Goal: Task Accomplishment & Management: Manage account settings

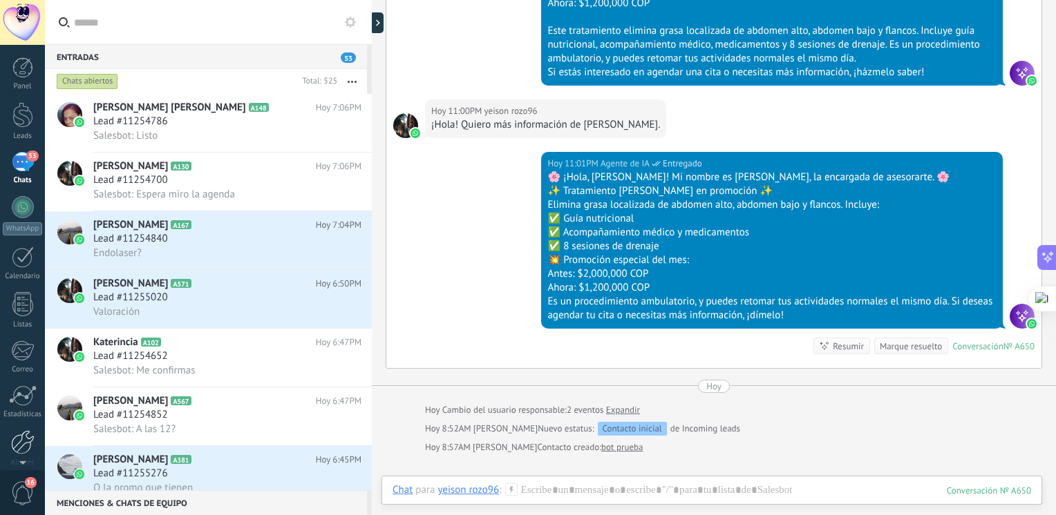
click at [12, 446] on div at bounding box center [22, 442] width 23 height 24
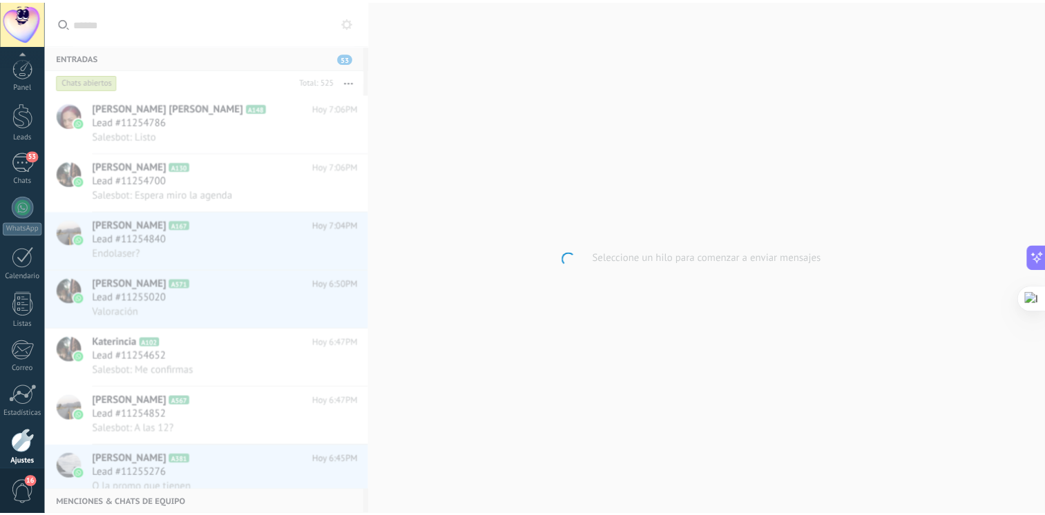
scroll to position [58, 0]
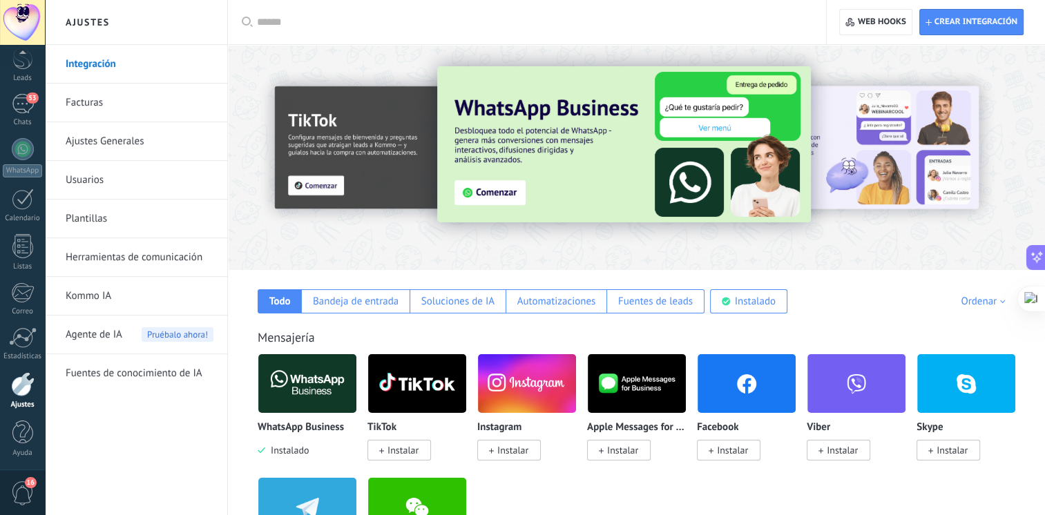
drag, startPoint x: 135, startPoint y: 158, endPoint x: 123, endPoint y: 151, distance: 14.0
click at [123, 151] on link "Ajustes Generales" at bounding box center [140, 141] width 148 height 39
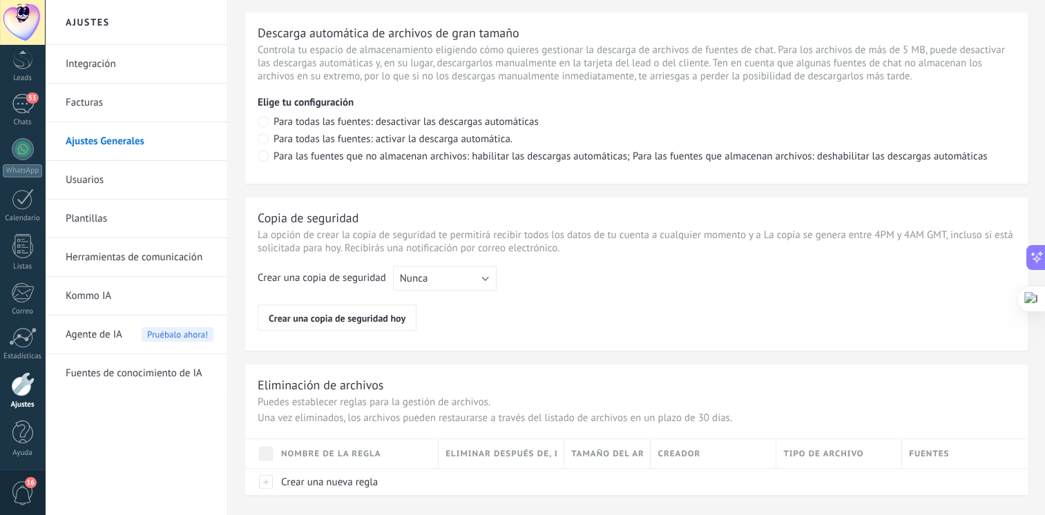
scroll to position [1009, 0]
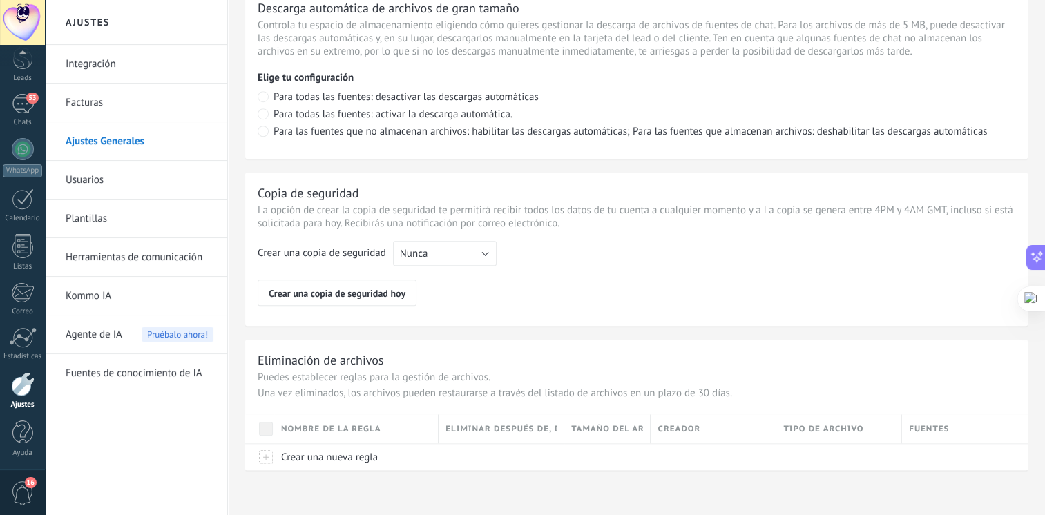
click at [93, 335] on span "Agente de IA" at bounding box center [94, 335] width 57 height 39
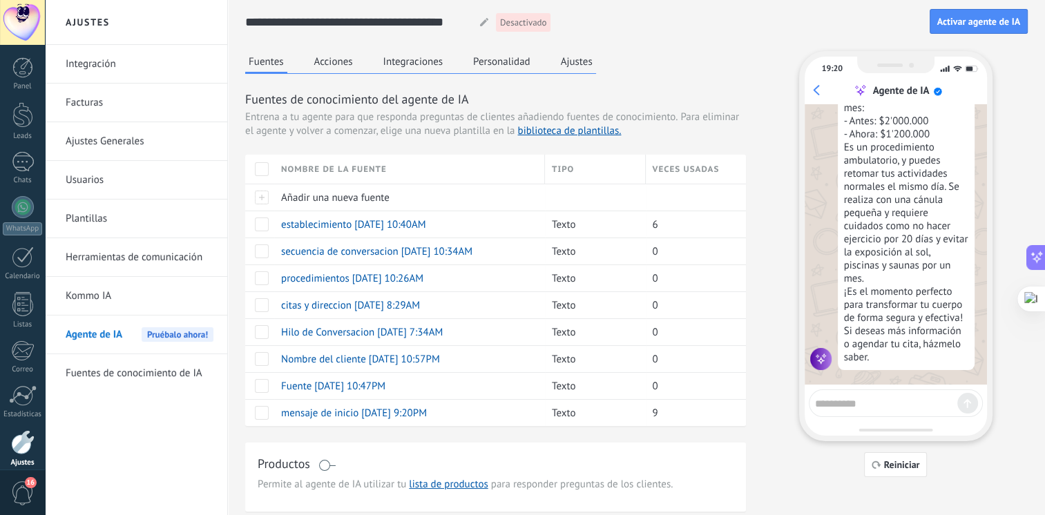
scroll to position [1613, 0]
click at [966, 21] on span "Activar agente de IA" at bounding box center [979, 22] width 83 height 10
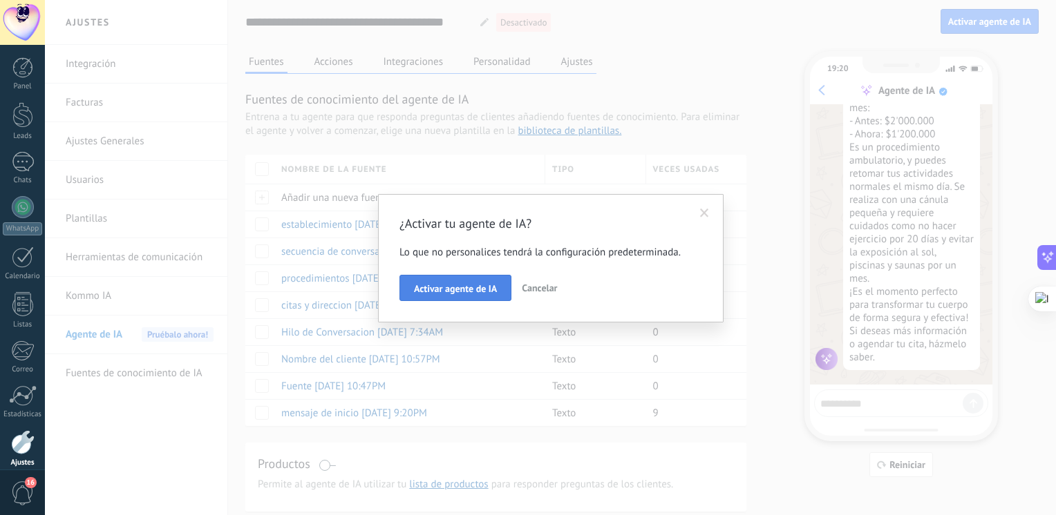
click at [473, 296] on button "Activar agente de IA" at bounding box center [455, 288] width 112 height 26
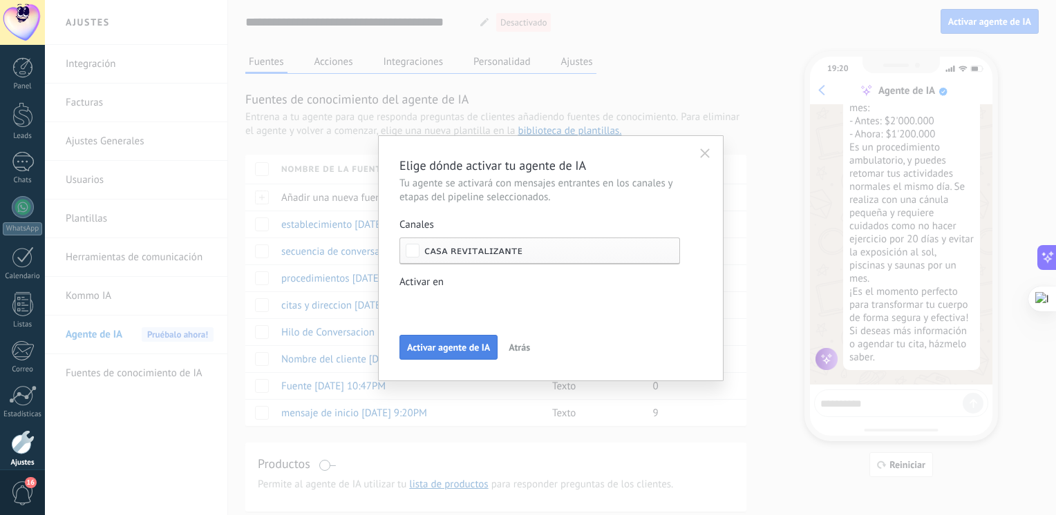
click at [437, 357] on div "Elige dónde activar tu agente de IA Tu agente se activará con mensajes entrante…" at bounding box center [550, 258] width 345 height 246
click at [426, 320] on div "Elige dónde activar tu agente de IA Tu agente se activará con mensajes entrante…" at bounding box center [550, 258] width 303 height 203
click at [432, 347] on span "Activar agente de IA" at bounding box center [448, 348] width 83 height 10
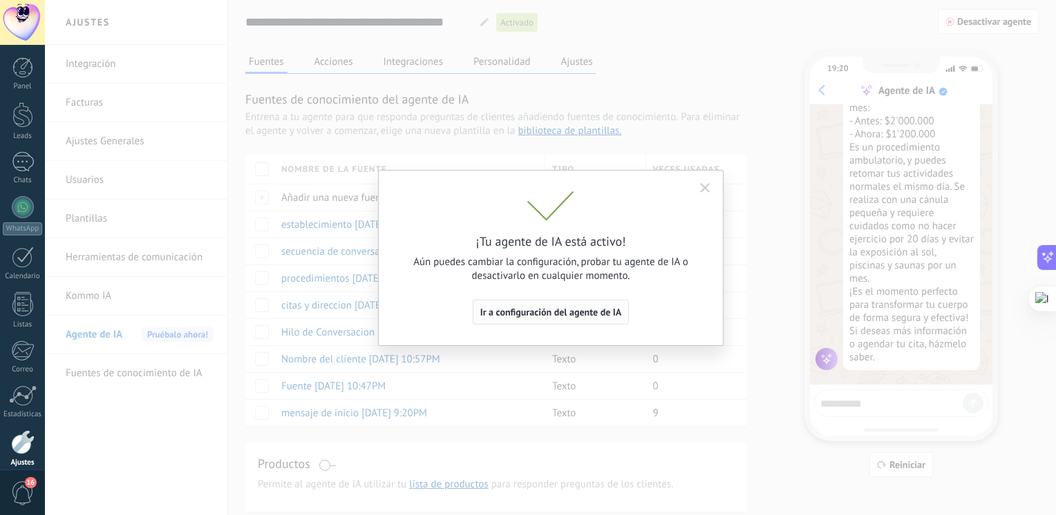
click at [520, 316] on span "Ir a configuración del agente de IA" at bounding box center [551, 312] width 142 height 10
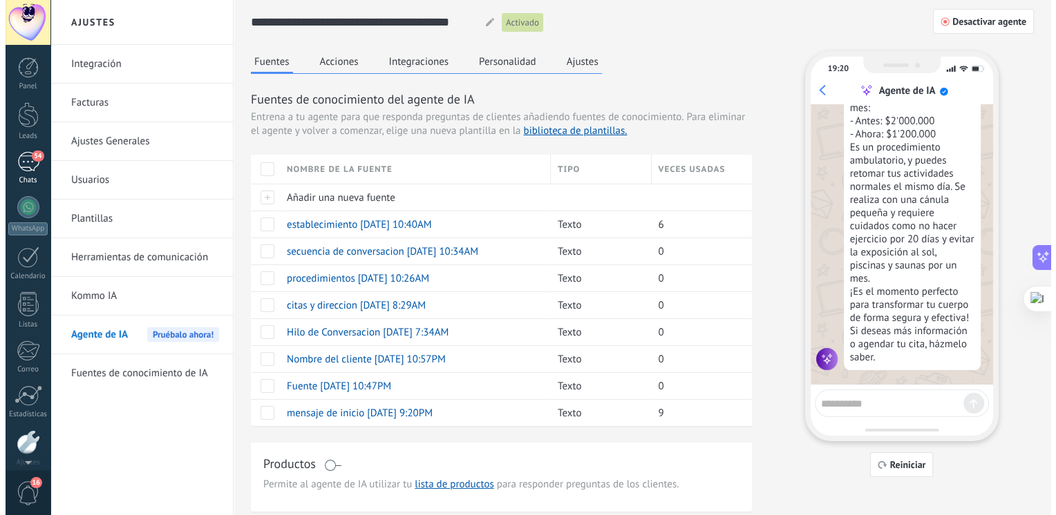
scroll to position [58, 0]
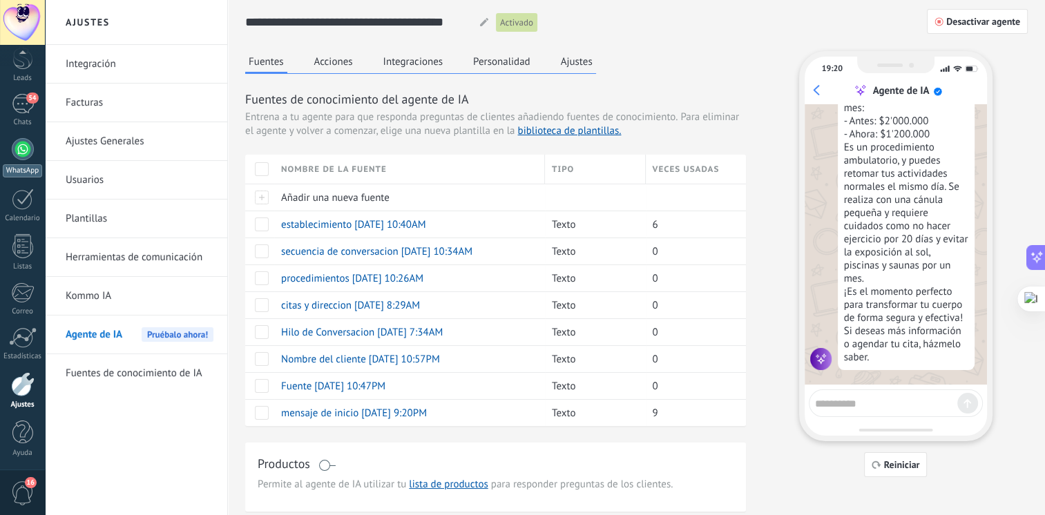
click at [34, 168] on div "WhatsApp" at bounding box center [22, 170] width 39 height 13
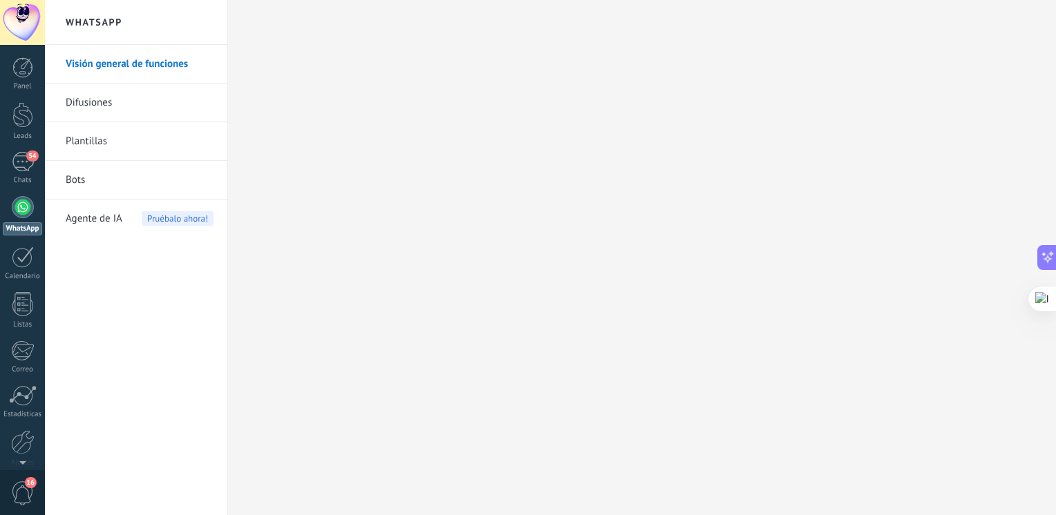
click at [113, 209] on span "Agente de IA" at bounding box center [94, 219] width 57 height 39
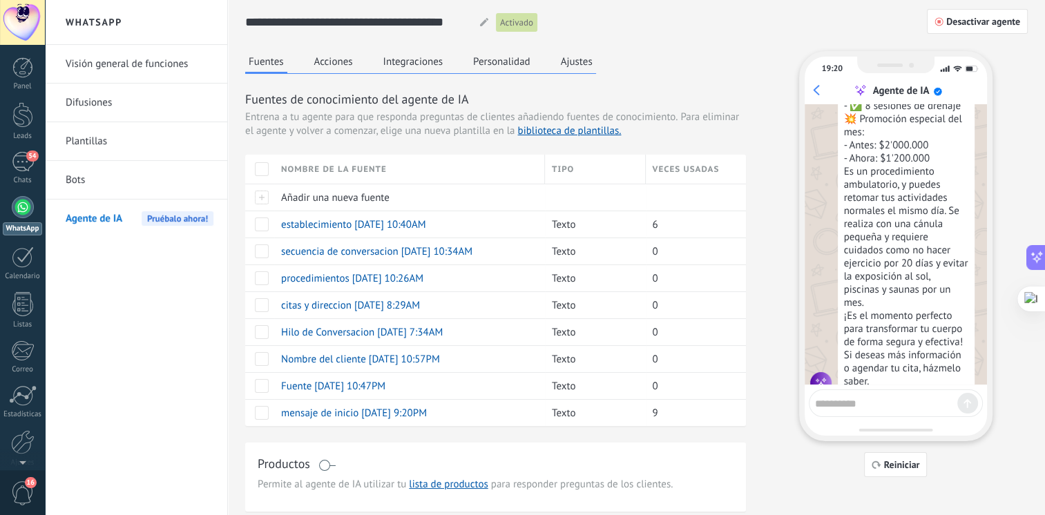
scroll to position [520, 0]
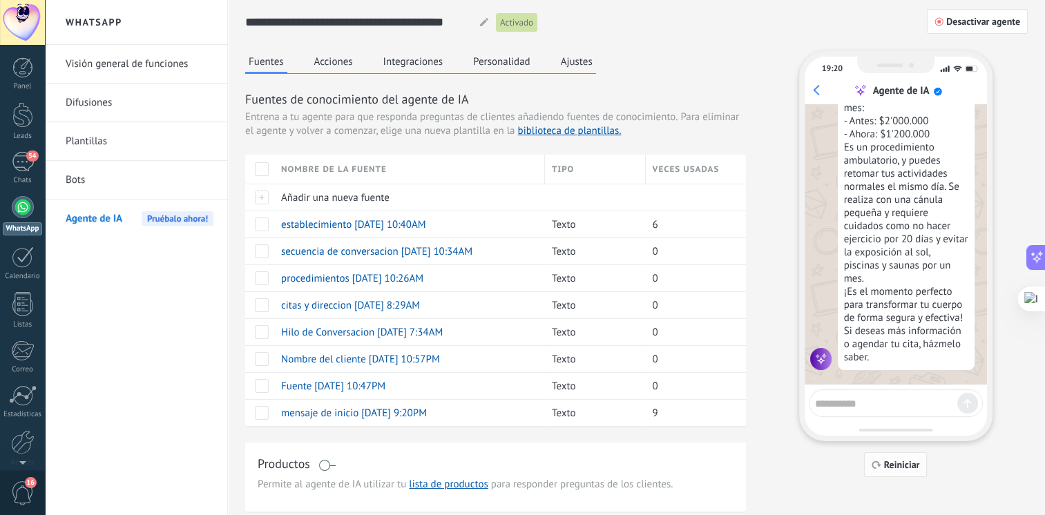
click at [882, 467] on span "Reiniciar" at bounding box center [896, 465] width 48 height 10
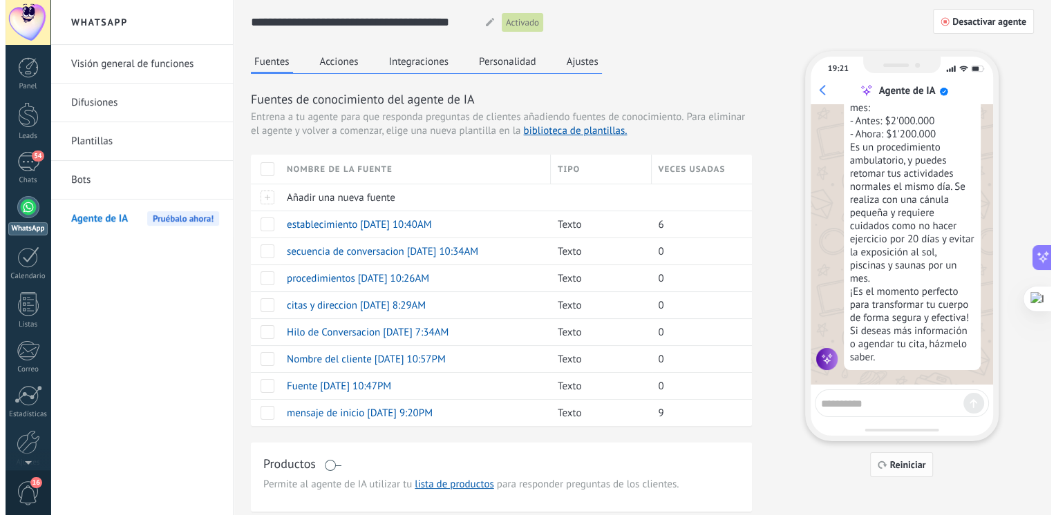
scroll to position [0, 0]
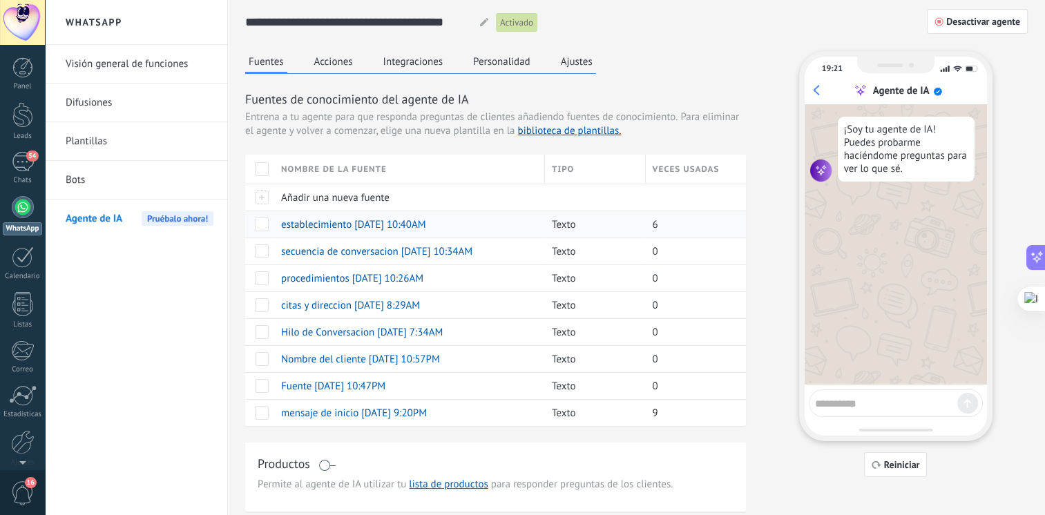
click at [426, 222] on span "establecimiento 08/10/2025 10:40AM" at bounding box center [353, 224] width 145 height 13
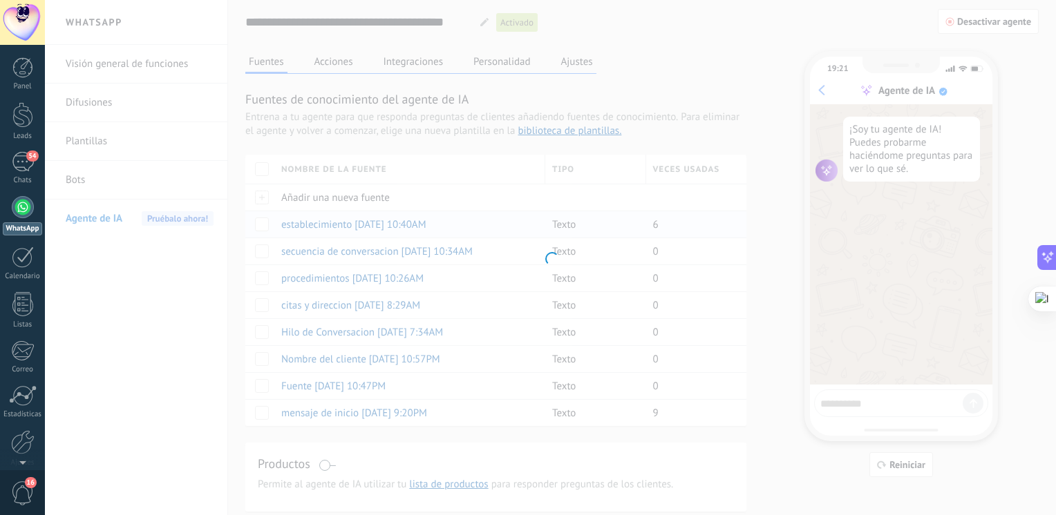
type input "**********"
type textarea "**********"
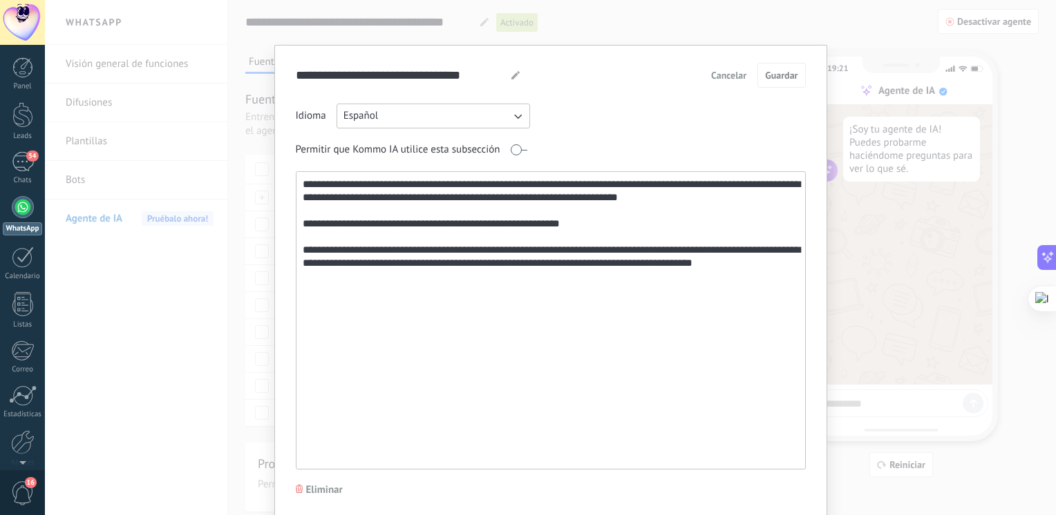
click at [173, 158] on div "**********" at bounding box center [550, 257] width 1011 height 515
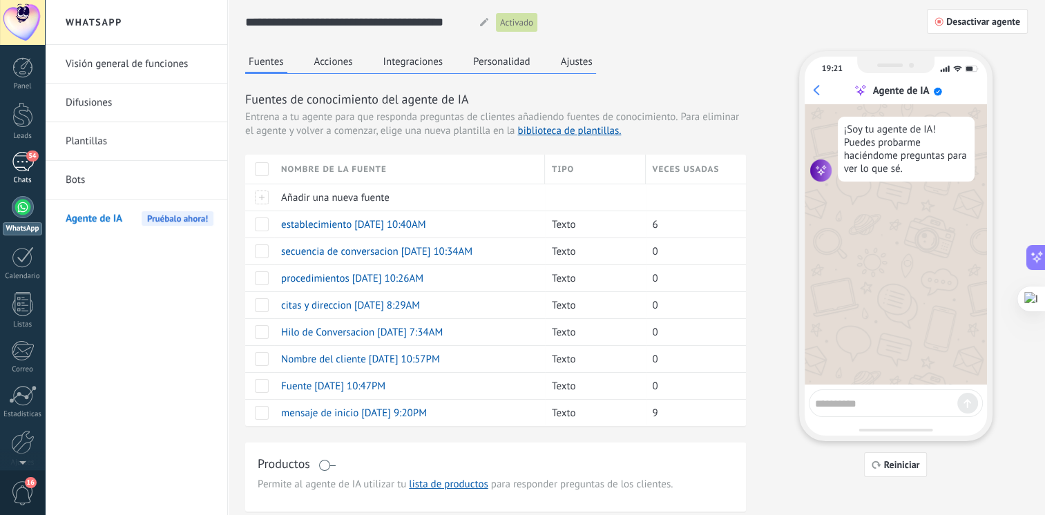
click at [22, 158] on div "54" at bounding box center [23, 162] width 22 height 20
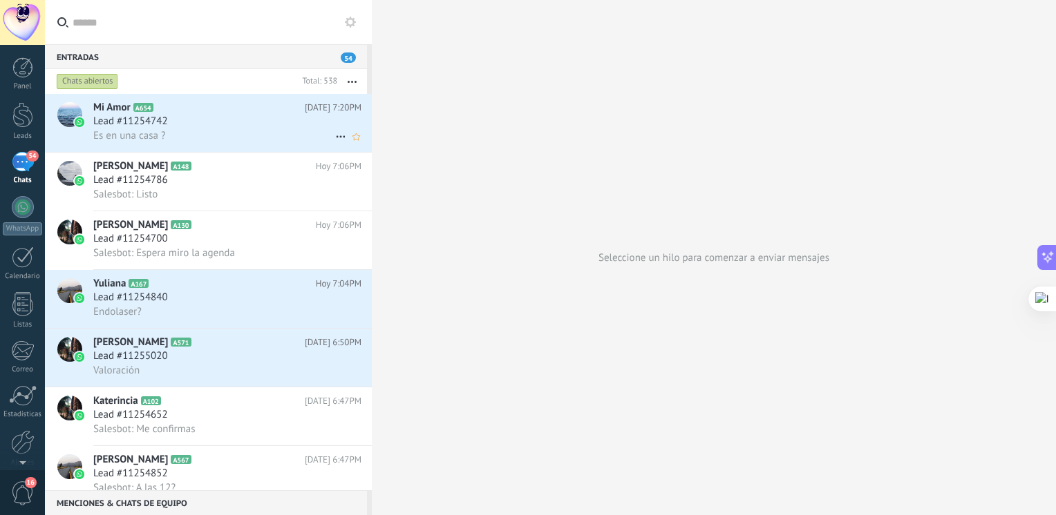
click at [259, 137] on div "Es en una casa ?" at bounding box center [227, 136] width 268 height 15
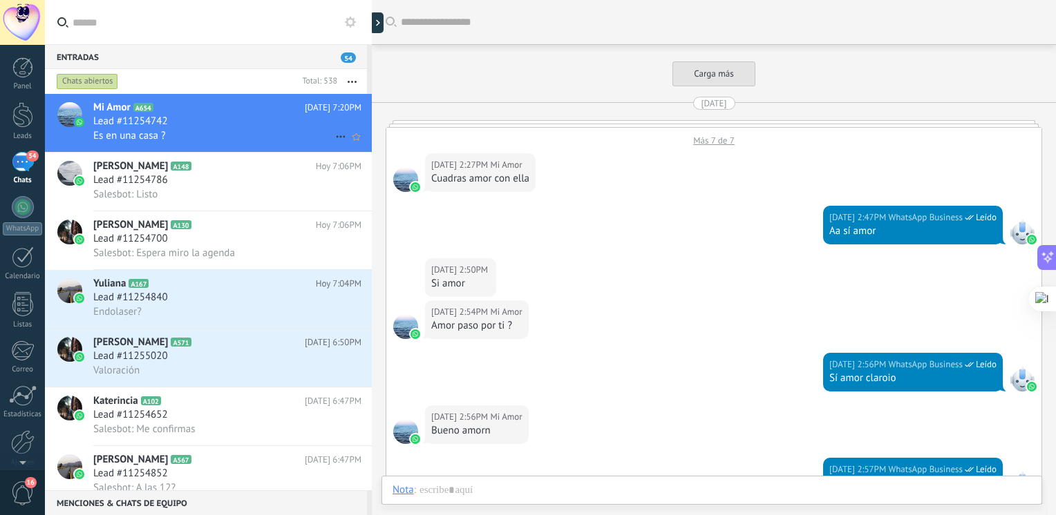
scroll to position [2232, 0]
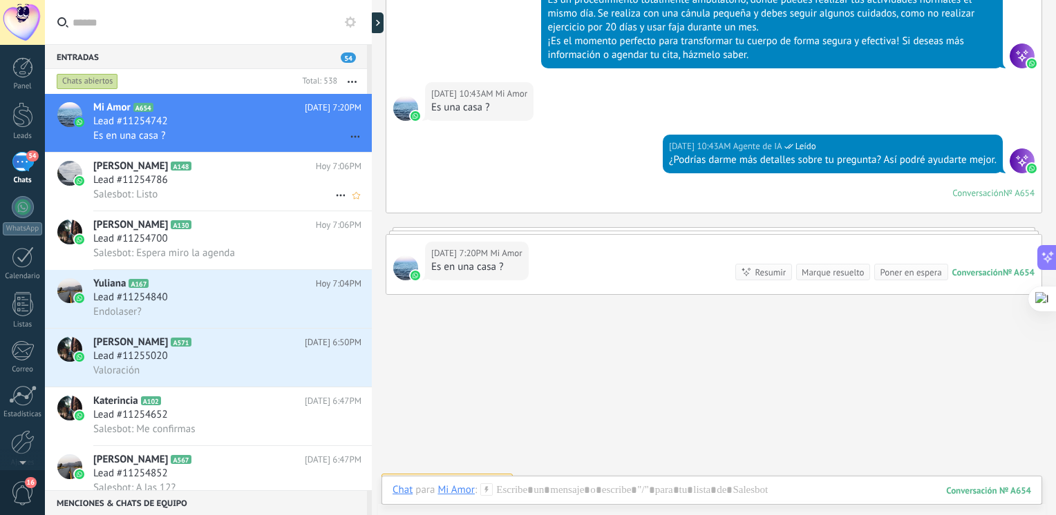
click at [143, 178] on span "Lead #11254786" at bounding box center [130, 180] width 75 height 14
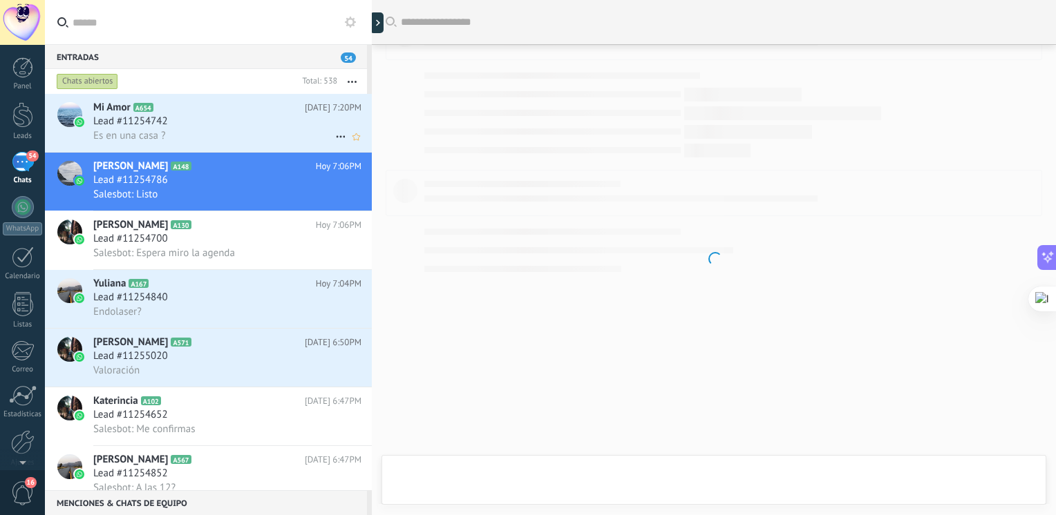
click at [153, 132] on span "Es en una casa ?" at bounding box center [129, 135] width 72 height 13
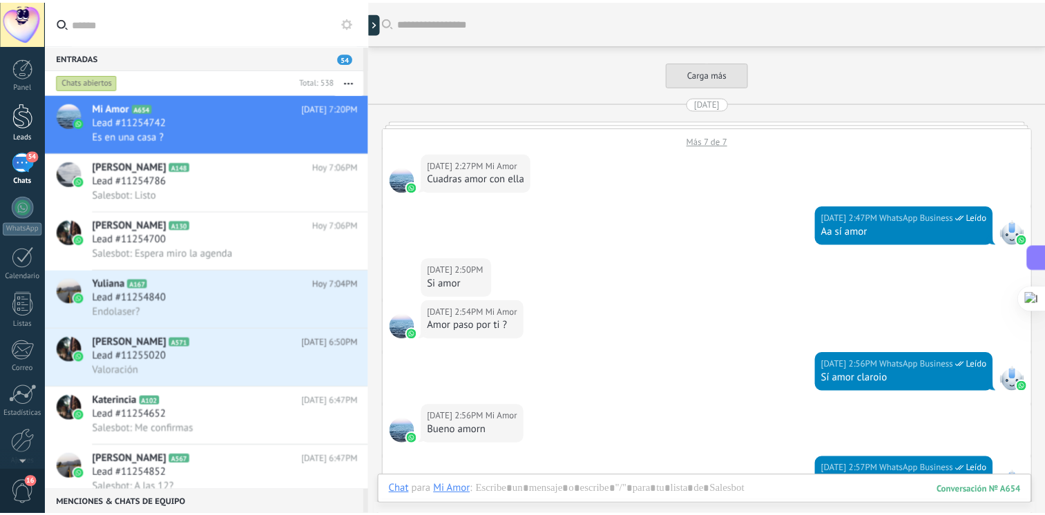
scroll to position [2232, 0]
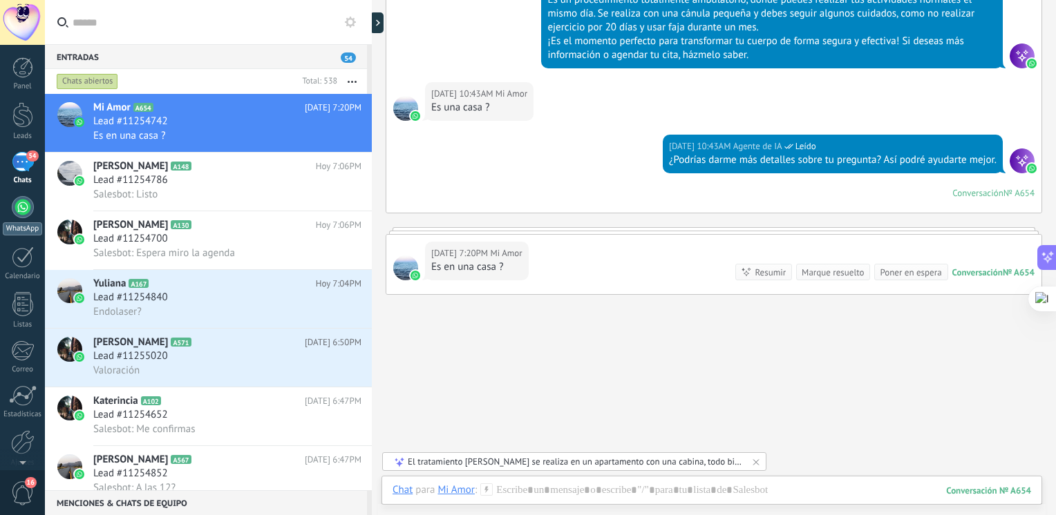
click at [24, 214] on div at bounding box center [23, 207] width 22 height 22
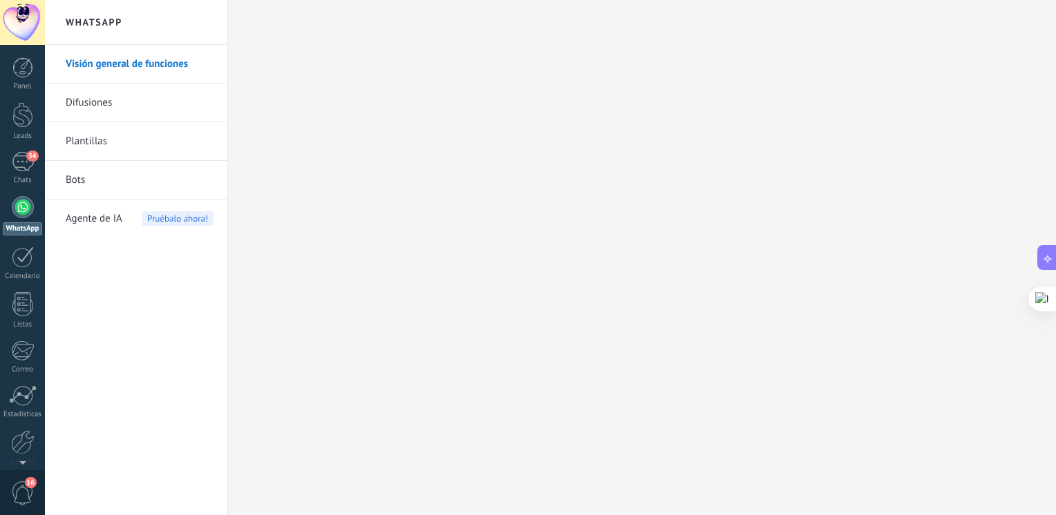
click at [97, 208] on span "Agente de IA" at bounding box center [94, 219] width 57 height 39
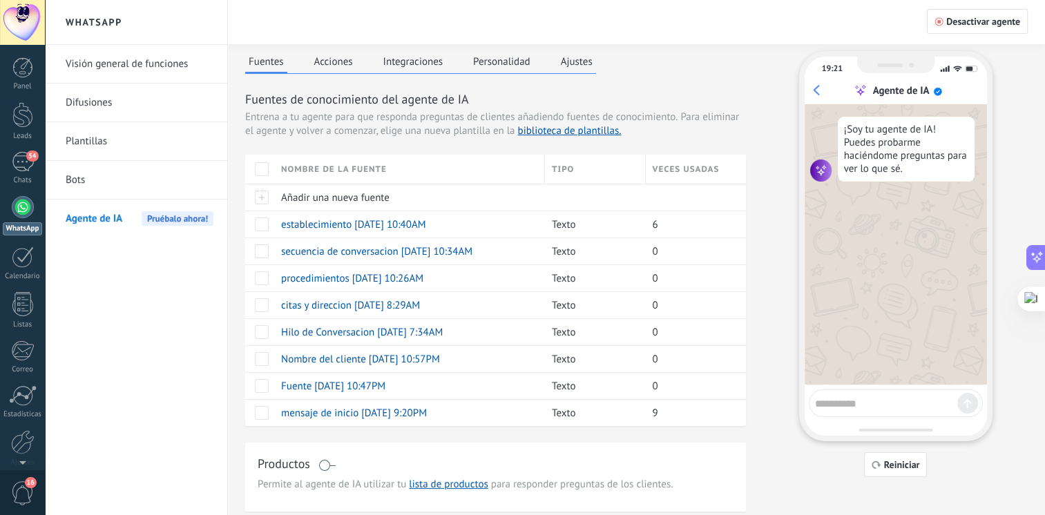
scroll to position [11, 0]
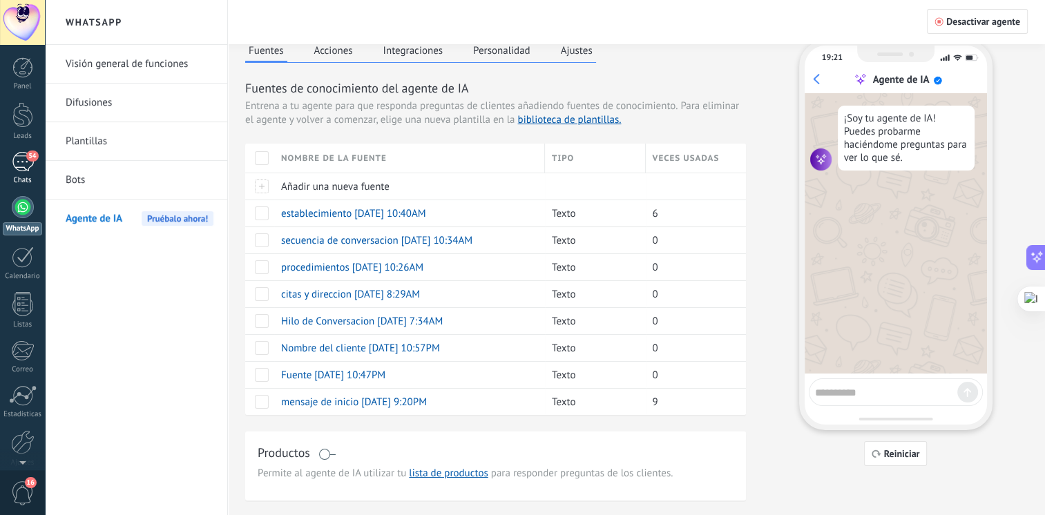
click at [26, 158] on span "54" at bounding box center [32, 156] width 12 height 11
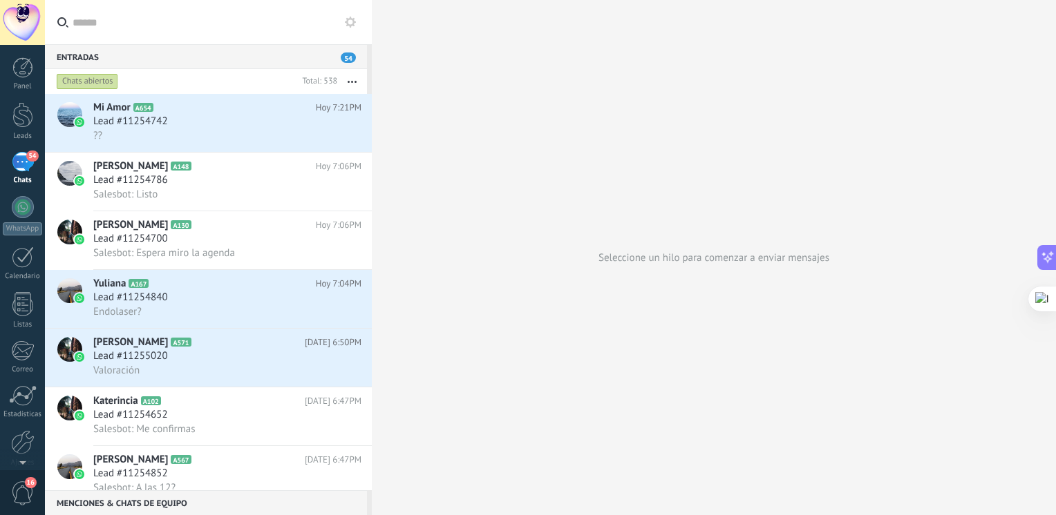
click at [354, 84] on button "button" at bounding box center [352, 81] width 30 height 25
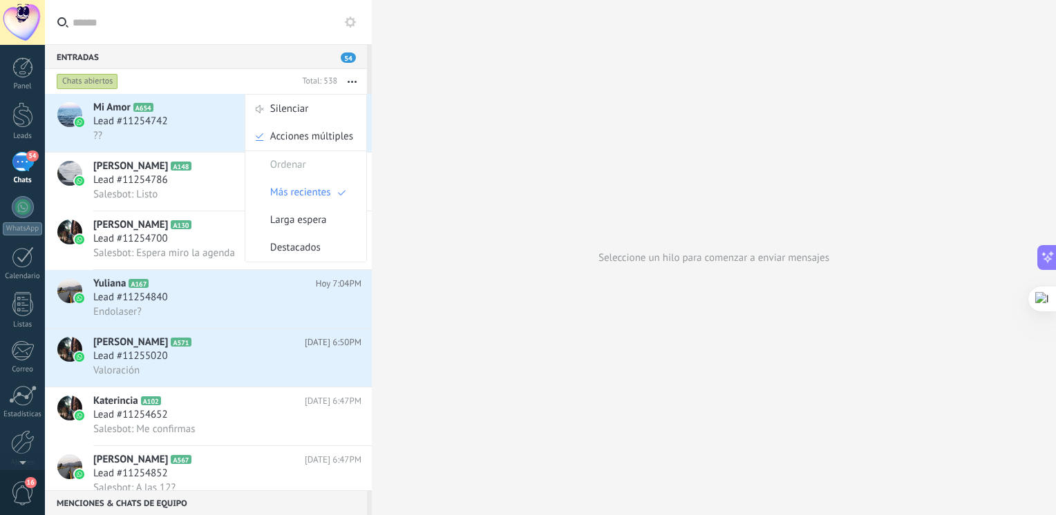
click at [354, 84] on button "button" at bounding box center [352, 81] width 30 height 25
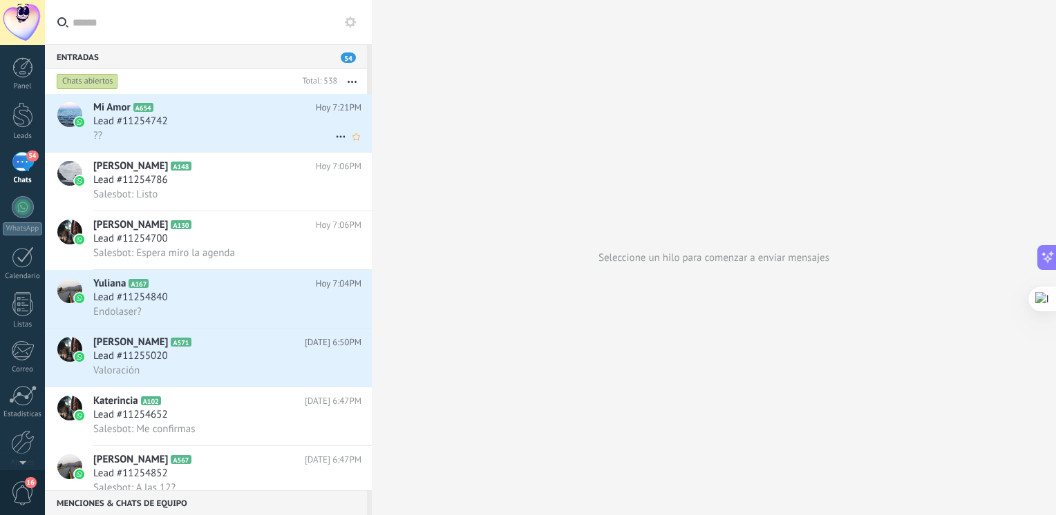
click at [341, 137] on icon at bounding box center [340, 137] width 17 height 17
click at [351, 84] on div at bounding box center [528, 257] width 1056 height 515
click at [351, 84] on button "button" at bounding box center [352, 81] width 30 height 25
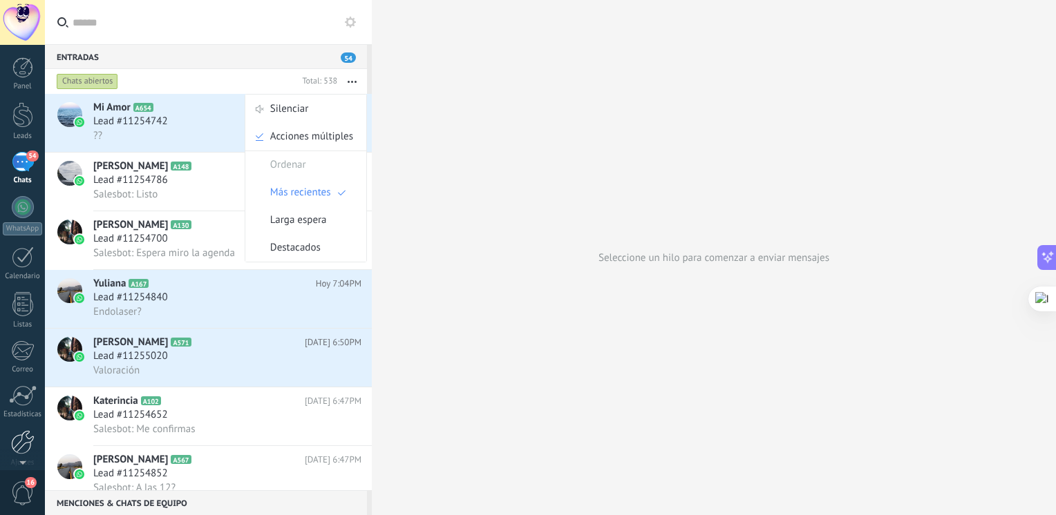
click at [19, 430] on div at bounding box center [22, 442] width 23 height 24
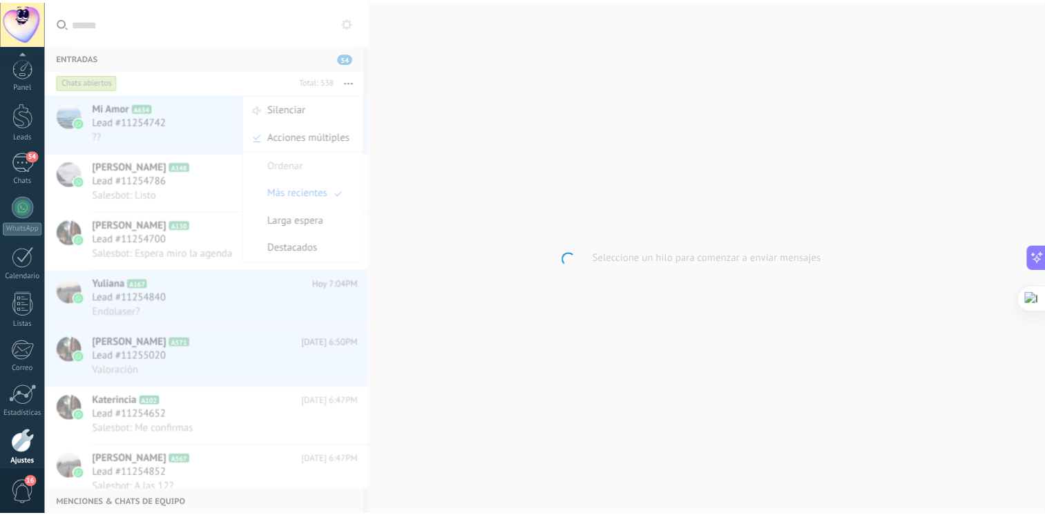
scroll to position [58, 0]
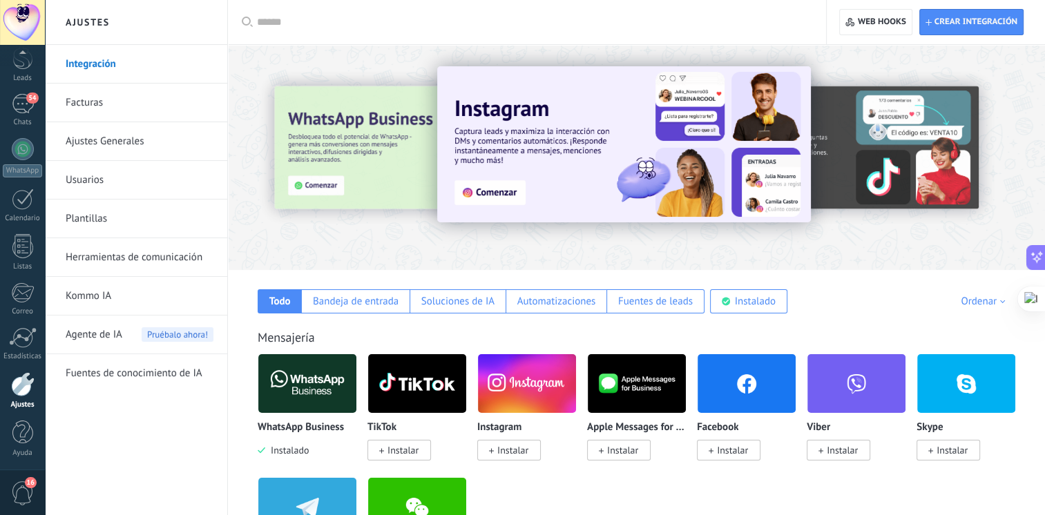
click at [93, 333] on span "Agente de IA" at bounding box center [94, 335] width 57 height 39
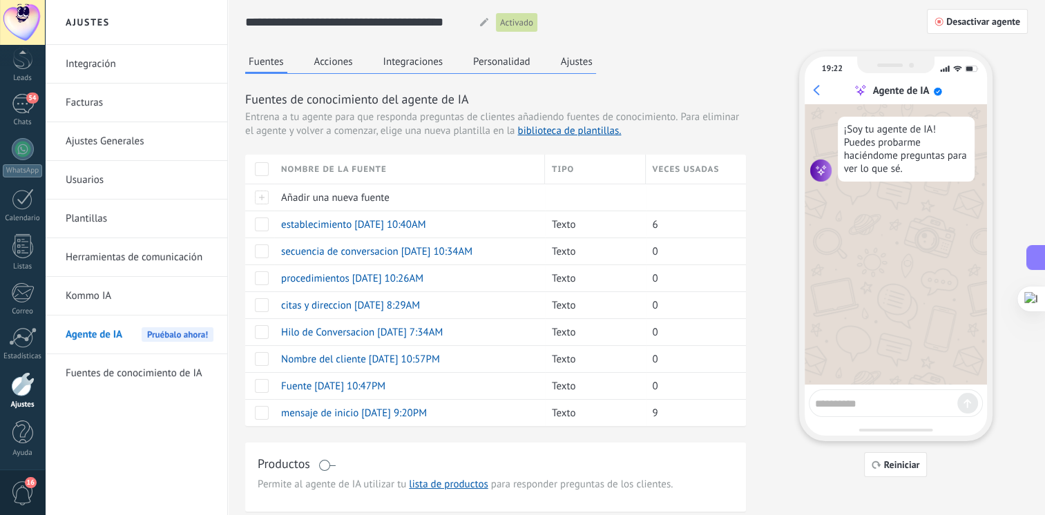
click at [329, 61] on button "Acciones" at bounding box center [334, 61] width 46 height 21
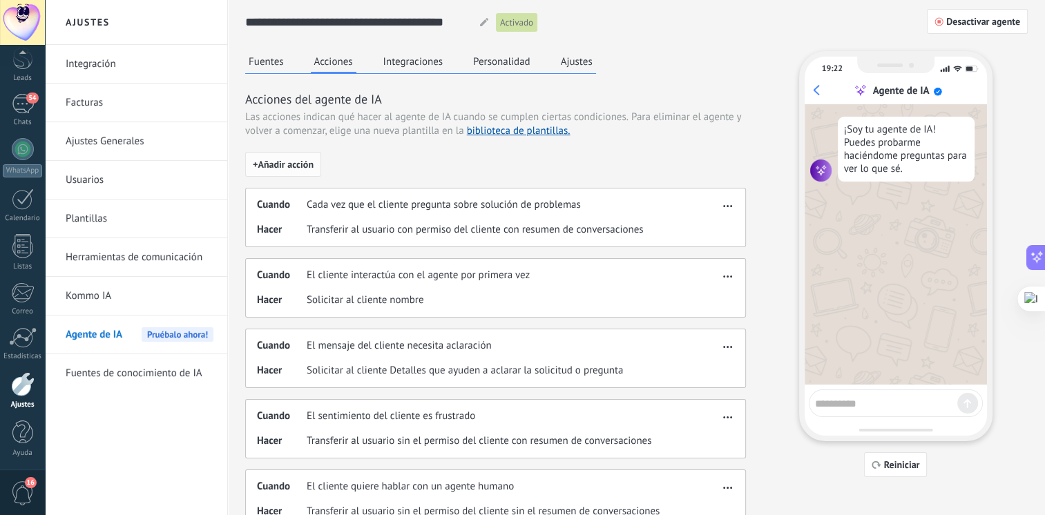
click at [303, 169] on span "+ Añadir acción" at bounding box center [283, 165] width 61 height 10
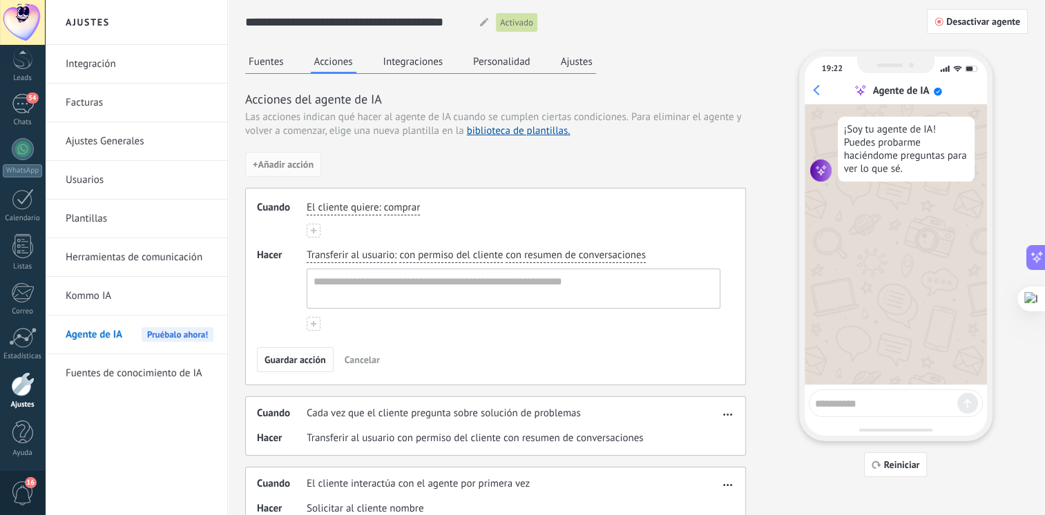
scroll to position [28, 0]
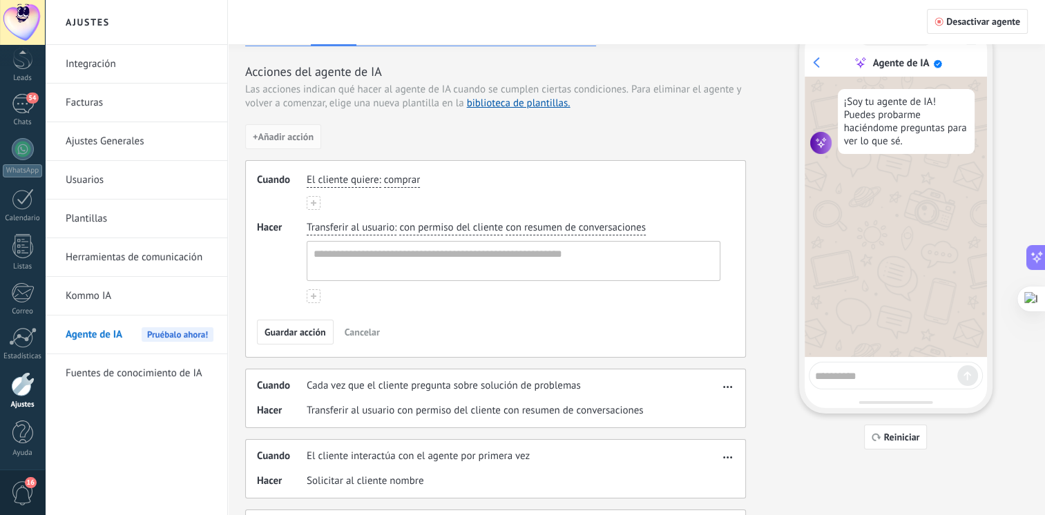
click at [380, 184] on span ":" at bounding box center [380, 180] width 2 height 14
click at [410, 178] on span "comprar" at bounding box center [402, 180] width 36 height 14
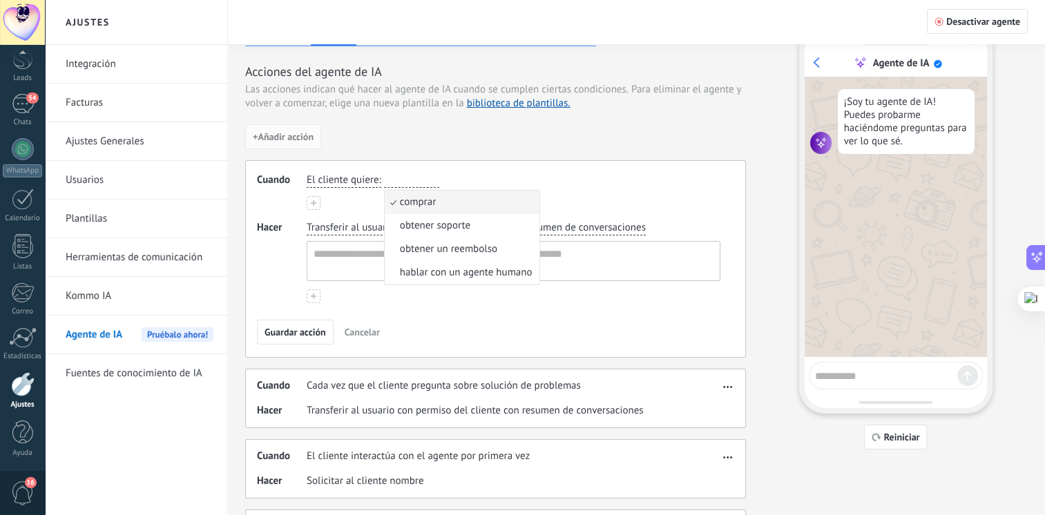
click at [575, 193] on div "El cliente quiere : comprar comprar obtener soporte obtener un reembolso hablar…" at bounding box center [514, 191] width 414 height 37
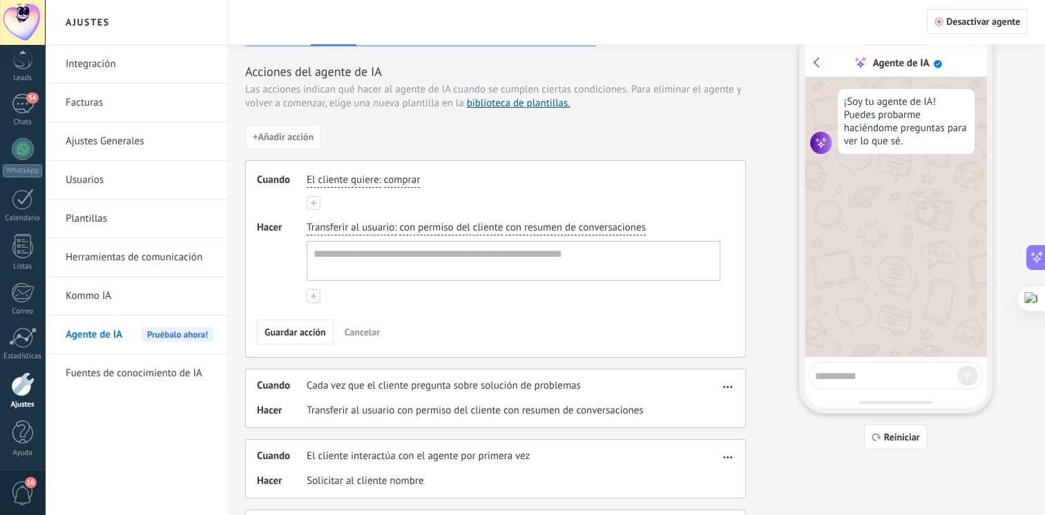
click at [357, 336] on span "Cancelar" at bounding box center [362, 333] width 35 height 10
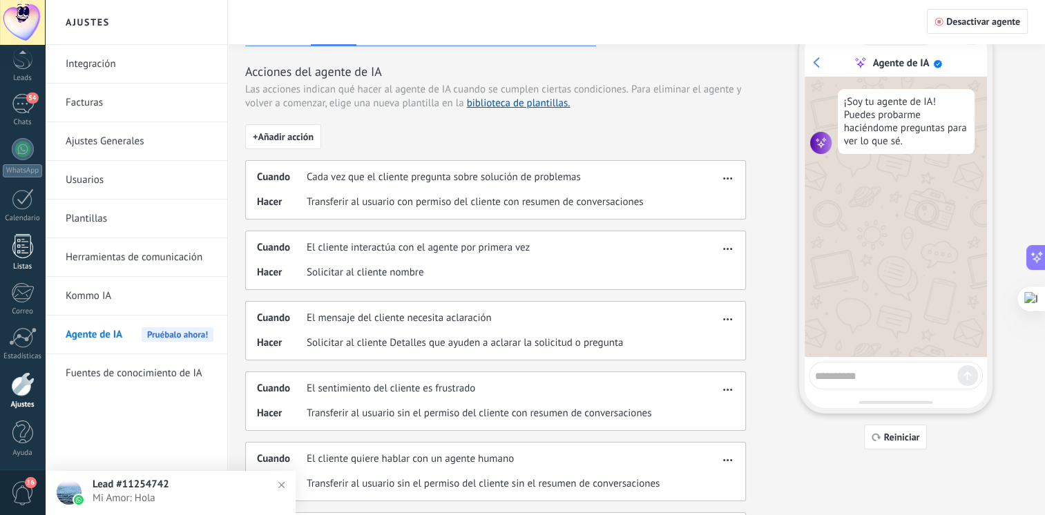
click at [23, 236] on div at bounding box center [22, 246] width 21 height 24
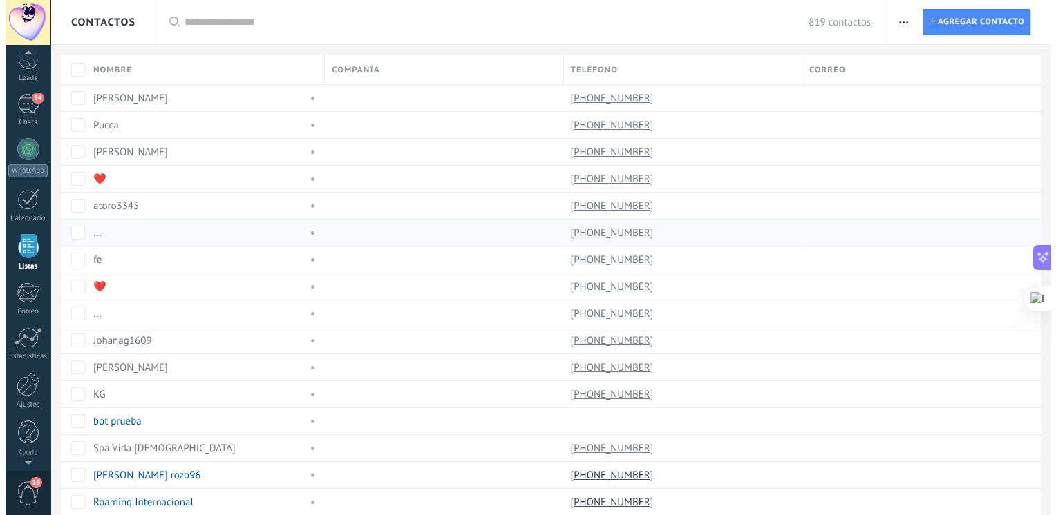
scroll to position [35, 0]
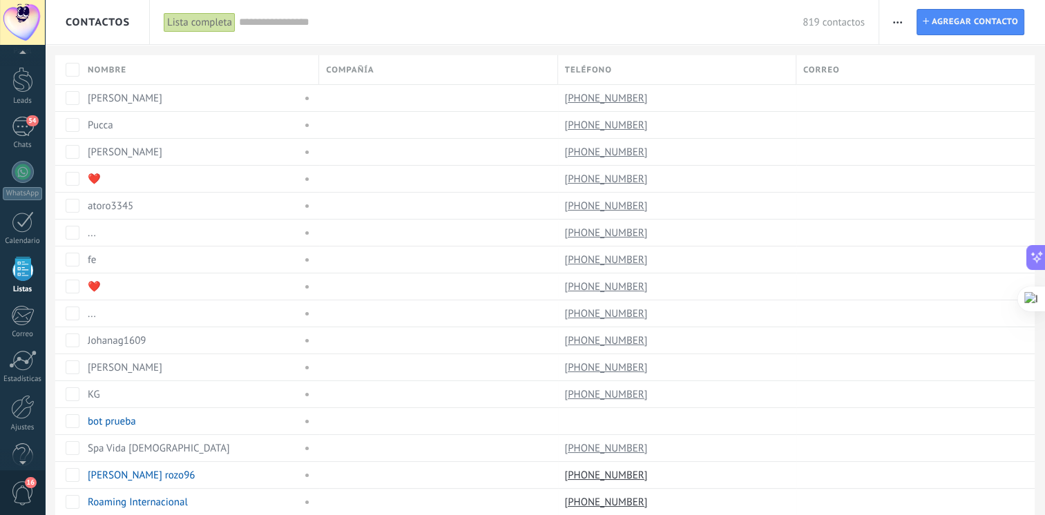
click at [892, 29] on button "button" at bounding box center [898, 22] width 20 height 26
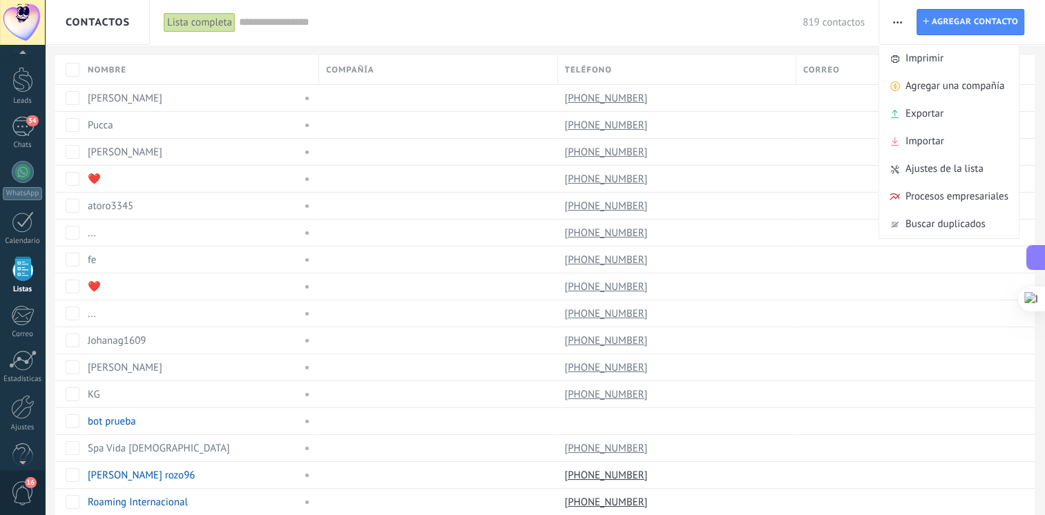
click at [892, 29] on button "button" at bounding box center [898, 22] width 20 height 26
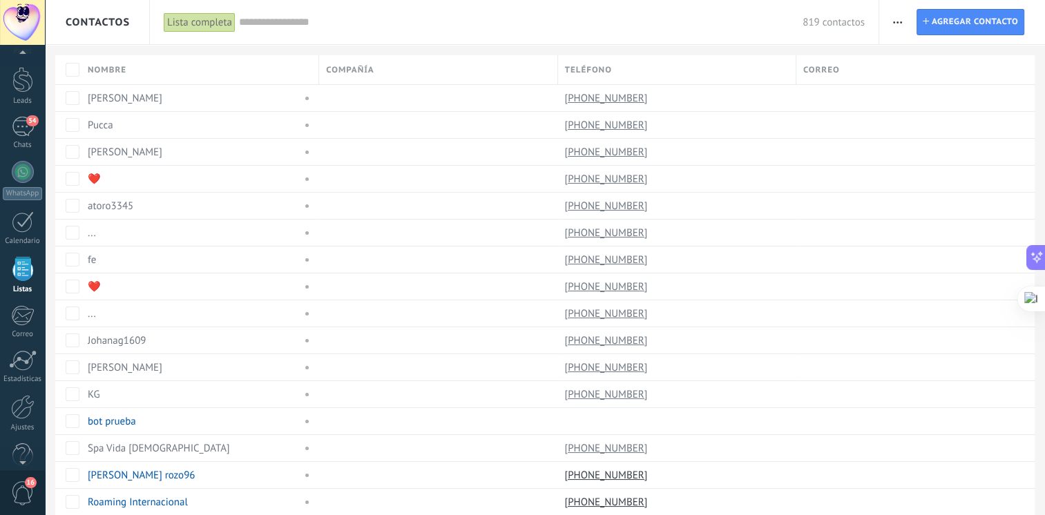
click at [901, 26] on span "button" at bounding box center [897, 22] width 9 height 26
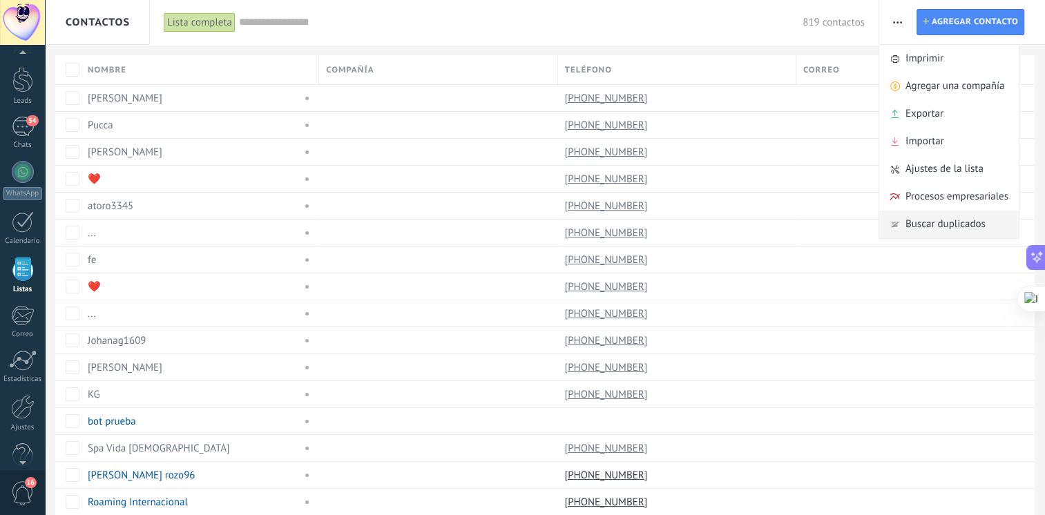
click at [952, 231] on span "Buscar duplicados" at bounding box center [946, 225] width 80 height 28
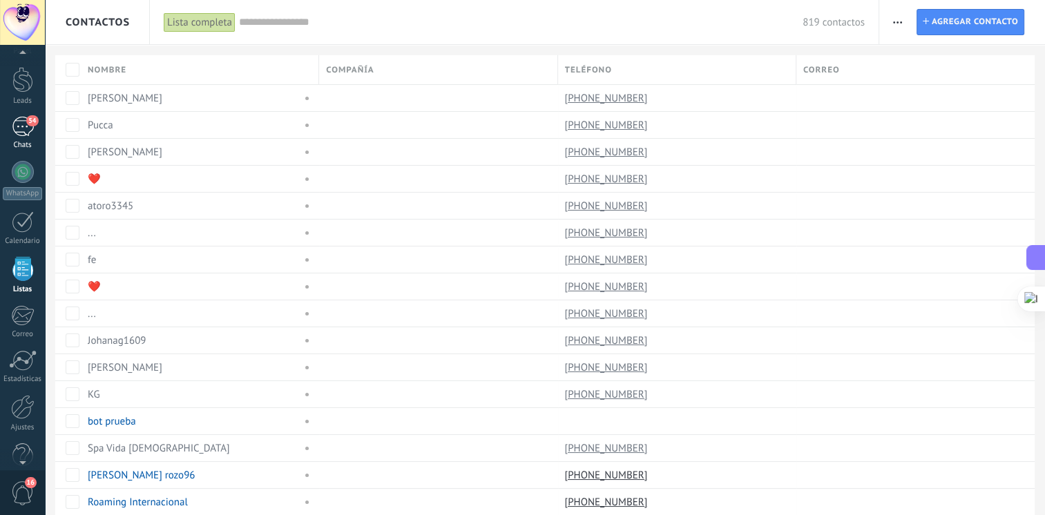
click at [30, 126] on div "54" at bounding box center [23, 127] width 22 height 20
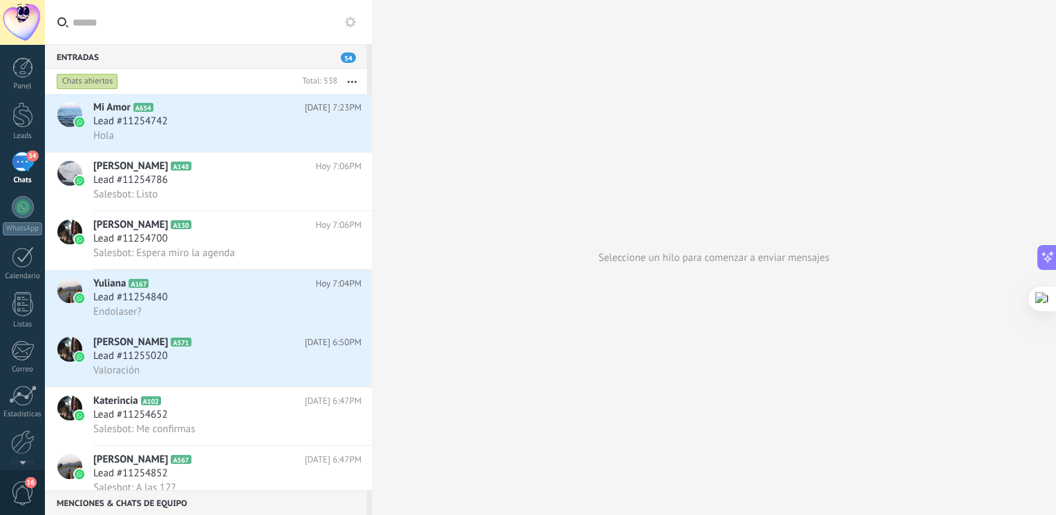
click at [343, 26] on button at bounding box center [350, 22] width 17 height 17
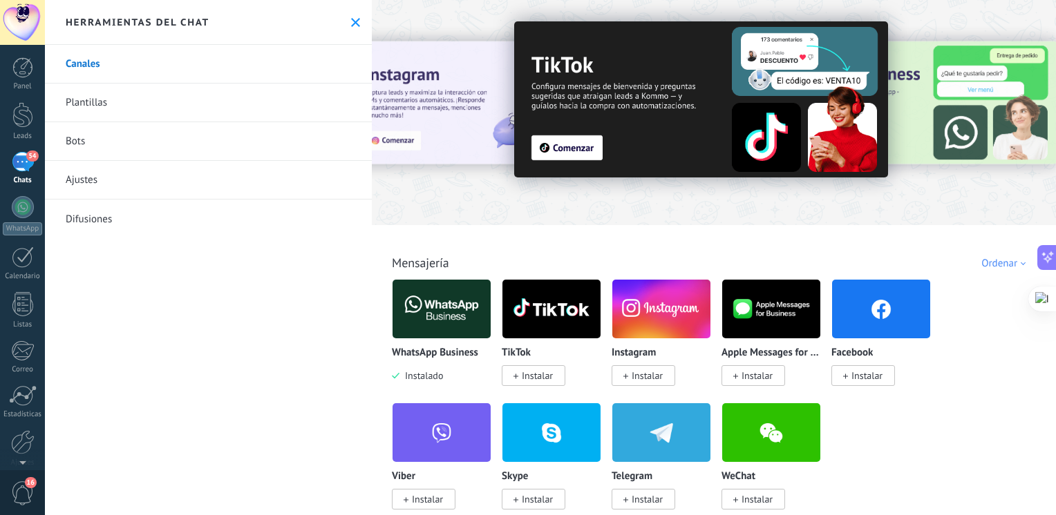
click at [483, 193] on div at bounding box center [714, 109] width 684 height 198
click at [22, 183] on div "Chats" at bounding box center [23, 180] width 40 height 9
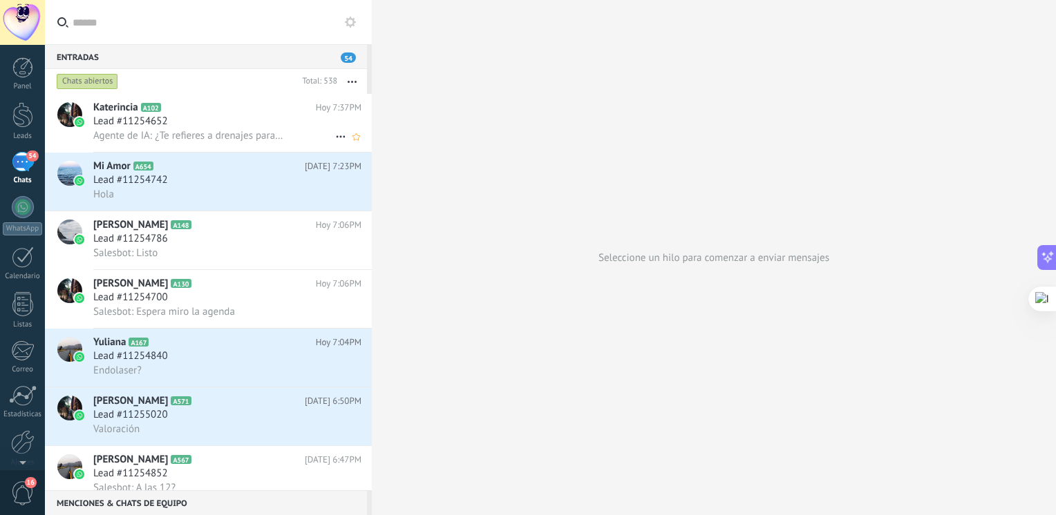
click at [218, 129] on div "Lead #11254652" at bounding box center [227, 122] width 268 height 14
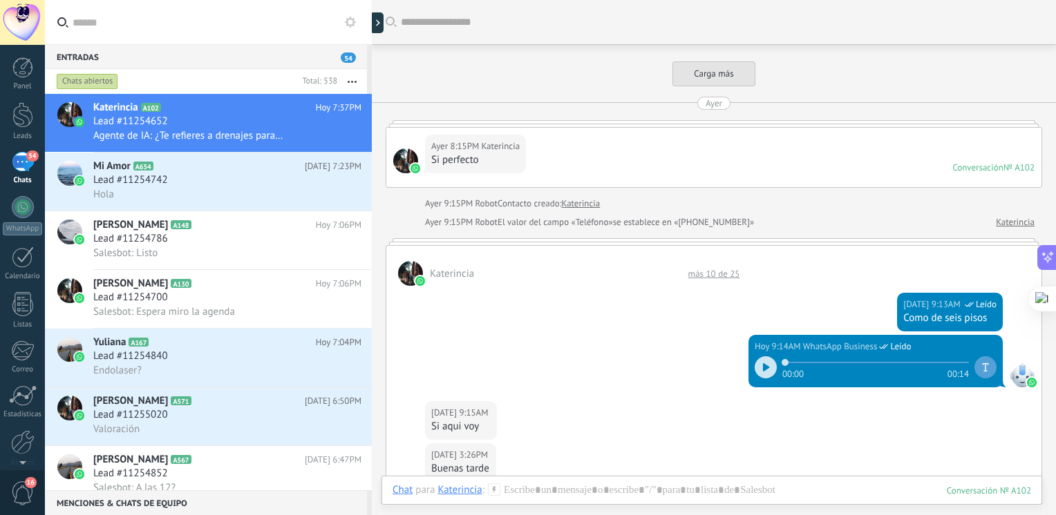
scroll to position [1242, 0]
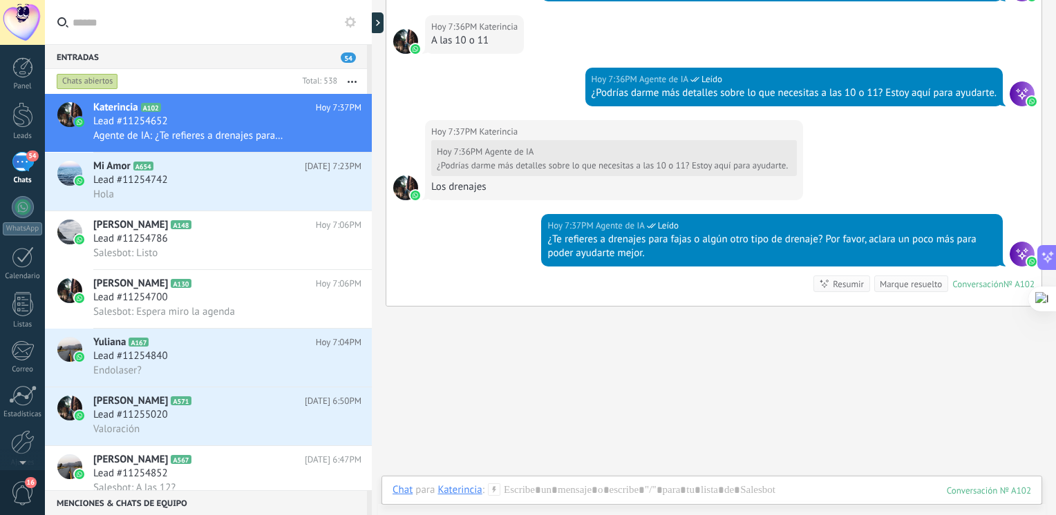
click at [518, 482] on div "Chat Correo Nota Tarea Chat para Katerincia : 102 Enviar Cancelar Rastrear clic…" at bounding box center [711, 501] width 661 height 50
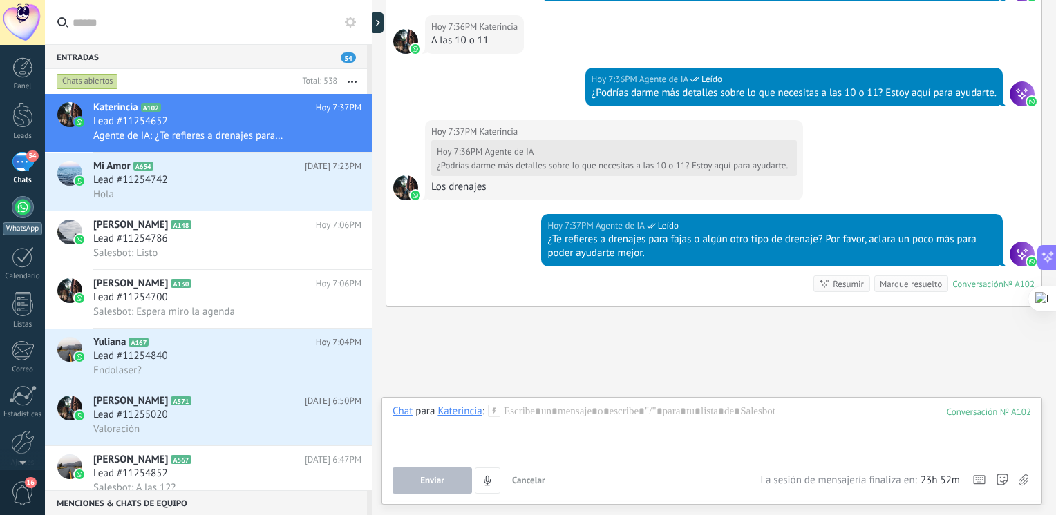
click at [22, 214] on div at bounding box center [23, 207] width 22 height 22
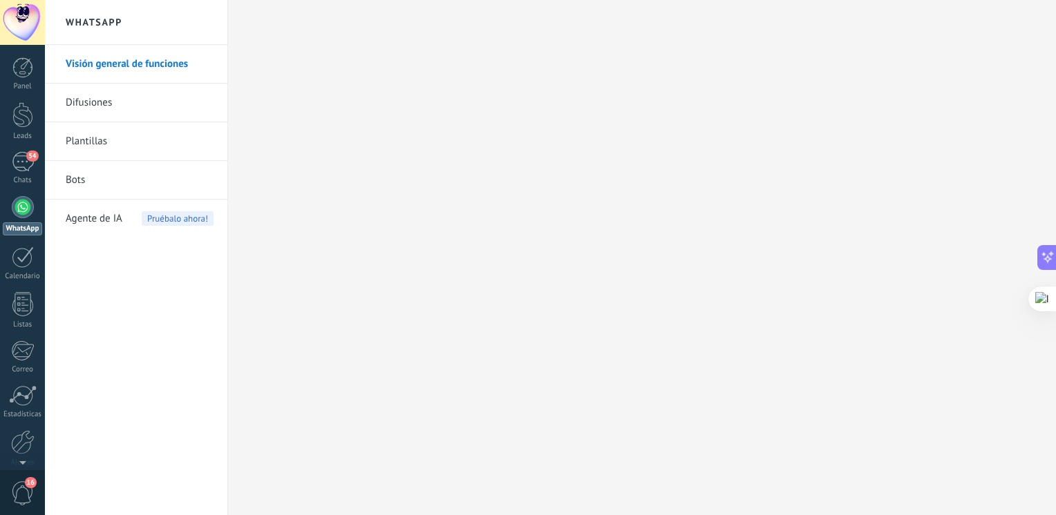
click at [84, 205] on span "Agente de IA" at bounding box center [94, 219] width 57 height 39
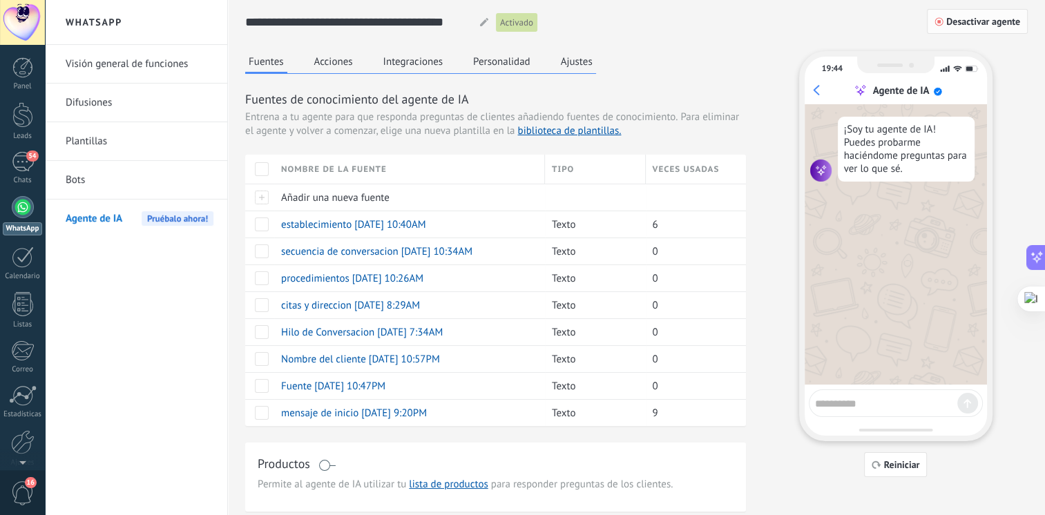
click at [970, 22] on span "Desactivar agente" at bounding box center [984, 22] width 74 height 10
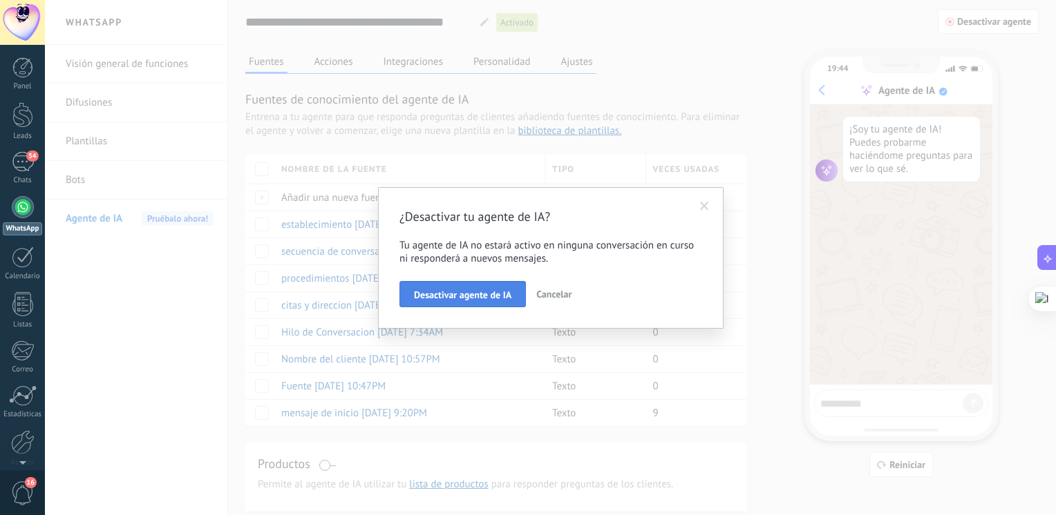
click at [457, 300] on span "Desactivar agente de IA" at bounding box center [462, 295] width 97 height 10
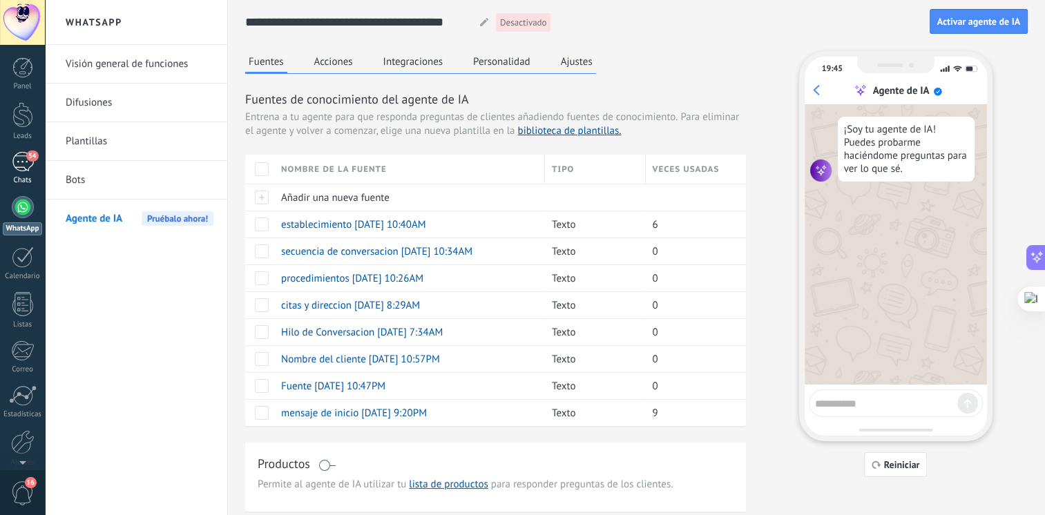
click at [20, 167] on div "54" at bounding box center [23, 162] width 22 height 20
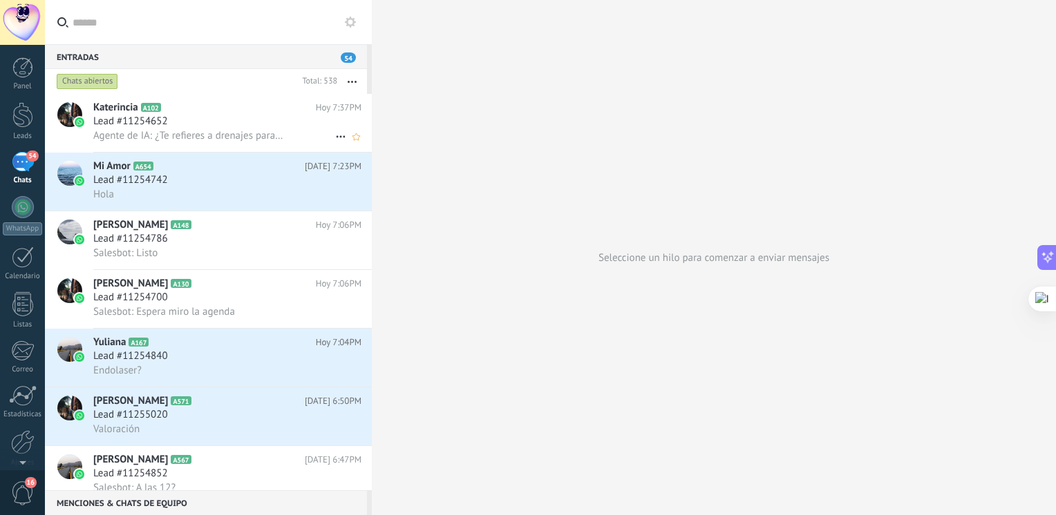
click at [186, 109] on h2 "Katerincia A102" at bounding box center [204, 108] width 222 height 14
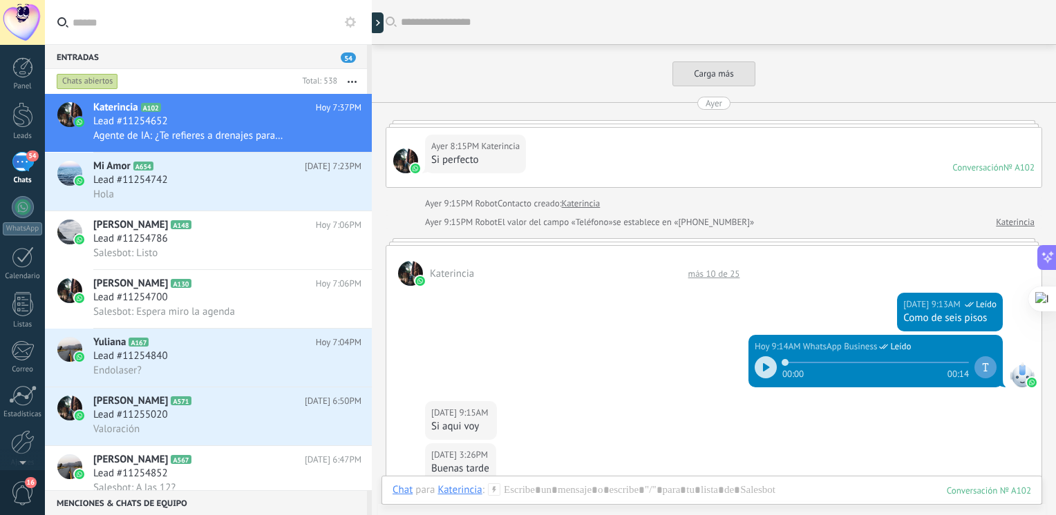
scroll to position [1242, 0]
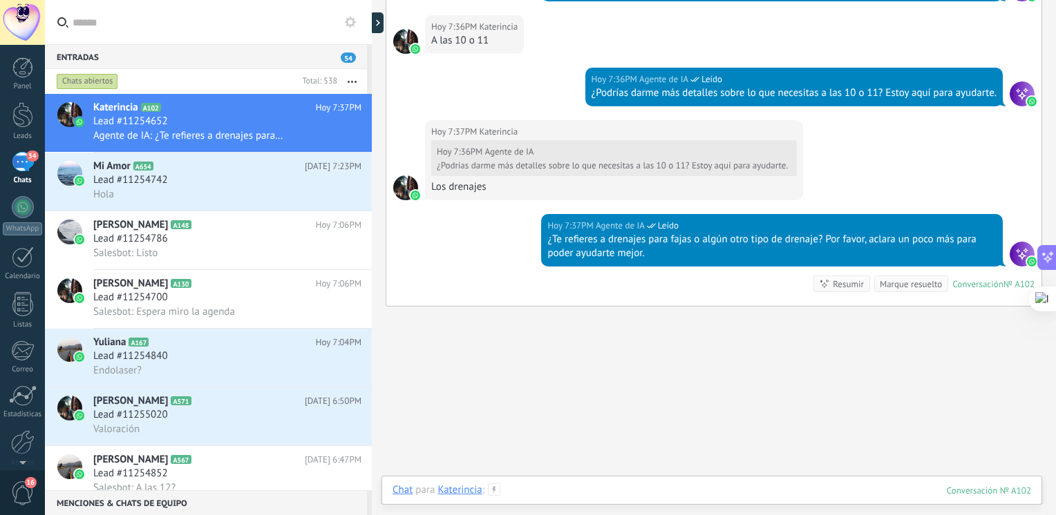
click at [626, 494] on div at bounding box center [711, 504] width 638 height 41
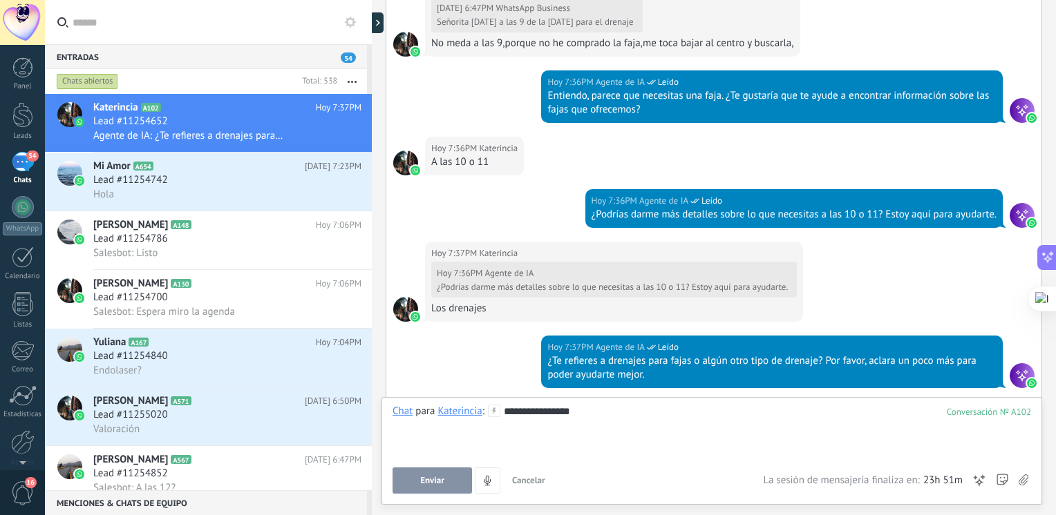
scroll to position [1271, 0]
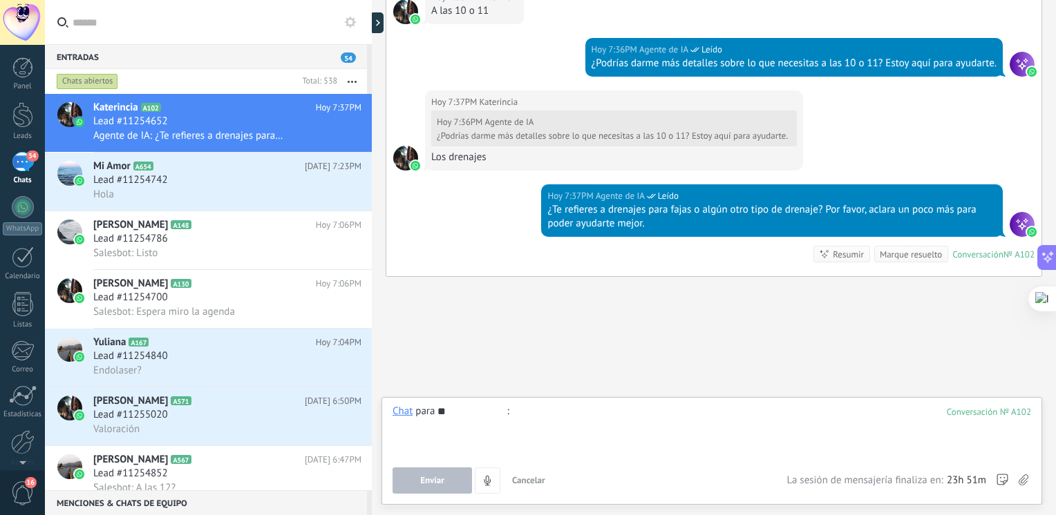
type input "*"
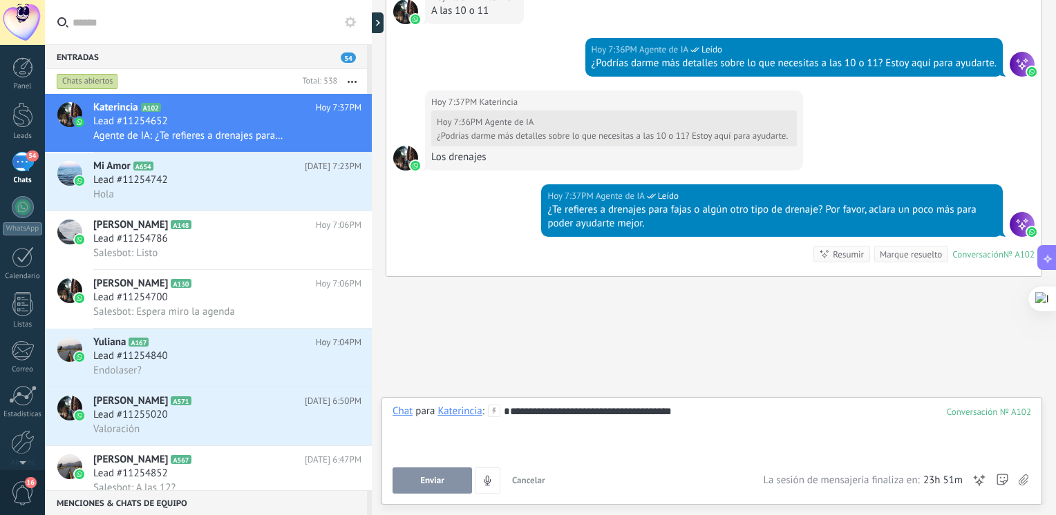
click at [461, 486] on button "Enviar" at bounding box center [431, 481] width 79 height 26
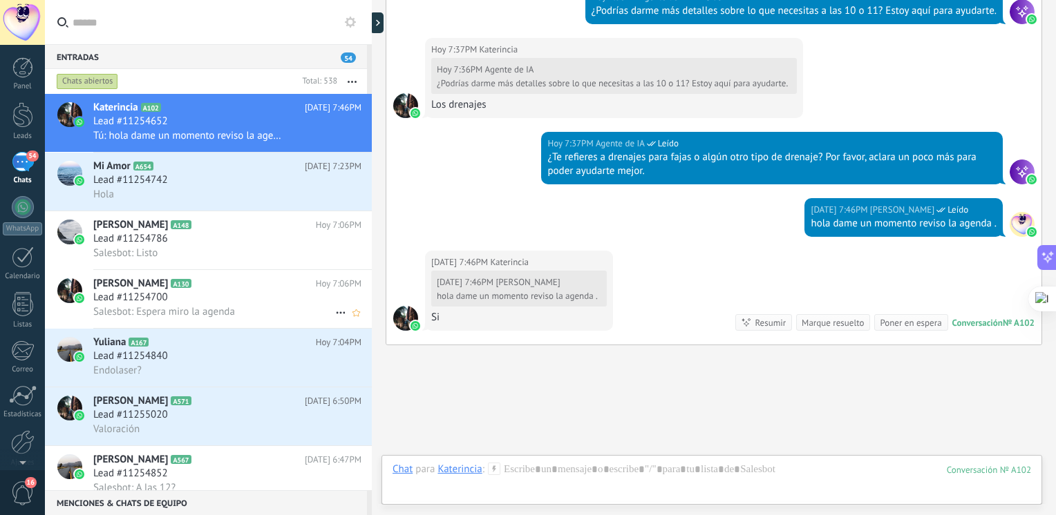
scroll to position [1393, 0]
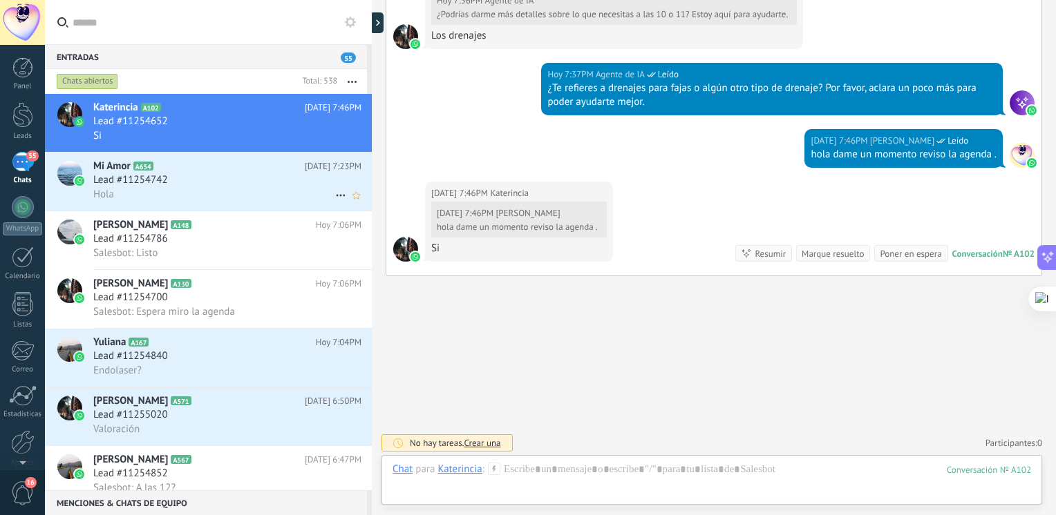
click at [256, 208] on div "Mi Amor A654 Hoy 7:23PM Lead #11254742 Hola" at bounding box center [232, 182] width 278 height 58
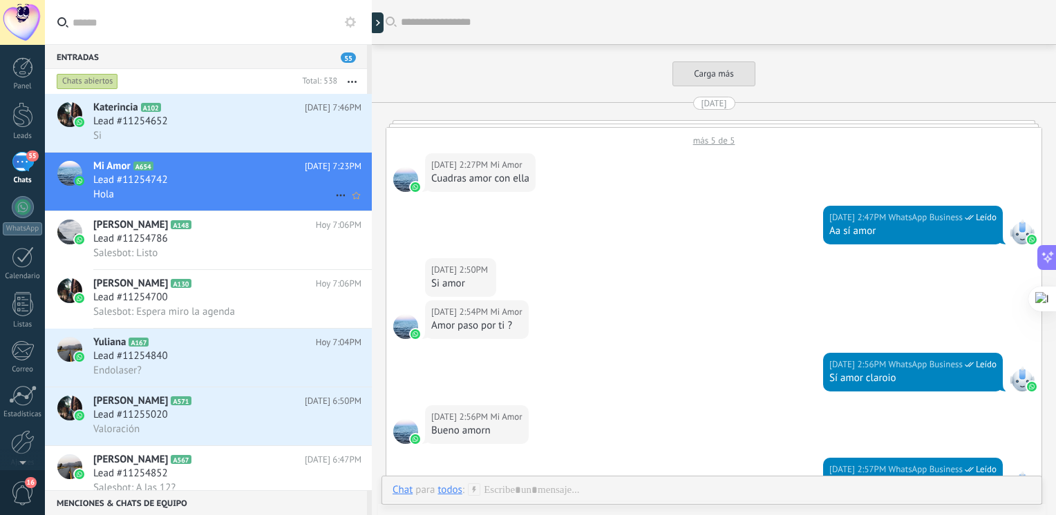
scroll to position [2324, 0]
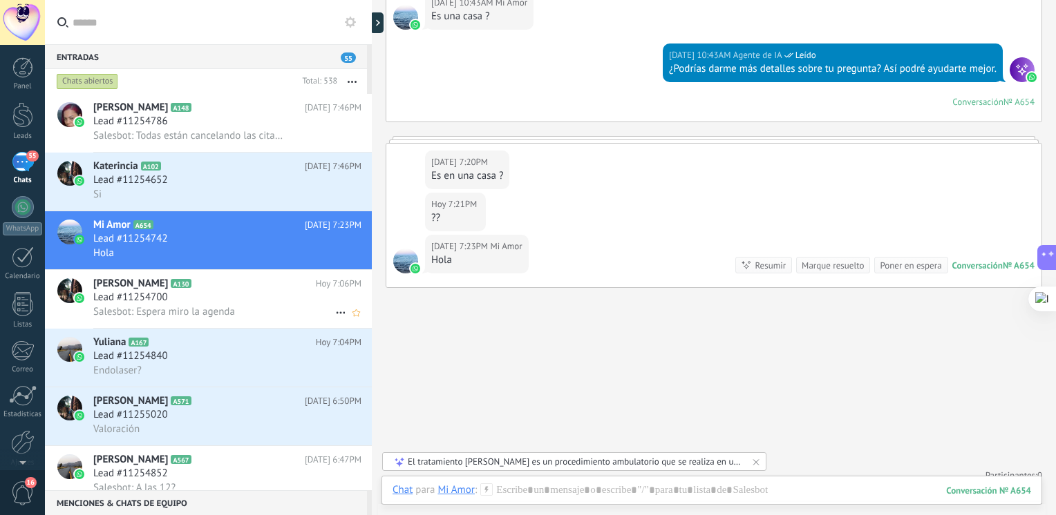
click at [209, 319] on span "Salesbot: Espera miro la agenda" at bounding box center [164, 311] width 142 height 13
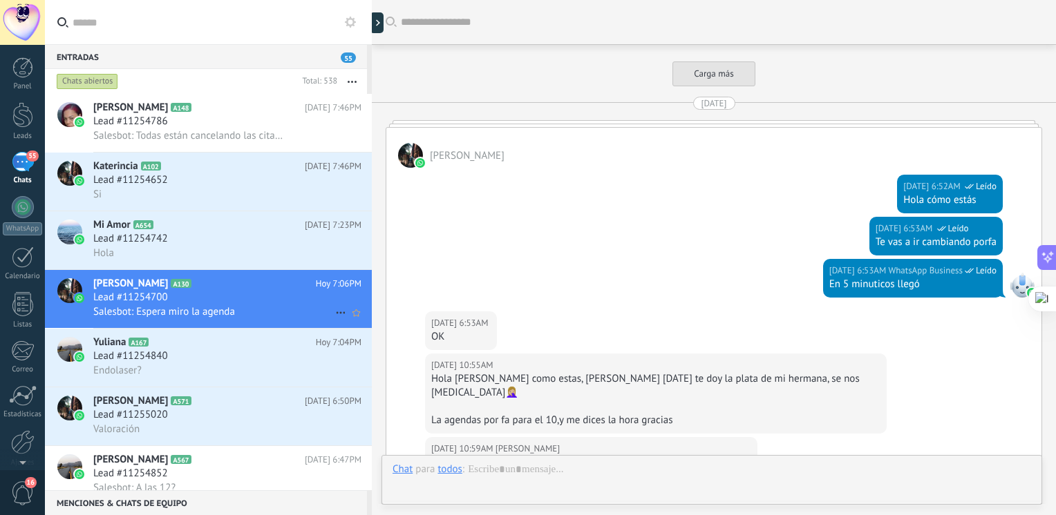
scroll to position [2885, 0]
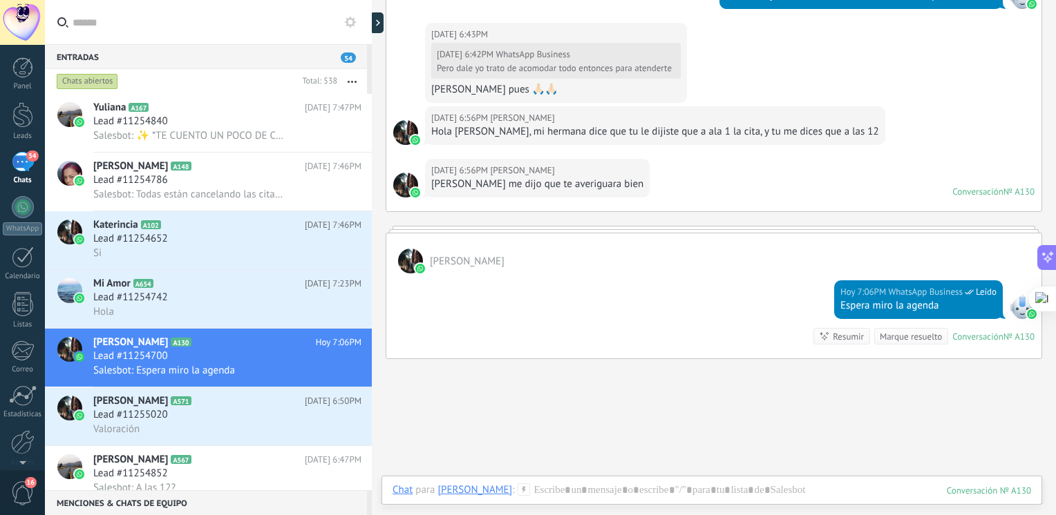
click at [35, 165] on link "54 Chats" at bounding box center [22, 168] width 45 height 33
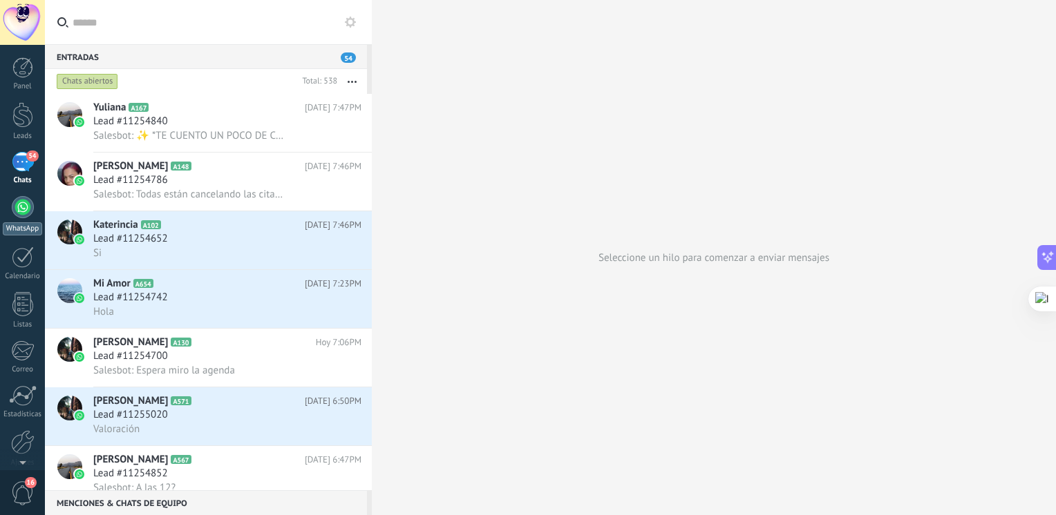
click at [14, 225] on div "WhatsApp" at bounding box center [22, 228] width 39 height 13
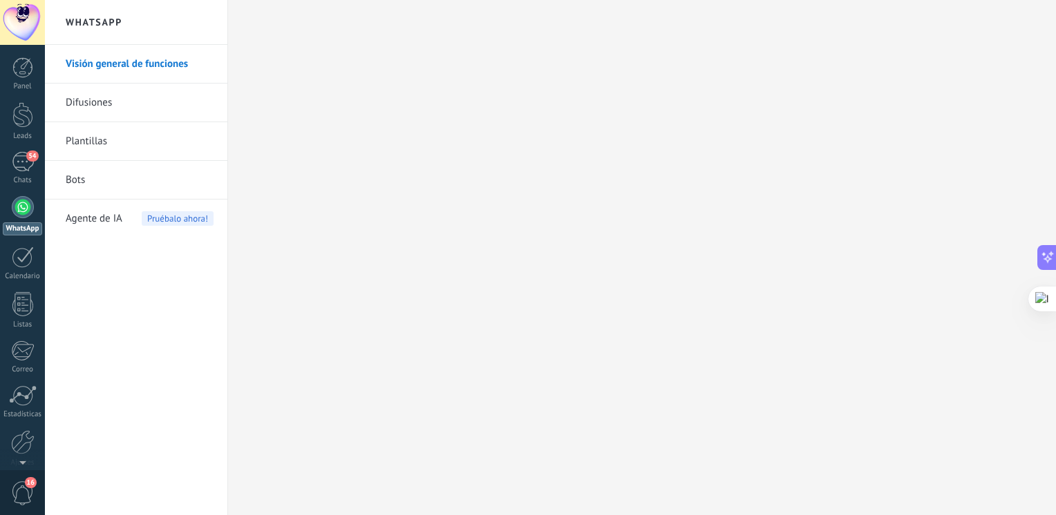
click at [87, 179] on link "Bots" at bounding box center [140, 180] width 148 height 39
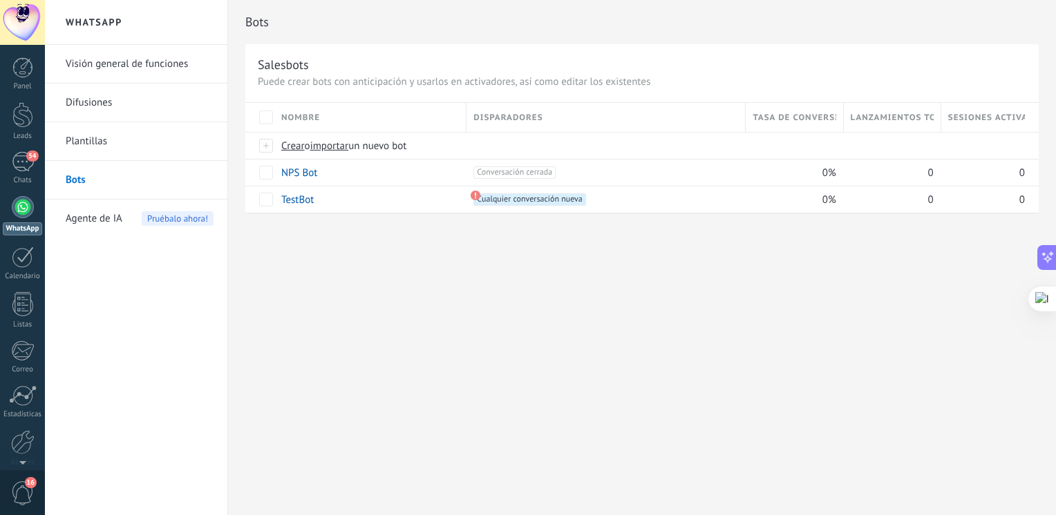
click at [77, 180] on link "Bots" at bounding box center [140, 180] width 148 height 39
click at [305, 146] on span "o" at bounding box center [308, 146] width 6 height 13
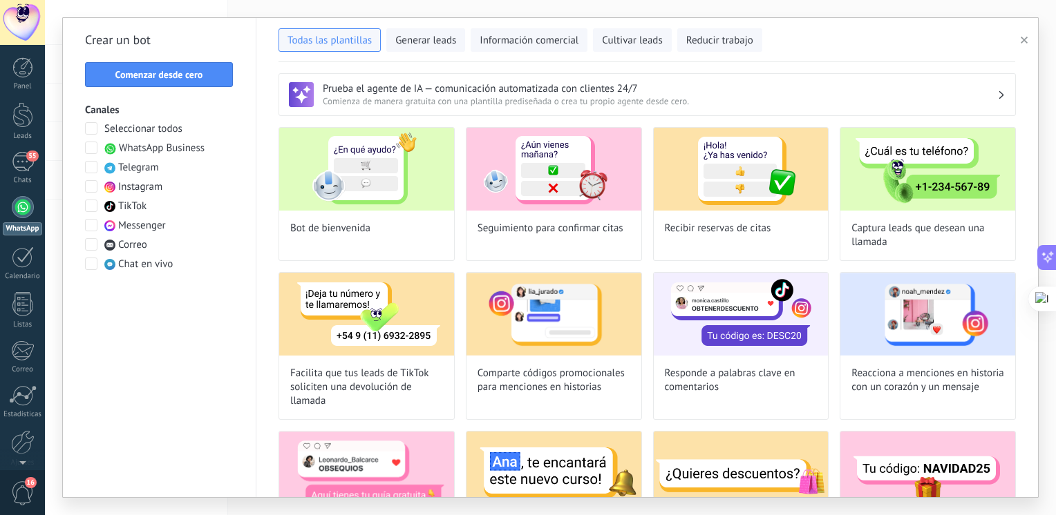
click at [188, 151] on span "WhatsApp Business" at bounding box center [162, 149] width 86 height 14
drag, startPoint x: 188, startPoint y: 151, endPoint x: 329, endPoint y: 164, distance: 141.6
click at [329, 164] on img at bounding box center [366, 169] width 175 height 83
type input "**********"
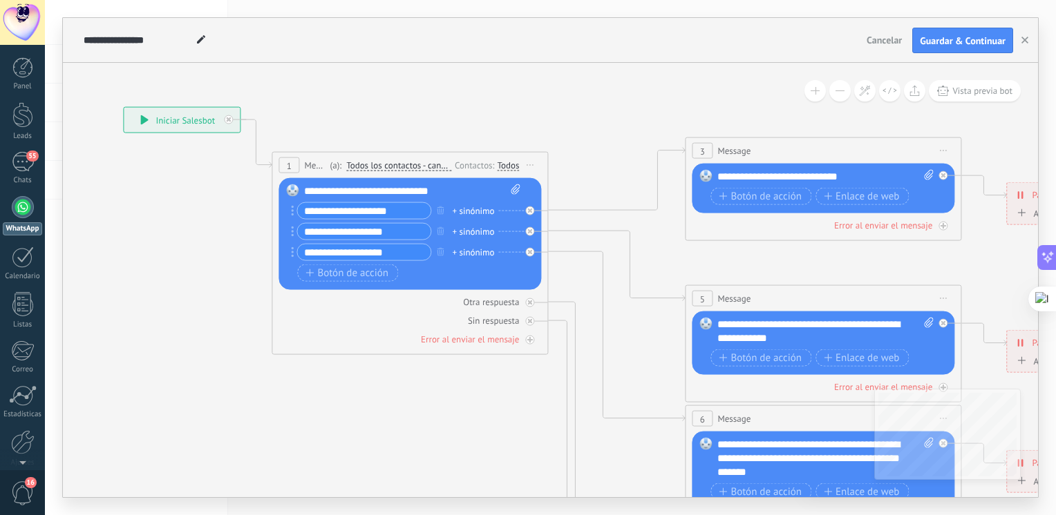
drag, startPoint x: 696, startPoint y: 431, endPoint x: 451, endPoint y: 368, distance: 253.4
click at [451, 368] on icon at bounding box center [855, 459] width 2154 height 1395
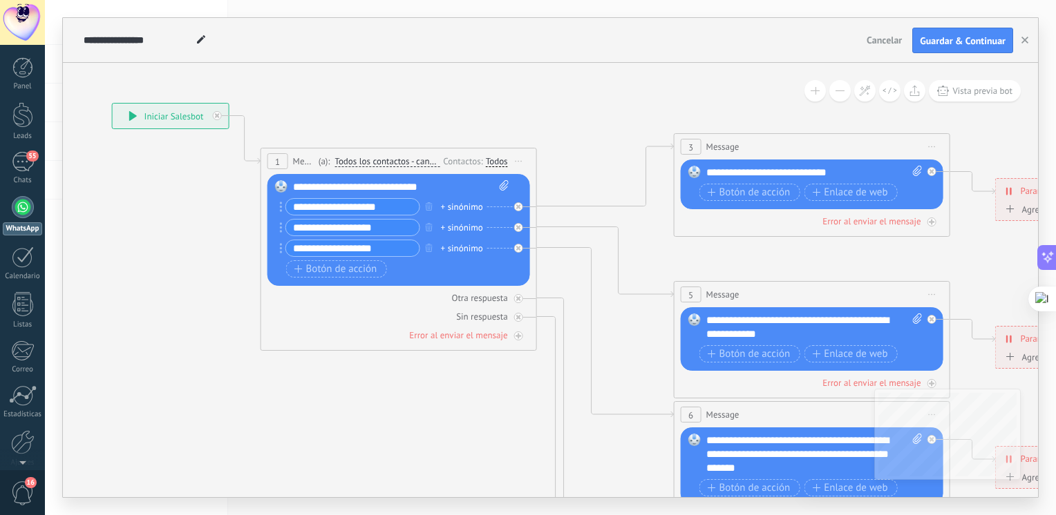
click at [382, 231] on input "**********" at bounding box center [352, 228] width 133 height 16
type input "**********"
click at [27, 158] on span "56" at bounding box center [32, 156] width 12 height 11
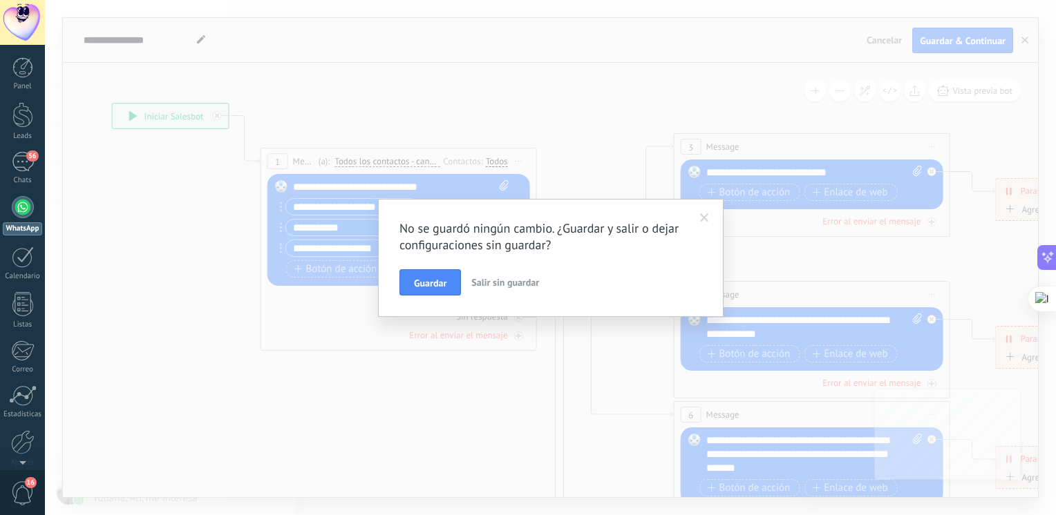
click at [701, 214] on span at bounding box center [704, 218] width 23 height 23
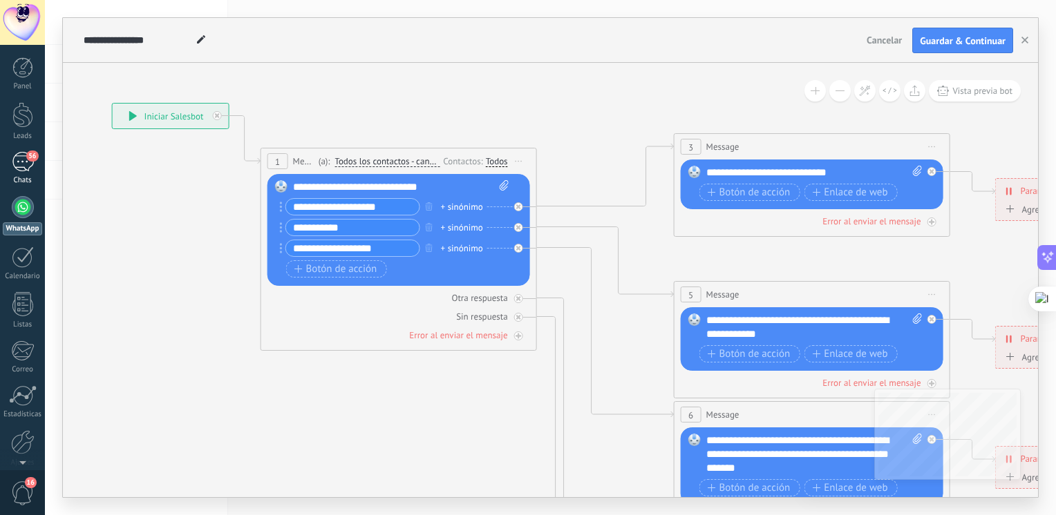
click at [37, 167] on link "56 Chats" at bounding box center [22, 168] width 45 height 33
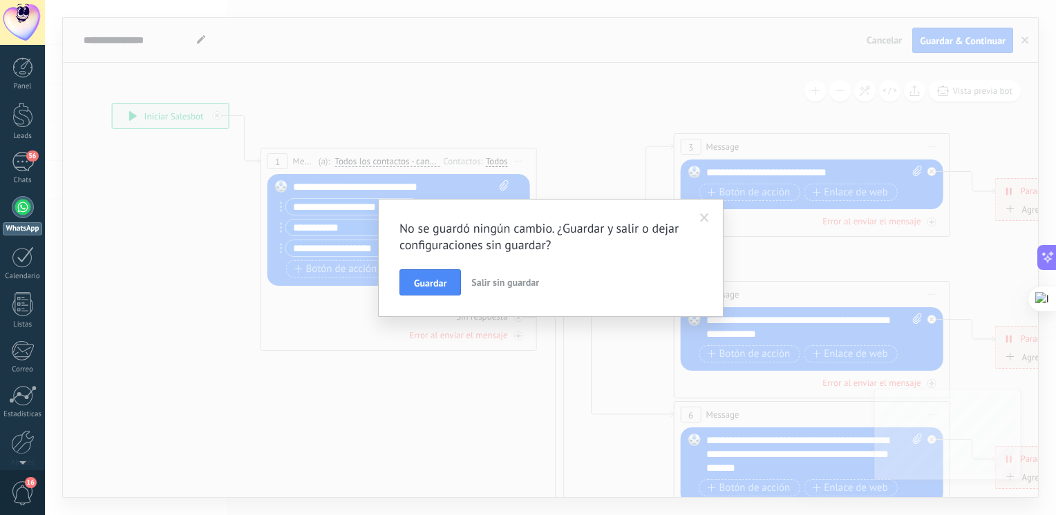
click at [525, 290] on button "Salir sin guardar" at bounding box center [505, 282] width 79 height 26
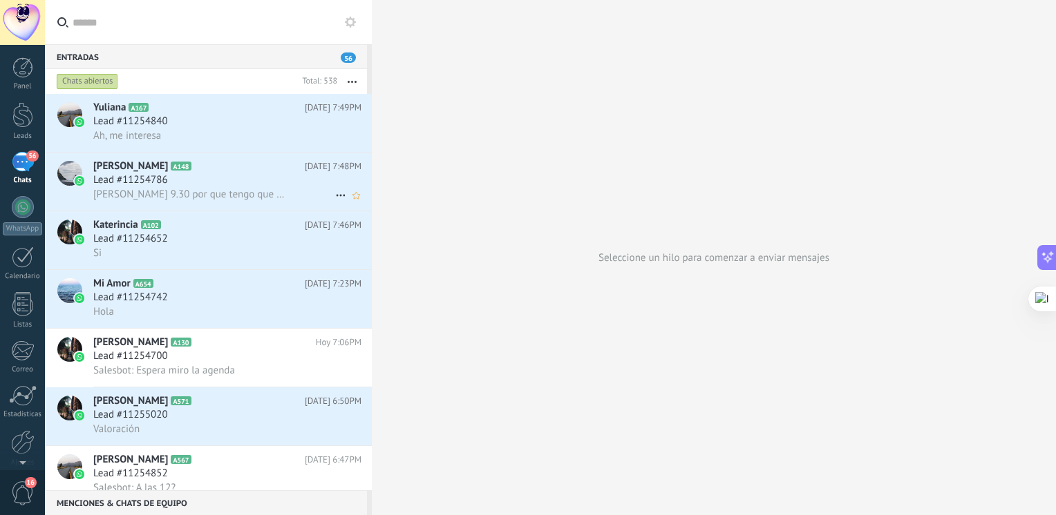
click at [164, 200] on span "Juli 9.30 por que tengo que llevar el niño ala guardería" at bounding box center [189, 194] width 192 height 13
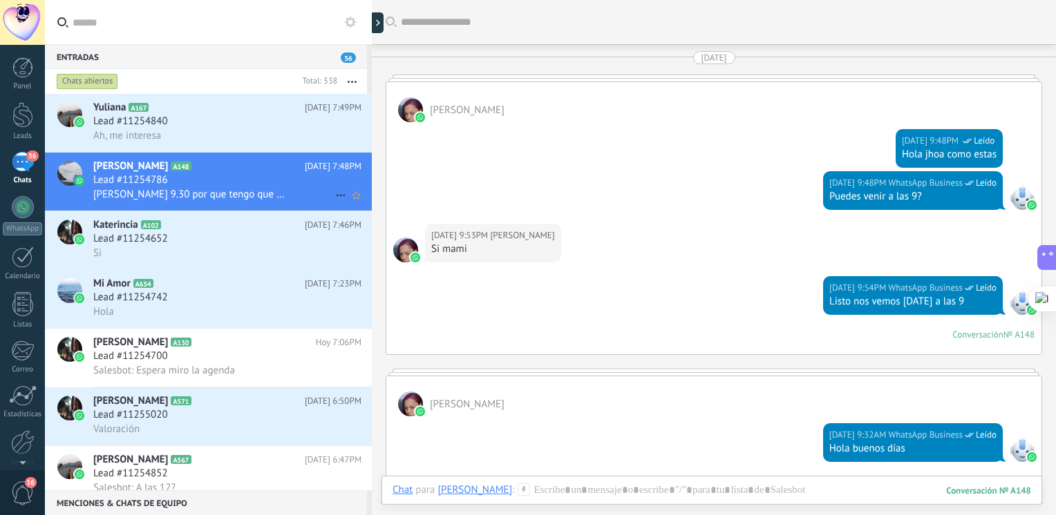
scroll to position [2651, 0]
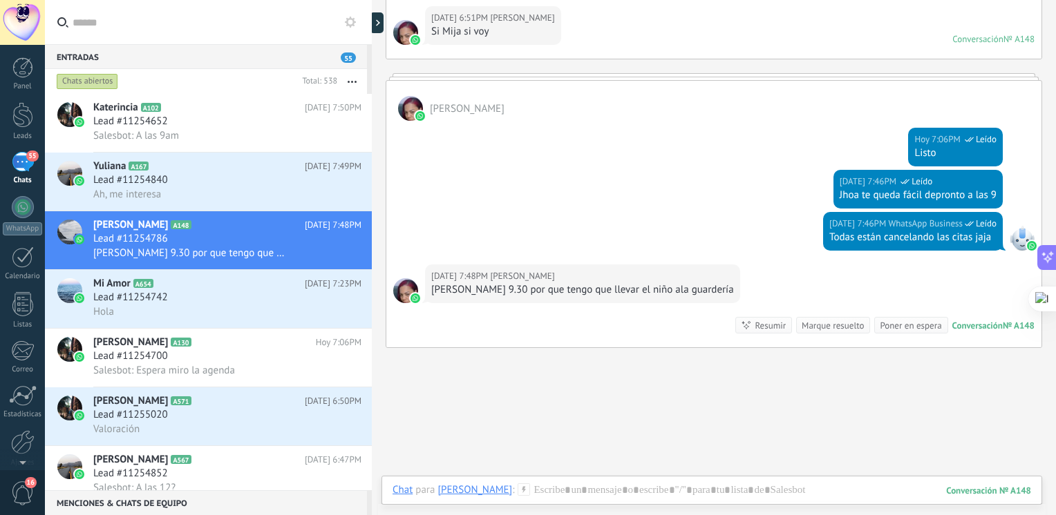
click at [19, 165] on div "55" at bounding box center [23, 162] width 22 height 20
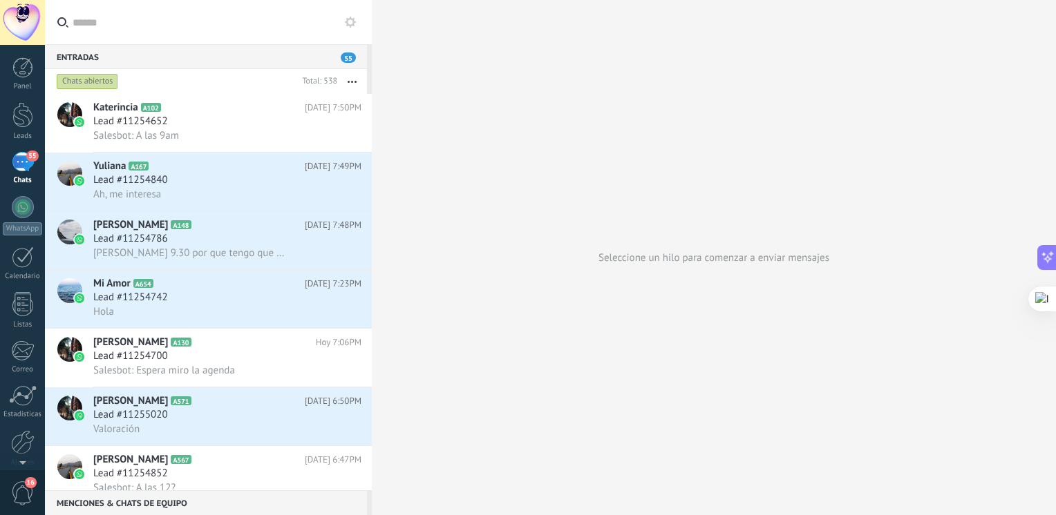
click at [19, 165] on div "55" at bounding box center [23, 162] width 22 height 20
click at [28, 222] on div "WhatsApp" at bounding box center [22, 228] width 39 height 13
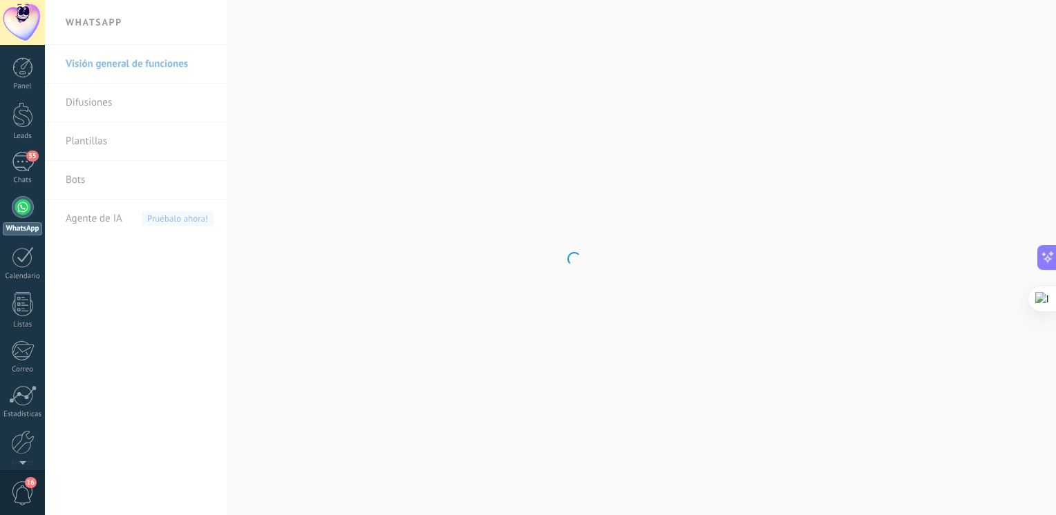
click at [106, 216] on body ".abecls-1,.abecls-2{fill-rule:evenodd}.abecls-2{fill:#fff} .abhcls-1{fill:none}…" at bounding box center [528, 257] width 1056 height 515
click at [114, 209] on span "Agente de IA" at bounding box center [94, 219] width 57 height 39
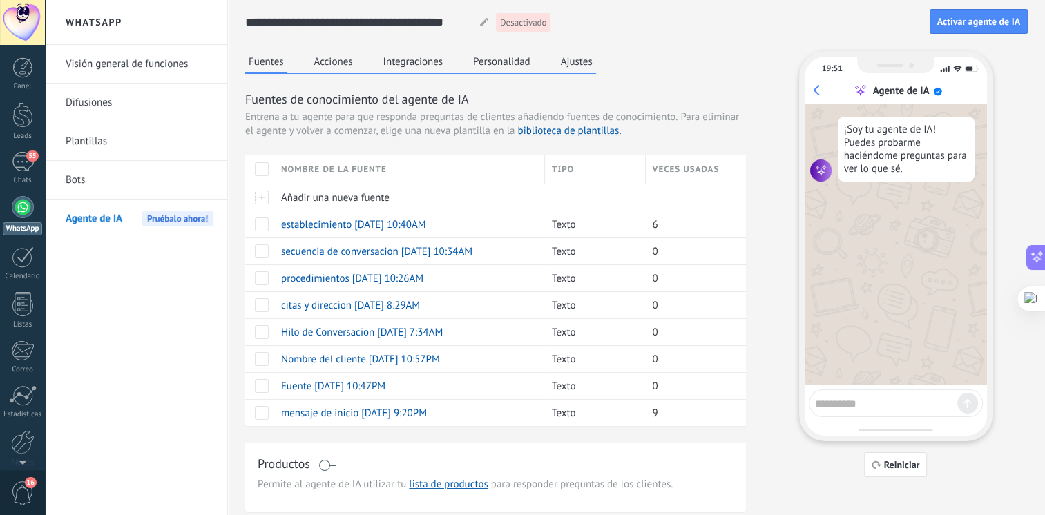
click at [855, 403] on textarea at bounding box center [886, 401] width 142 height 17
type textarea "********"
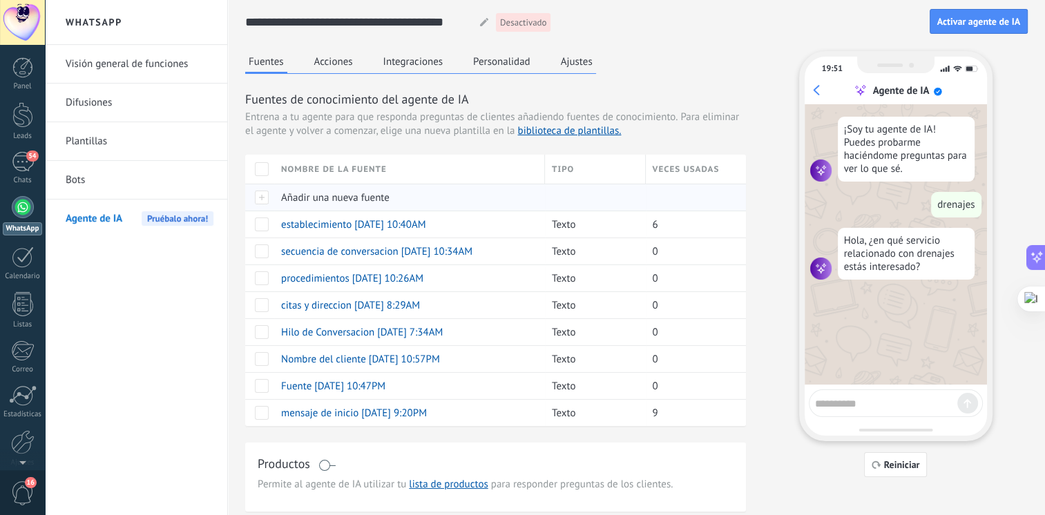
click at [357, 200] on span "Añadir una nueva fuente" at bounding box center [335, 197] width 108 height 13
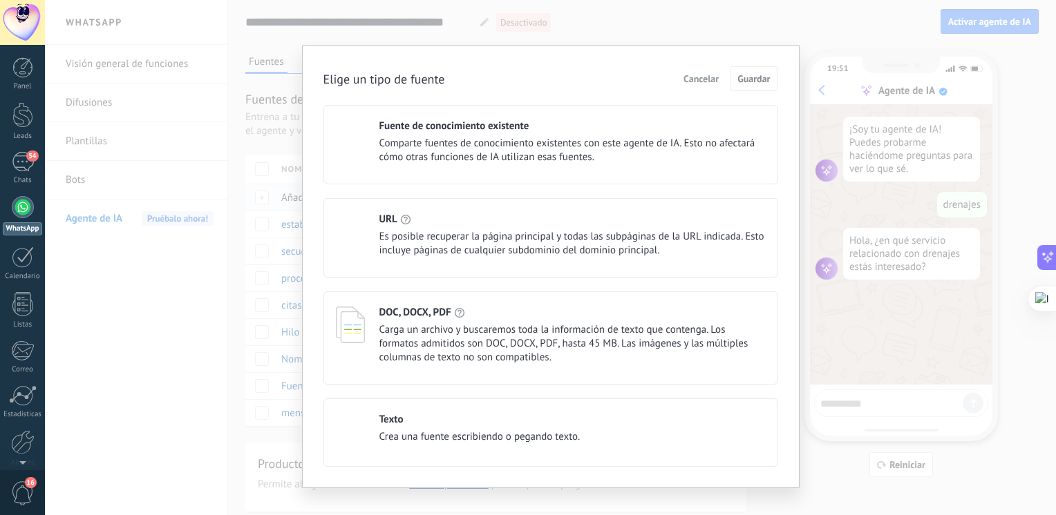
click at [357, 200] on div "URL Es posible recuperar la página principal y todas las subpáginas de la URL i…" at bounding box center [550, 237] width 455 height 79
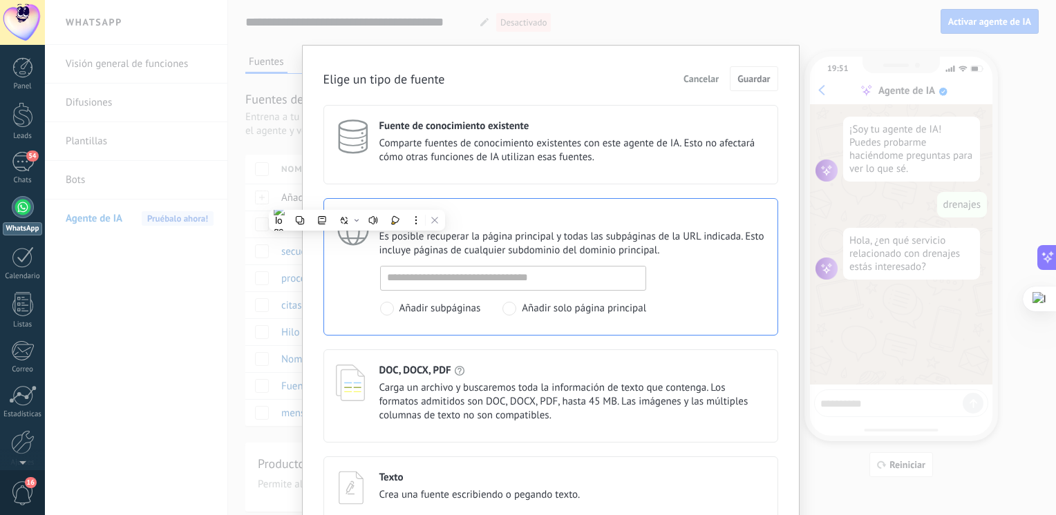
drag, startPoint x: 357, startPoint y: 200, endPoint x: 275, endPoint y: 242, distance: 91.8
click at [276, 242] on div "Elige un tipo de fuente Cancelar Guardar Fuente de conocimiento existente Compa…" at bounding box center [550, 257] width 1011 height 515
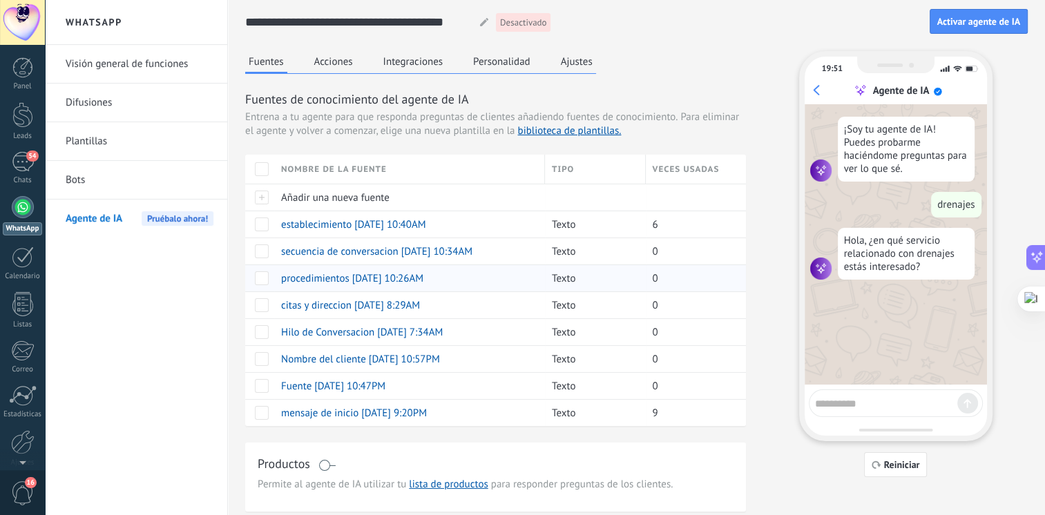
click at [304, 273] on span "procedimientos [DATE] 10:26AM" at bounding box center [352, 278] width 142 height 13
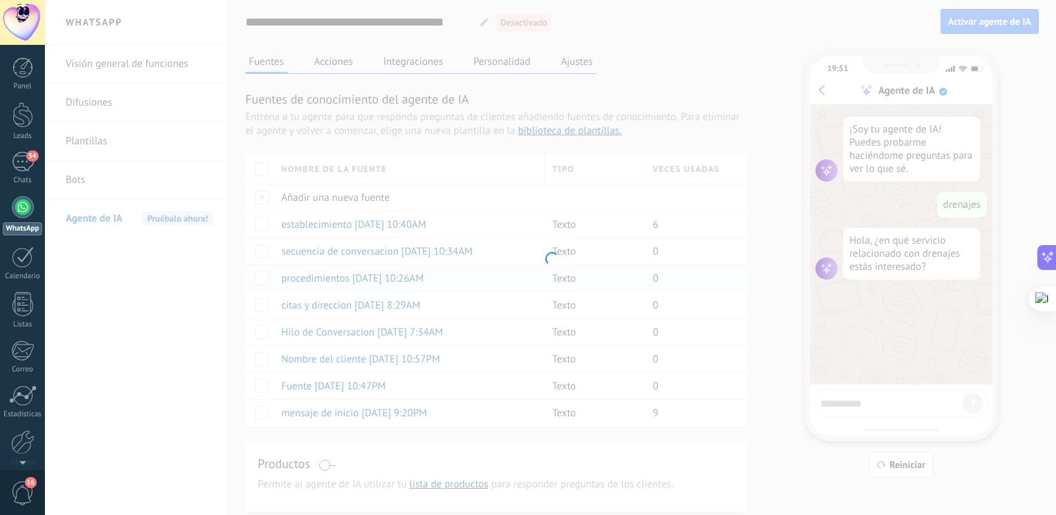
type input "**********"
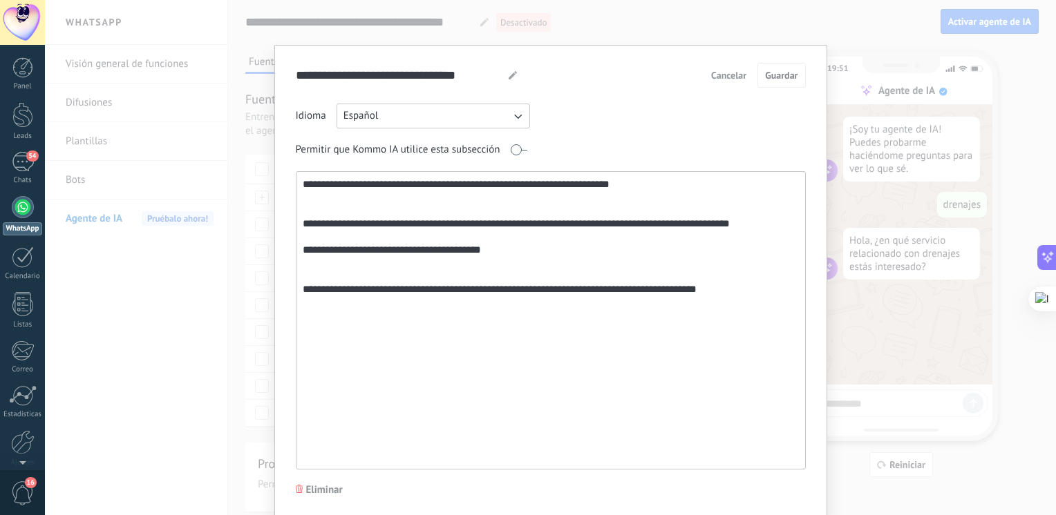
click at [392, 312] on textarea "**********" at bounding box center [549, 320] width 506 height 297
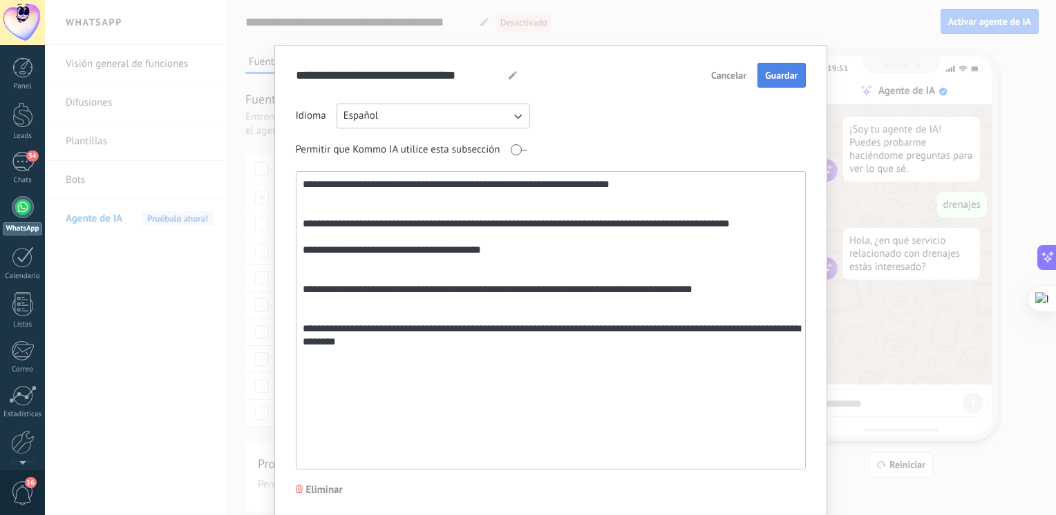
type textarea "**********"
click at [763, 68] on button "Guardar" at bounding box center [781, 75] width 48 height 25
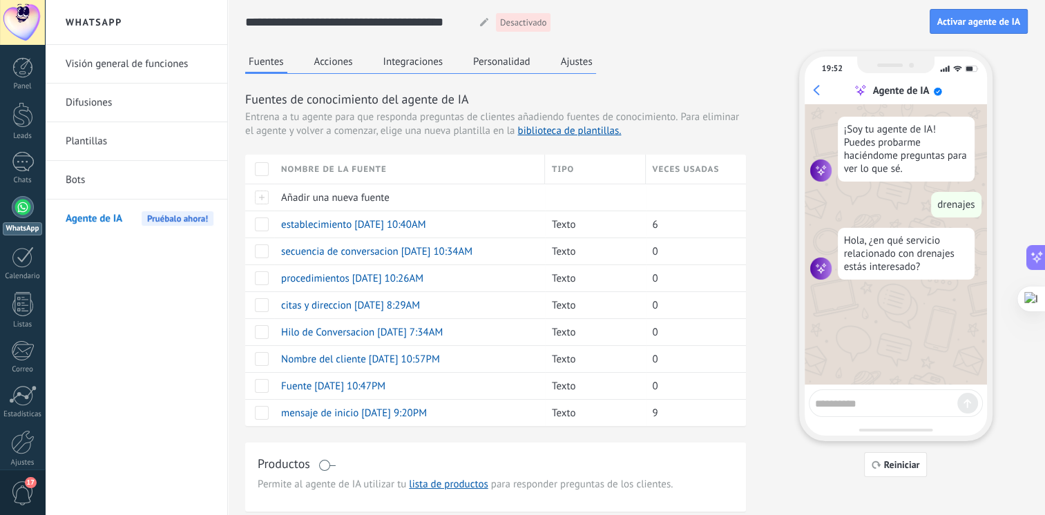
scroll to position [1613, 0]
click at [879, 468] on button "Reiniciar" at bounding box center [896, 465] width 64 height 25
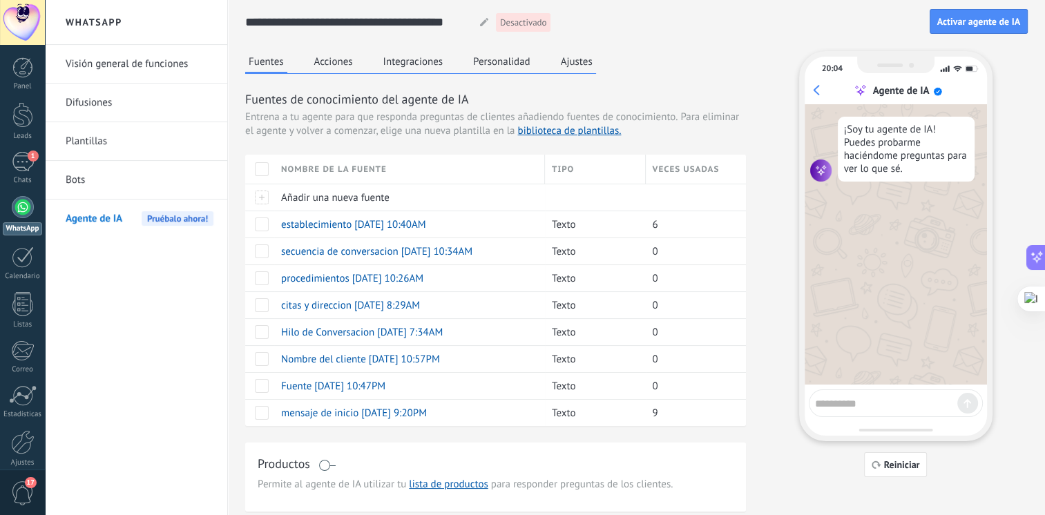
click at [854, 408] on textarea at bounding box center [886, 401] width 142 height 17
type textarea "********"
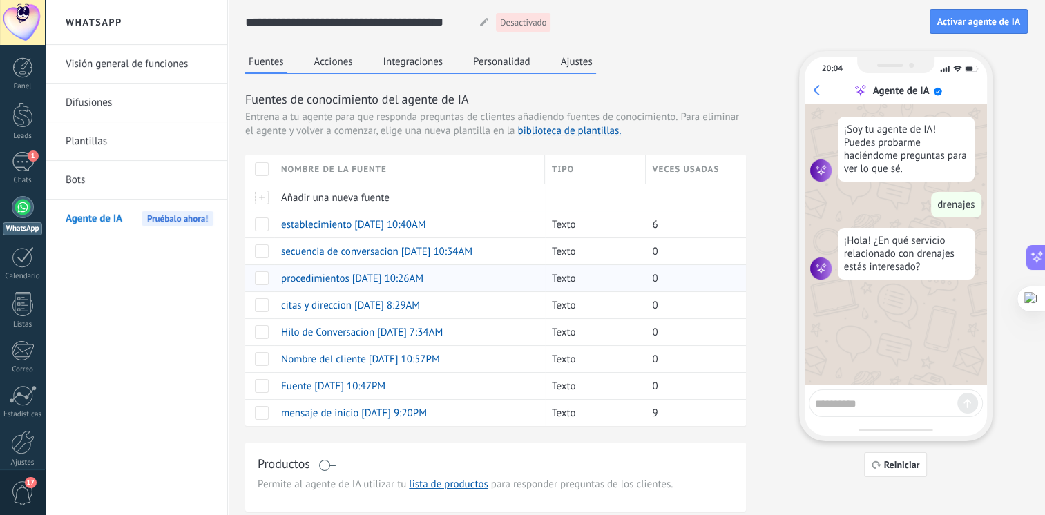
click at [337, 274] on span "procedimientos [DATE] 10:26AM" at bounding box center [352, 278] width 142 height 13
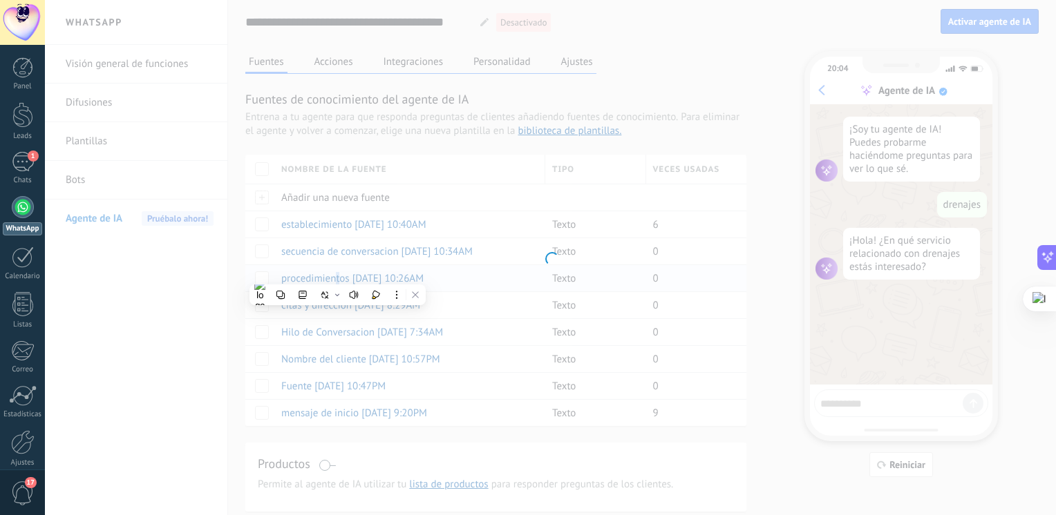
type input "**********"
type textarea "**********"
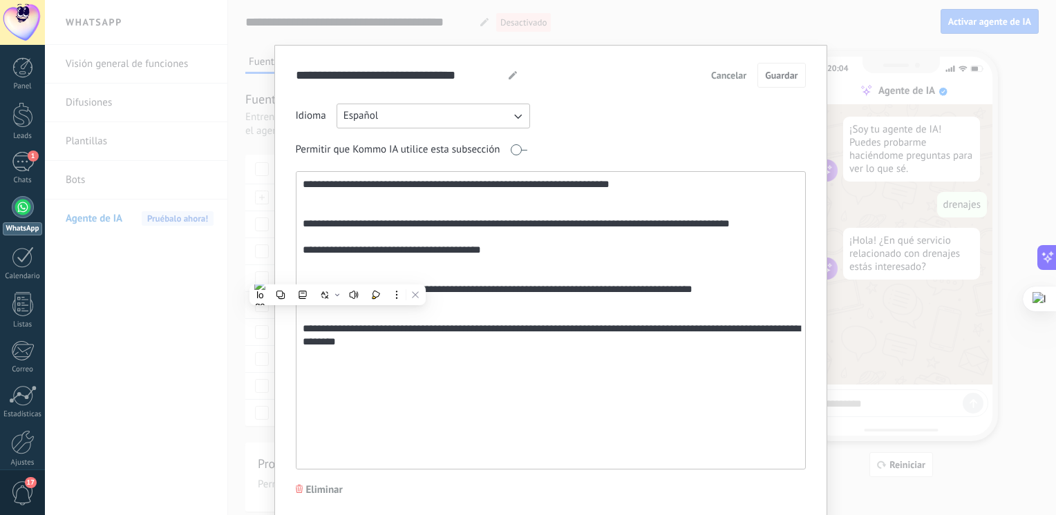
drag, startPoint x: 337, startPoint y: 274, endPoint x: 495, endPoint y: 316, distance: 163.6
click at [495, 316] on textarea "**********" at bounding box center [549, 320] width 506 height 297
click at [995, 135] on div "**********" at bounding box center [550, 257] width 1011 height 515
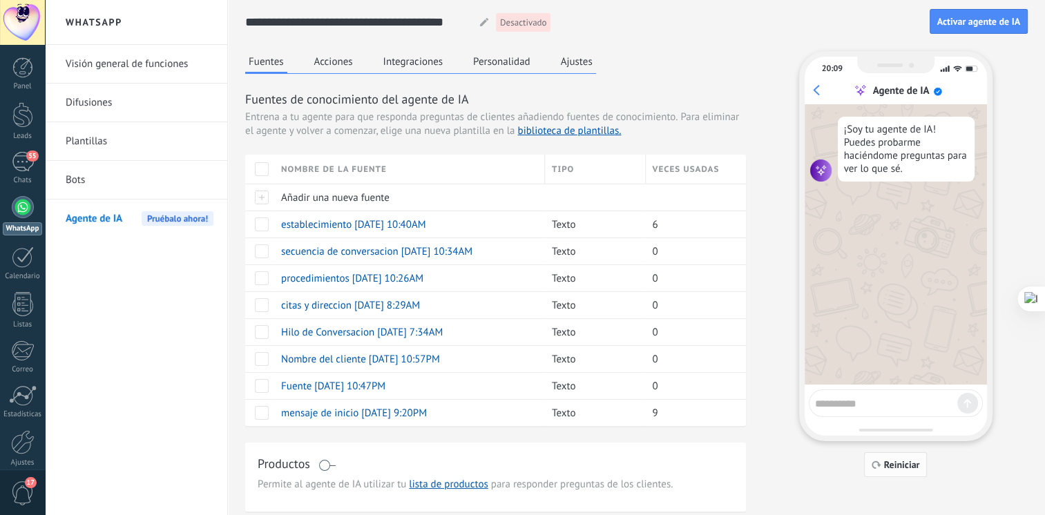
click at [896, 457] on button "Reiniciar" at bounding box center [896, 465] width 64 height 25
click at [851, 402] on textarea at bounding box center [886, 401] width 142 height 17
type textarea "*******"
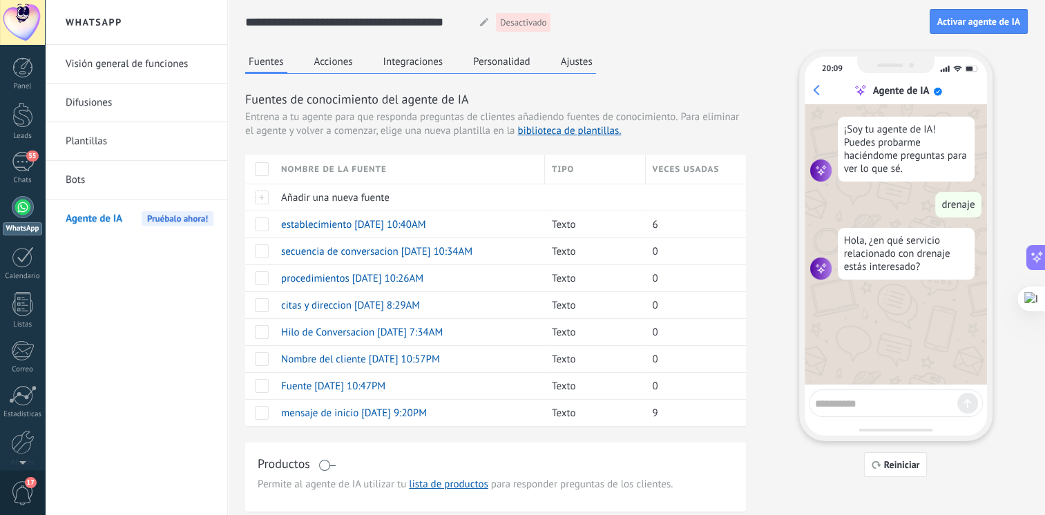
click at [102, 217] on span "Agente de IA" at bounding box center [94, 219] width 57 height 39
click at [332, 62] on button "Acciones" at bounding box center [334, 61] width 46 height 21
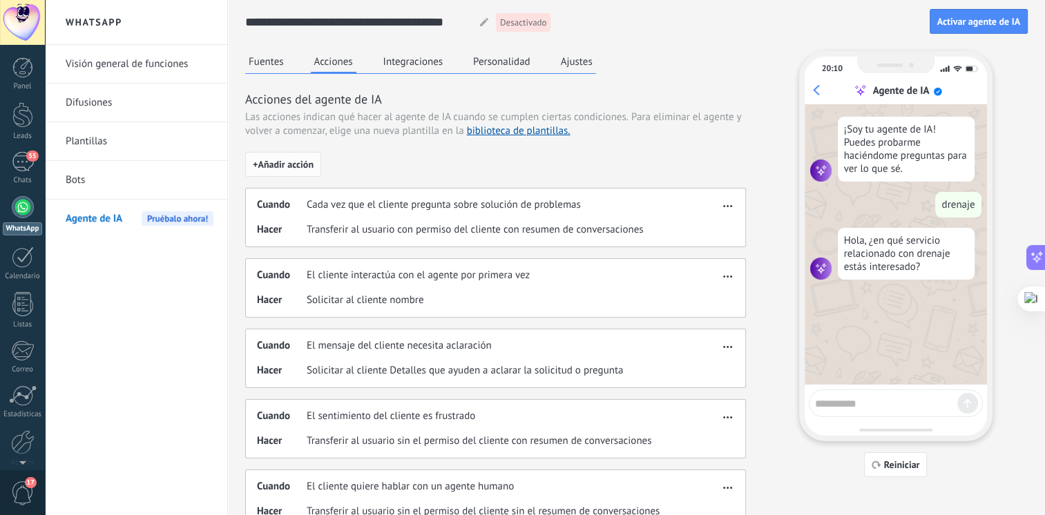
click at [309, 160] on span "+ Añadir acción" at bounding box center [283, 165] width 61 height 10
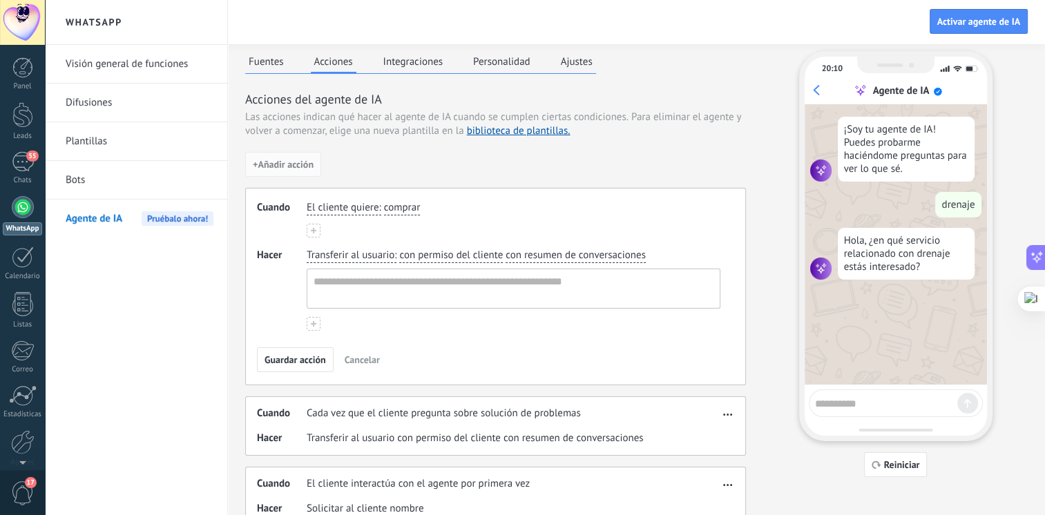
scroll to position [28, 0]
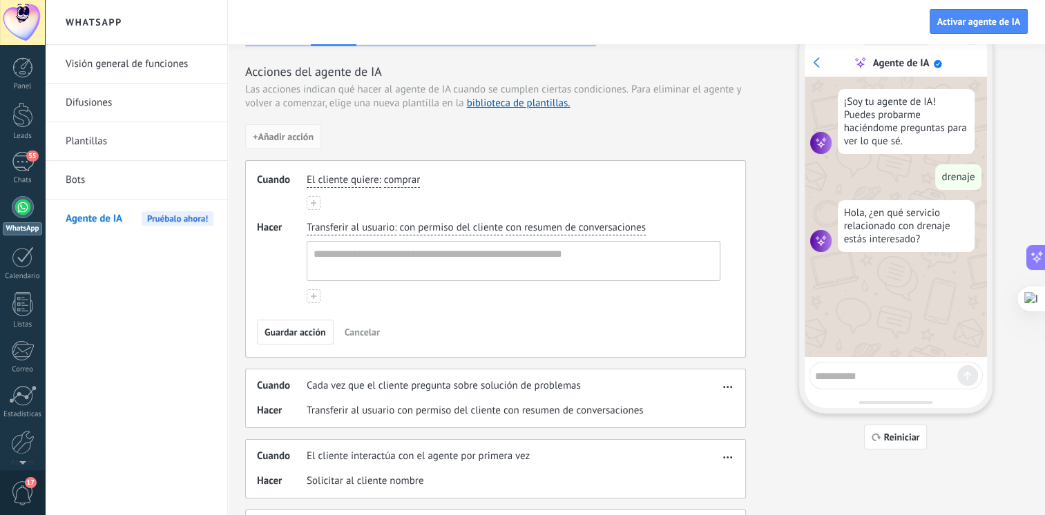
click at [341, 182] on span "El cliente quiere" at bounding box center [343, 180] width 72 height 14
click at [307, 173] on button "****** cuando cuando cuando cuando cuando cuando cuando El cliente quiere" at bounding box center [334, 180] width 55 height 15
click at [307, 173] on button "********* cuando el cuando el cuando el cuando el cuando el cuando el cuando el…" at bounding box center [334, 180] width 55 height 15
click at [307, 173] on button "**********" at bounding box center [344, 180] width 75 height 15
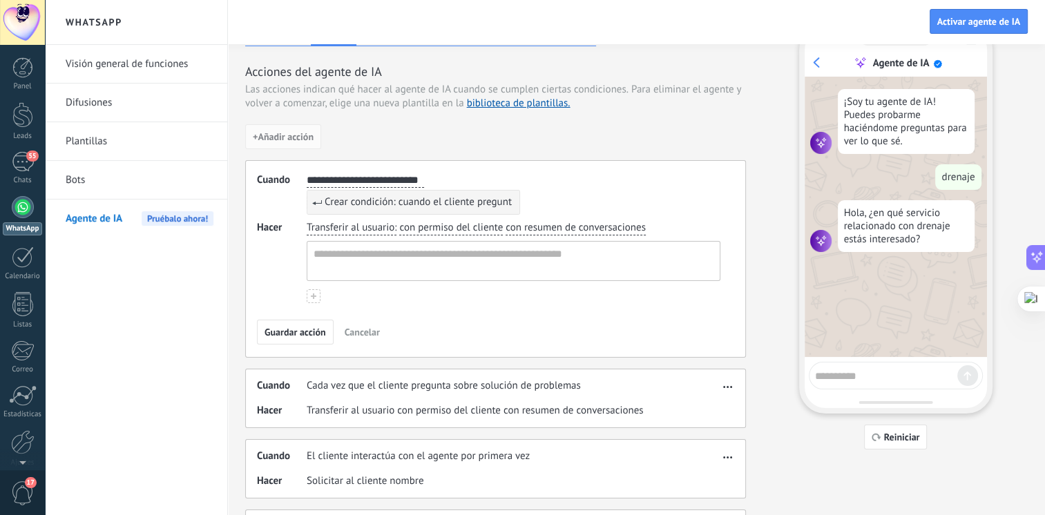
click at [307, 173] on button "**********" at bounding box center [365, 180] width 117 height 15
click at [307, 173] on button "**********" at bounding box center [375, 180] width 137 height 15
type input "**********"
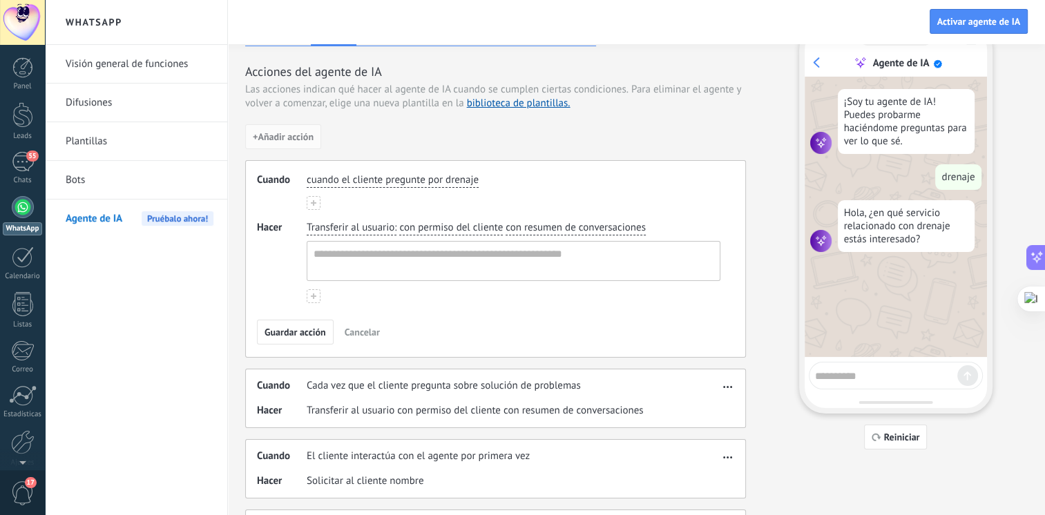
click at [343, 227] on span "Transferir al usuario" at bounding box center [351, 228] width 88 height 14
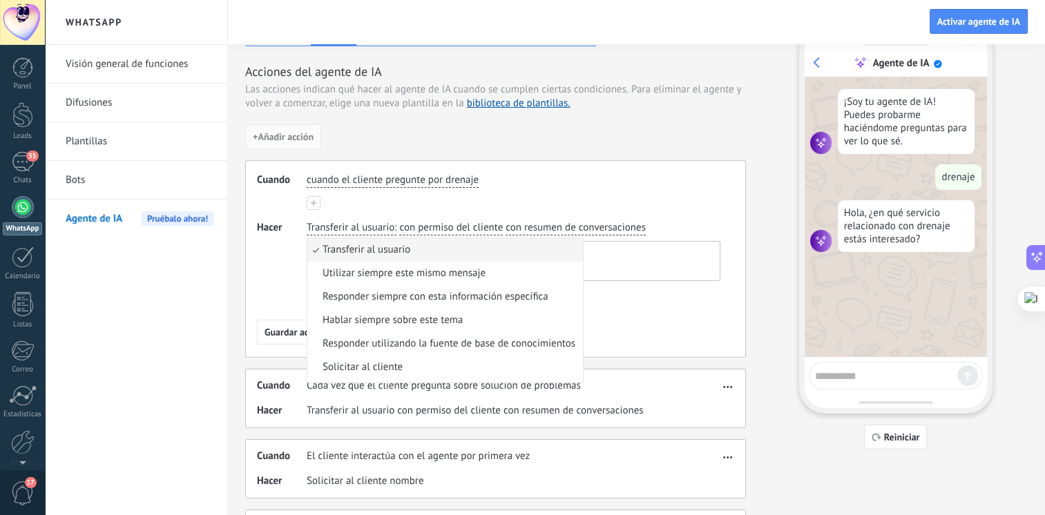
click at [343, 227] on span "Transferir al usuario" at bounding box center [351, 228] width 88 height 14
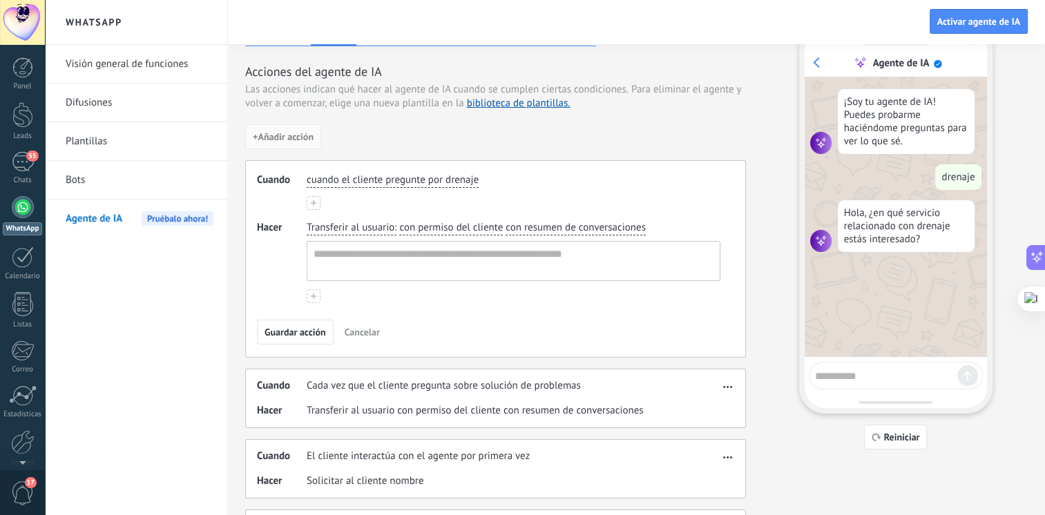
click at [423, 226] on span "con permiso del cliente" at bounding box center [451, 228] width 104 height 14
click at [420, 225] on span "con permiso del cliente" at bounding box center [451, 228] width 104 height 14
click at [376, 251] on textarea at bounding box center [512, 261] width 410 height 39
type textarea "**********"
click at [483, 232] on span "con permiso del cliente" at bounding box center [451, 228] width 104 height 14
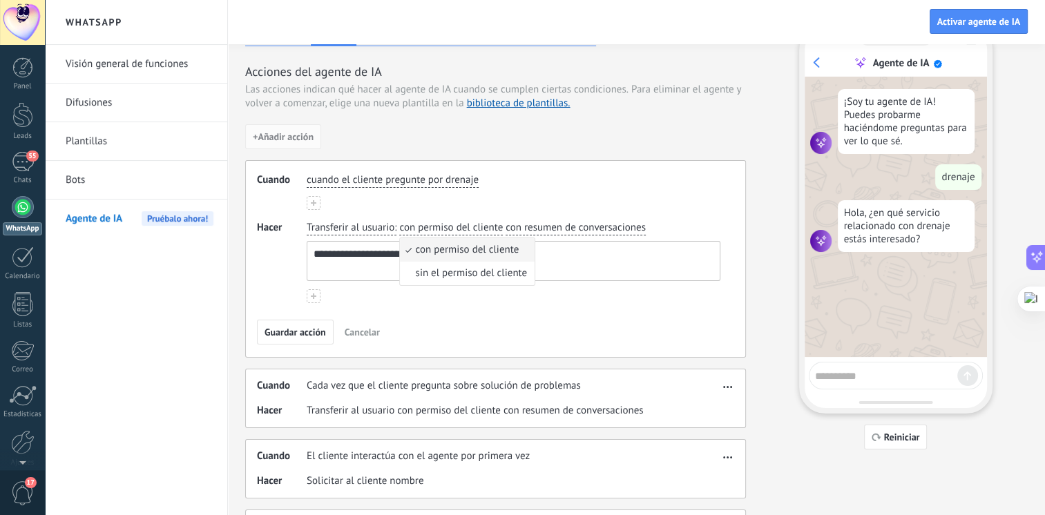
click at [483, 232] on span "con permiso del cliente" at bounding box center [451, 228] width 104 height 14
click at [462, 278] on li "sin el permiso del cliente" at bounding box center [467, 273] width 135 height 23
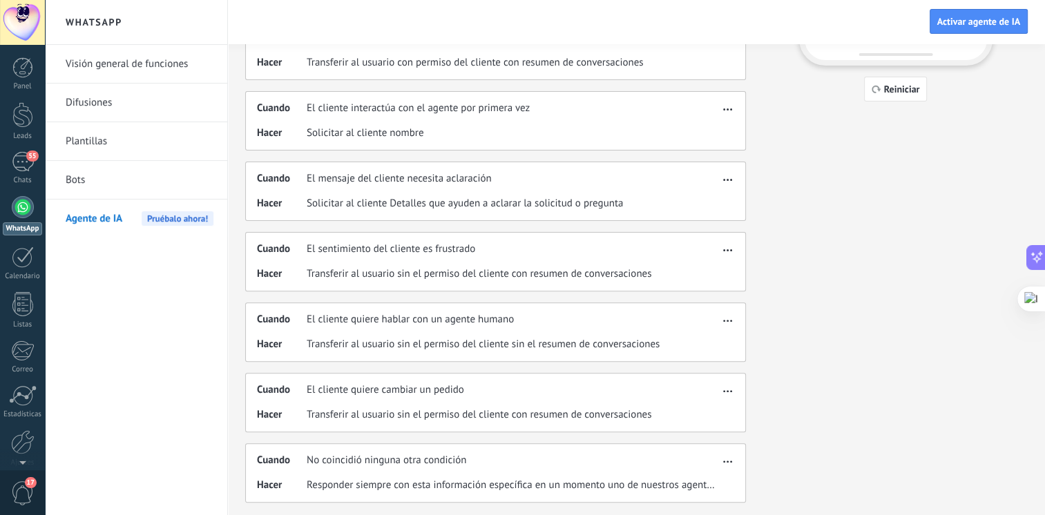
scroll to position [0, 0]
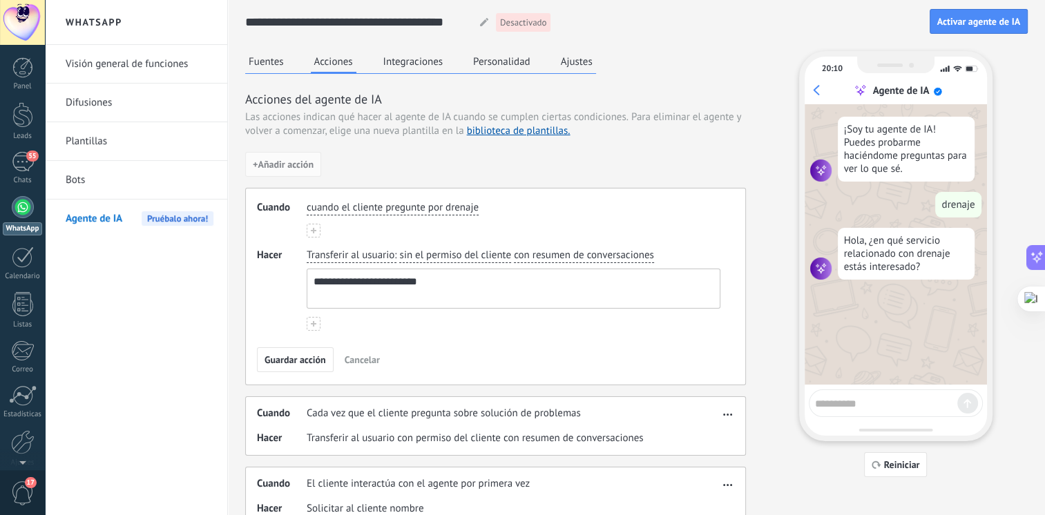
click at [625, 223] on div "cuando el cliente pregunte por drenaje" at bounding box center [514, 219] width 414 height 37
click at [317, 365] on span "Guardar acción" at bounding box center [295, 360] width 61 height 10
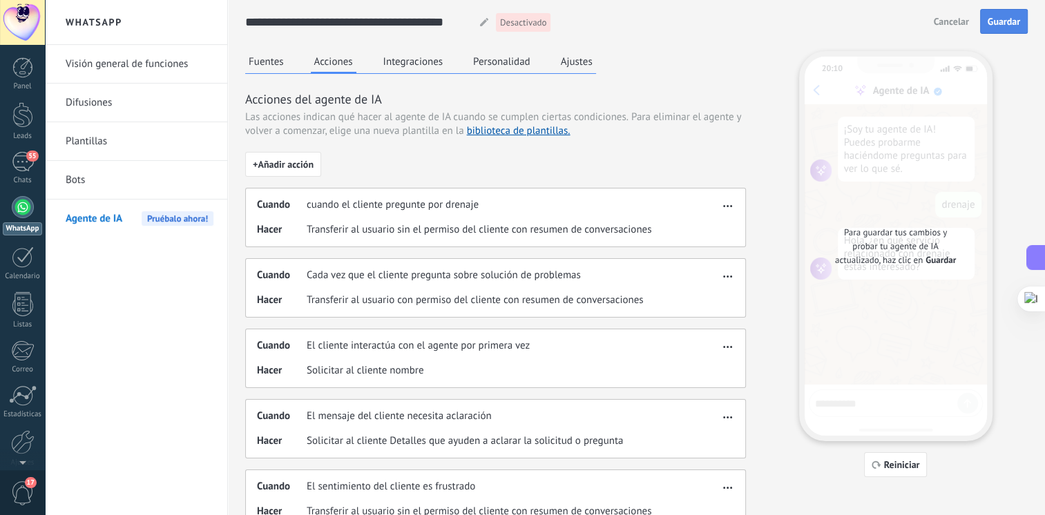
click at [1000, 17] on span "Guardar" at bounding box center [1004, 22] width 32 height 10
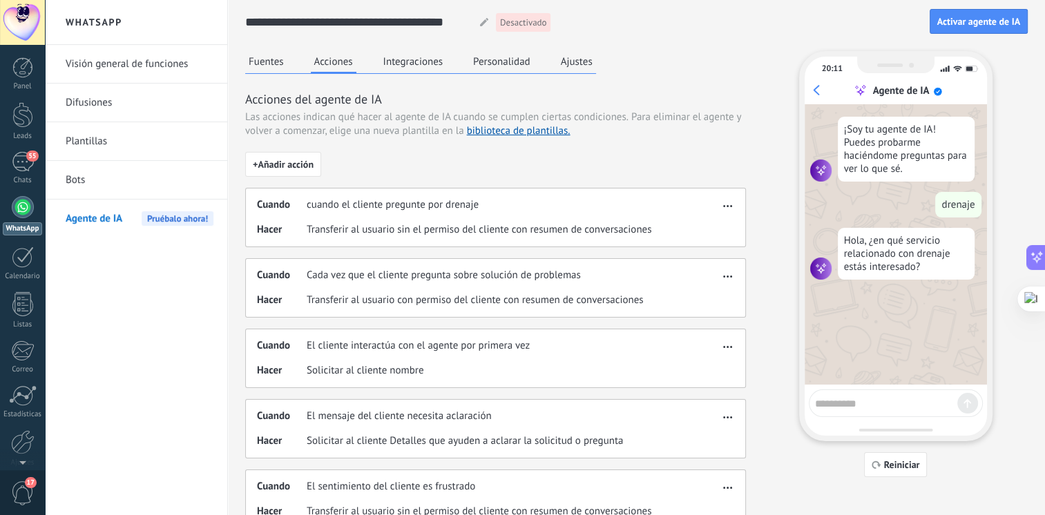
click at [851, 408] on textarea at bounding box center [886, 401] width 142 height 17
type textarea "*******"
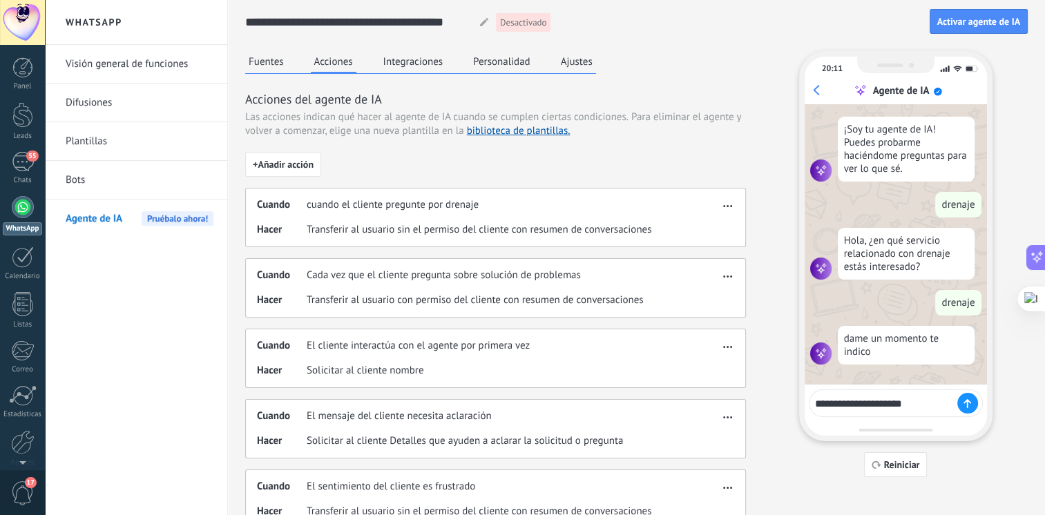
type textarea "**********"
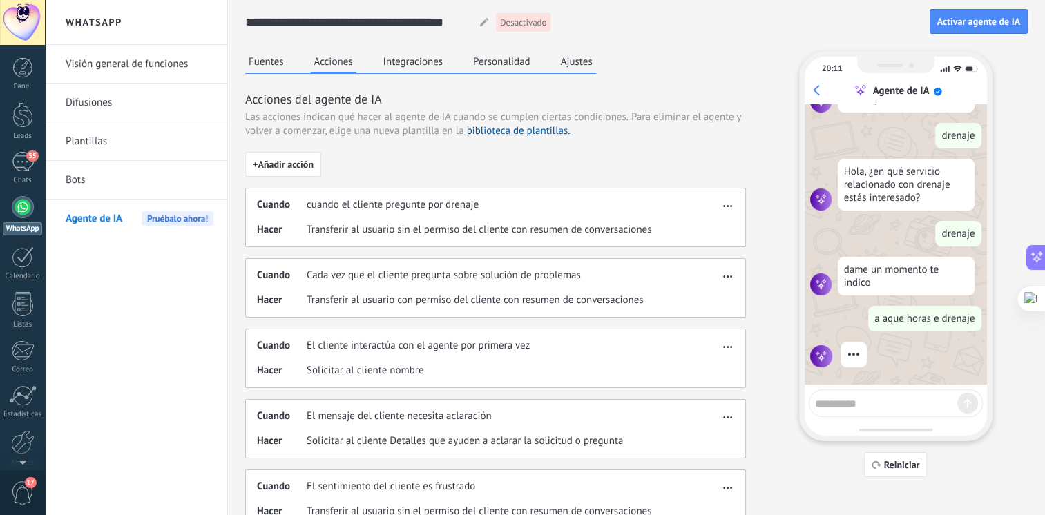
scroll to position [84, 0]
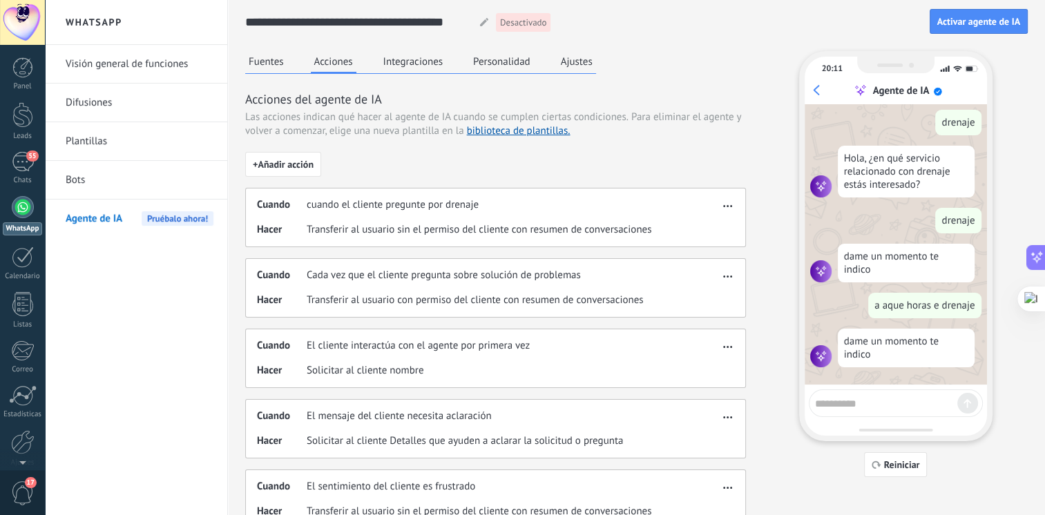
click at [856, 352] on div "dame un momento te indico" at bounding box center [906, 348] width 137 height 39
click at [297, 169] on span "+ Añadir acción" at bounding box center [283, 165] width 61 height 10
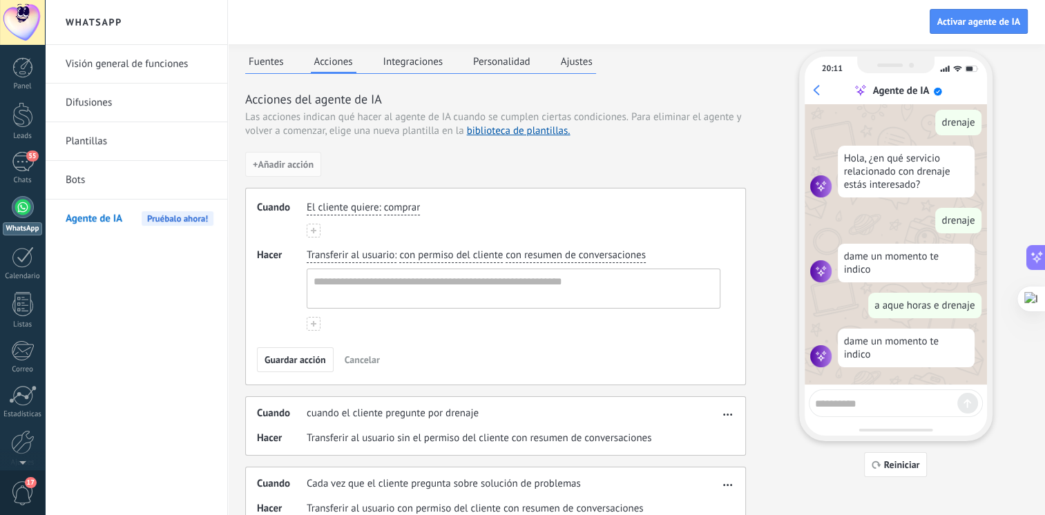
scroll to position [28, 0]
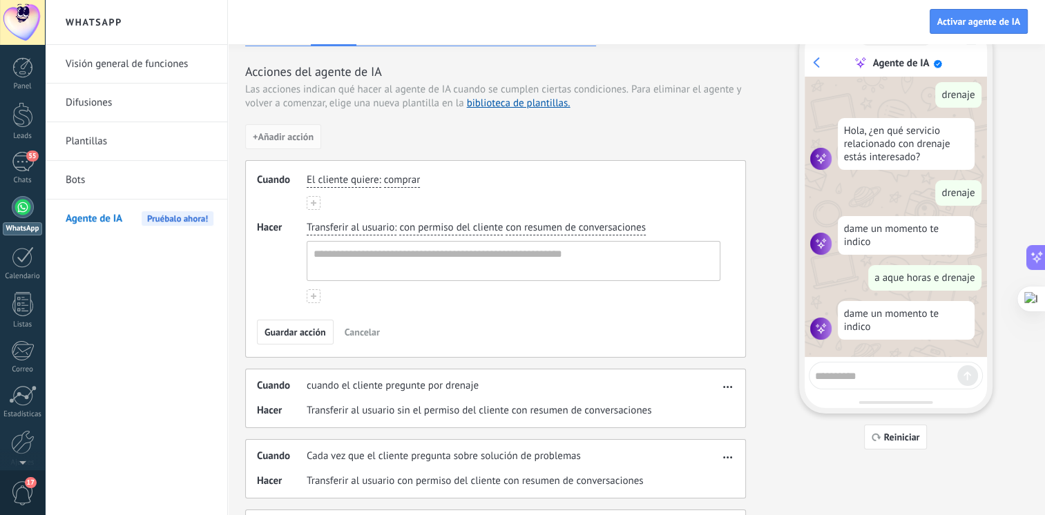
click at [343, 179] on span "El cliente quiere" at bounding box center [343, 180] width 72 height 14
click at [307, 173] on button "** si si si si El cliente quiere" at bounding box center [334, 180] width 55 height 15
click at [307, 173] on button "***** si el si el si el si el si el si el si el El cliente quiere" at bounding box center [334, 180] width 55 height 15
click at [307, 173] on button "**********" at bounding box center [334, 180] width 55 height 15
click at [307, 173] on button "**********" at bounding box center [348, 180] width 82 height 15
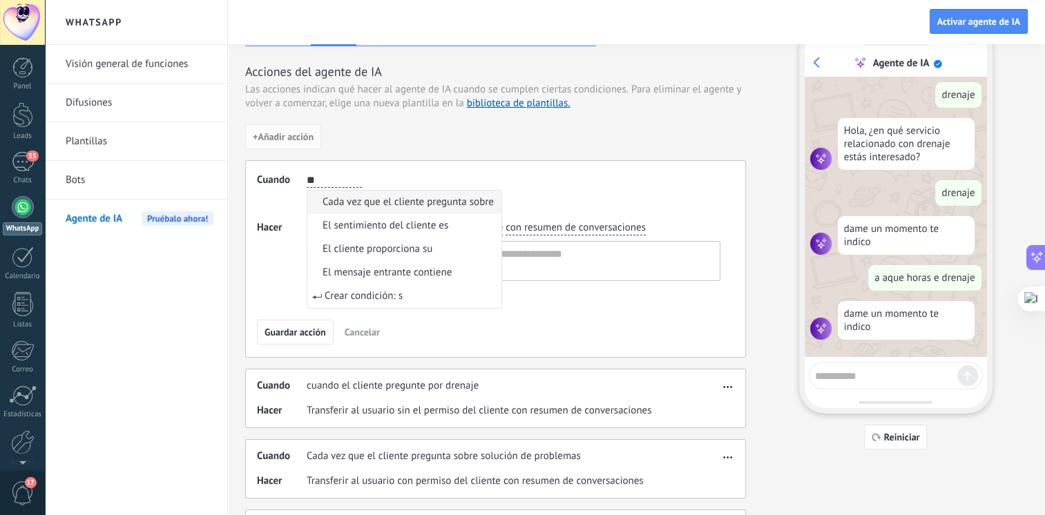
type input "*"
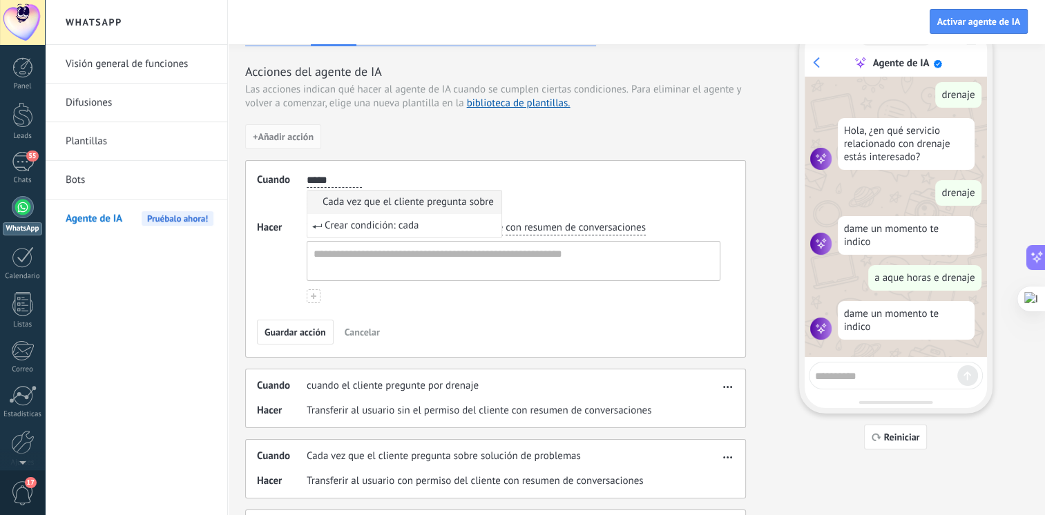
click at [307, 173] on button "**** cada cada cada cada cada cada cada cada cada cada cada cada cada cada cada…" at bounding box center [334, 180] width 55 height 15
click at [307, 173] on button "******** cada que cada que cada que cada que cada que cada que cada que cada qu…" at bounding box center [334, 180] width 55 height 15
click at [307, 173] on button "**********" at bounding box center [337, 180] width 61 height 15
click at [307, 173] on button "**********" at bounding box center [352, 180] width 91 height 15
click at [307, 173] on button "**********" at bounding box center [366, 180] width 118 height 15
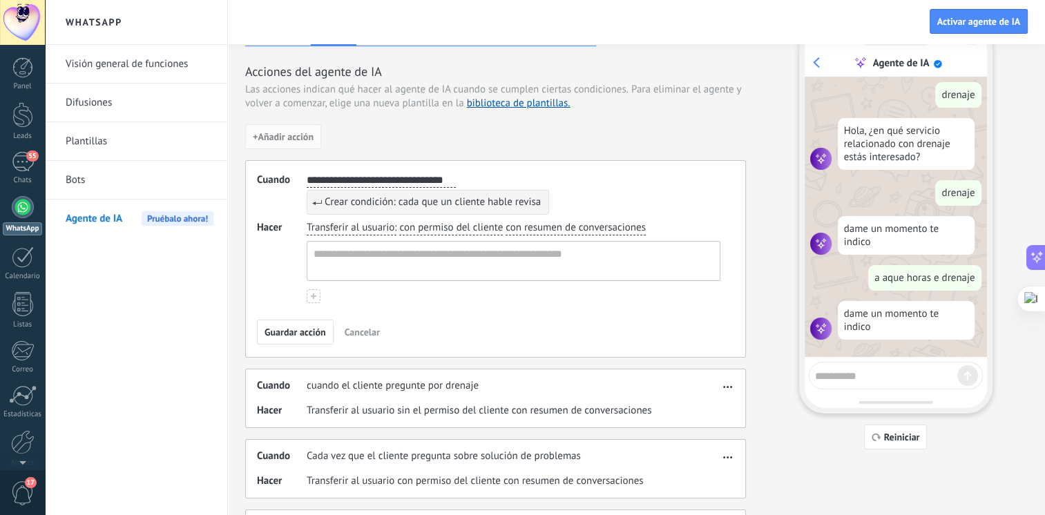
click at [307, 173] on button "**********" at bounding box center [381, 180] width 149 height 15
click at [307, 173] on button "**********" at bounding box center [386, 180] width 158 height 15
type input "**********"
click at [338, 255] on textarea at bounding box center [512, 261] width 410 height 39
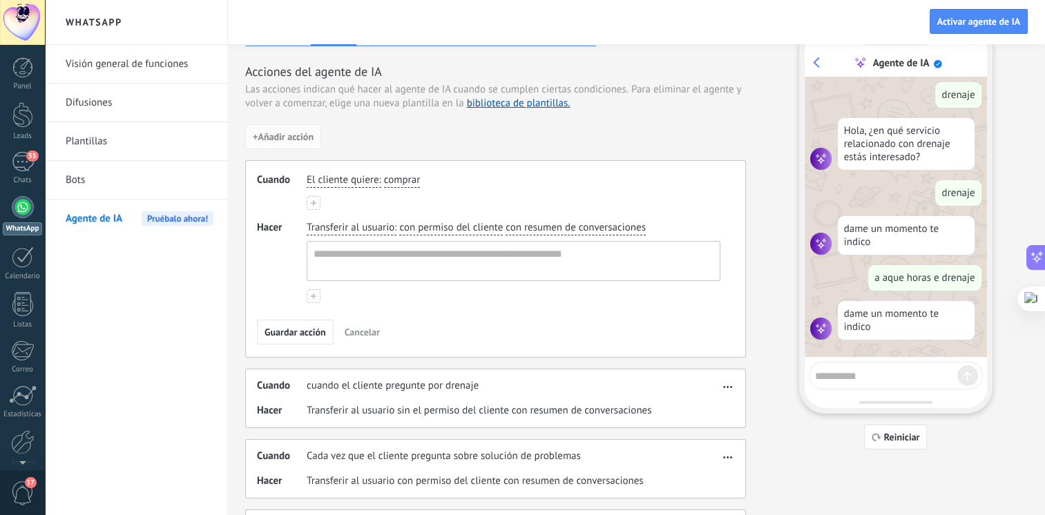
click at [399, 184] on span "comprar" at bounding box center [402, 180] width 36 height 14
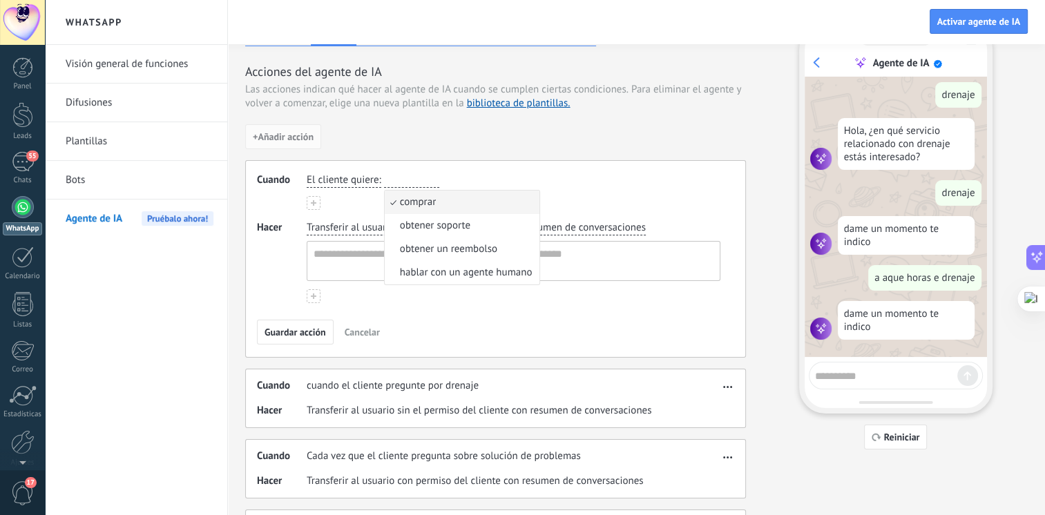
click at [398, 184] on input "button" at bounding box center [411, 180] width 55 height 14
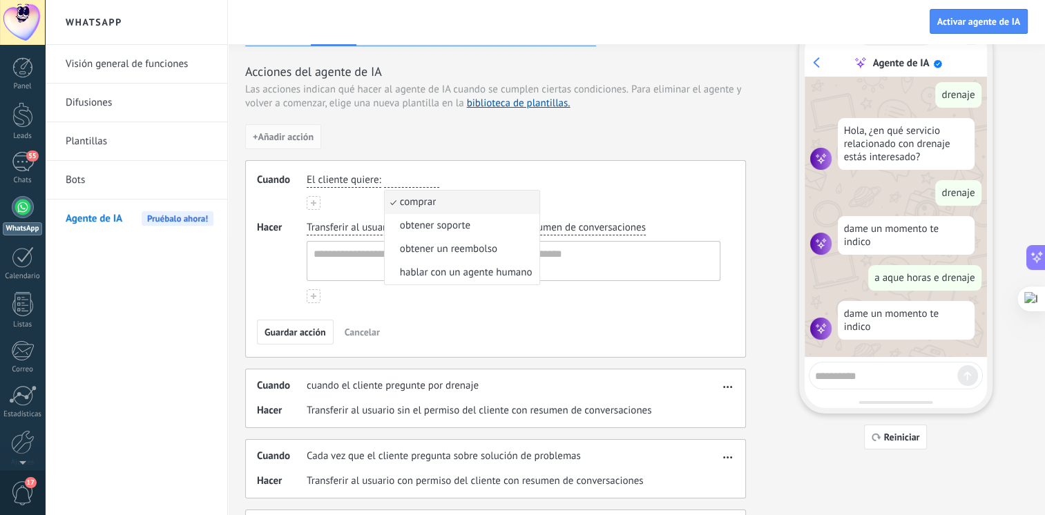
click at [398, 184] on input "button" at bounding box center [411, 180] width 55 height 14
click at [344, 181] on span "El cliente quiere" at bounding box center [343, 180] width 72 height 14
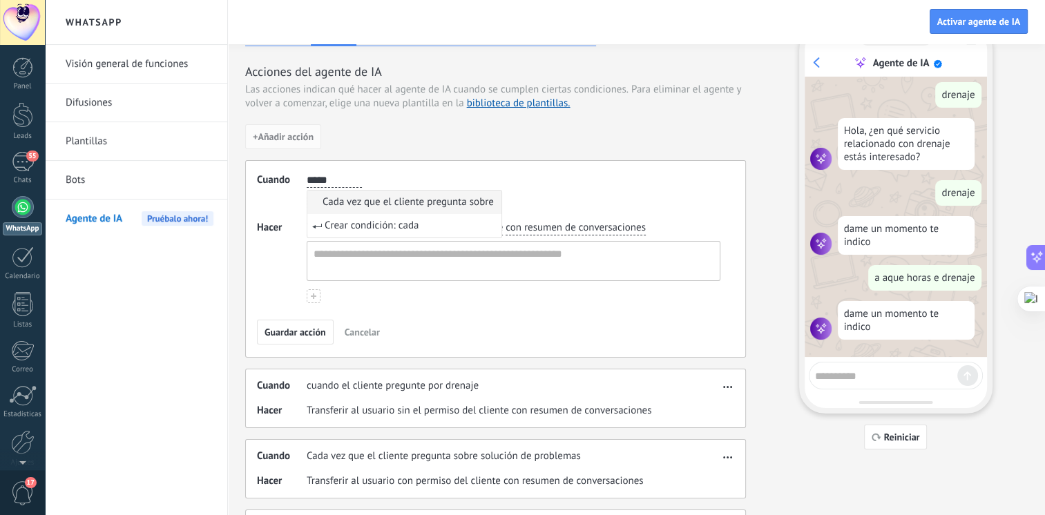
click at [307, 173] on button "**** cada cada cada cada cada El cliente quiere" at bounding box center [334, 180] width 55 height 15
click at [307, 173] on button "******** cada vez cada vez cada vez cada vez cada vez cada vez cada vez cada ve…" at bounding box center [334, 180] width 55 height 15
click at [307, 173] on button "**********" at bounding box center [337, 180] width 61 height 15
click at [307, 173] on button "**********" at bounding box center [344, 180] width 75 height 15
click at [307, 173] on button "**********" at bounding box center [361, 180] width 108 height 15
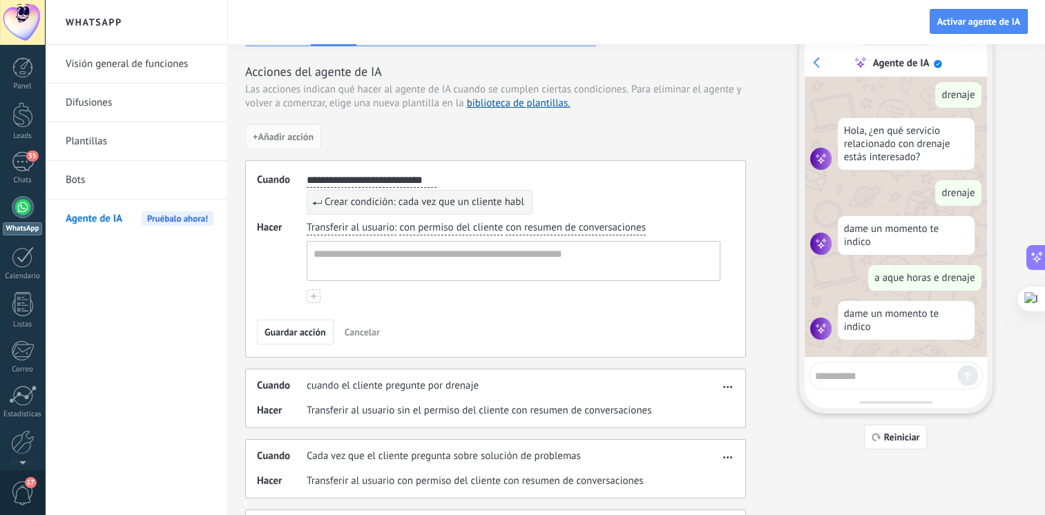
type input "**********"
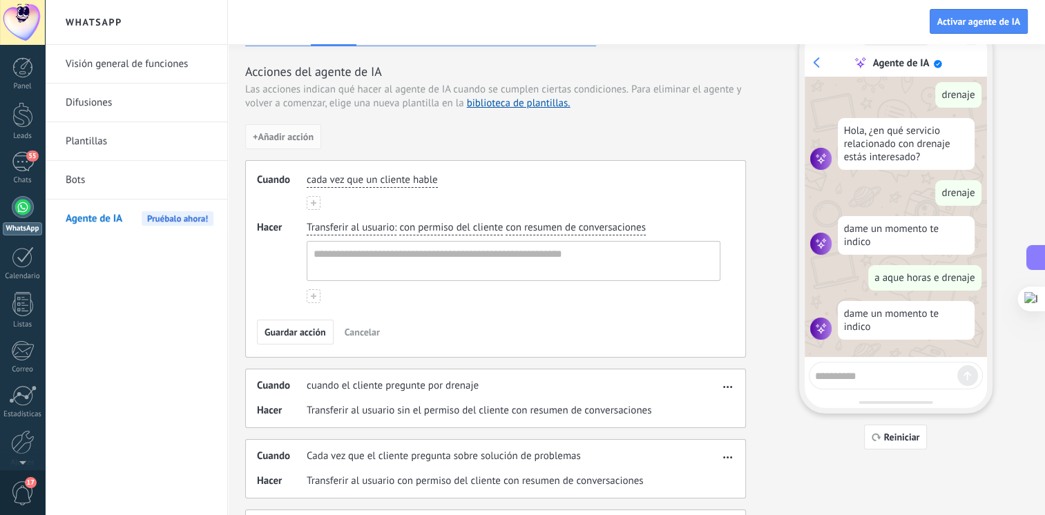
click at [332, 231] on span "Transferir al usuario" at bounding box center [351, 228] width 88 height 14
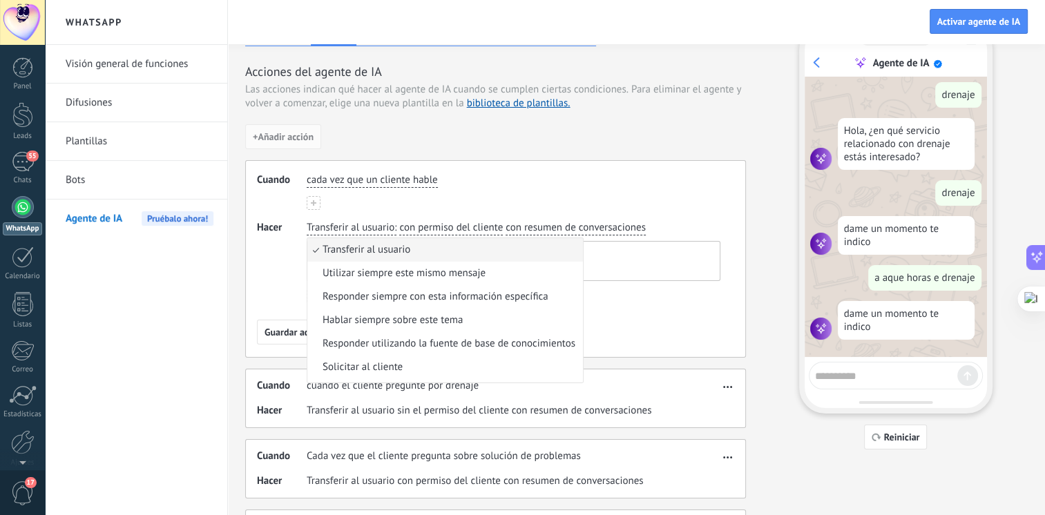
click at [420, 212] on div "Cuando cada vez que un cliente hable Hacer Transferir al usuario : Transferir a…" at bounding box center [495, 259] width 501 height 198
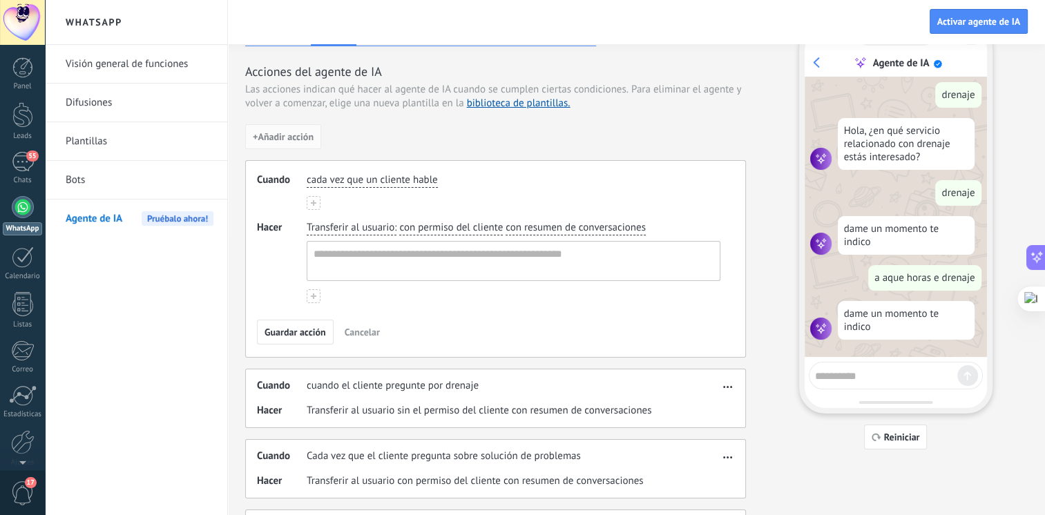
click at [415, 225] on span "con permiso del cliente" at bounding box center [451, 228] width 104 height 14
click at [439, 267] on span "sin el permiso del cliente" at bounding box center [471, 274] width 112 height 14
click at [396, 256] on textarea at bounding box center [512, 261] width 410 height 39
type textarea "**********"
click at [315, 335] on span "Guardar acción" at bounding box center [295, 333] width 61 height 10
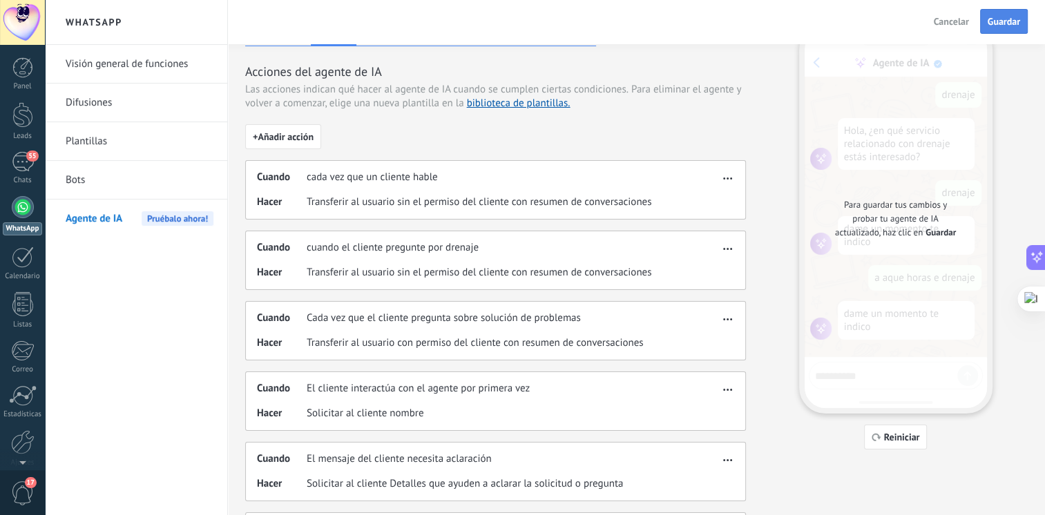
click at [1002, 30] on button "Guardar" at bounding box center [1004, 21] width 48 height 25
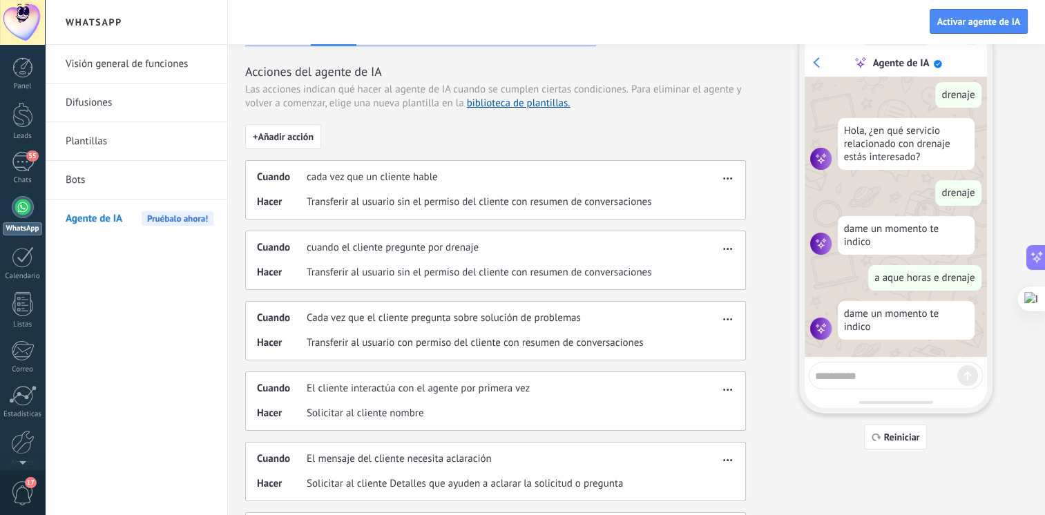
click at [848, 384] on div at bounding box center [896, 376] width 174 height 28
click at [850, 369] on textarea at bounding box center [886, 374] width 142 height 17
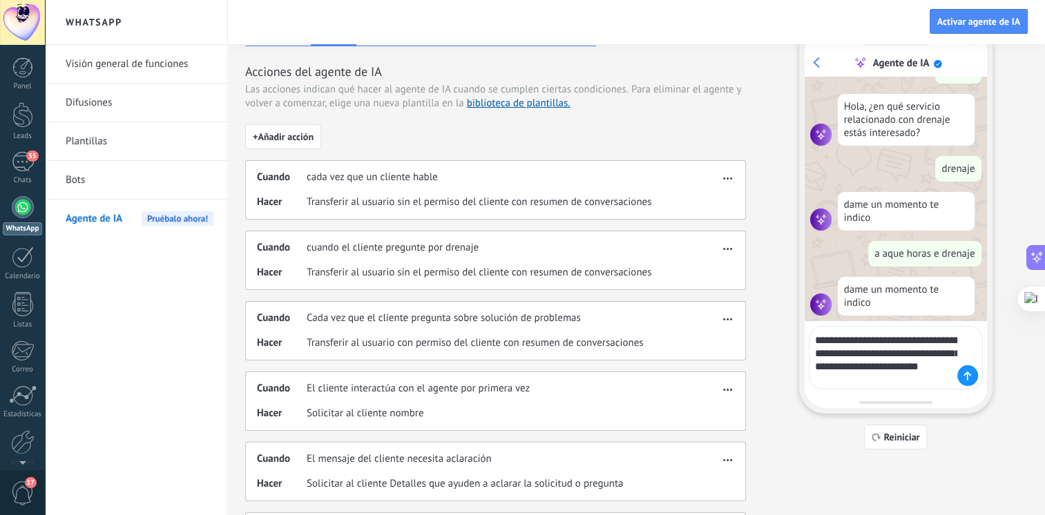
scroll to position [120, 0]
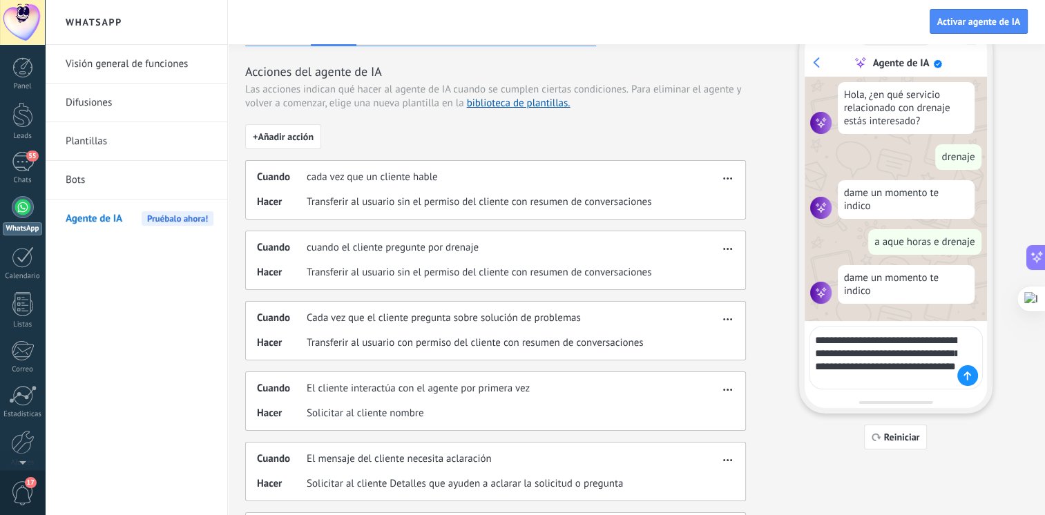
type textarea "**********"
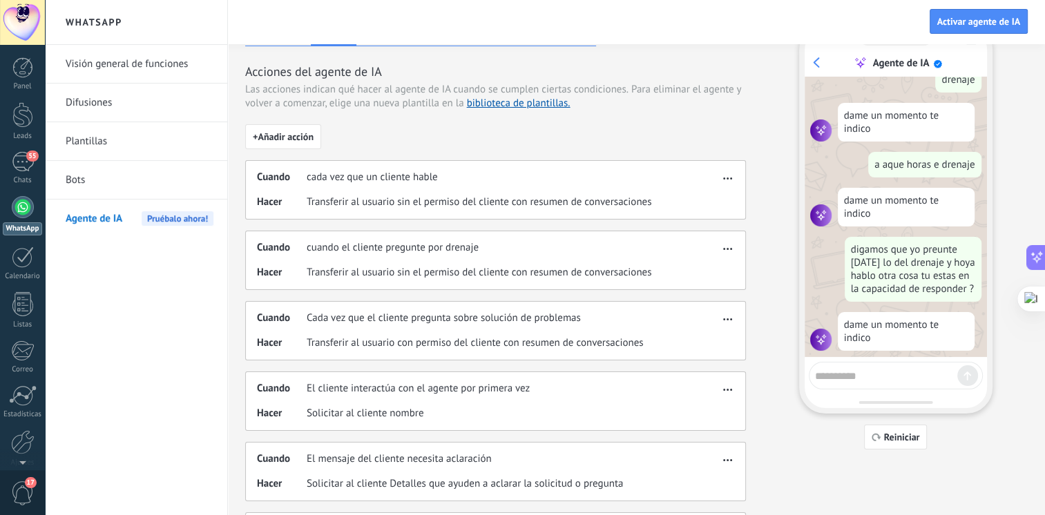
scroll to position [209, 0]
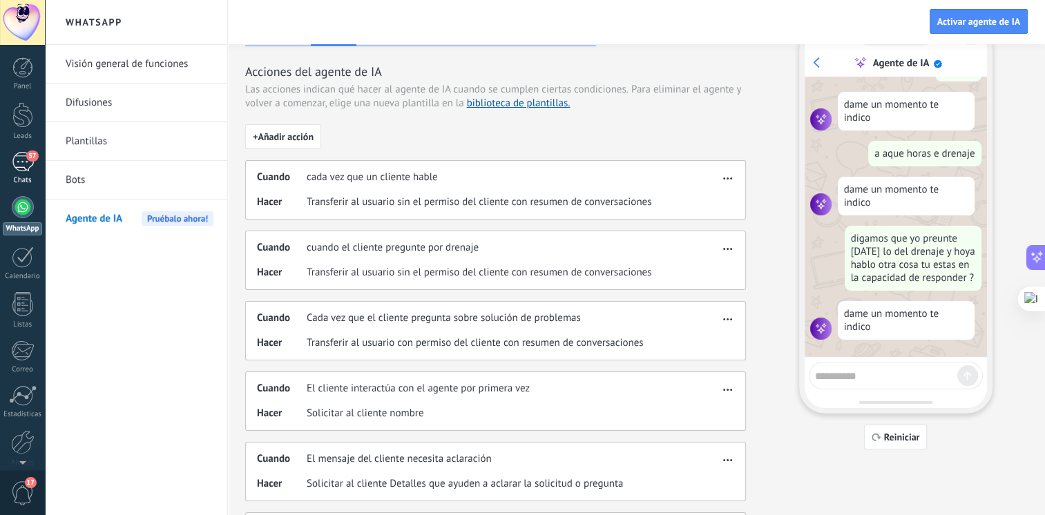
click at [3, 179] on div "Chats" at bounding box center [23, 180] width 40 height 9
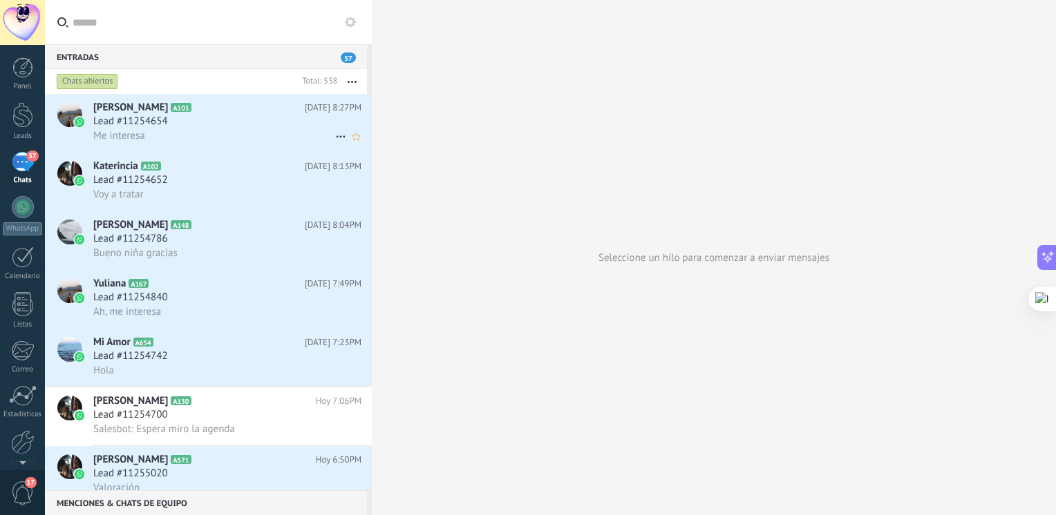
click at [231, 148] on div "Erika Blando A103 Hoy 8:27PM Lead #11254654 Me interesa" at bounding box center [232, 123] width 278 height 58
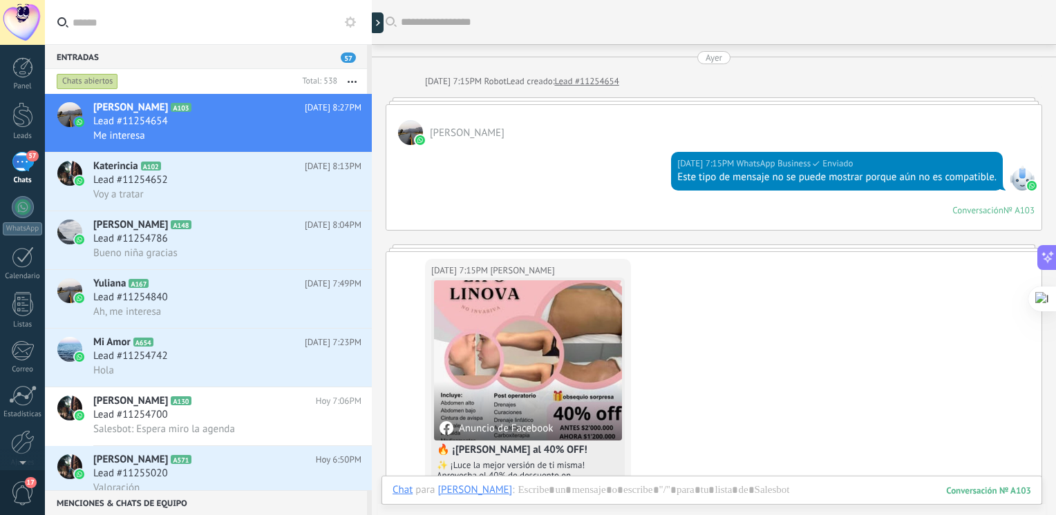
scroll to position [1584, 0]
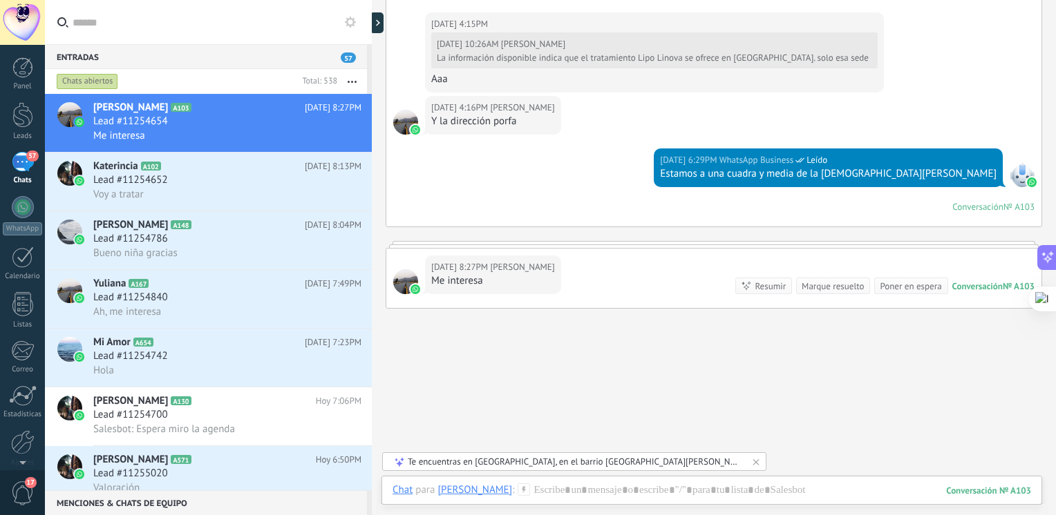
drag, startPoint x: 1055, startPoint y: 413, endPoint x: 1047, endPoint y: 331, distance: 82.6
click at [1048, 316] on html ".abecls-1,.abecls-2{fill-rule:evenodd}.abecls-2{fill:#fff} .abhcls-1{fill:none}…" at bounding box center [528, 257] width 1056 height 515
drag, startPoint x: 1055, startPoint y: 415, endPoint x: 1040, endPoint y: 374, distance: 43.5
click at [1043, 350] on html ".abecls-1,.abecls-2{fill-rule:evenodd}.abecls-2{fill:#fff} .abhcls-1{fill:none}…" at bounding box center [528, 257] width 1056 height 515
click at [1055, 133] on html ".abecls-1,.abecls-2{fill-rule:evenodd}.abecls-2{fill:#fff} .abhcls-1{fill:none}…" at bounding box center [528, 257] width 1056 height 515
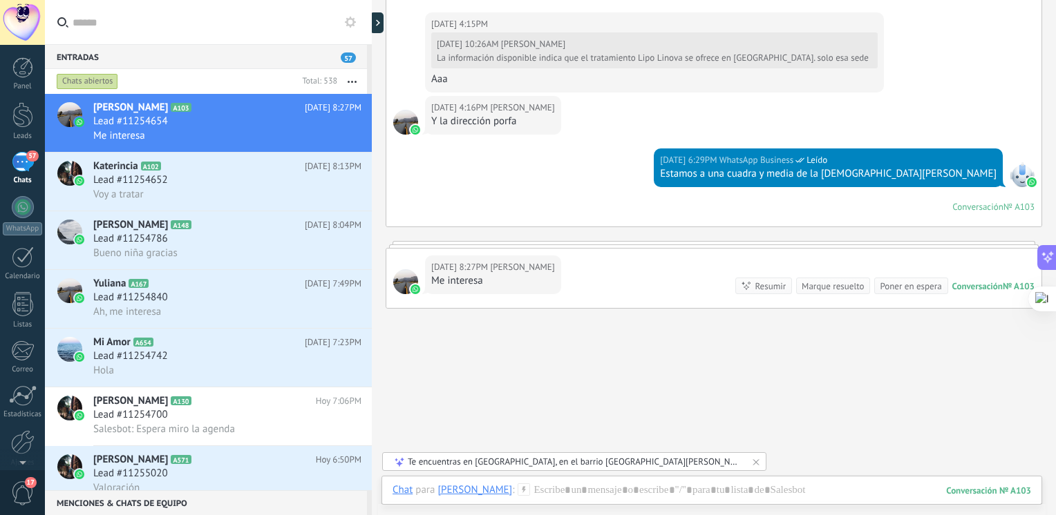
click at [1055, 133] on html ".abecls-1,.abecls-2{fill-rule:evenodd}.abecls-2{fill:#fff} .abhcls-1{fill:none}…" at bounding box center [528, 257] width 1056 height 515
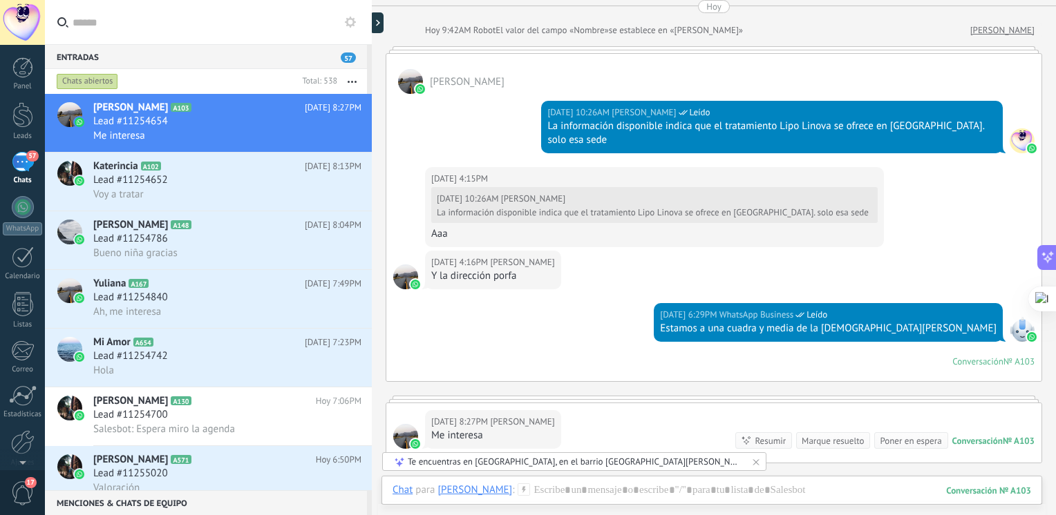
scroll to position [1601, 0]
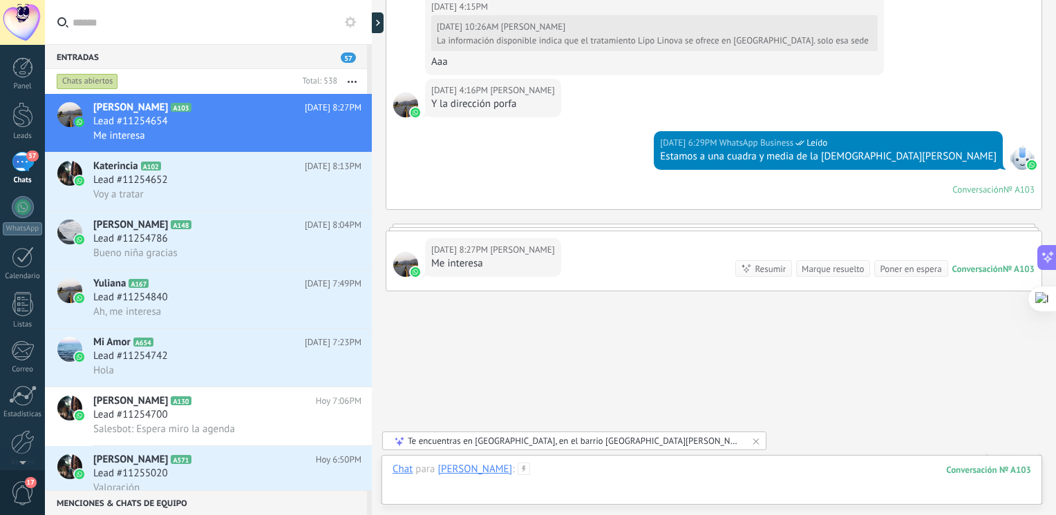
click at [575, 468] on div at bounding box center [711, 483] width 638 height 41
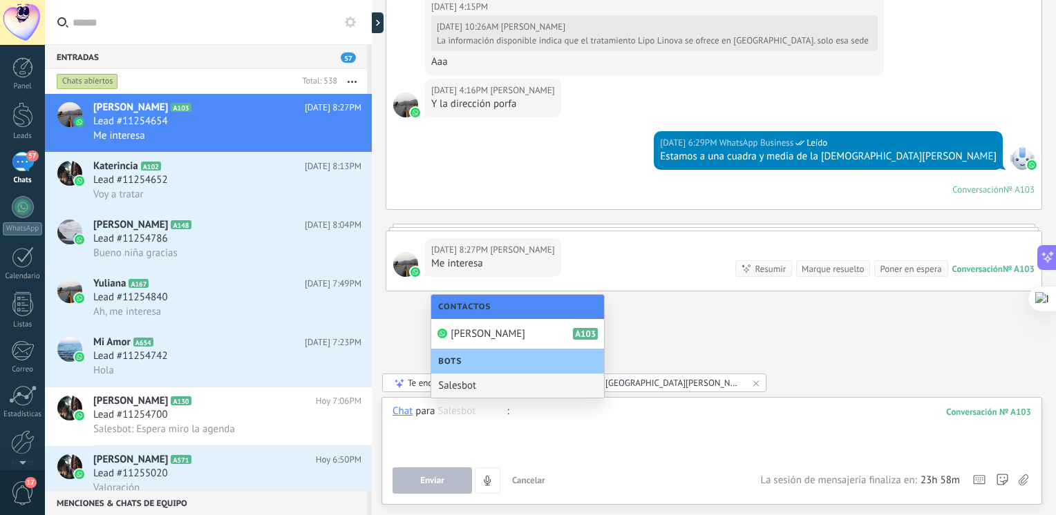
click at [484, 357] on div "Bots" at bounding box center [517, 362] width 173 height 24
click at [464, 388] on div "Salesbot" at bounding box center [517, 386] width 173 height 24
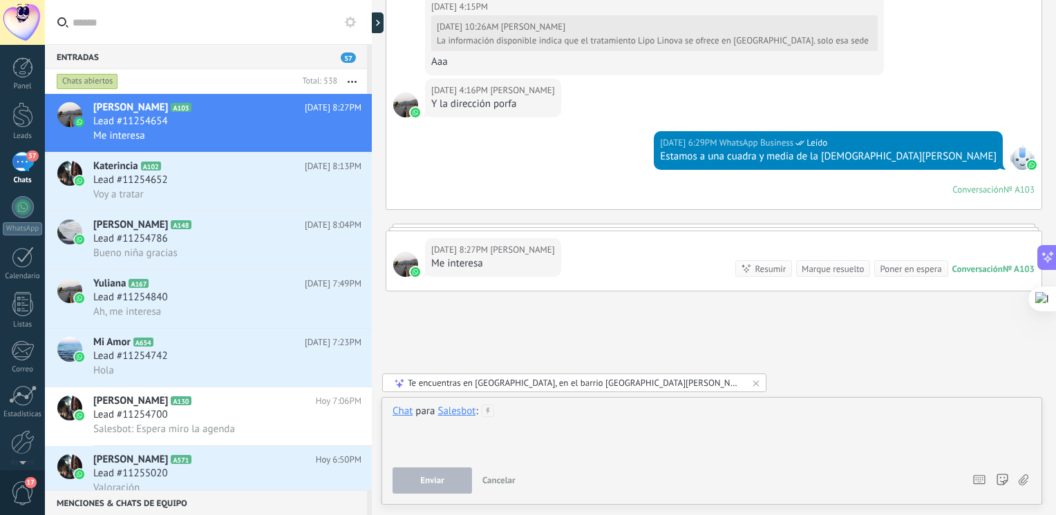
click at [531, 410] on div at bounding box center [711, 431] width 638 height 53
click at [529, 409] on div at bounding box center [711, 431] width 638 height 53
click at [528, 411] on div at bounding box center [711, 431] width 638 height 53
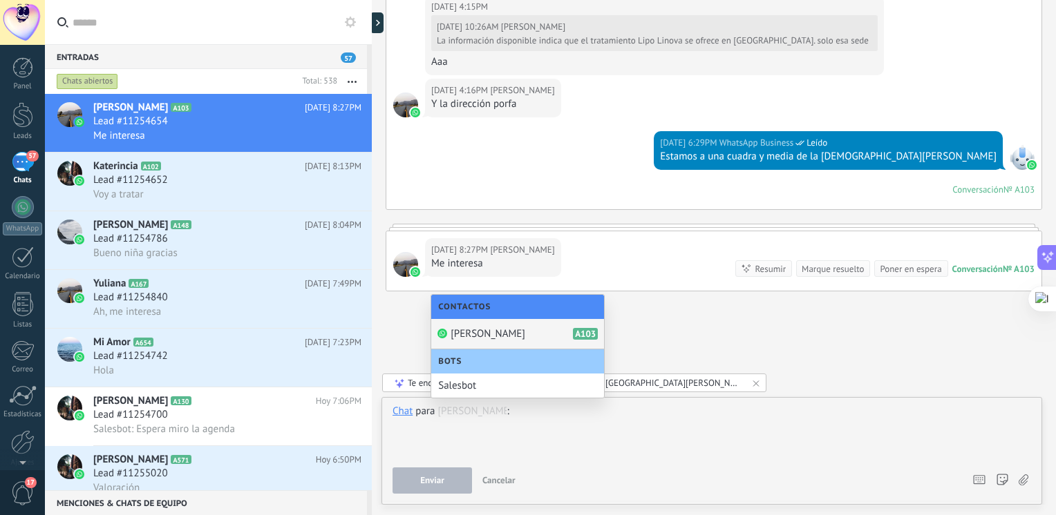
click at [520, 340] on div "[PERSON_NAME] A103" at bounding box center [517, 334] width 173 height 30
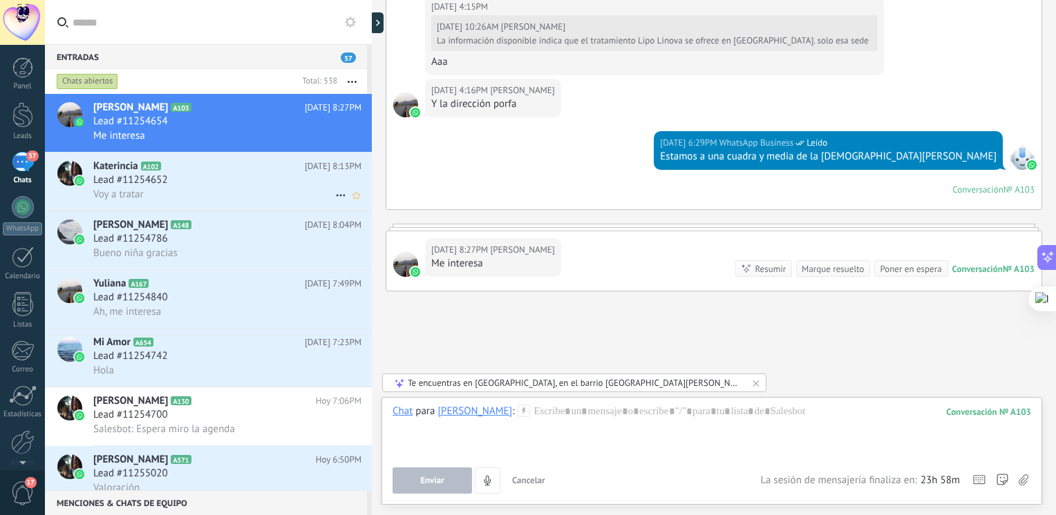
click at [195, 194] on div "Voy a tratar" at bounding box center [227, 194] width 268 height 15
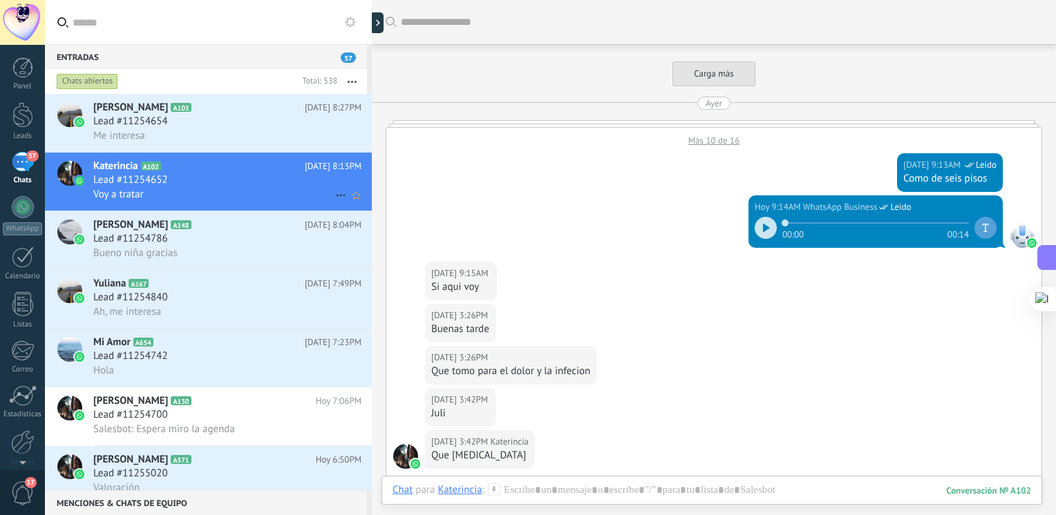
scroll to position [881, 0]
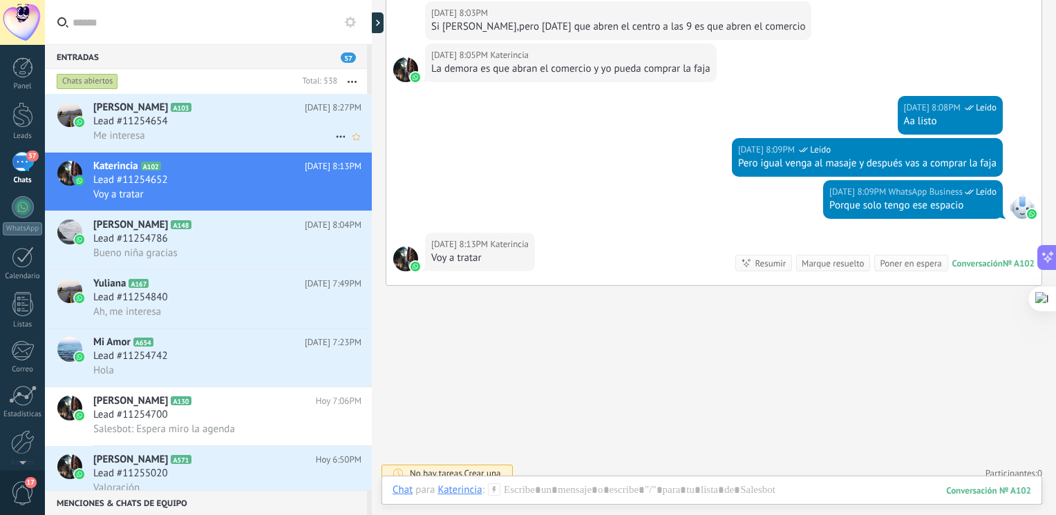
click at [167, 142] on div "Me interesa" at bounding box center [227, 136] width 268 height 15
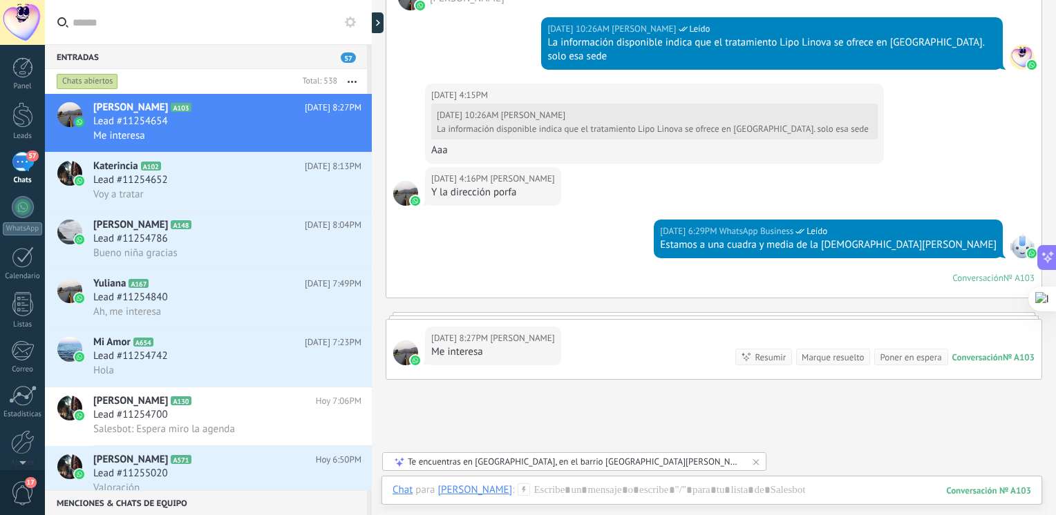
scroll to position [1601, 0]
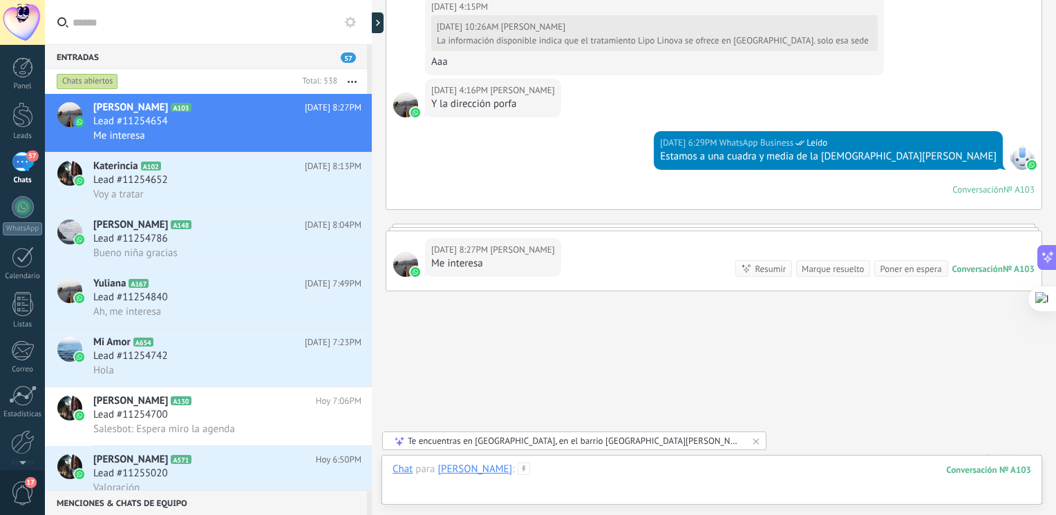
click at [644, 471] on div at bounding box center [711, 483] width 638 height 41
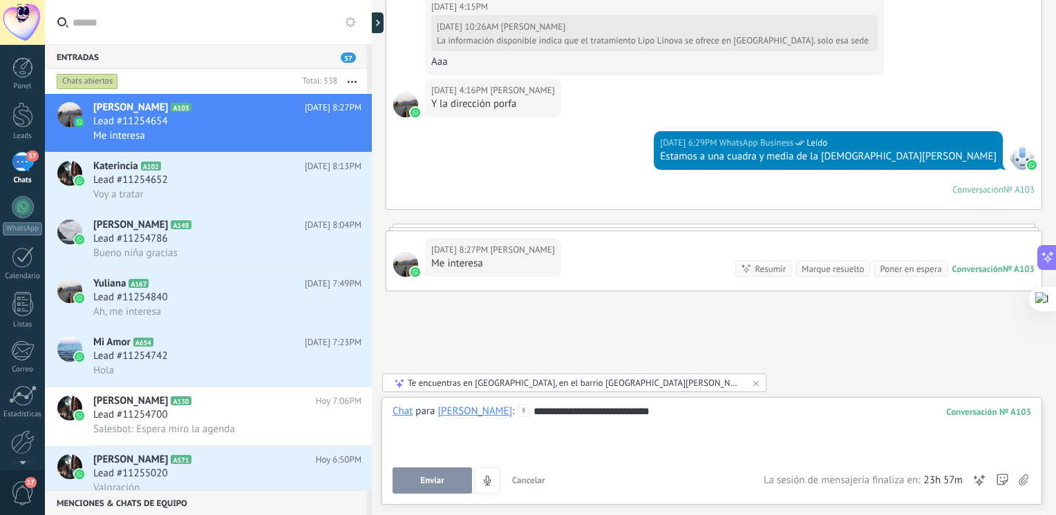
click at [459, 484] on button "Enviar" at bounding box center [431, 481] width 79 height 26
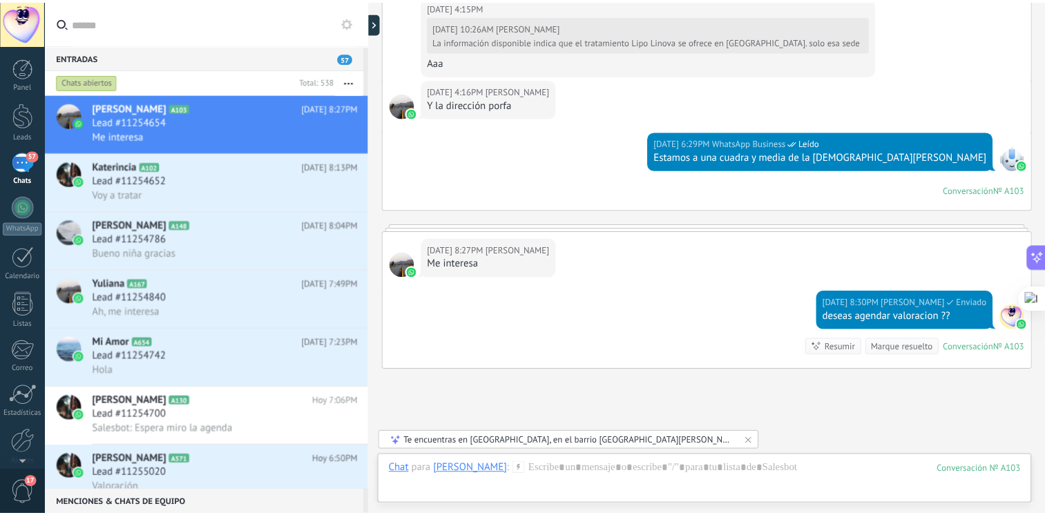
scroll to position [1679, 0]
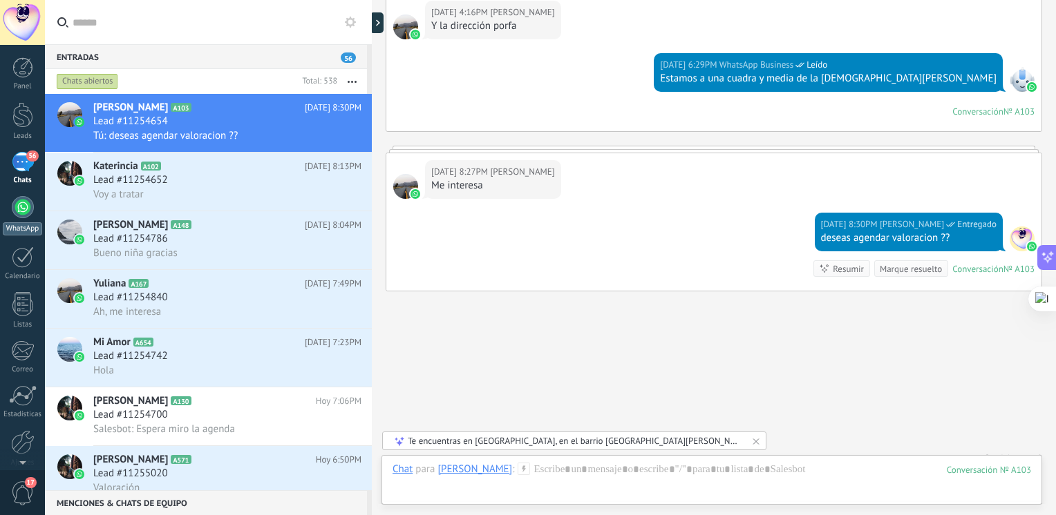
click at [28, 198] on div at bounding box center [23, 207] width 22 height 22
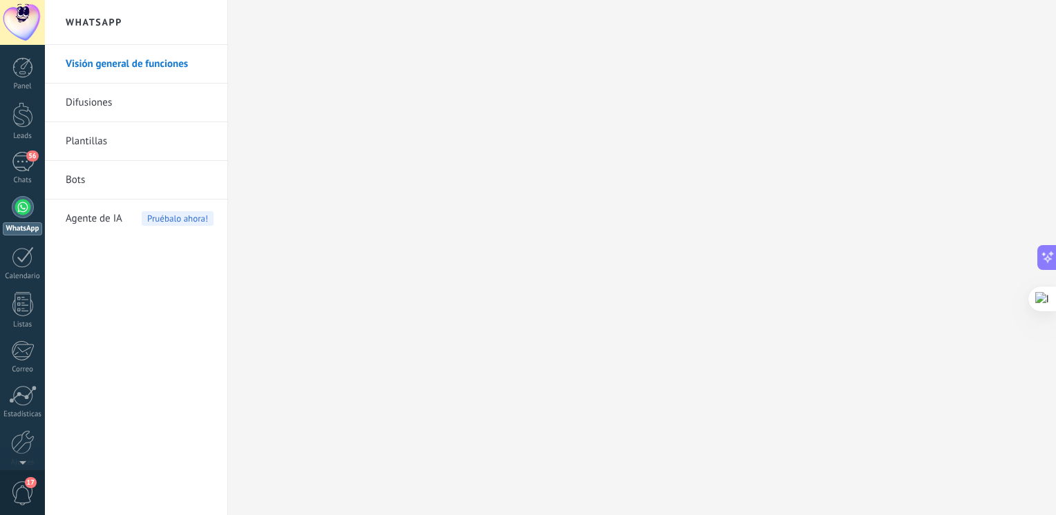
click at [93, 215] on span "Agente de IA" at bounding box center [94, 219] width 57 height 39
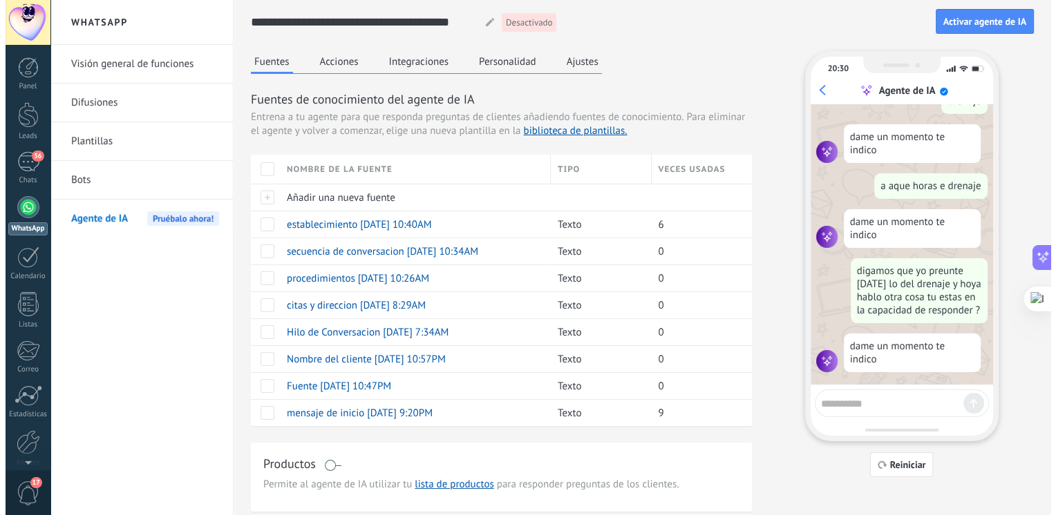
scroll to position [209, 0]
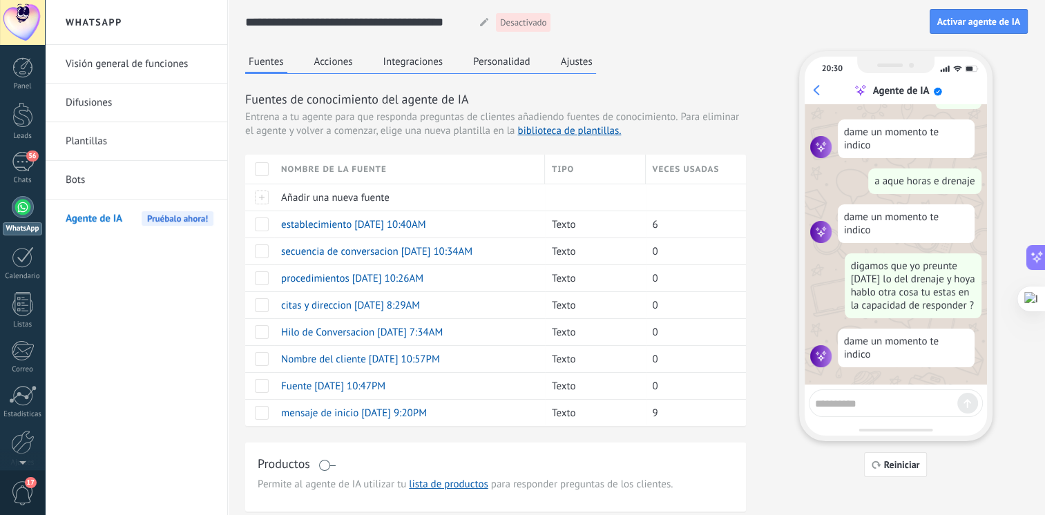
click at [852, 402] on textarea at bounding box center [886, 401] width 142 height 17
click at [304, 193] on span "Añadir una nueva fuente" at bounding box center [335, 197] width 108 height 13
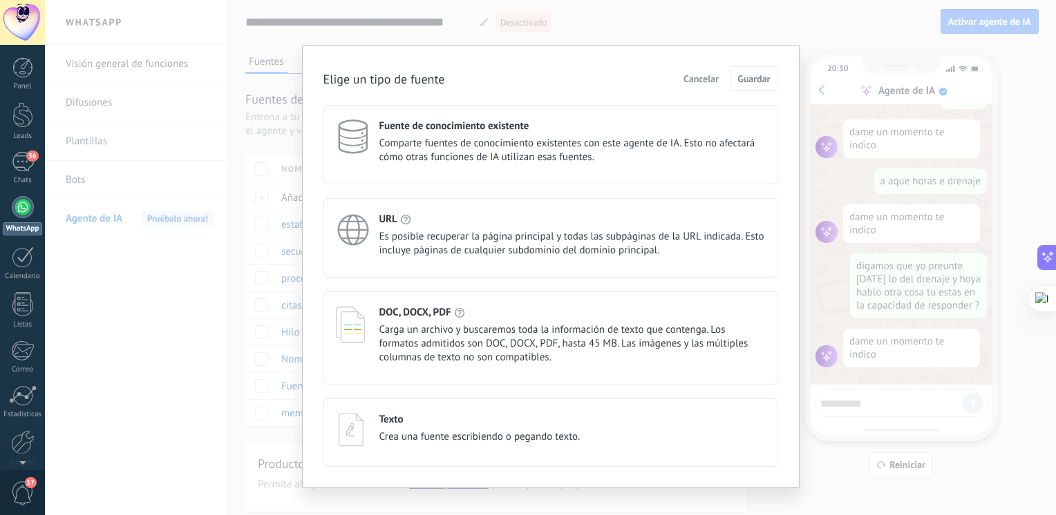
click at [258, 357] on div "Elige un tipo de fuente Cancelar Guardar Fuente de conocimiento existente Compa…" at bounding box center [550, 257] width 1011 height 515
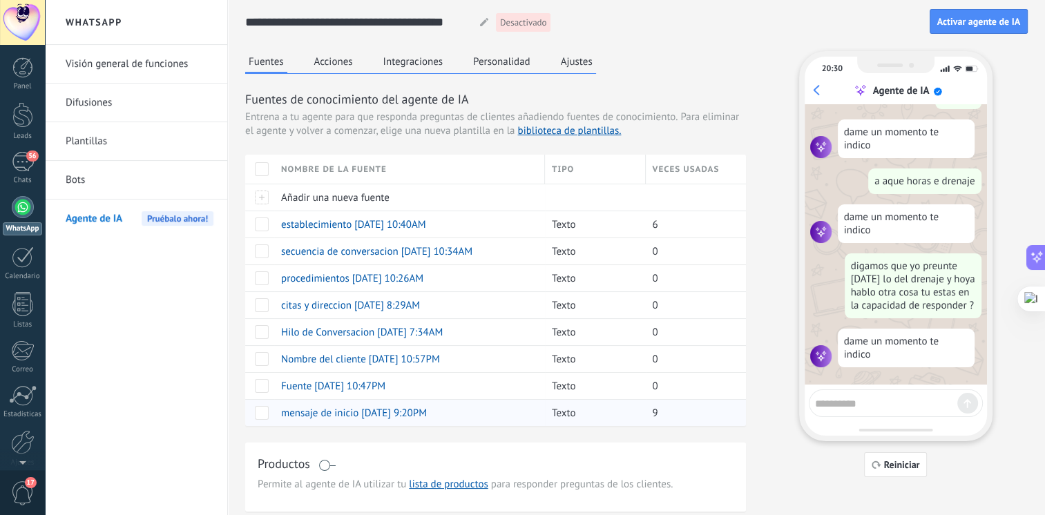
click at [344, 412] on span "mensaje de inicio 07/10/2025 9:20PM" at bounding box center [354, 413] width 146 height 13
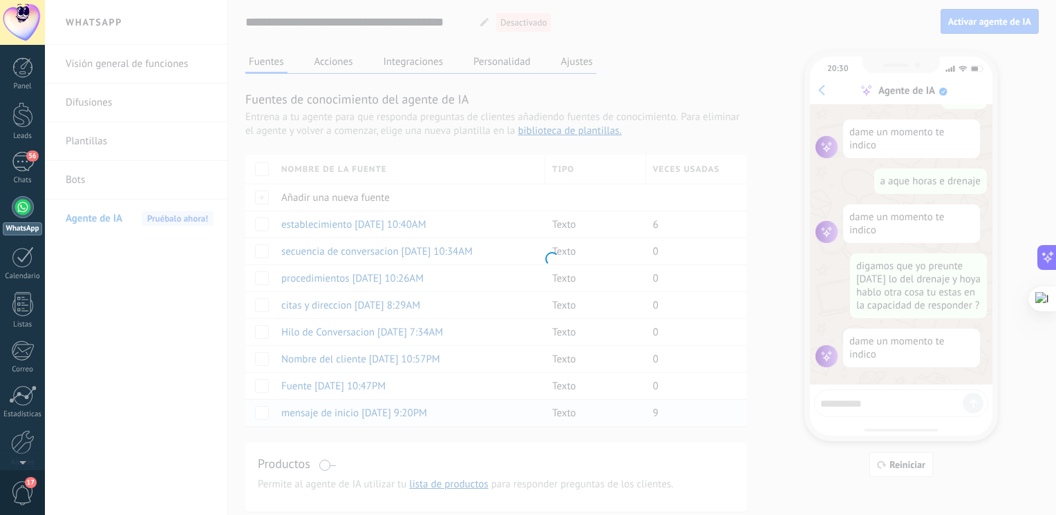
type input "**********"
type textarea "**********"
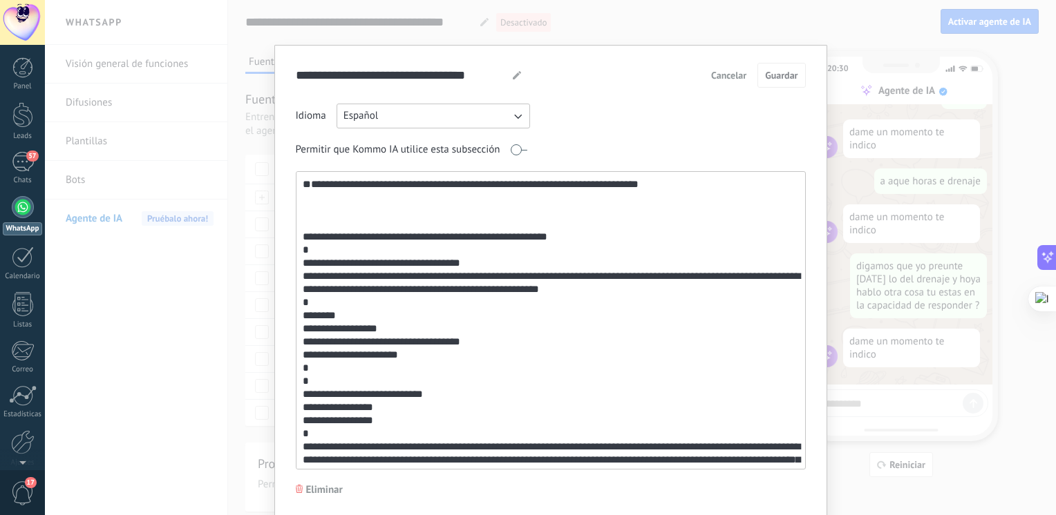
click at [737, 79] on span "Cancelar" at bounding box center [728, 75] width 35 height 10
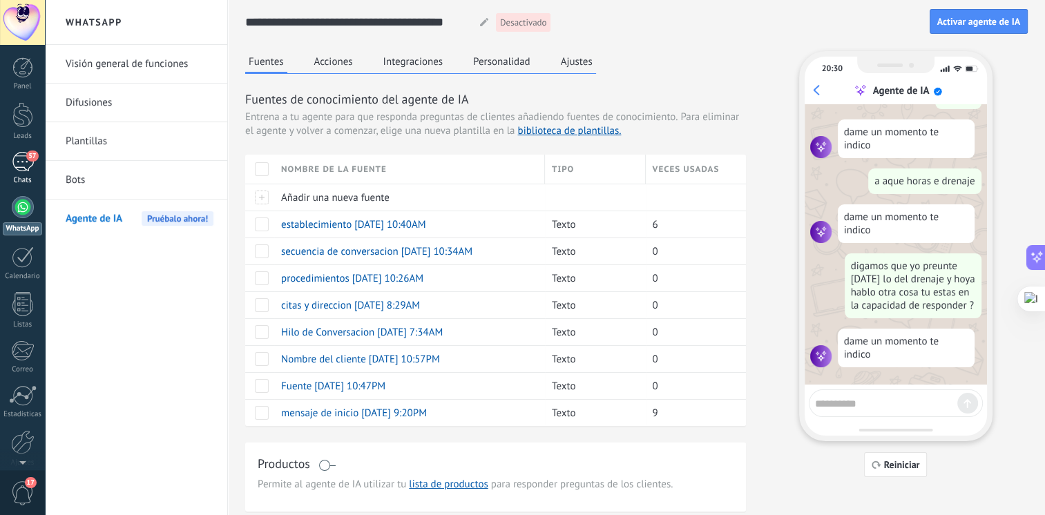
click at [19, 168] on div "57" at bounding box center [23, 162] width 22 height 20
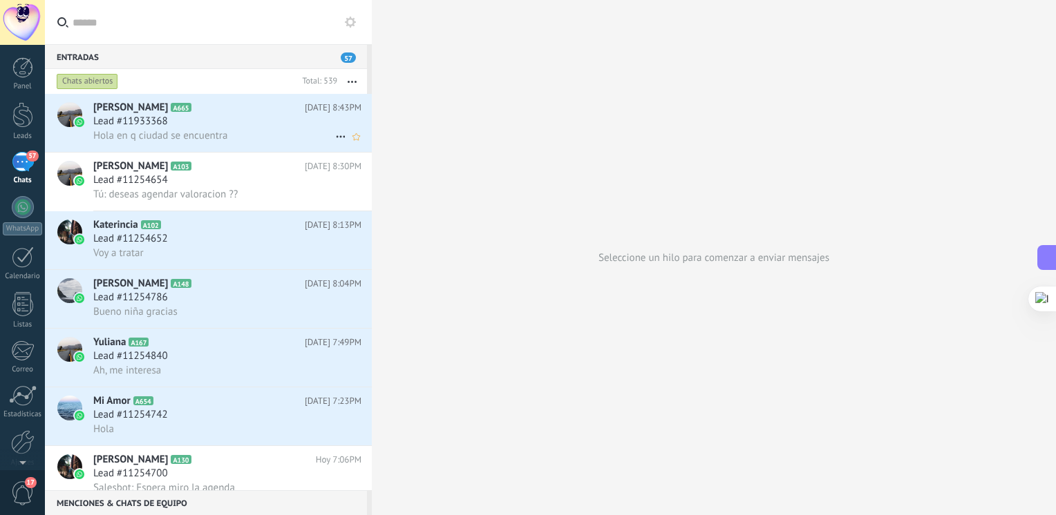
click at [184, 143] on h3 "Hola en q ciudad se encuentra" at bounding box center [163, 136] width 141 height 14
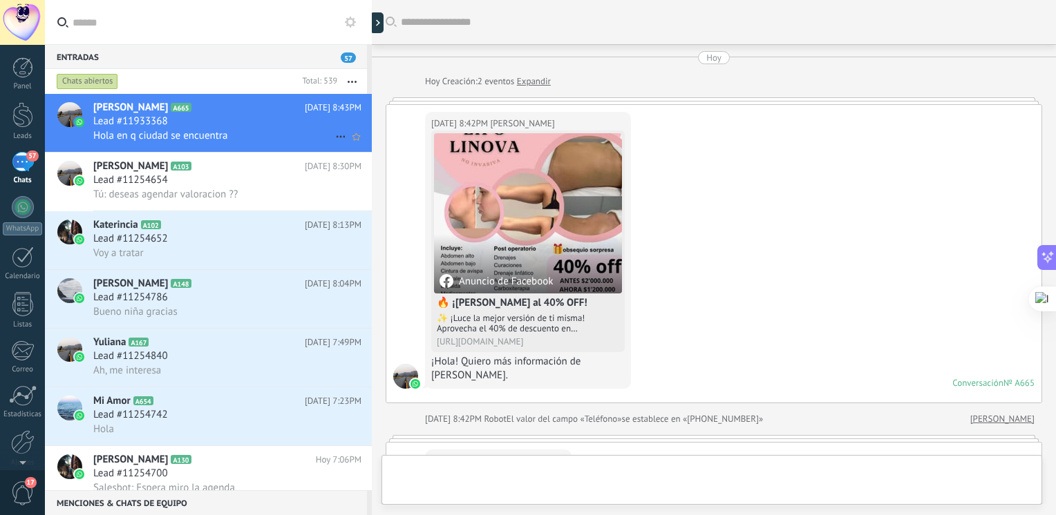
scroll to position [210, 0]
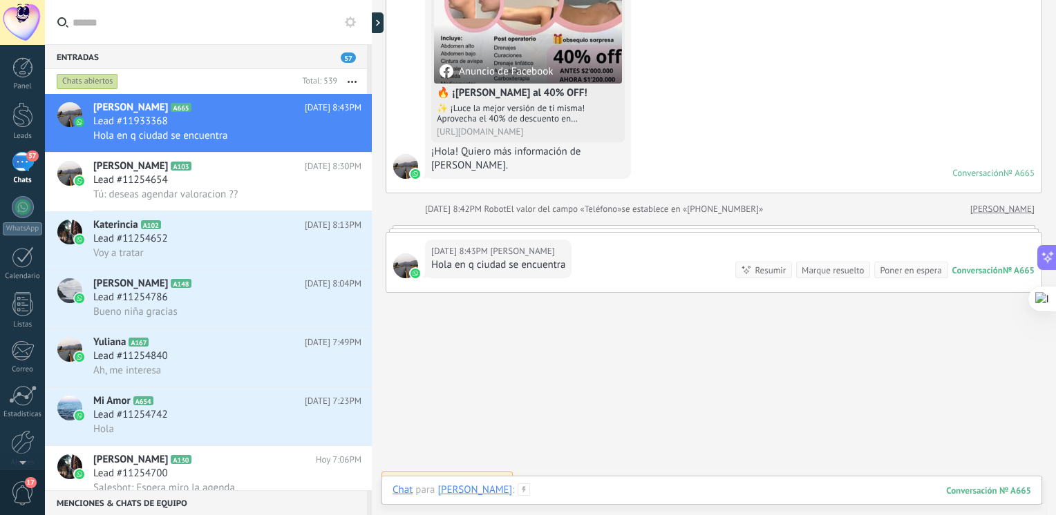
click at [535, 488] on div at bounding box center [711, 504] width 638 height 41
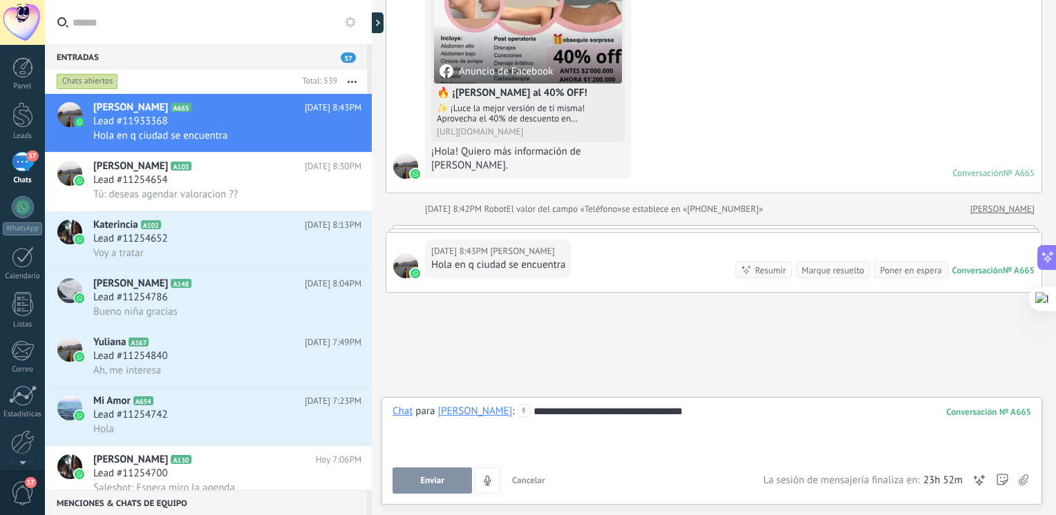
click at [412, 488] on button "Enviar" at bounding box center [431, 481] width 79 height 26
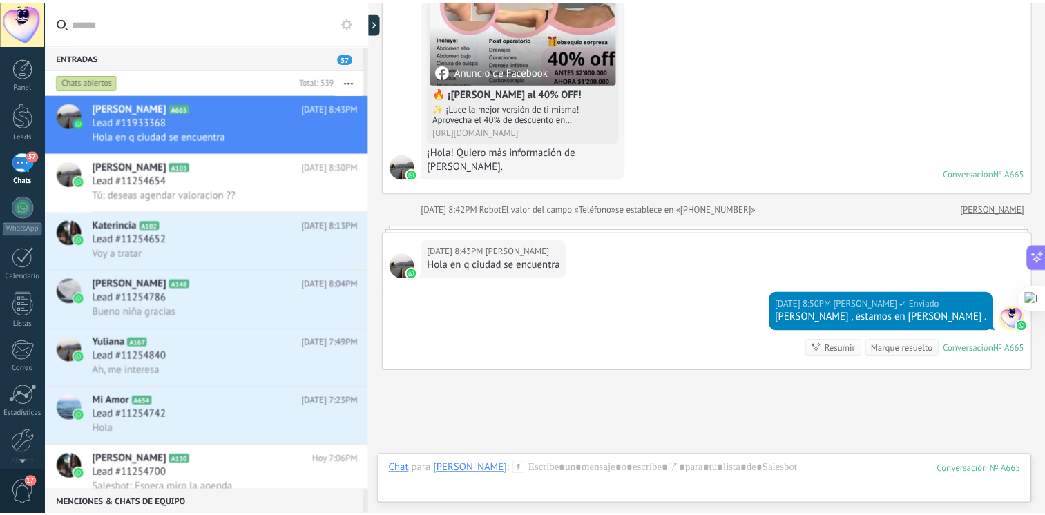
scroll to position [305, 0]
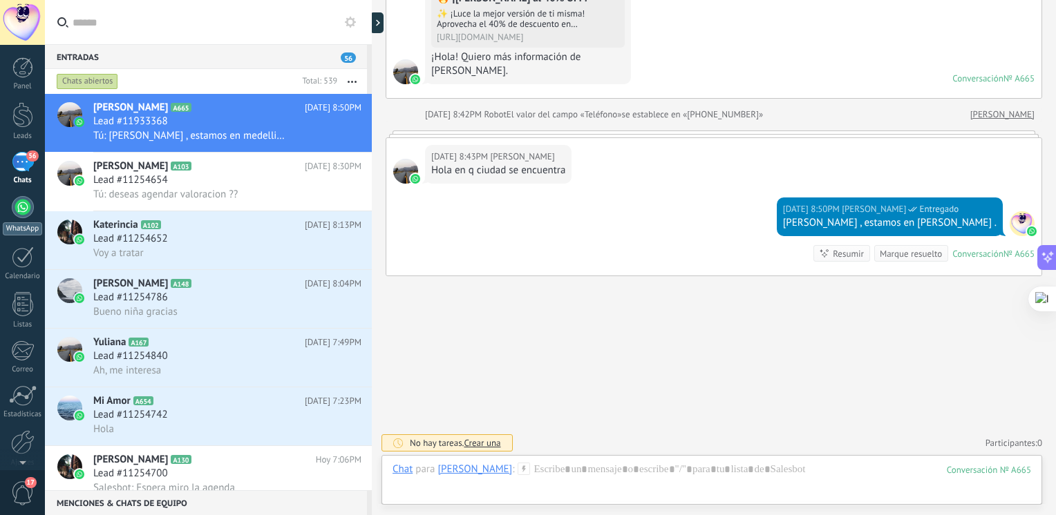
click at [25, 199] on div at bounding box center [23, 207] width 22 height 22
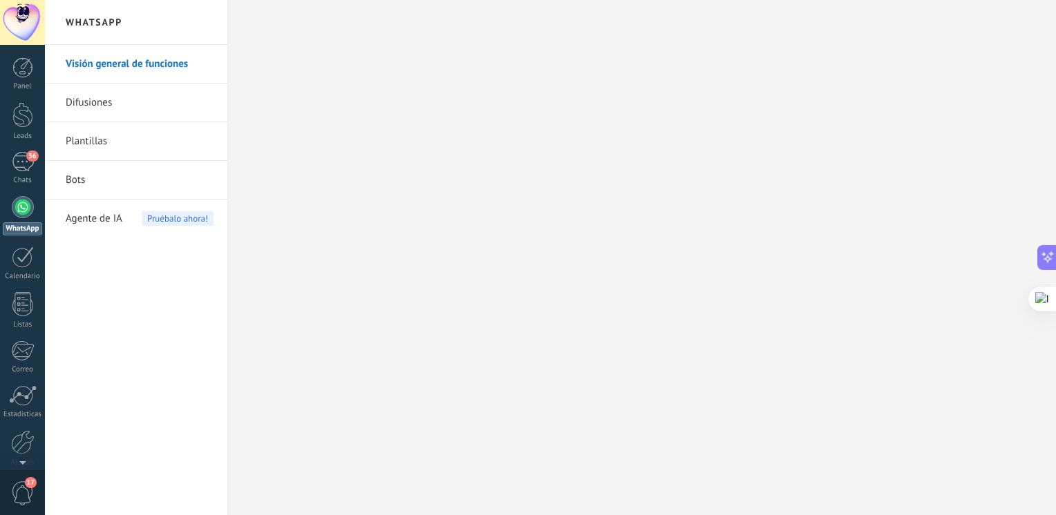
click at [112, 217] on span "Agente de IA" at bounding box center [94, 219] width 57 height 39
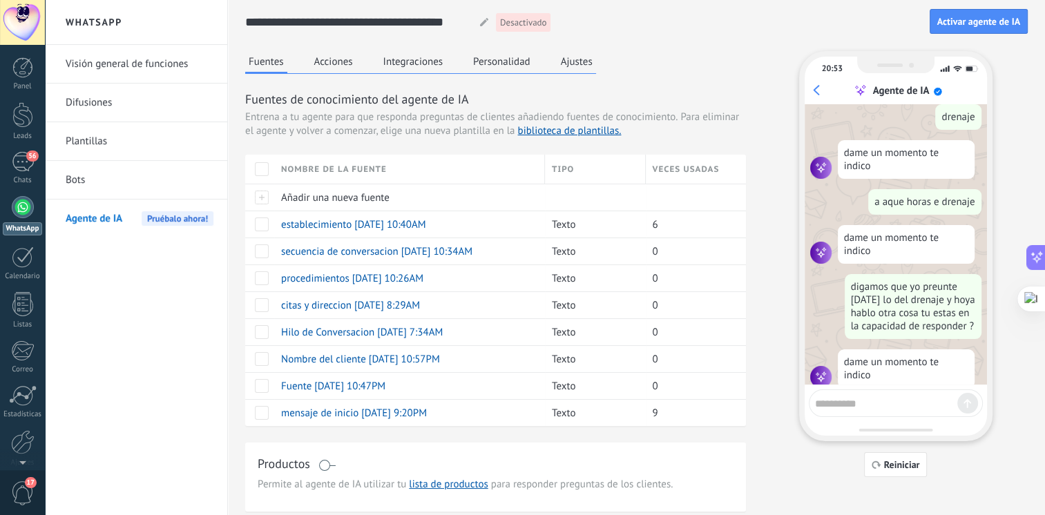
scroll to position [209, 0]
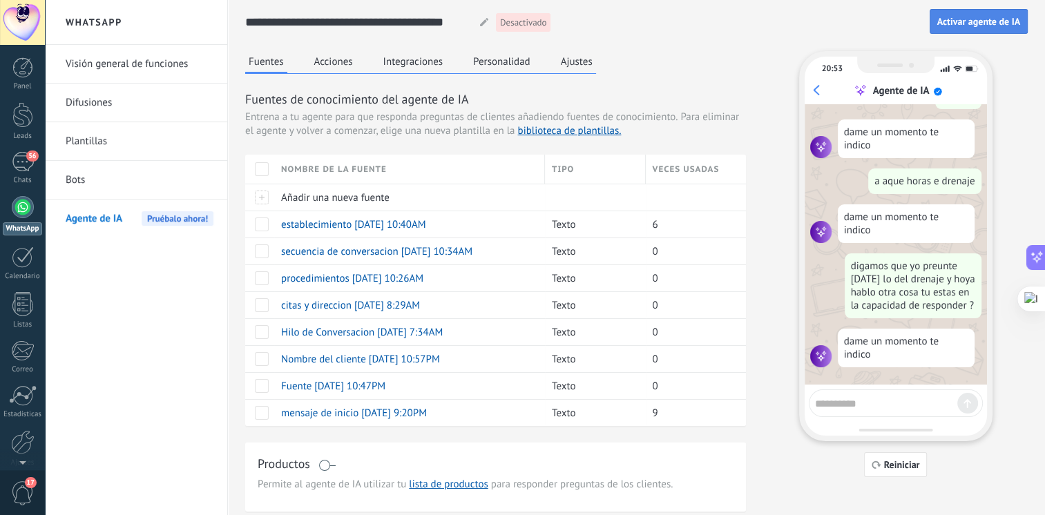
click at [985, 19] on span "Activar agente de IA" at bounding box center [979, 22] width 83 height 10
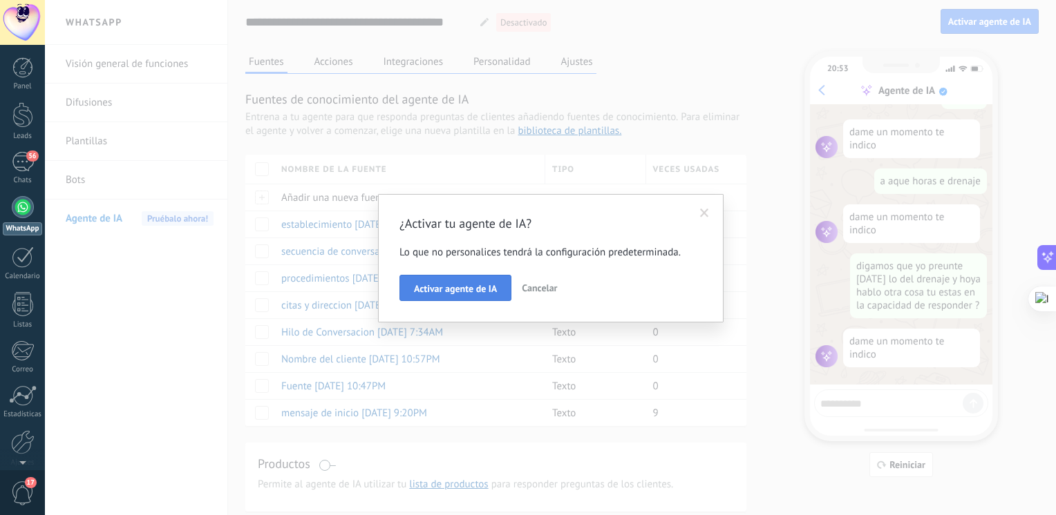
click at [444, 284] on span "Activar agente de IA" at bounding box center [455, 289] width 83 height 10
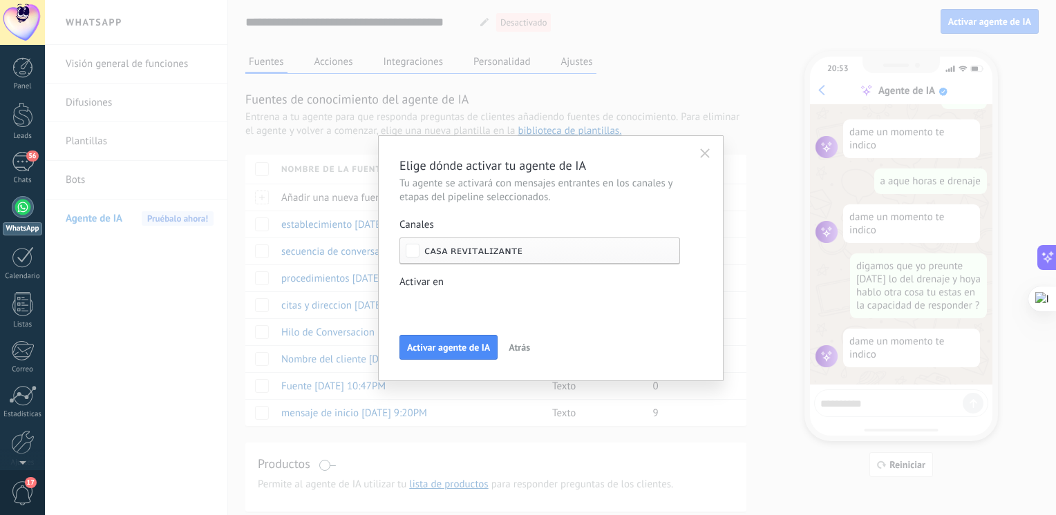
click at [468, 342] on button "Activar agente de IA" at bounding box center [448, 347] width 98 height 25
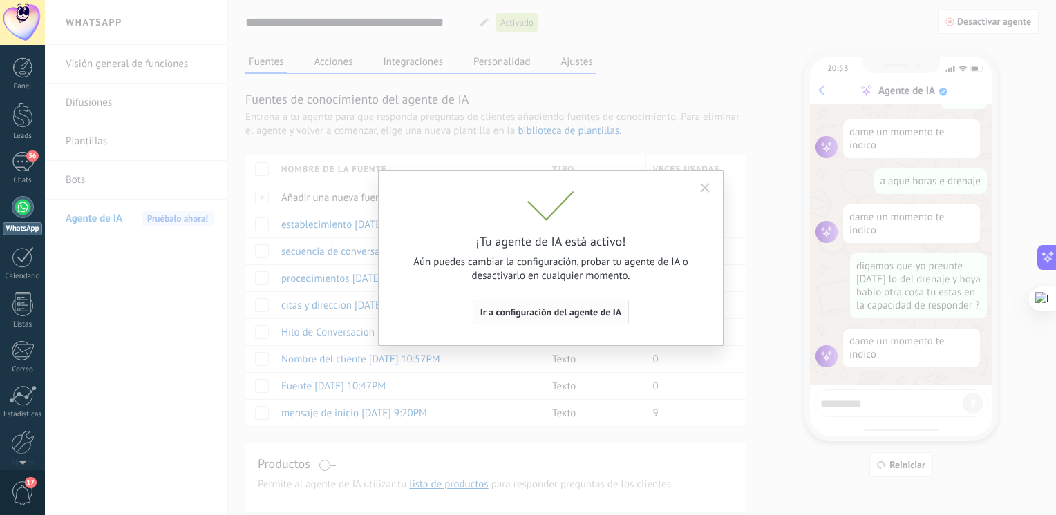
click at [515, 313] on span "Ir a configuración del agente de IA" at bounding box center [551, 312] width 142 height 10
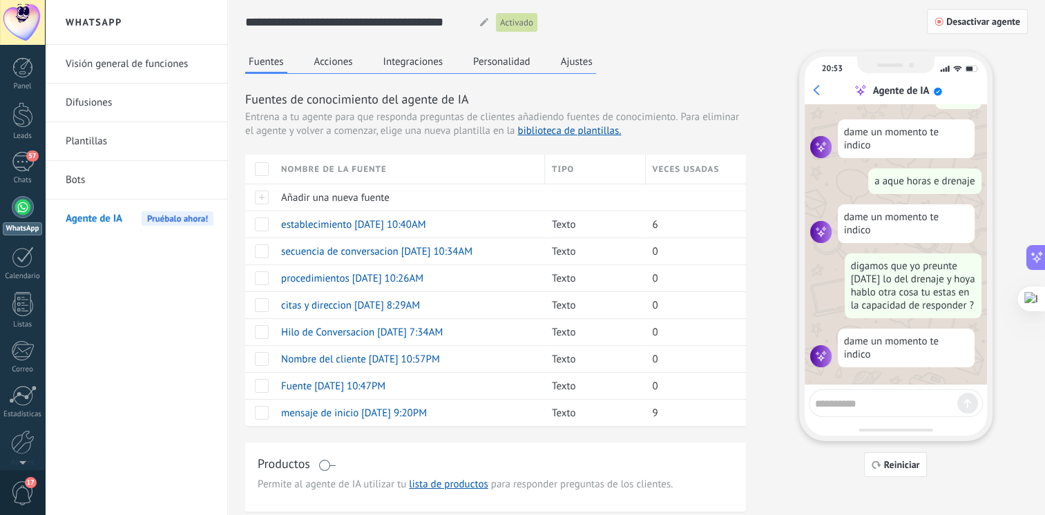
click at [960, 14] on button "Desactivar agente" at bounding box center [977, 21] width 101 height 25
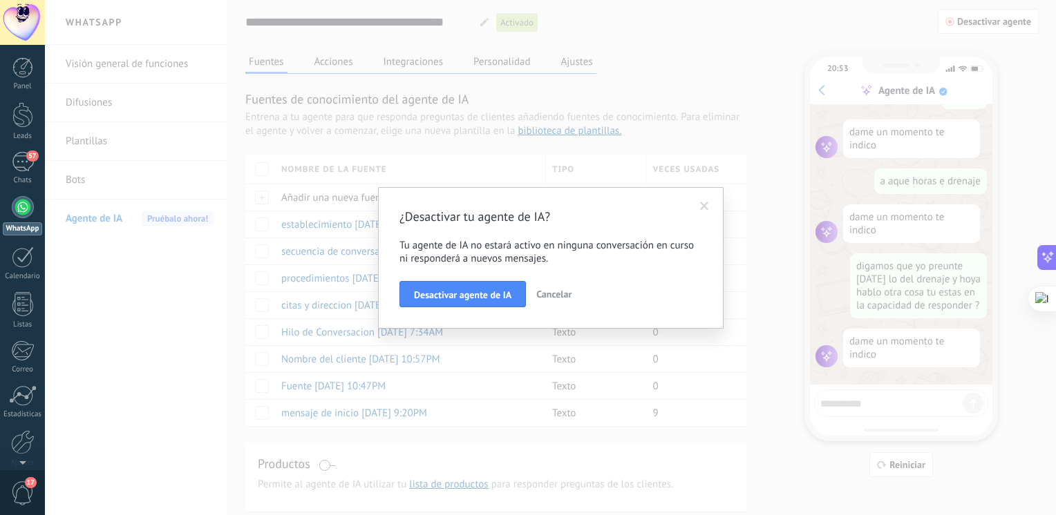
click at [496, 308] on div "¿Desactivar tu agente de IA? Tu agente de IA no estará activo en ninguna conver…" at bounding box center [550, 258] width 345 height 142
click at [453, 304] on button "Desactivar agente de IA" at bounding box center [462, 294] width 126 height 26
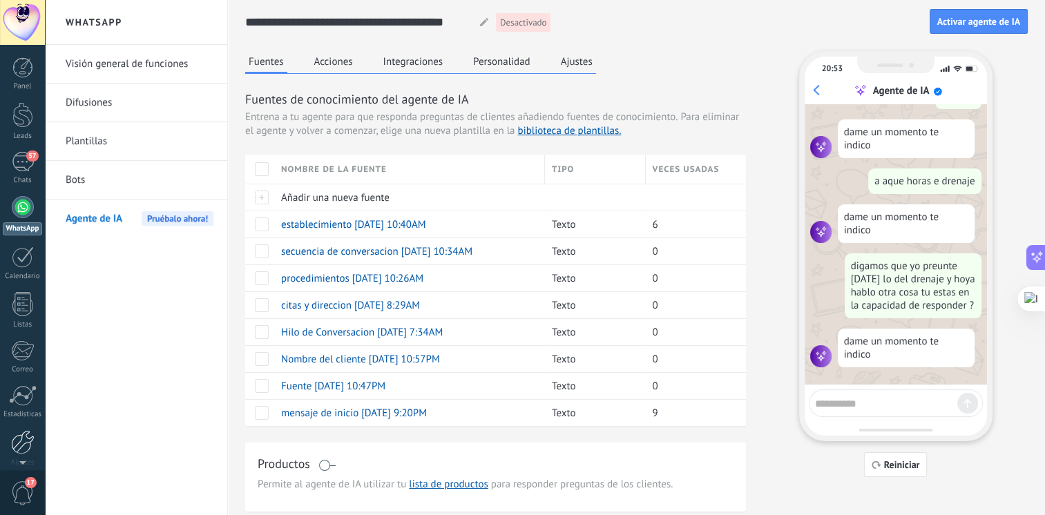
click at [26, 438] on div at bounding box center [22, 442] width 23 height 24
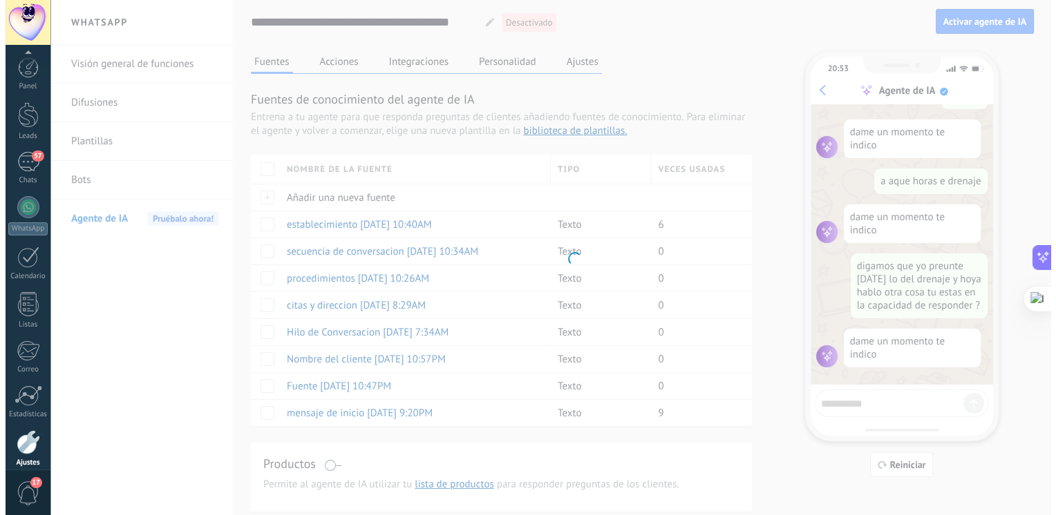
scroll to position [58, 0]
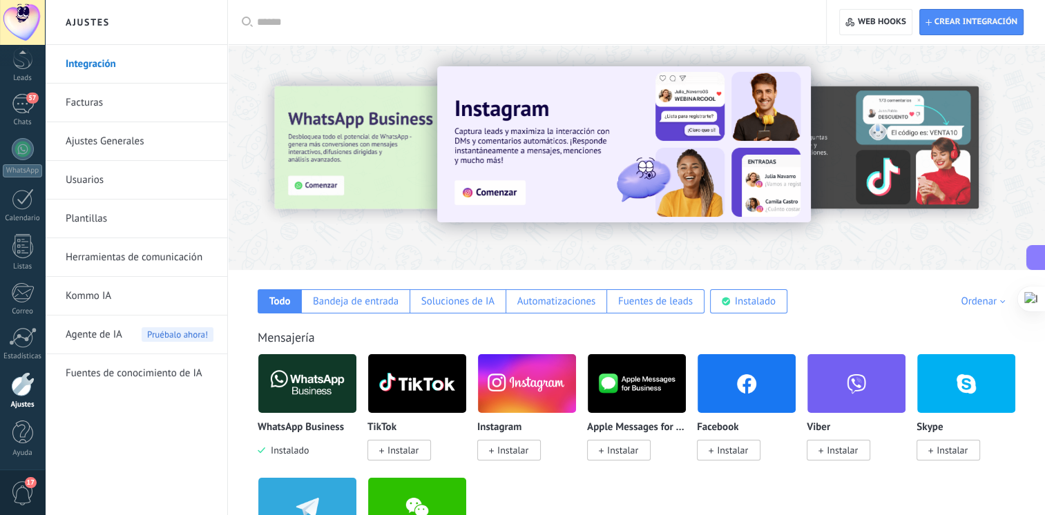
click at [106, 376] on link "Fuentes de conocimiento de IA" at bounding box center [140, 373] width 148 height 39
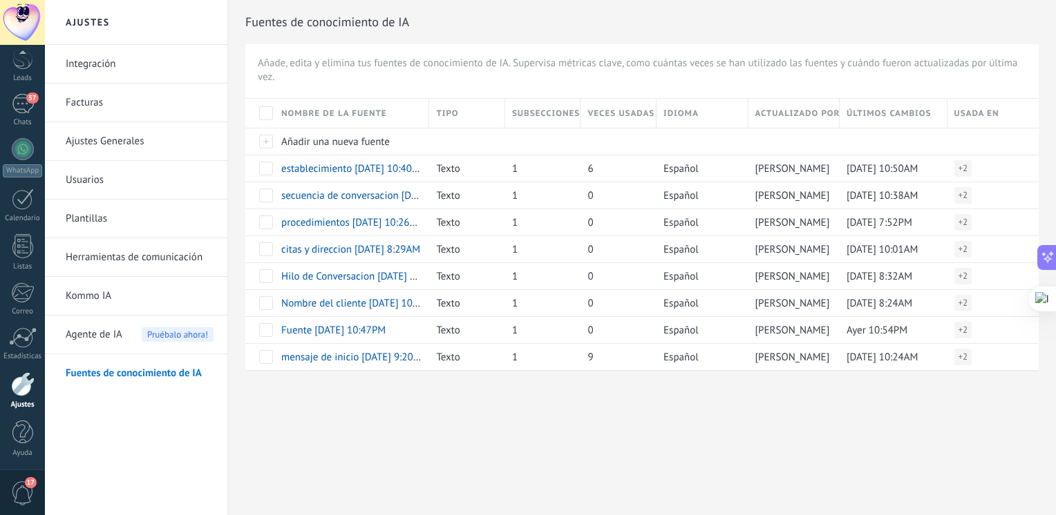
click at [80, 176] on link "Usuarios" at bounding box center [140, 180] width 148 height 39
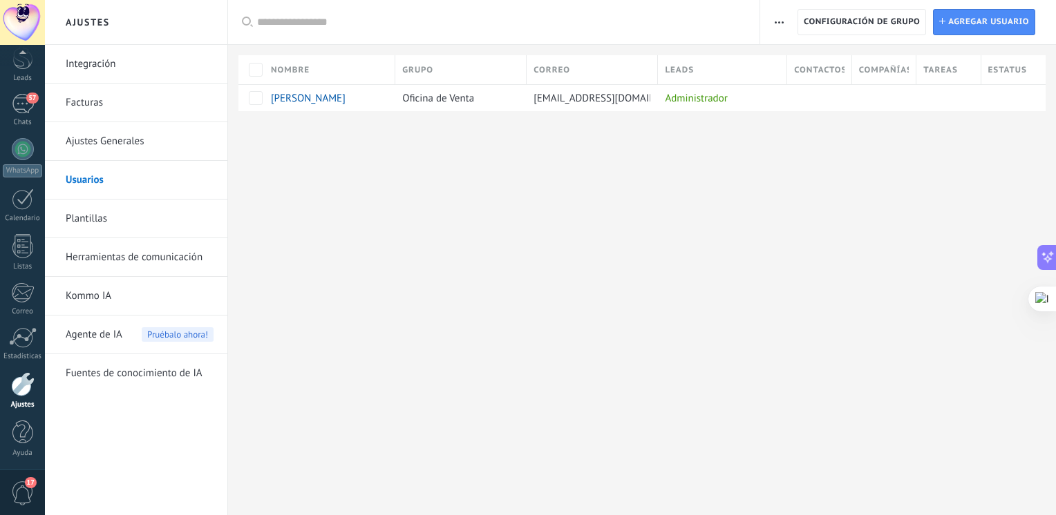
click at [86, 107] on link "Facturas" at bounding box center [140, 103] width 148 height 39
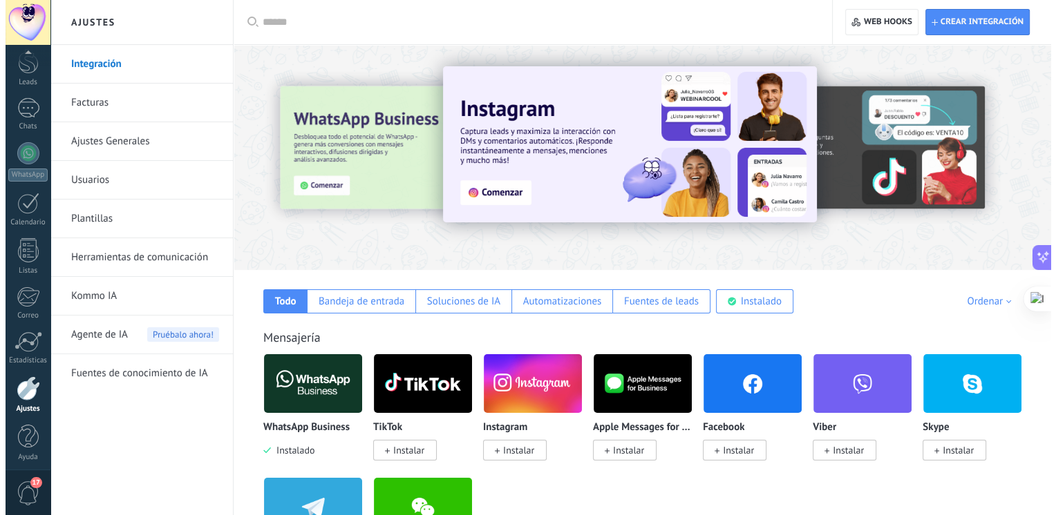
scroll to position [1613, 0]
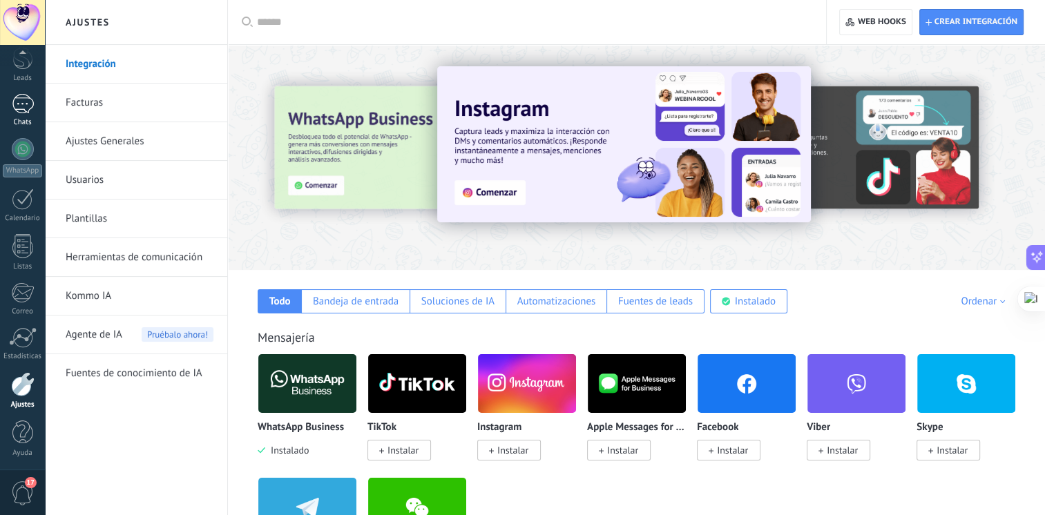
click at [21, 102] on div at bounding box center [23, 104] width 22 height 20
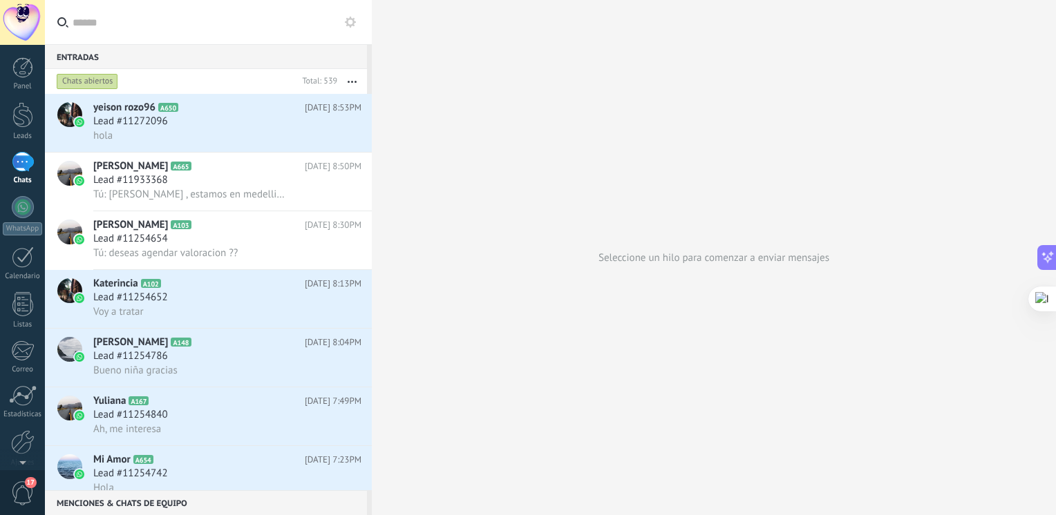
click at [372, 128] on div at bounding box center [372, 257] width 0 height 515
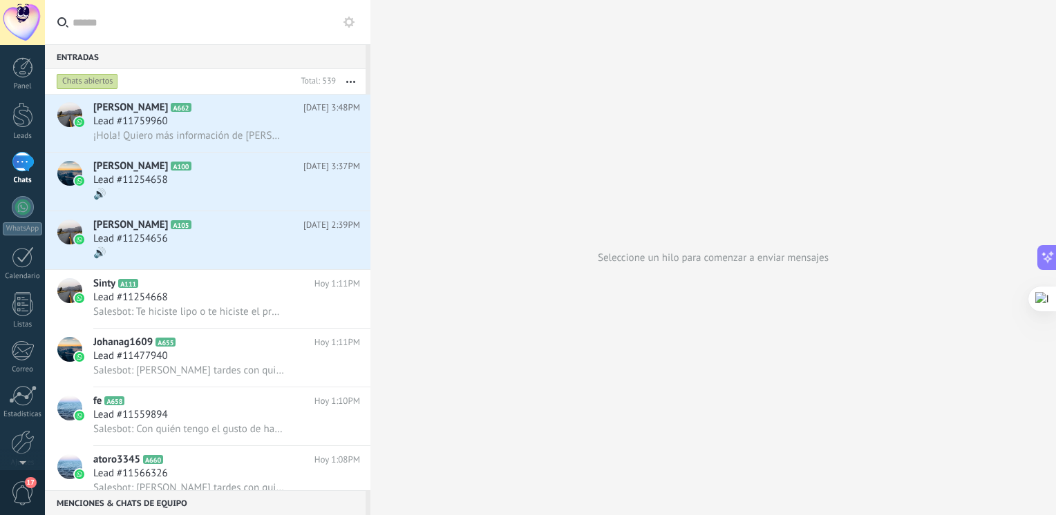
scroll to position [1284, 0]
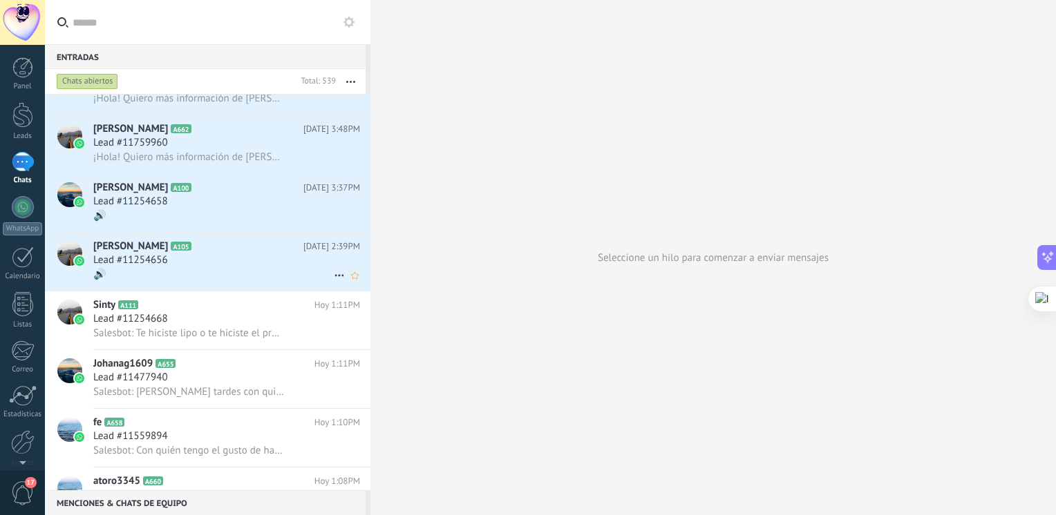
click at [211, 249] on h2 "[PERSON_NAME] A105" at bounding box center [198, 247] width 210 height 14
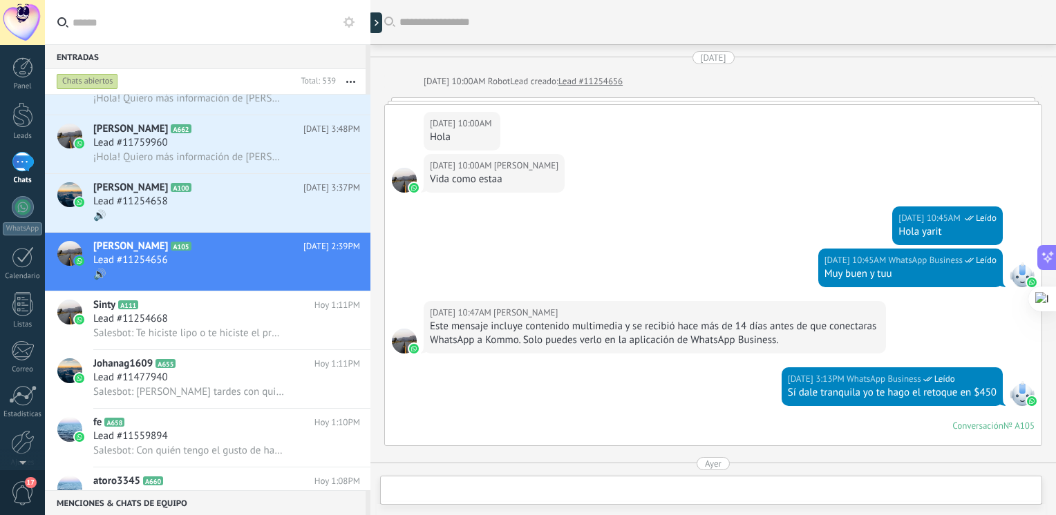
scroll to position [1482, 0]
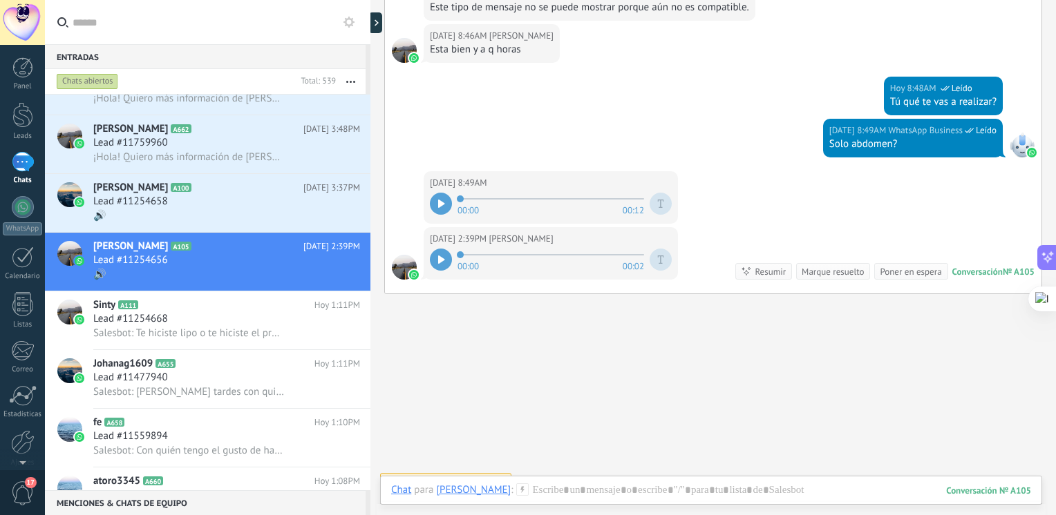
click at [439, 200] on icon at bounding box center [441, 204] width 6 height 8
click at [431, 198] on div at bounding box center [441, 204] width 22 height 22
click at [193, 220] on div "🔊" at bounding box center [226, 216] width 267 height 15
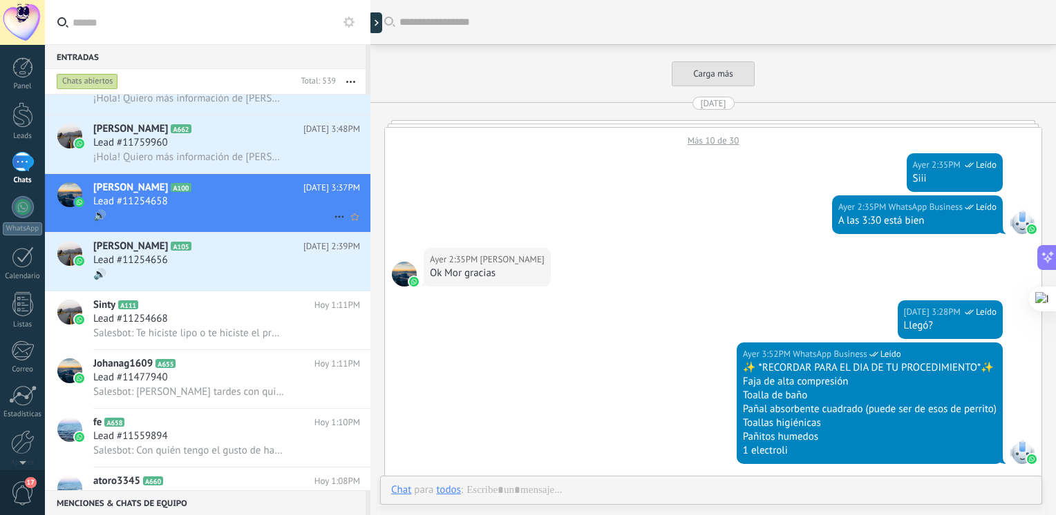
scroll to position [1310, 0]
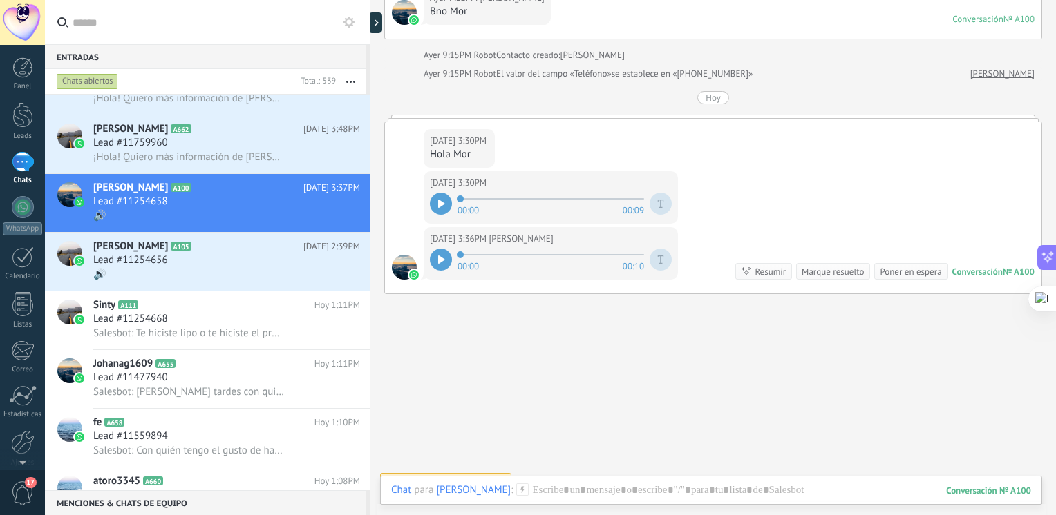
click at [436, 196] on div at bounding box center [441, 204] width 22 height 22
click at [444, 200] on div at bounding box center [441, 204] width 22 height 22
click at [440, 256] on icon at bounding box center [441, 260] width 6 height 8
click at [237, 156] on span "¡Hola! Quiero más información de [PERSON_NAME]." at bounding box center [188, 157] width 191 height 13
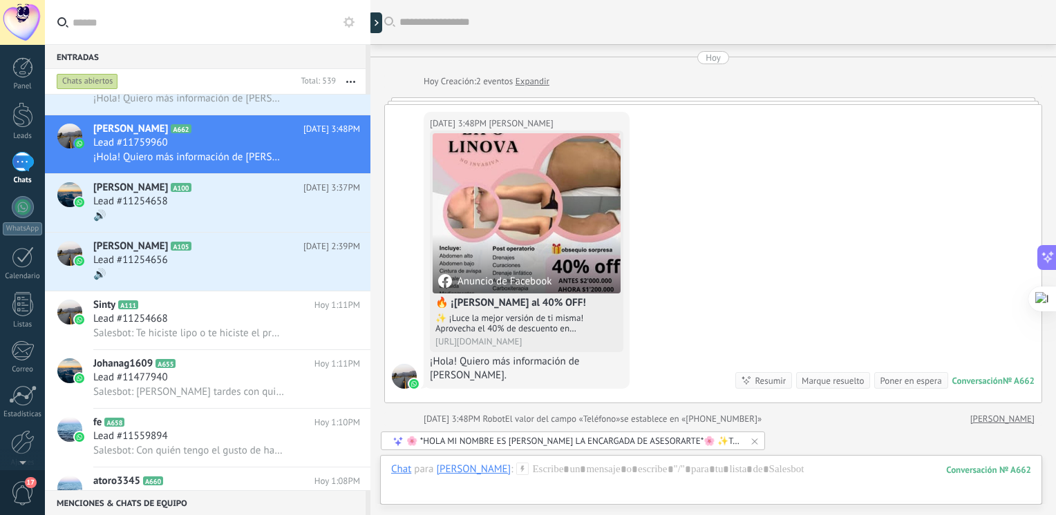
click at [528, 432] on div "🌸 *HOLA MI NOMBRE ES [PERSON_NAME] LA ENCARGADA DE ASESORARTE*🌸 ✨Tratamiento li…" at bounding box center [573, 441] width 384 height 19
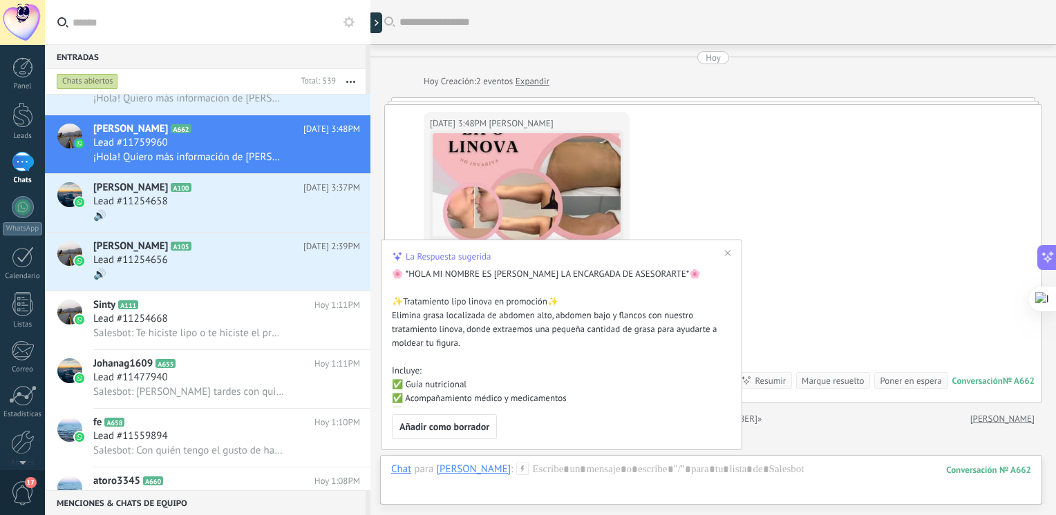
click at [476, 423] on span "Añadir como borrador" at bounding box center [444, 427] width 90 height 10
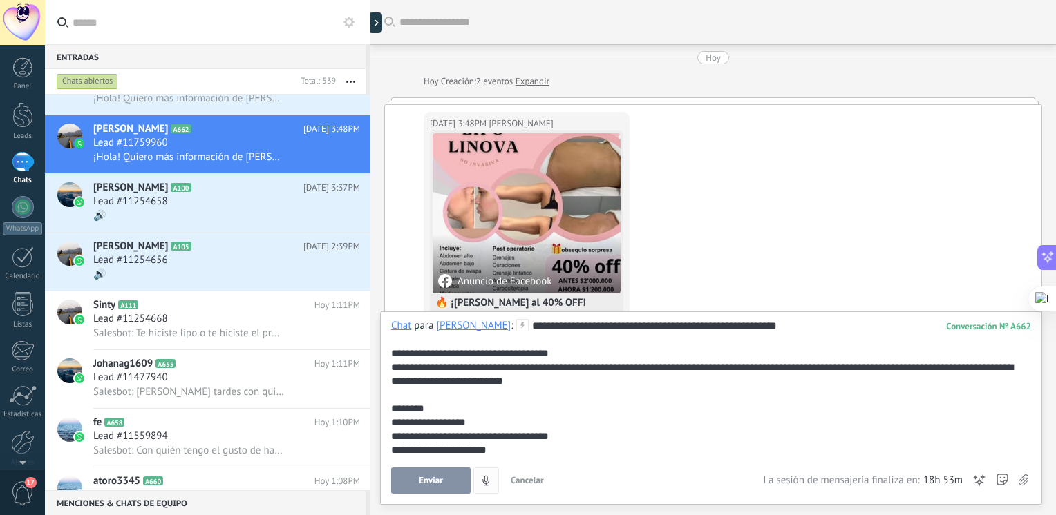
click at [438, 471] on button "Enviar" at bounding box center [430, 481] width 79 height 26
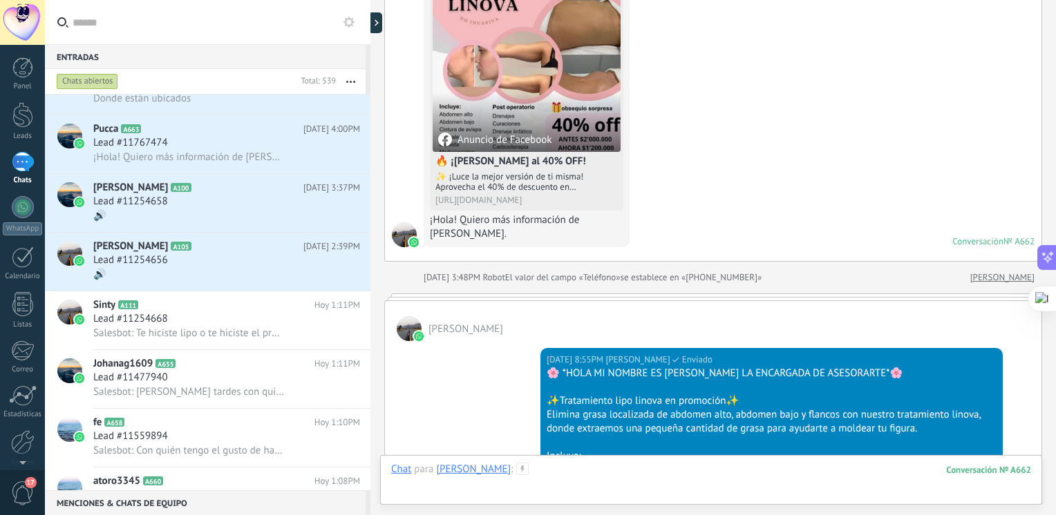
click at [656, 471] on div at bounding box center [711, 483] width 640 height 41
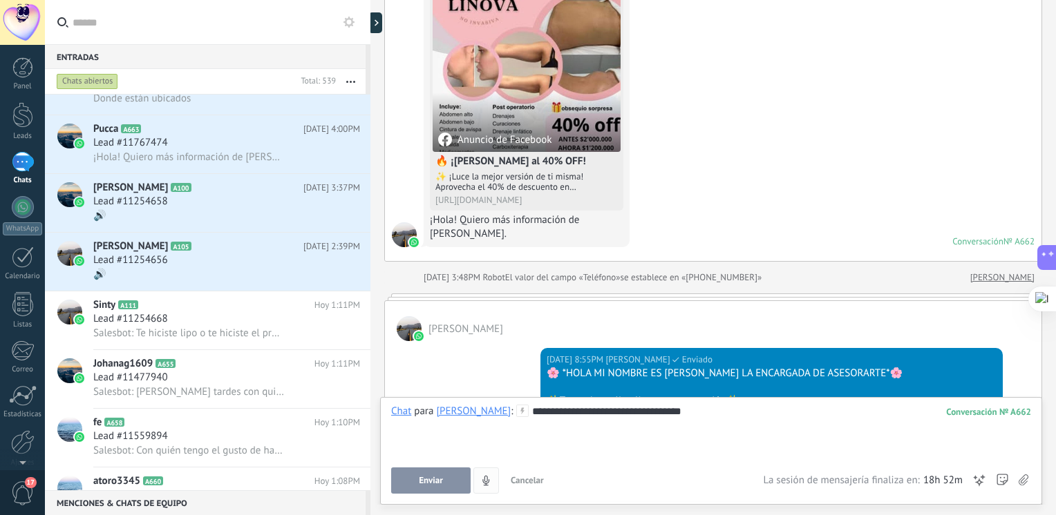
click at [446, 490] on button "Enviar" at bounding box center [430, 481] width 79 height 26
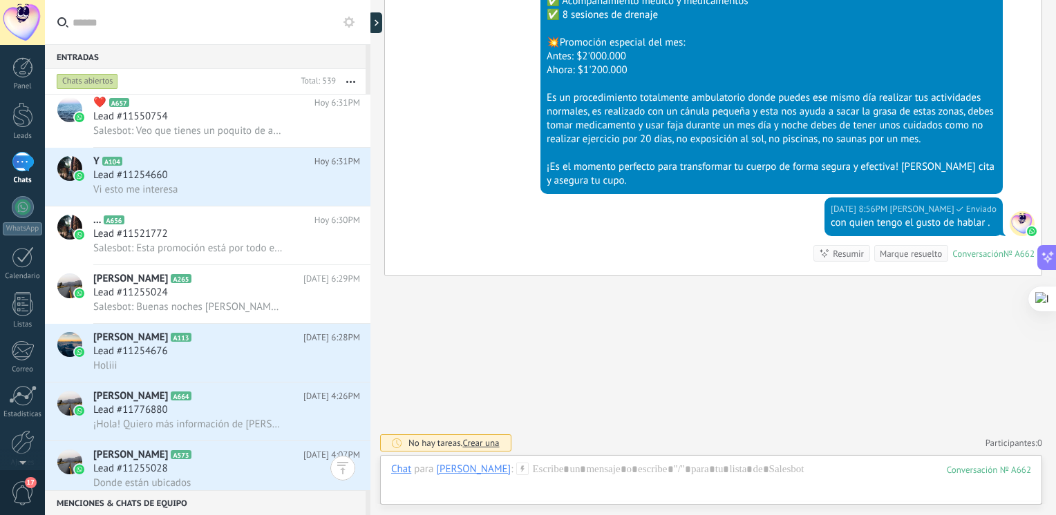
scroll to position [904, 0]
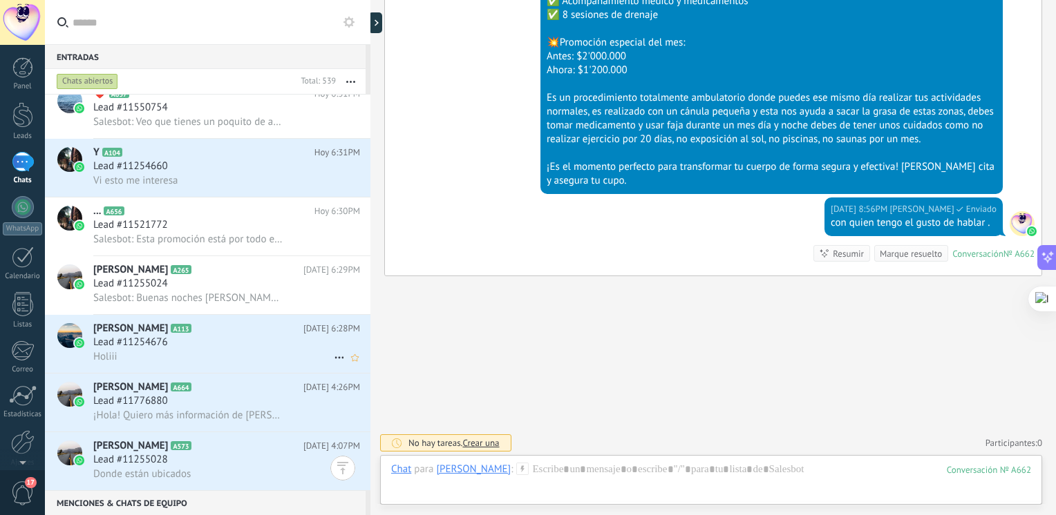
click at [150, 350] on span "Lead #11254676" at bounding box center [130, 343] width 75 height 14
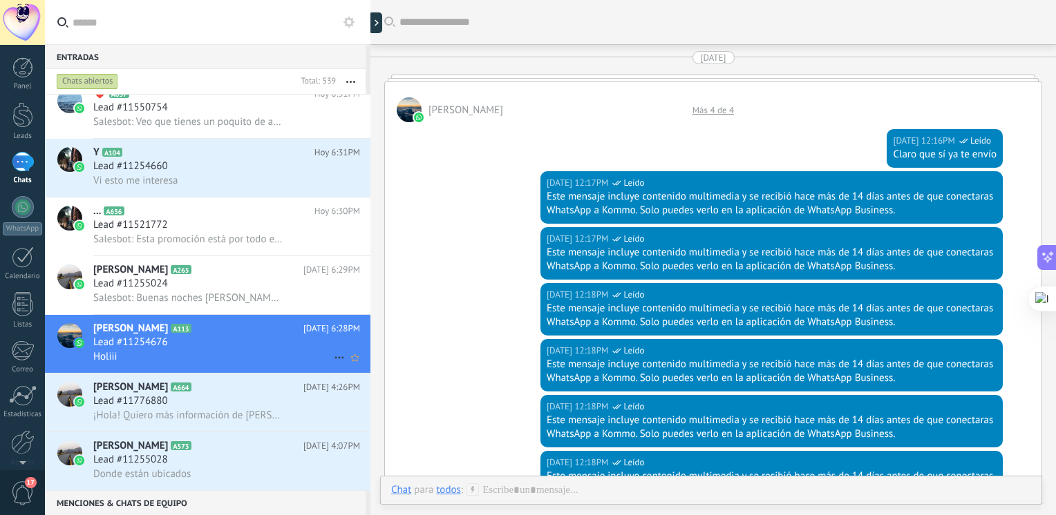
scroll to position [1834, 0]
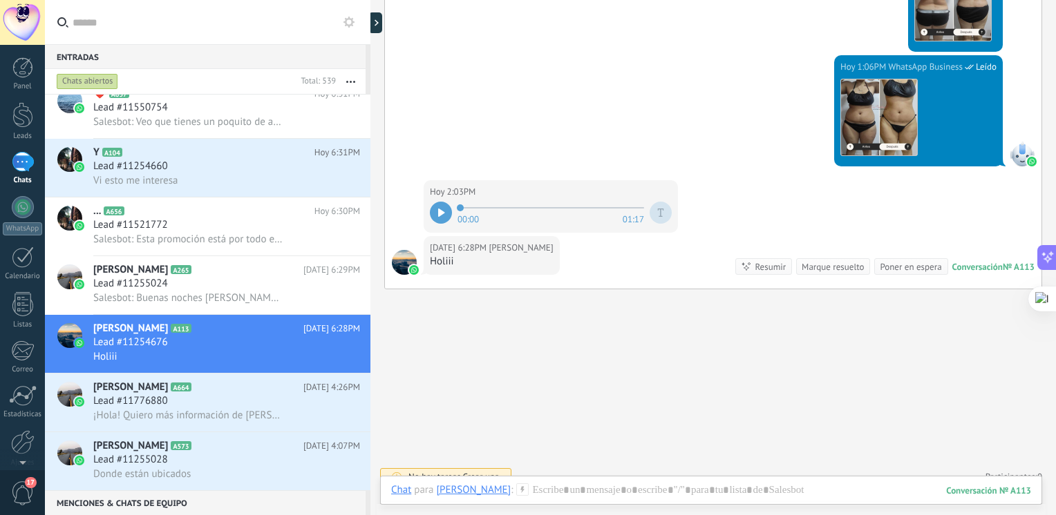
click at [451, 205] on div "00:00 01:17" at bounding box center [551, 213] width 242 height 28
click at [445, 206] on div at bounding box center [441, 213] width 22 height 22
click at [531, 487] on div at bounding box center [711, 504] width 640 height 41
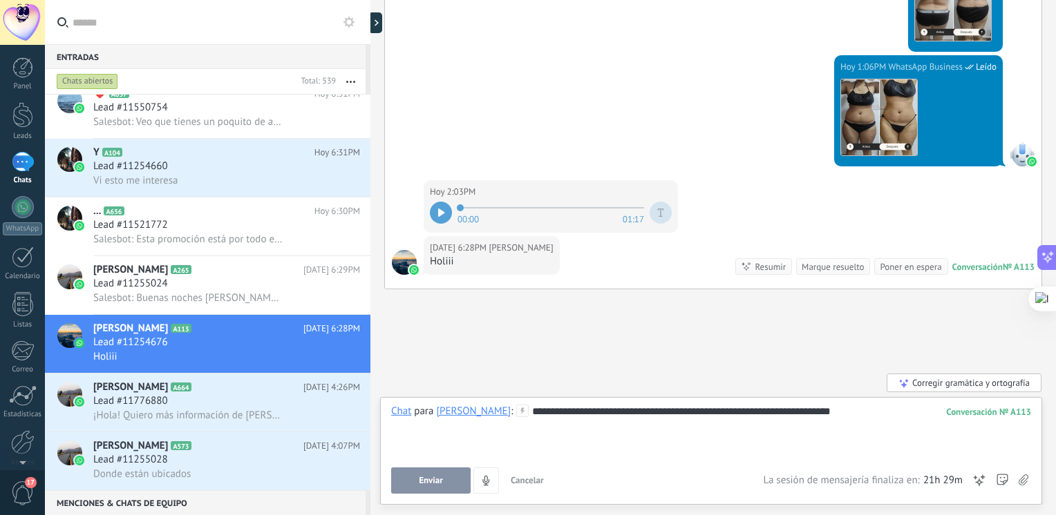
click at [950, 374] on div "Corregir gramática y ortografía" at bounding box center [963, 383] width 155 height 19
click at [822, 412] on div "**********" at bounding box center [711, 431] width 640 height 53
click at [544, 426] on div "**********" at bounding box center [711, 431] width 640 height 53
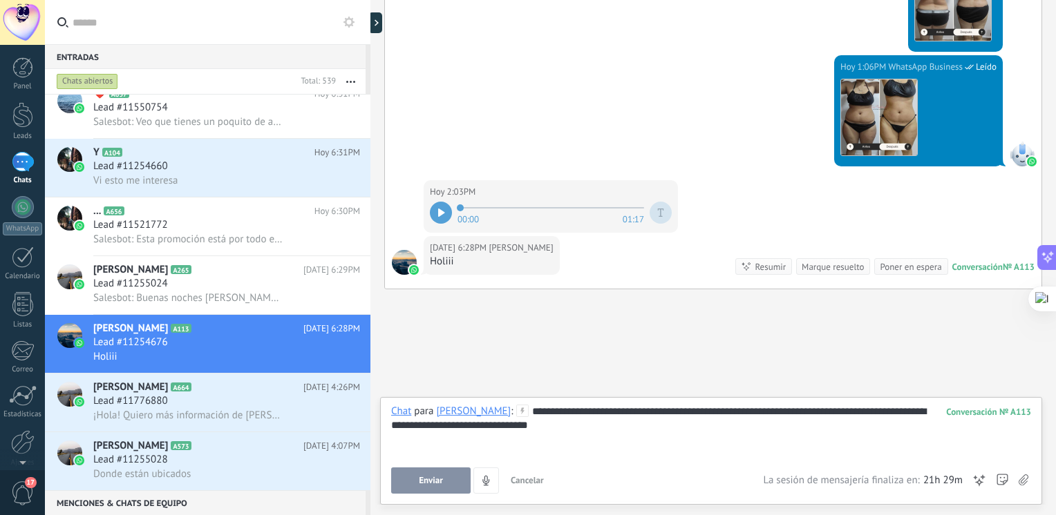
click at [525, 427] on div "**********" at bounding box center [711, 431] width 640 height 53
click at [947, 385] on div "Corregir gramática y ortografía" at bounding box center [963, 383] width 155 height 19
click at [417, 484] on button "Enviar" at bounding box center [430, 481] width 79 height 26
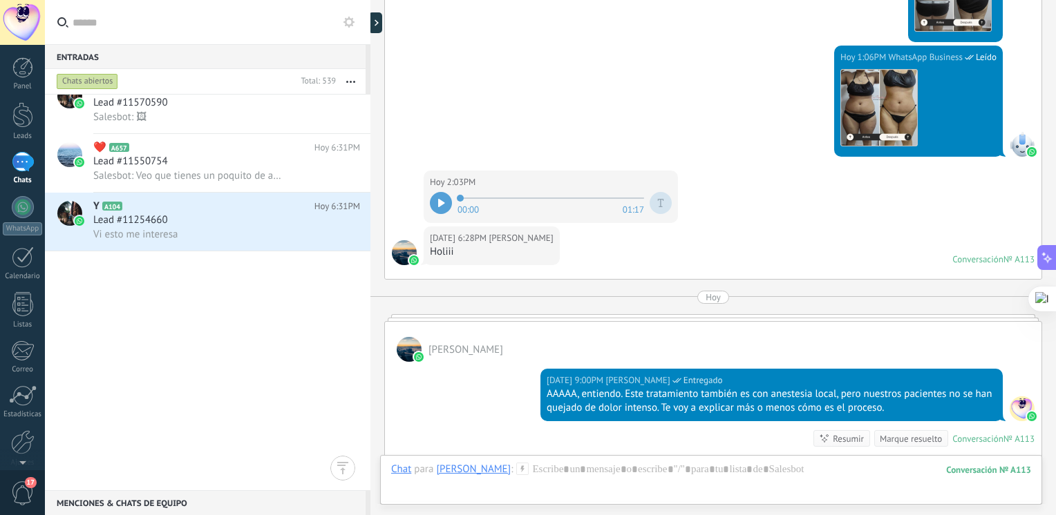
scroll to position [0, 0]
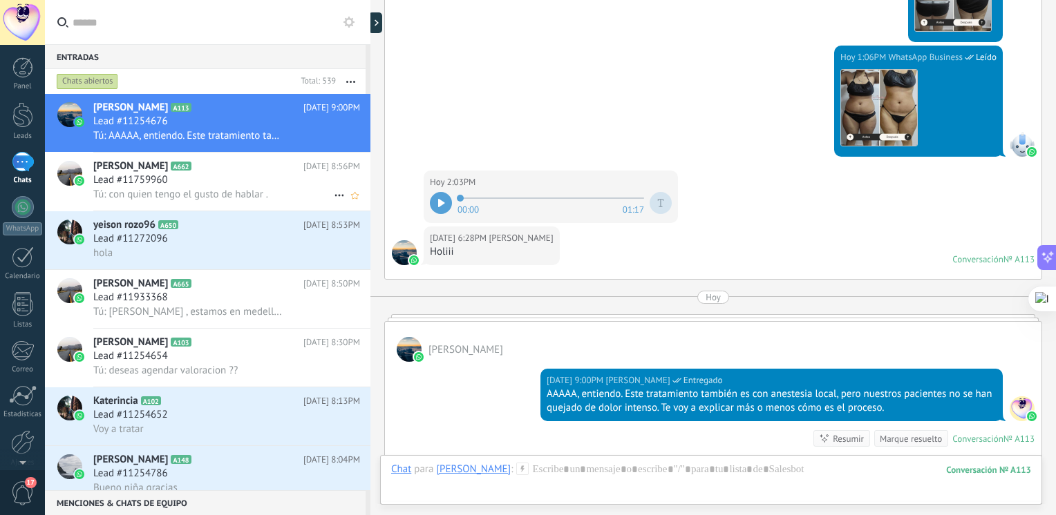
click at [164, 197] on span "Tú: con quien tengo el gusto de hablar ." at bounding box center [180, 194] width 175 height 13
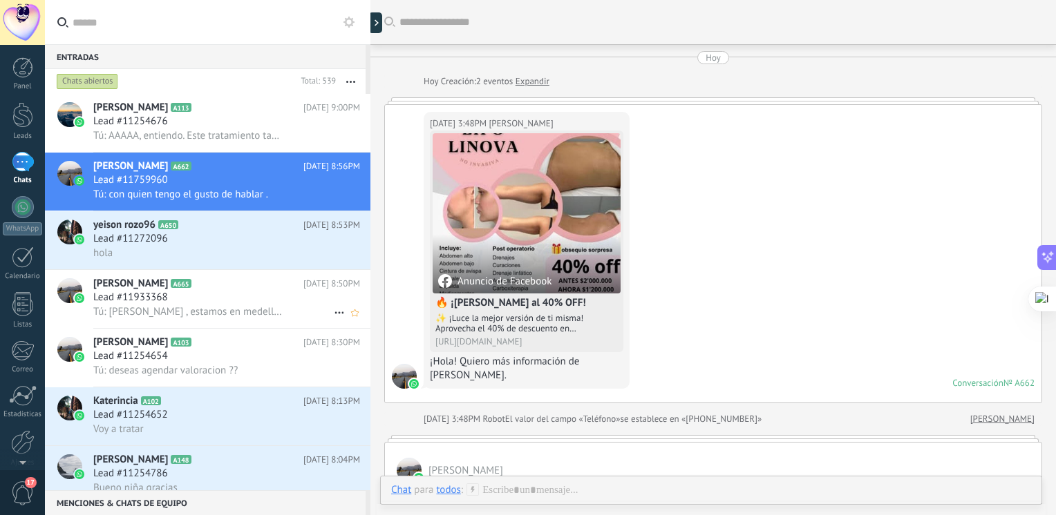
scroll to position [602, 0]
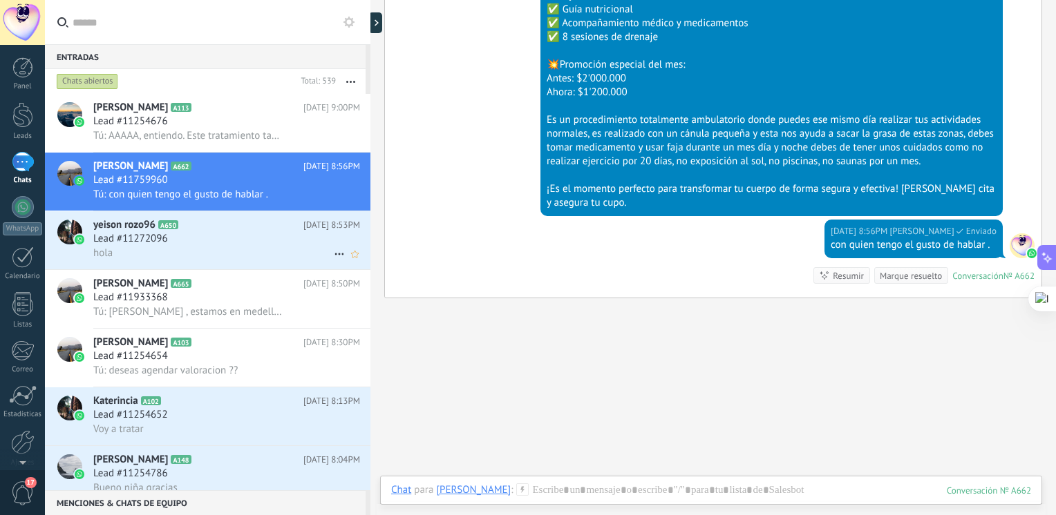
click at [208, 247] on div "[PERSON_NAME] rozo96 A650 [DATE] 8:53PM Lead #11272096 hola" at bounding box center [231, 240] width 277 height 58
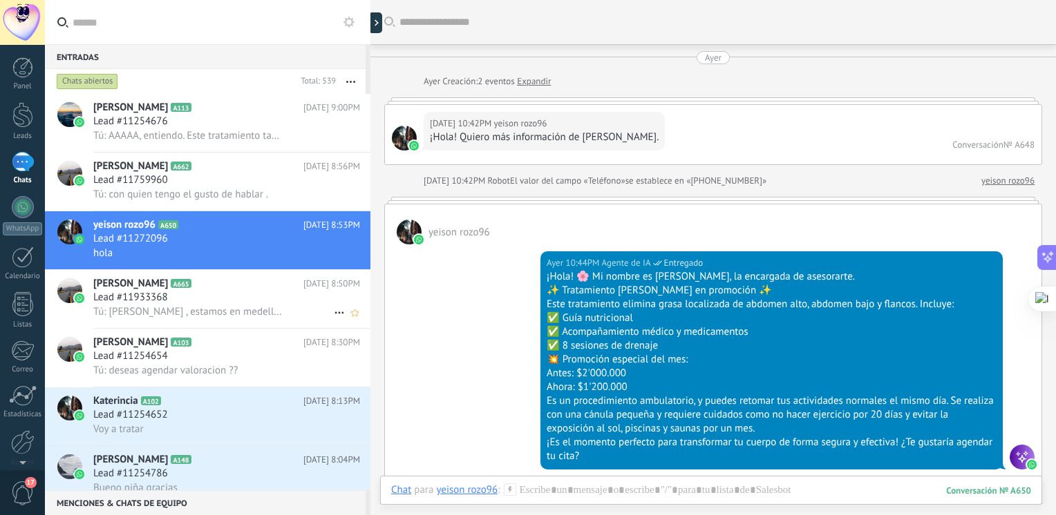
scroll to position [1979, 0]
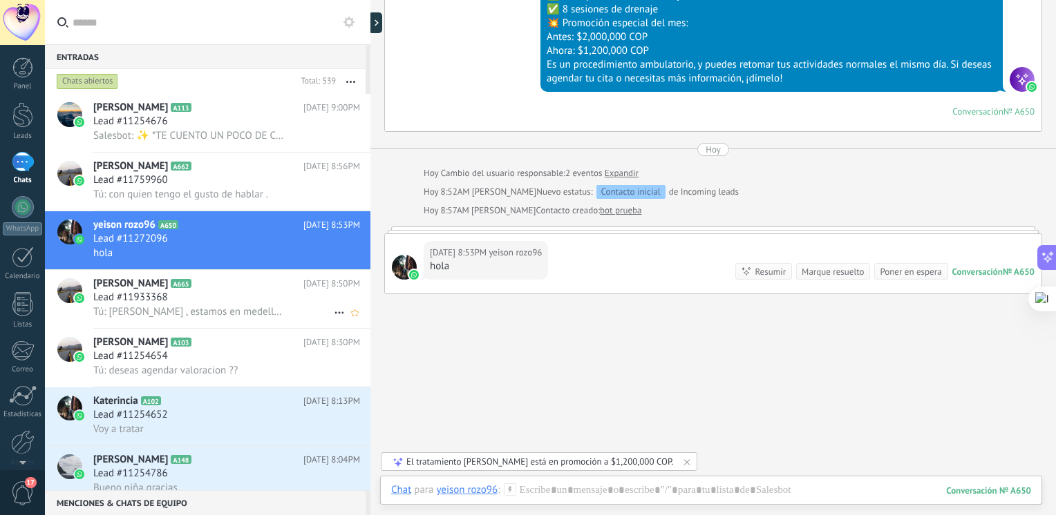
click at [218, 310] on span "Tú: [PERSON_NAME] , estamos en medellin ." at bounding box center [188, 311] width 191 height 13
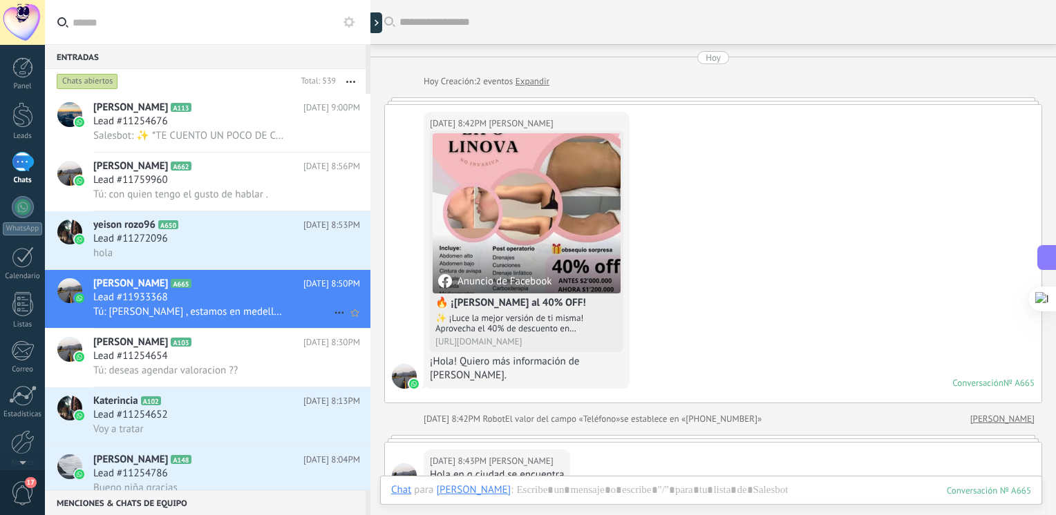
scroll to position [282, 0]
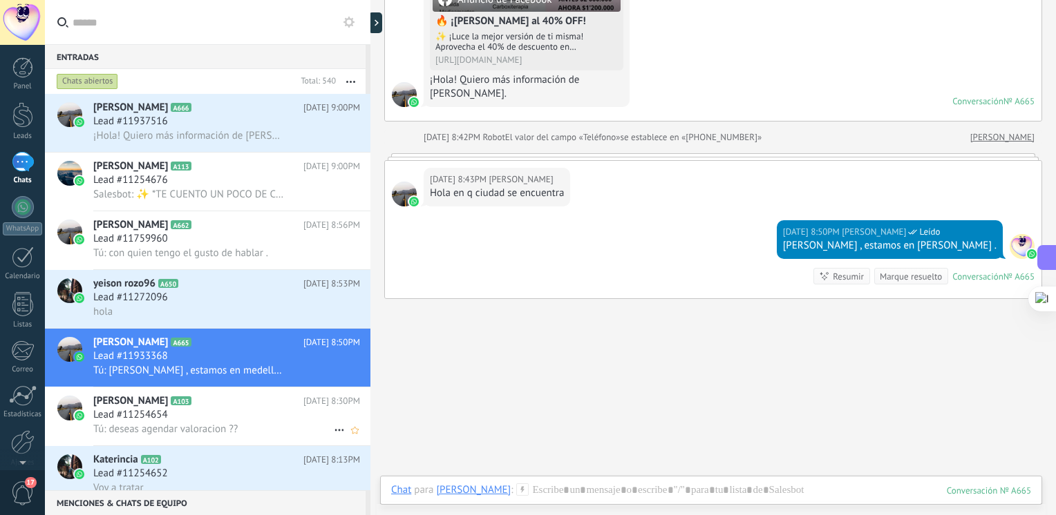
click at [218, 408] on h2 "[PERSON_NAME] A103" at bounding box center [198, 402] width 210 height 14
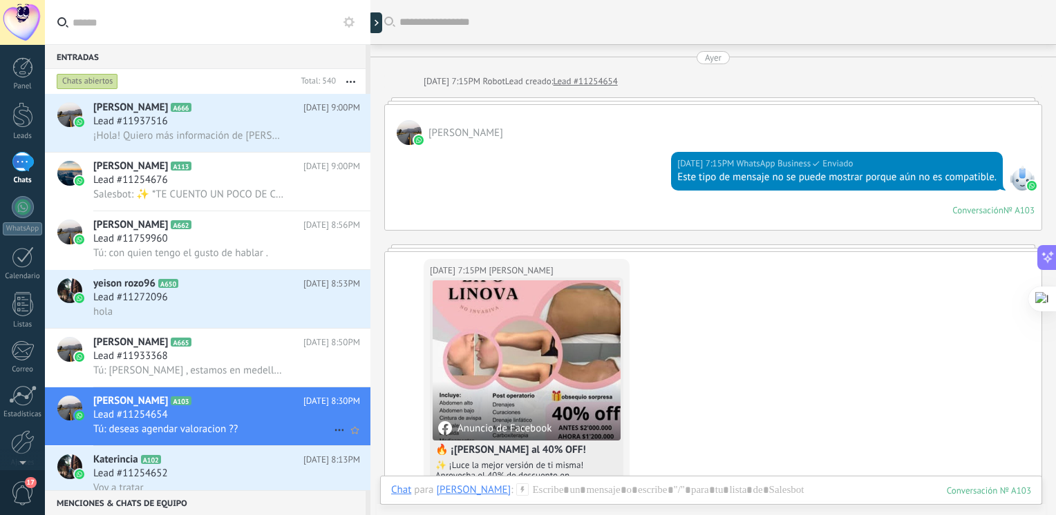
scroll to position [1656, 0]
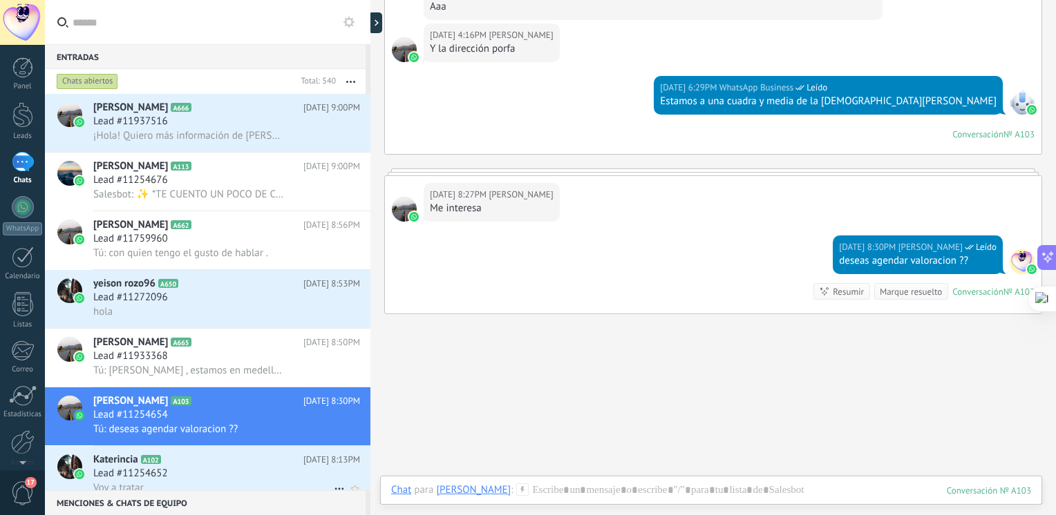
click at [155, 479] on span "Lead #11254652" at bounding box center [130, 474] width 75 height 14
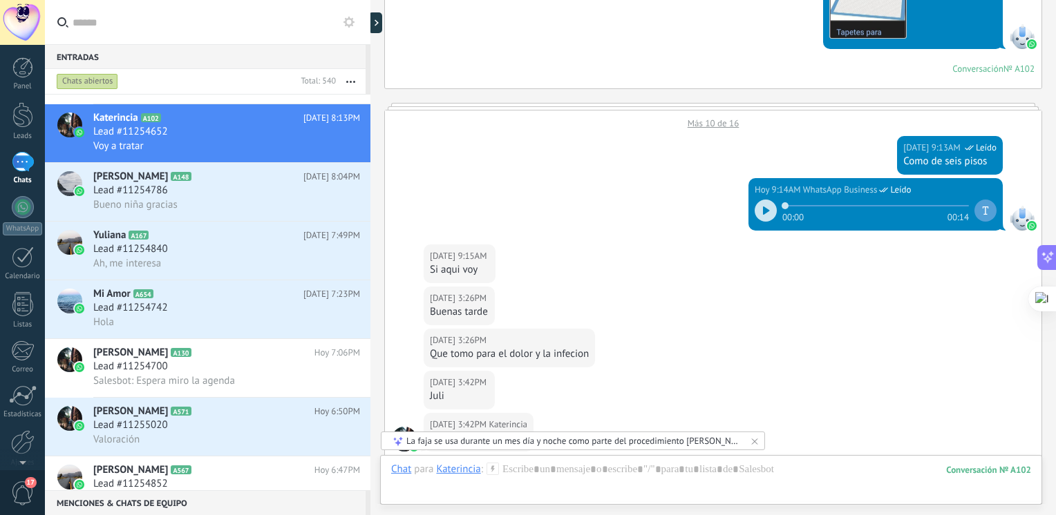
scroll to position [392, 0]
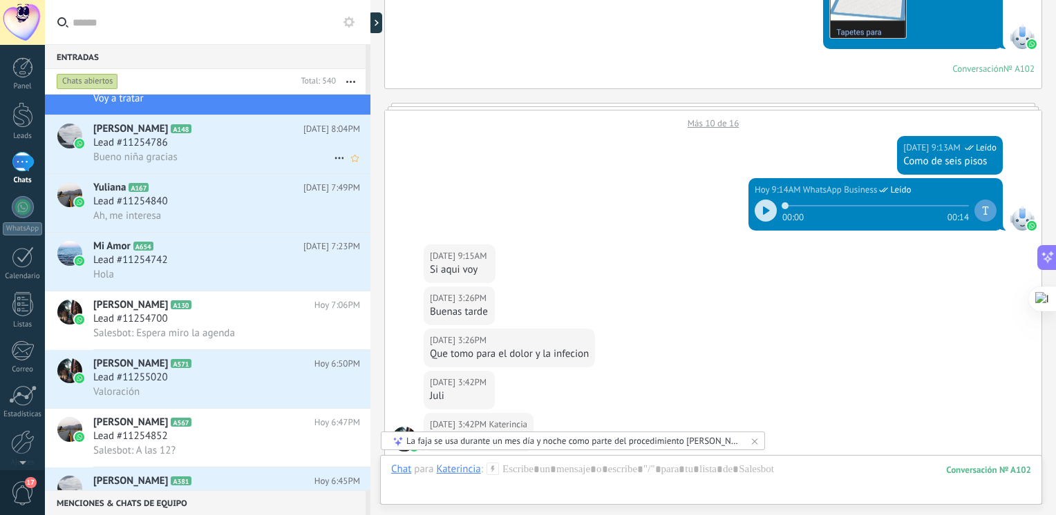
click at [260, 162] on div "Bueno niña gracias" at bounding box center [226, 157] width 267 height 15
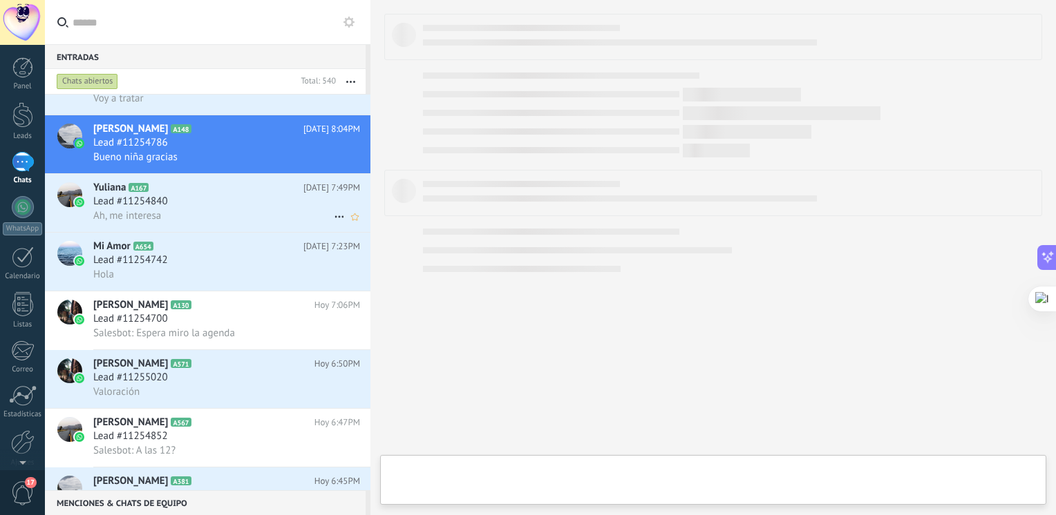
click at [194, 200] on div "Lead #11254840" at bounding box center [226, 202] width 267 height 14
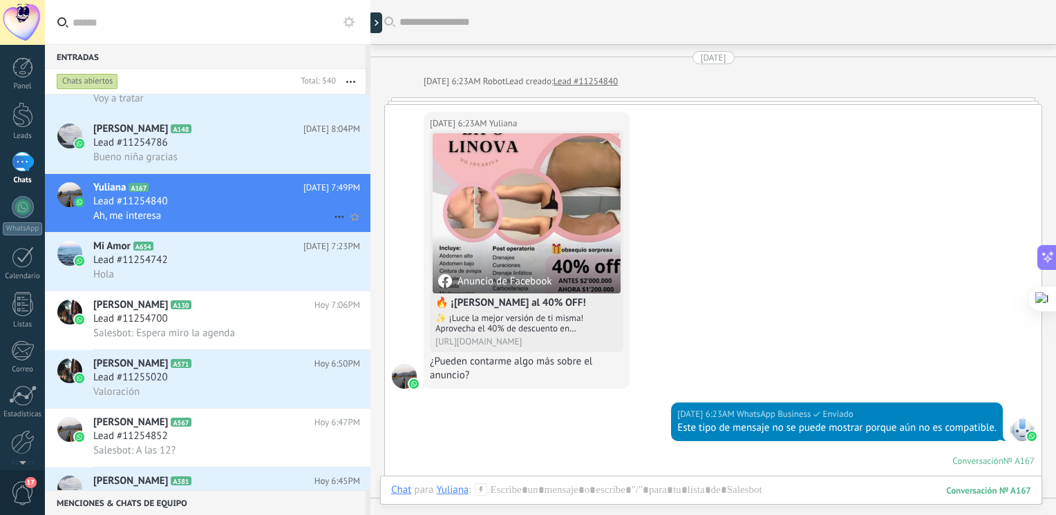
scroll to position [1277, 0]
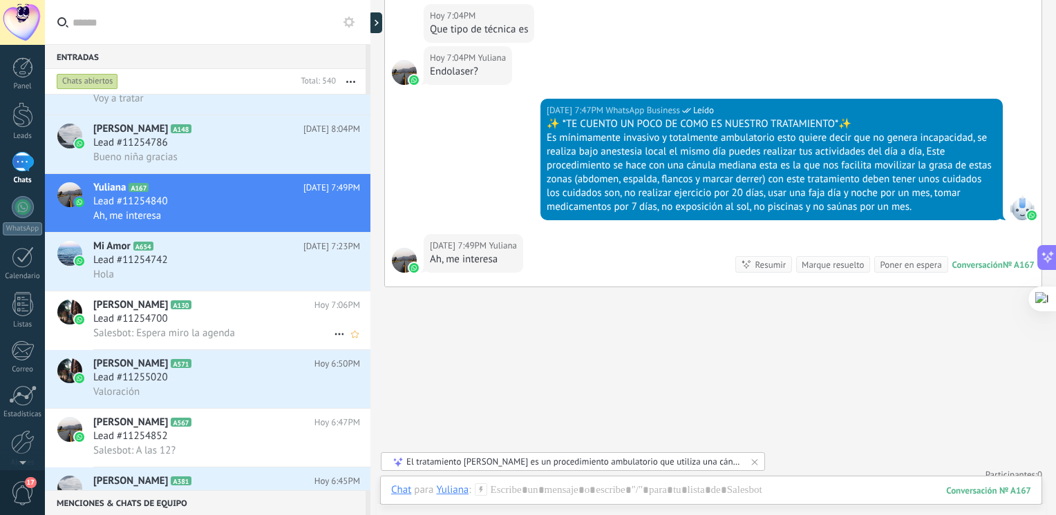
click at [153, 350] on div "Yaneth A130 Hoy 7:06PM Lead #11254700 Salesbot: Espera miro la agenda" at bounding box center [231, 321] width 277 height 58
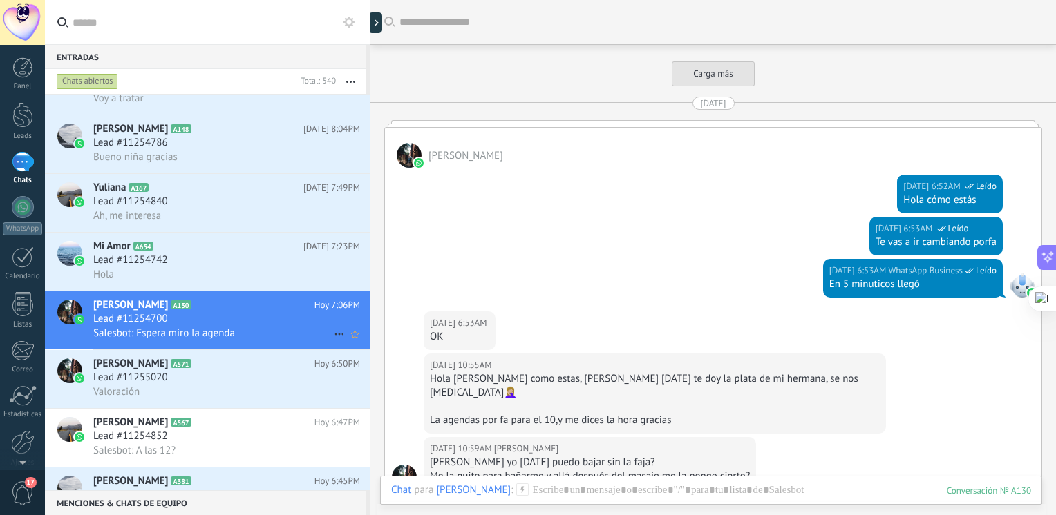
scroll to position [2885, 0]
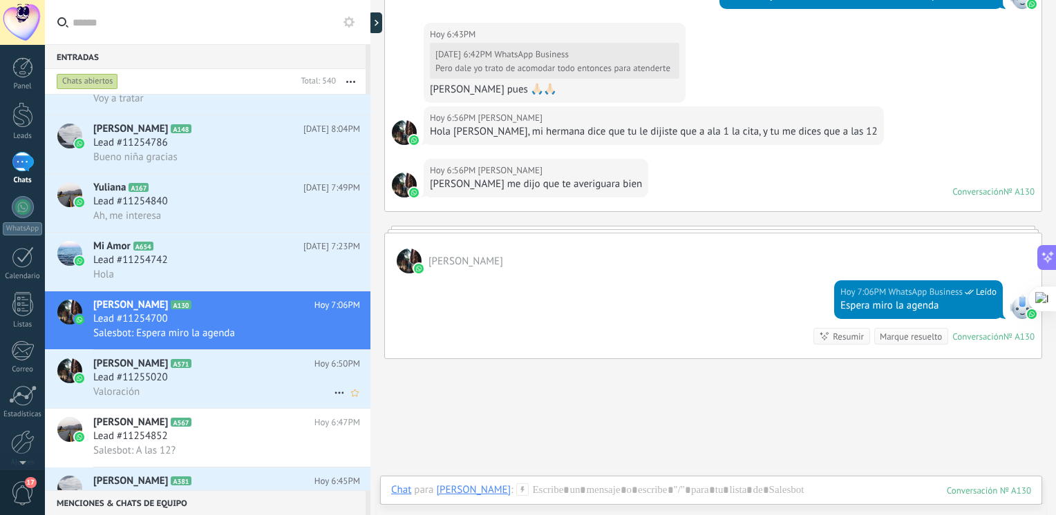
click at [193, 397] on div "Valoración" at bounding box center [226, 392] width 267 height 15
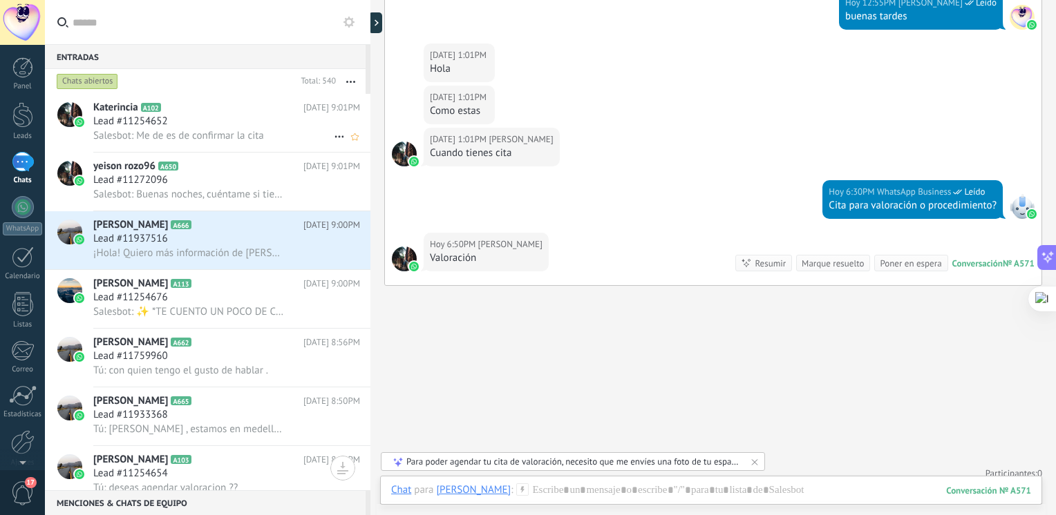
click at [312, 117] on div "Lead #11254652" at bounding box center [226, 122] width 267 height 14
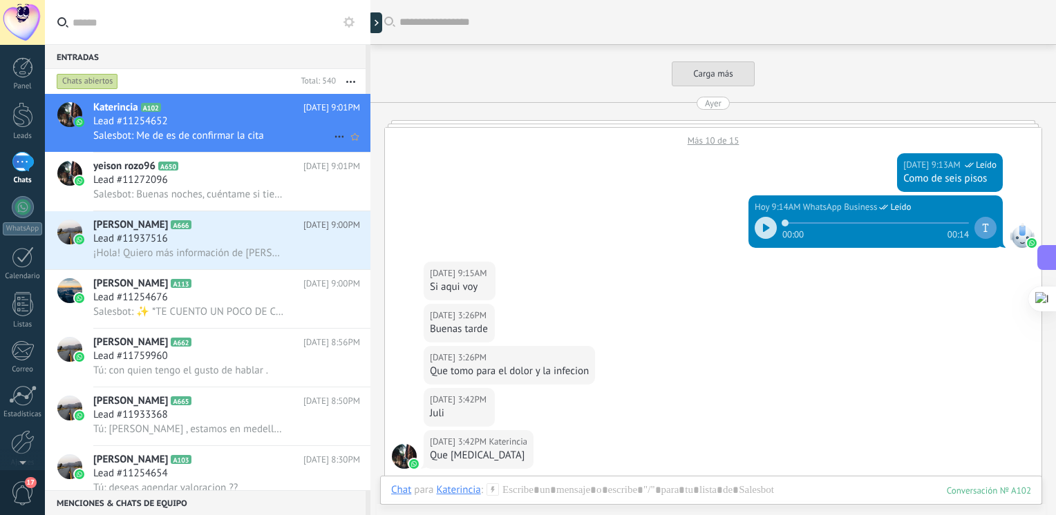
scroll to position [904, 0]
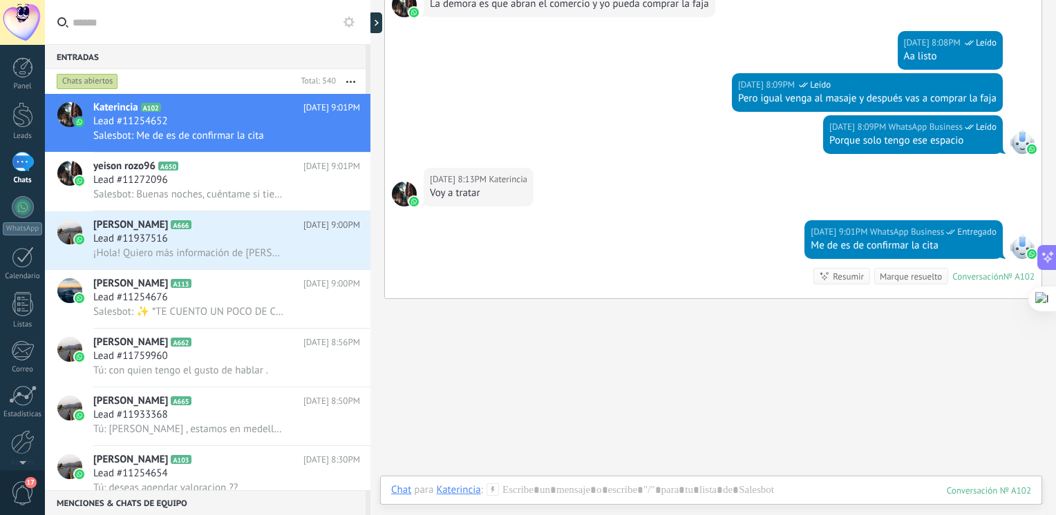
click at [368, 58] on div "Entradas 0 Chats abiertos Total: 540 Silenciar Acciones múltiples Ordenar Más r…" at bounding box center [207, 267] width 325 height 446
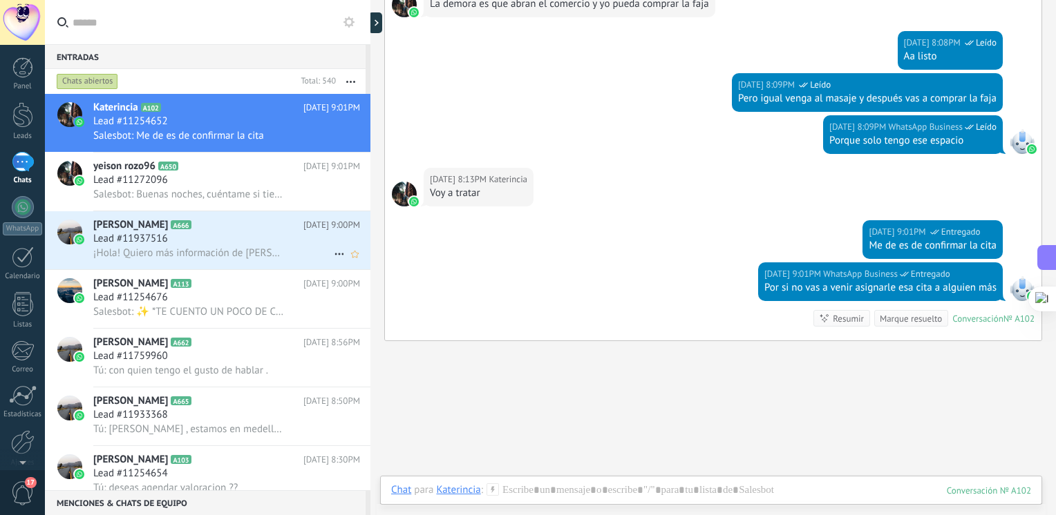
click at [171, 228] on span "A666" at bounding box center [181, 224] width 20 height 9
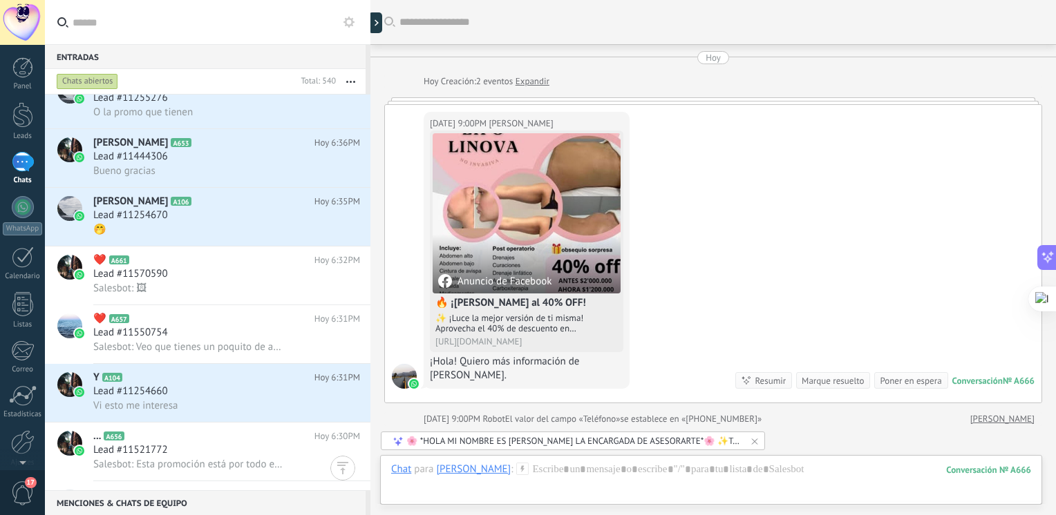
scroll to position [813, 0]
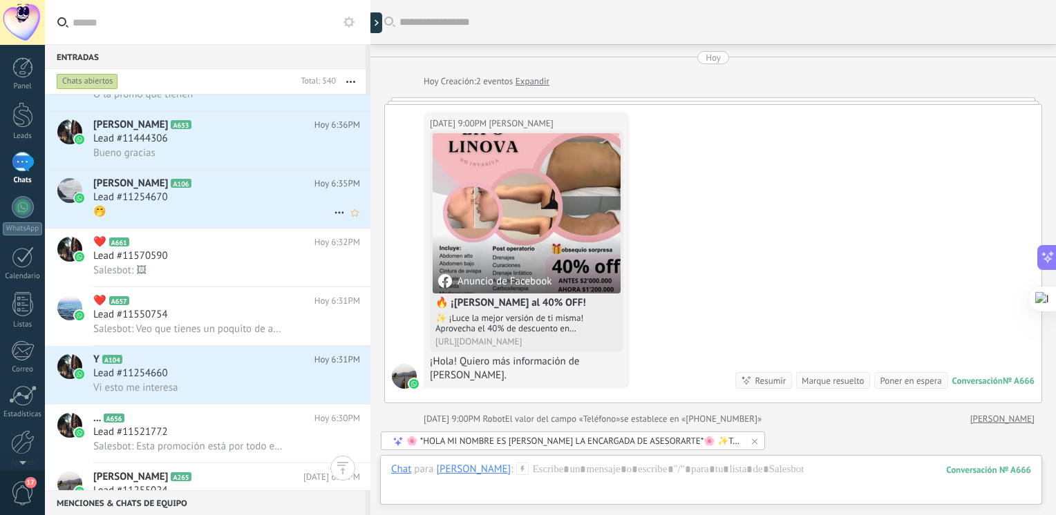
click at [211, 216] on div "🤭" at bounding box center [226, 212] width 267 height 15
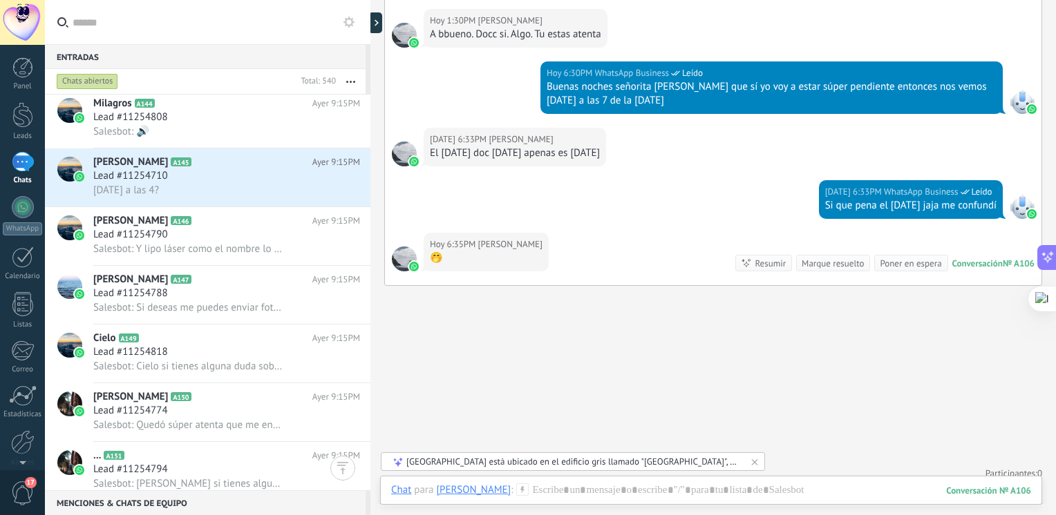
scroll to position [3933, 0]
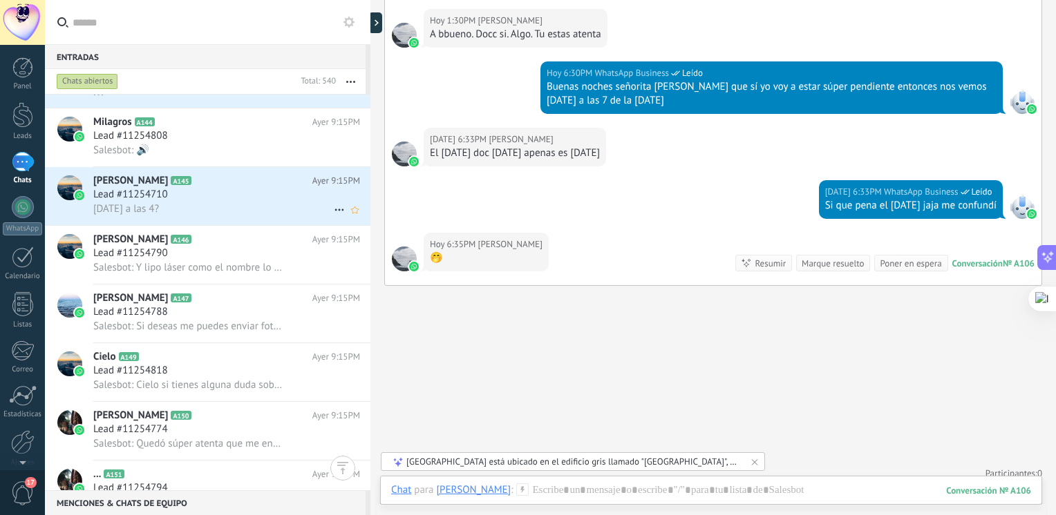
click at [204, 178] on div "Paula Ocampo A145 Ayer 9:15PM Lead #11254710 Hoy a las 4?" at bounding box center [231, 196] width 277 height 58
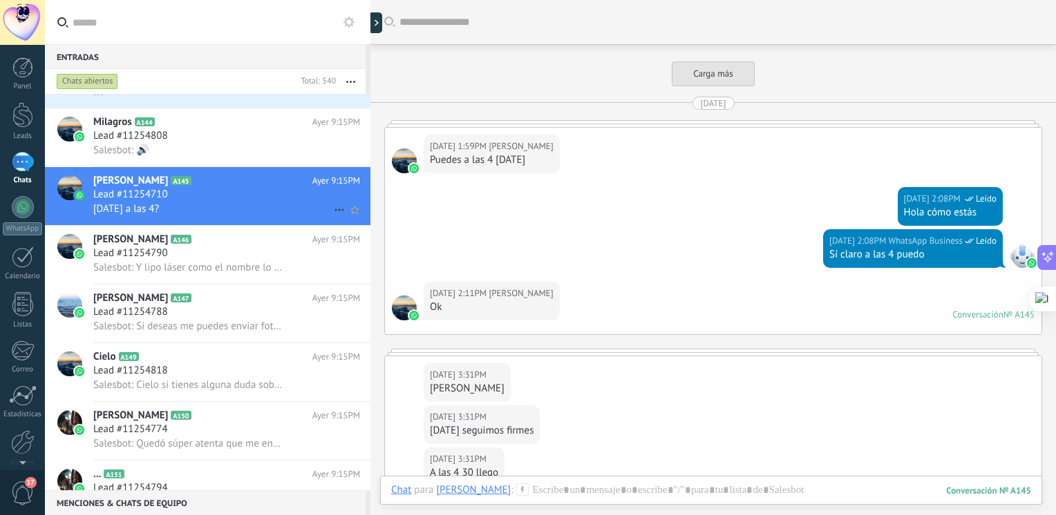
scroll to position [2896, 0]
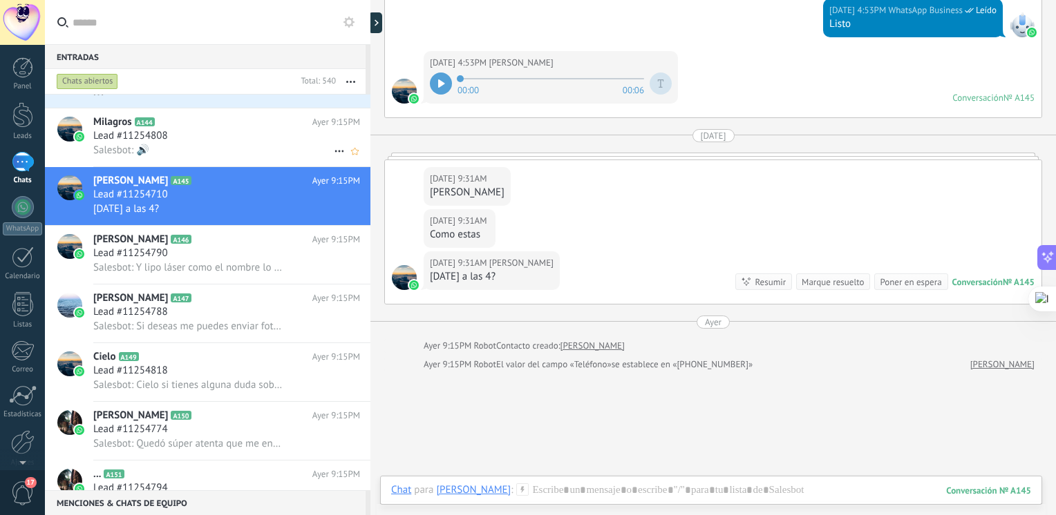
click at [202, 148] on div "Salesbot: 🔊" at bounding box center [226, 150] width 267 height 15
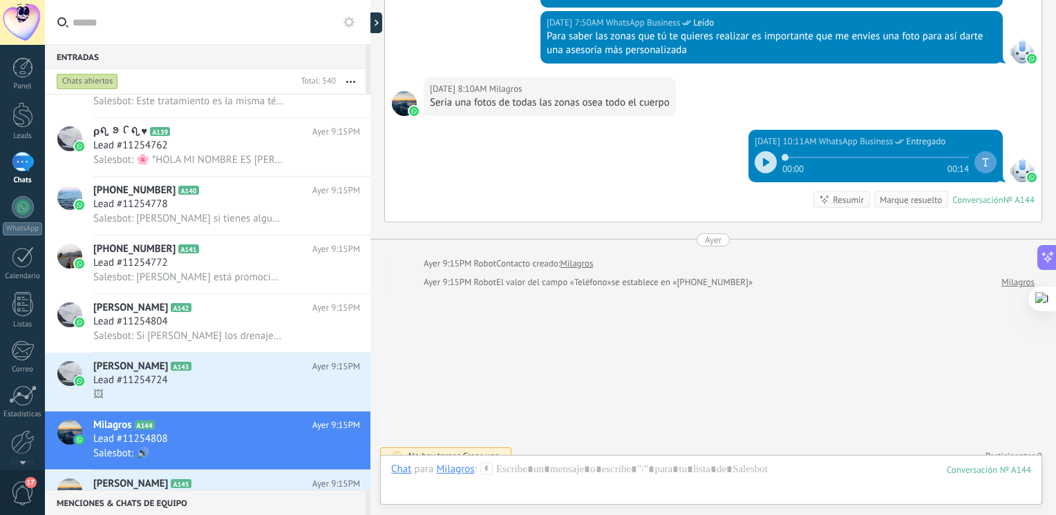
scroll to position [3627, 0]
click at [182, 401] on div "🖼" at bounding box center [226, 394] width 267 height 15
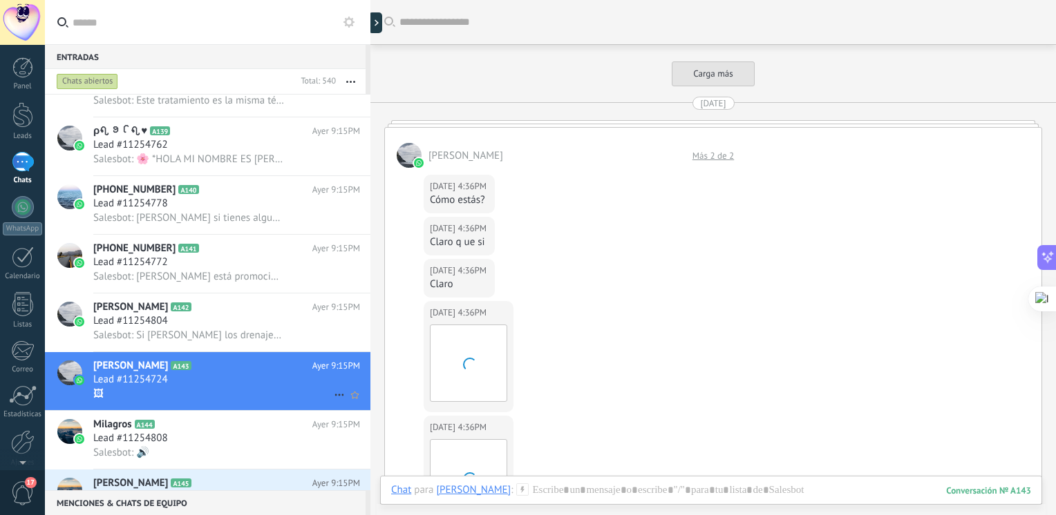
scroll to position [1767, 0]
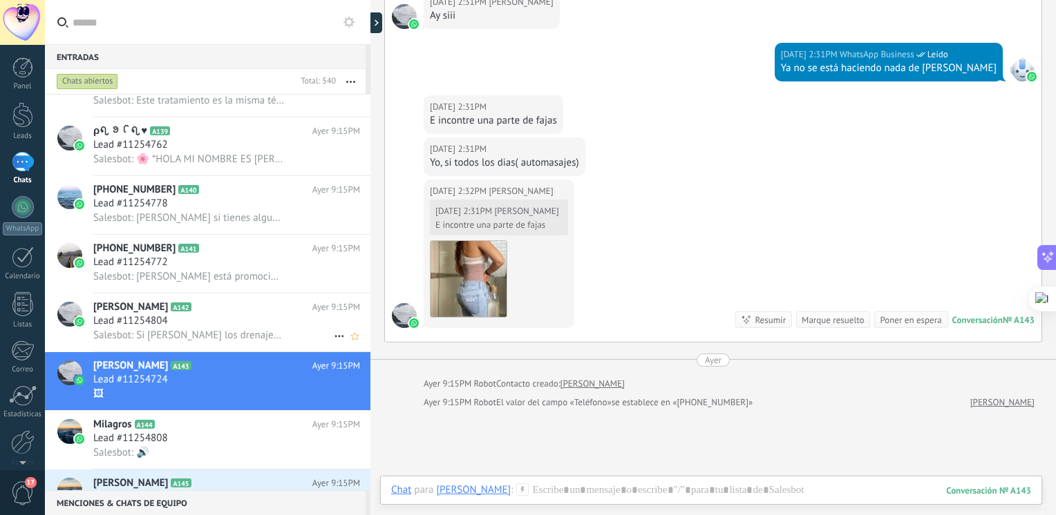
click at [174, 323] on div "Lead #11254804" at bounding box center [226, 321] width 267 height 14
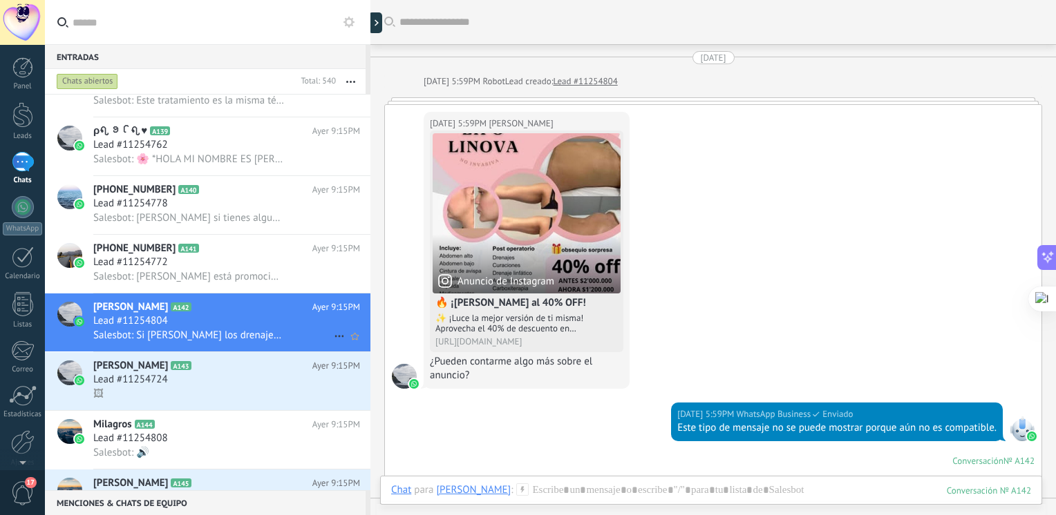
scroll to position [886, 0]
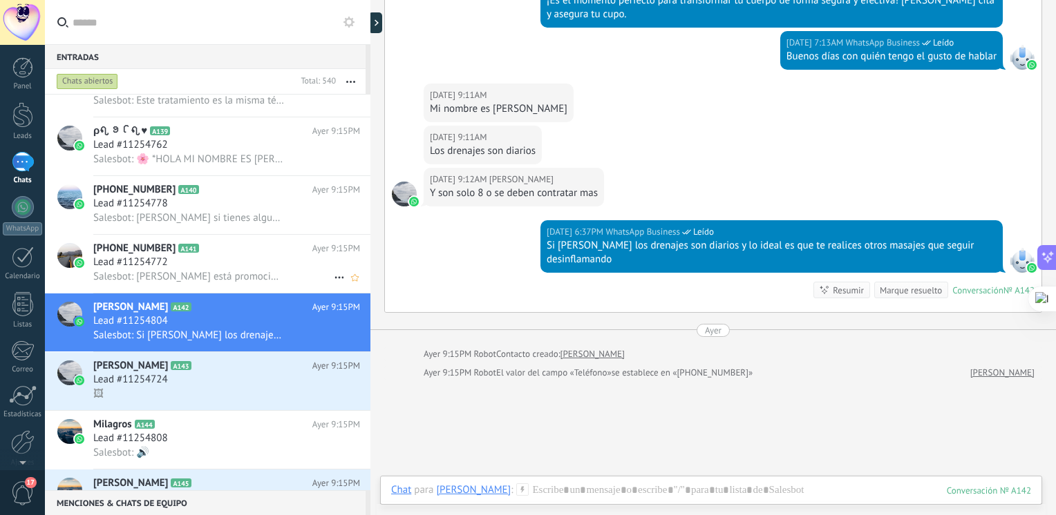
click at [198, 267] on div "Lead #11254772" at bounding box center [226, 263] width 267 height 14
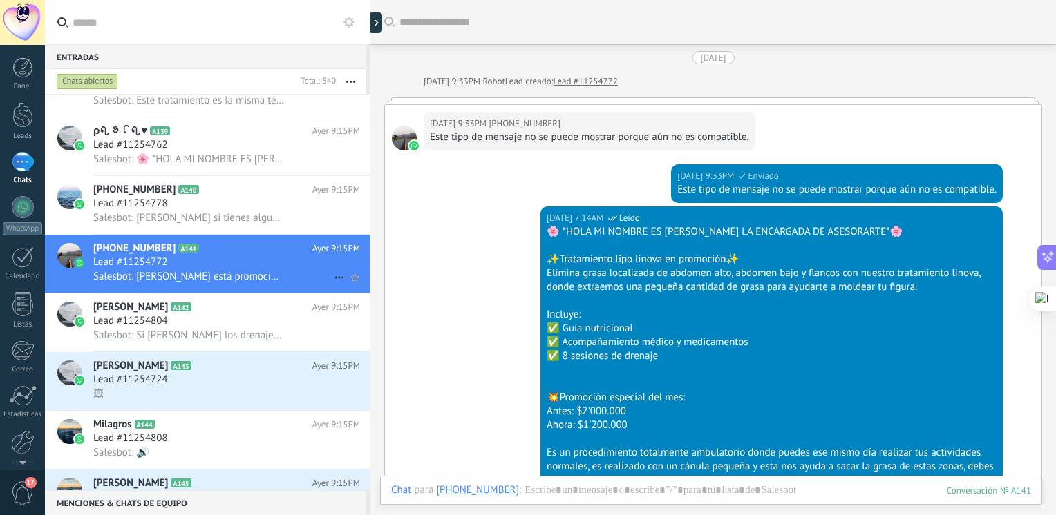
scroll to position [675, 0]
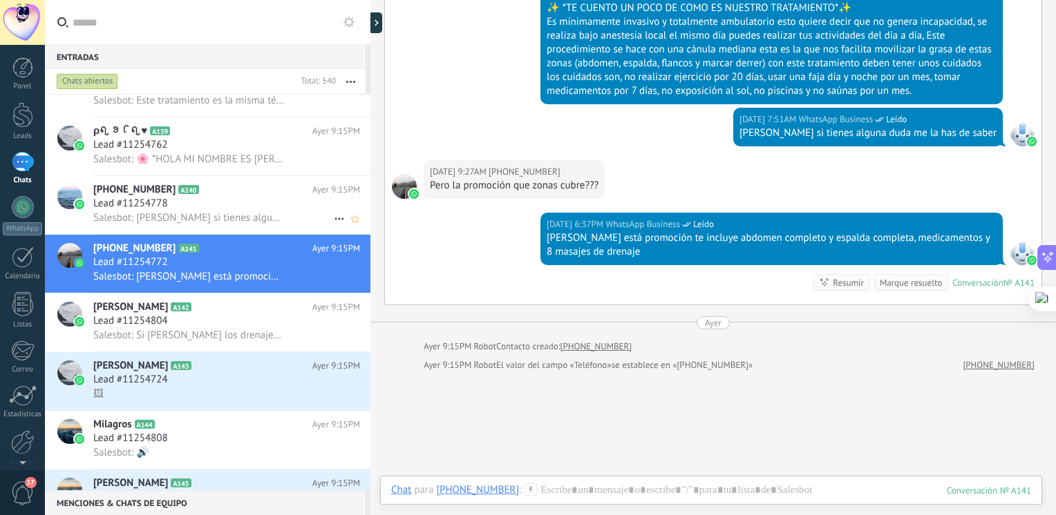
click at [221, 210] on div "Lead #11254778" at bounding box center [226, 204] width 267 height 14
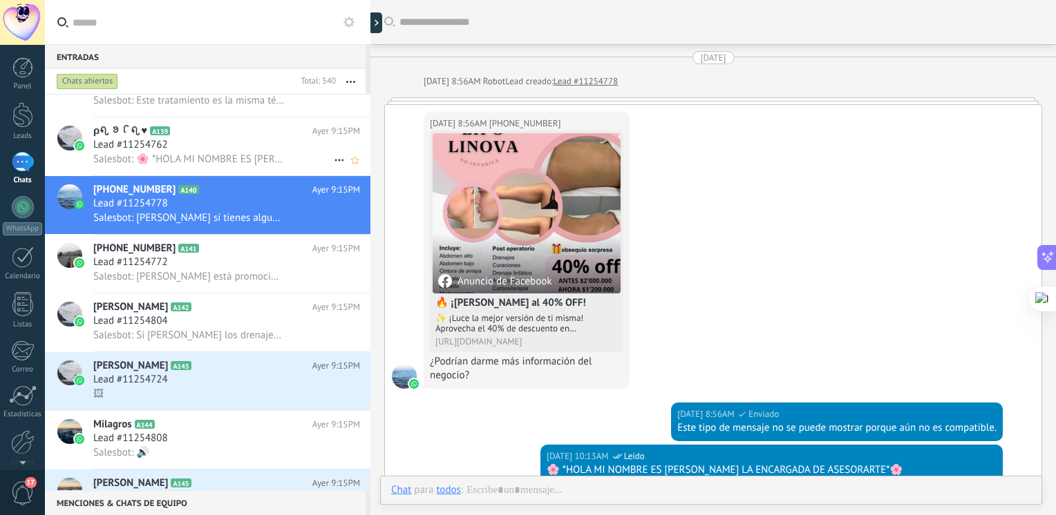
scroll to position [808, 0]
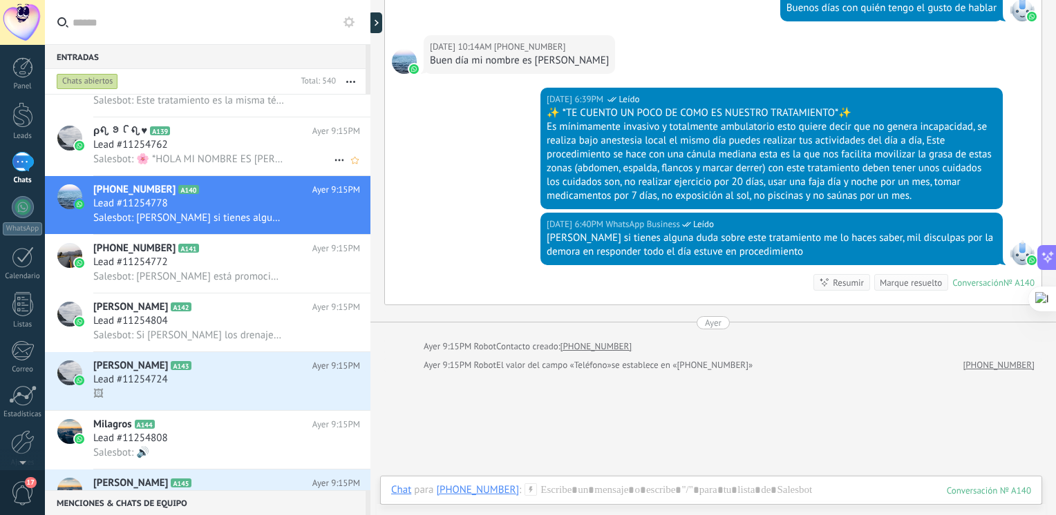
click at [208, 162] on span "Salesbot: 🌸 *HOLA MI NOMBRE ES [PERSON_NAME] LA ENCARGADA DE ASESORARTE*🌸 ✨Trat…" at bounding box center [188, 159] width 191 height 13
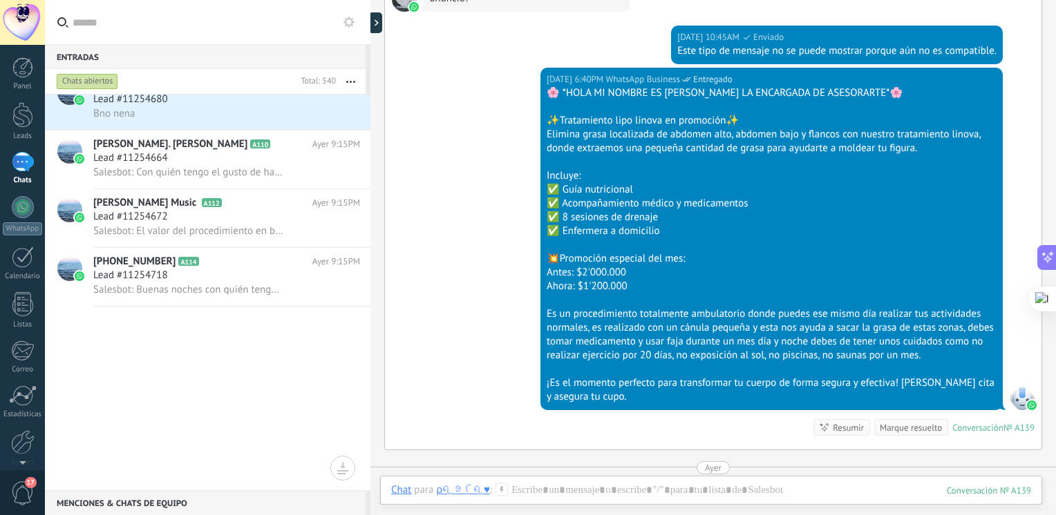
scroll to position [1905, 0]
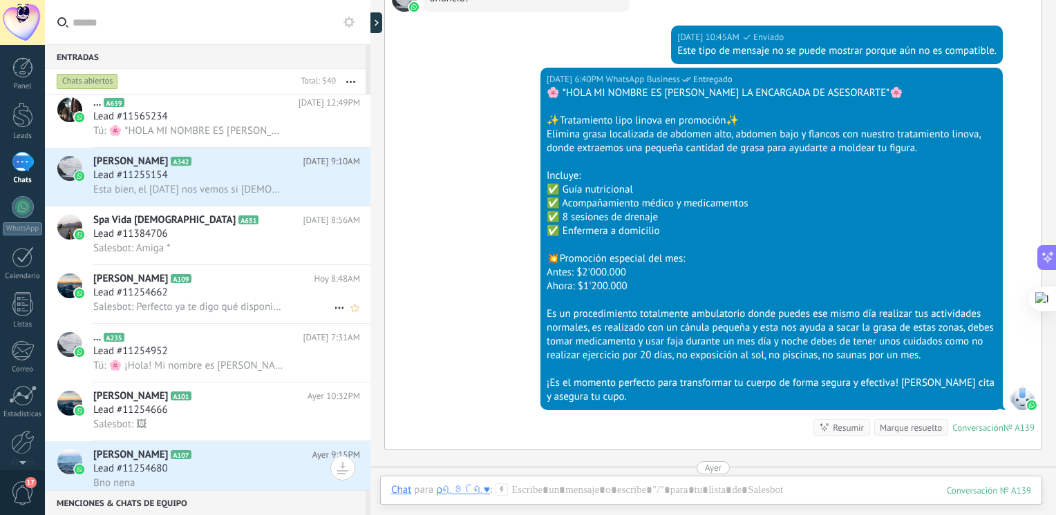
click at [254, 276] on div "Sara A109 Hoy 8:48AM Lead #11254662 Salesbot: Perfecto ya te digo qué disponibi…" at bounding box center [231, 294] width 277 height 58
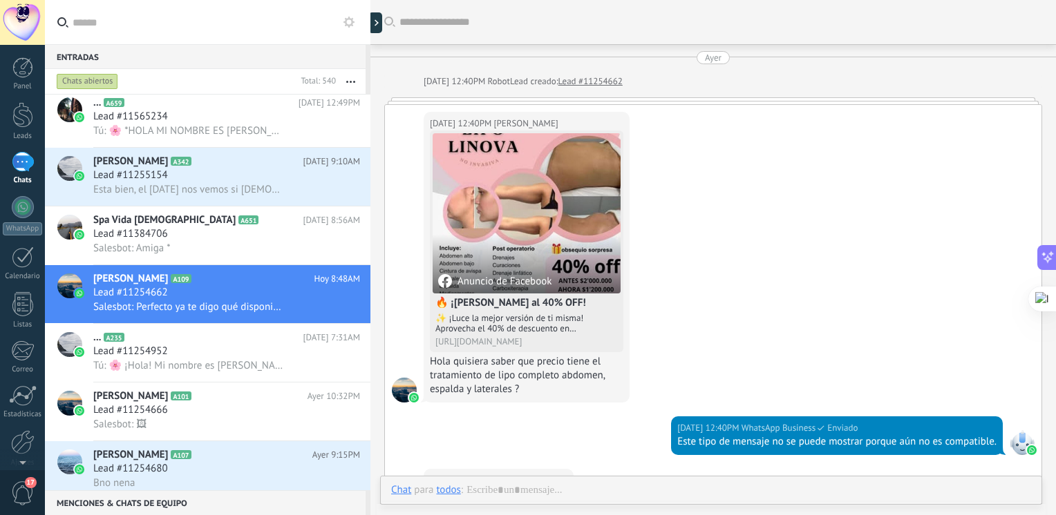
scroll to position [875, 0]
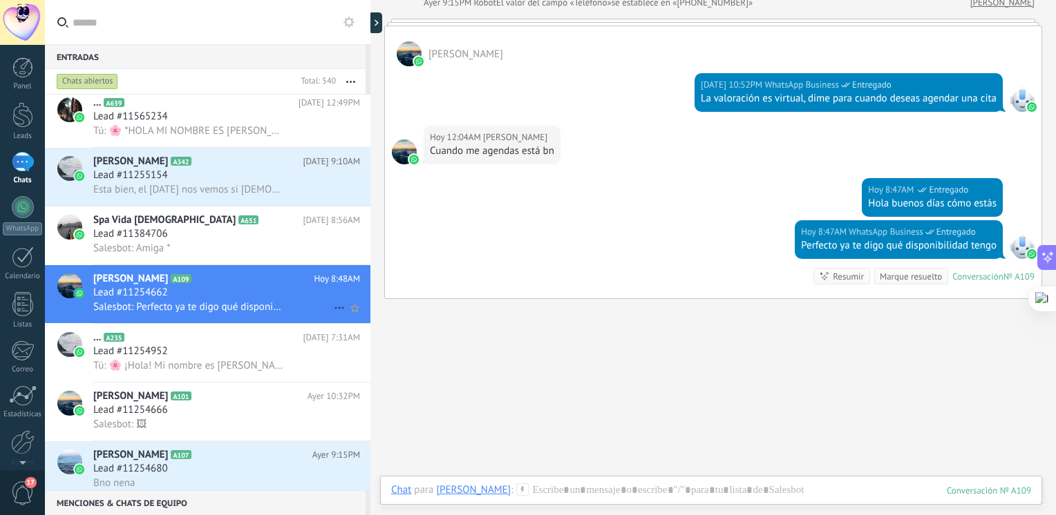
click at [203, 314] on h3 "Salesbot: Perfecto ya te digo qué disponibilidad tengo" at bounding box center [192, 308] width 198 height 14
click at [332, 316] on icon at bounding box center [339, 308] width 17 height 17
click at [276, 314] on div at bounding box center [528, 257] width 1056 height 515
click at [276, 314] on span "Salesbot: Perfecto ya te digo qué disponibilidad tengo" at bounding box center [188, 307] width 191 height 13
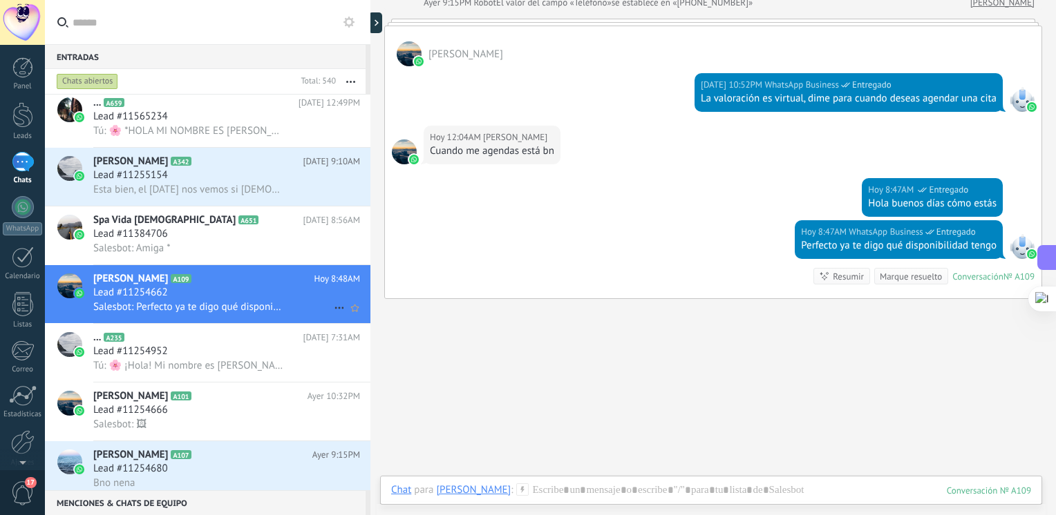
click at [208, 283] on h2 "Sara A109" at bounding box center [203, 279] width 220 height 14
click at [92, 281] on div at bounding box center [69, 294] width 48 height 58
click at [18, 321] on div "Listas" at bounding box center [23, 325] width 40 height 9
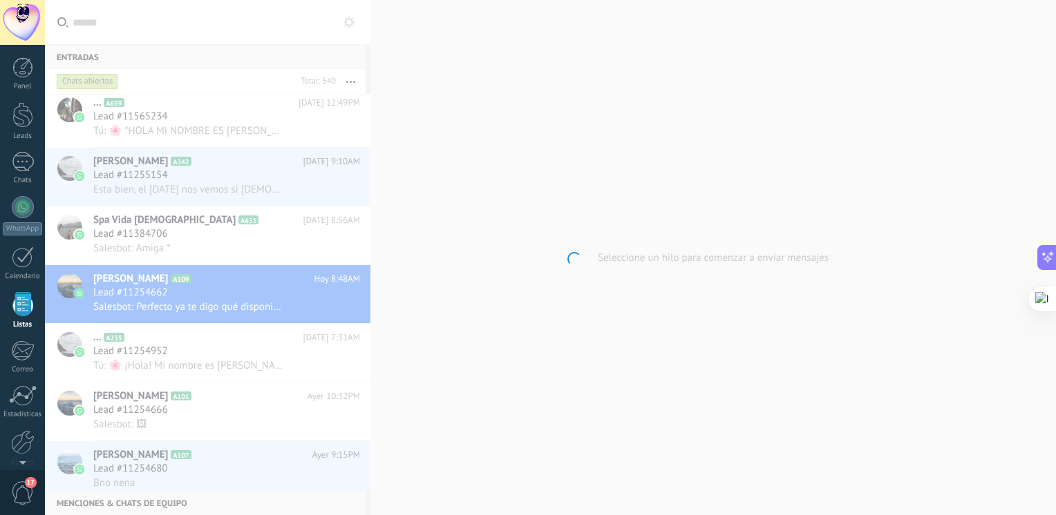
scroll to position [35, 0]
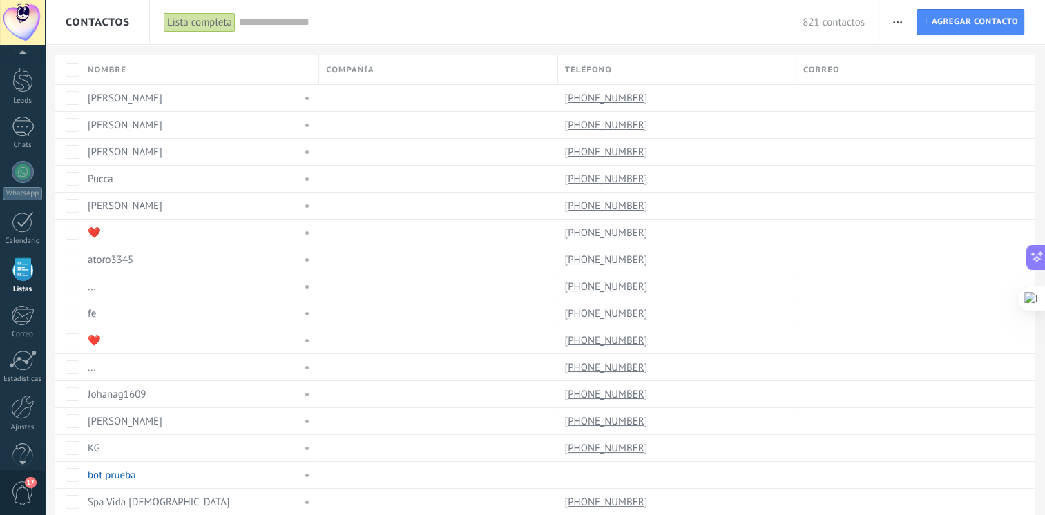
click at [466, 16] on input "text" at bounding box center [521, 22] width 564 height 15
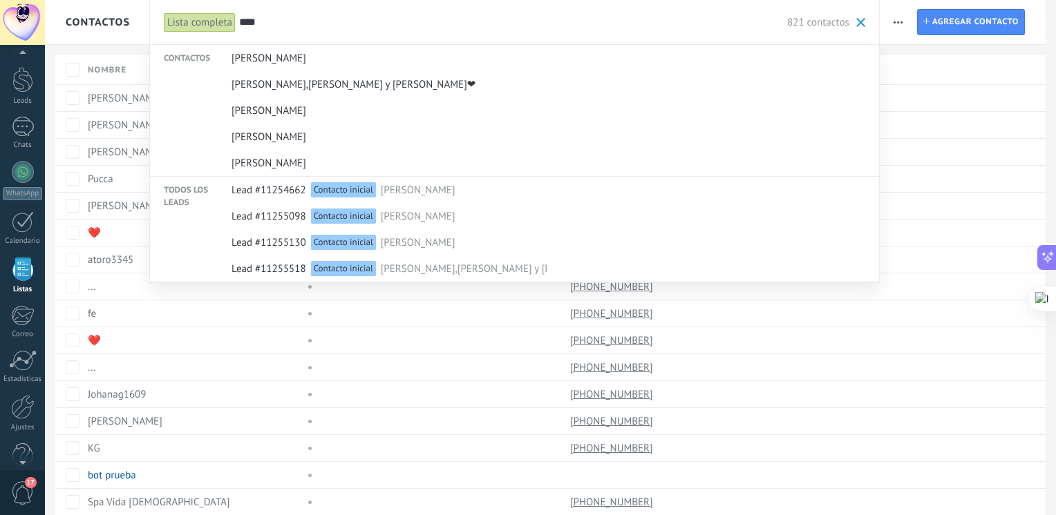
type input "****"
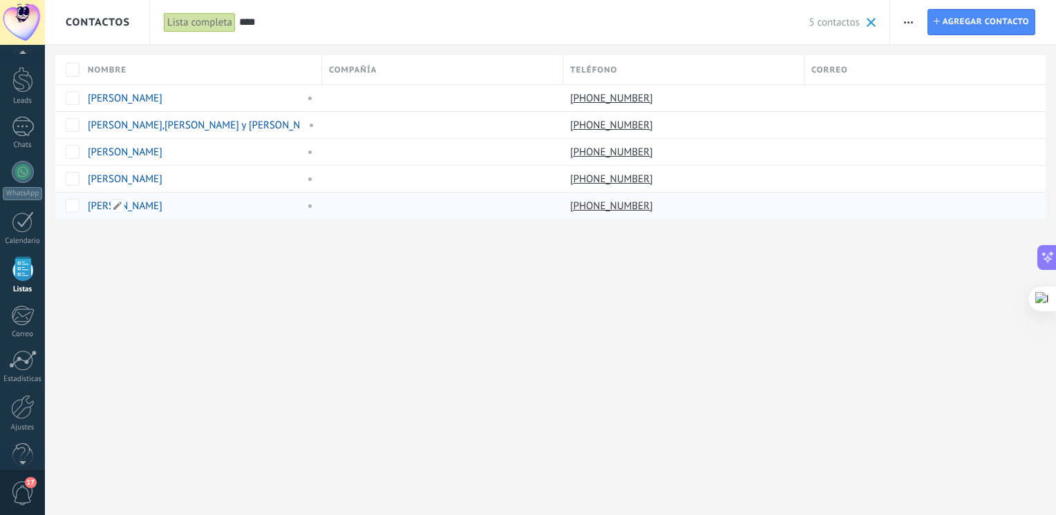
click at [200, 200] on div "[PERSON_NAME]" at bounding box center [193, 206] width 210 height 12
click at [103, 206] on link "[PERSON_NAME]" at bounding box center [125, 206] width 75 height 13
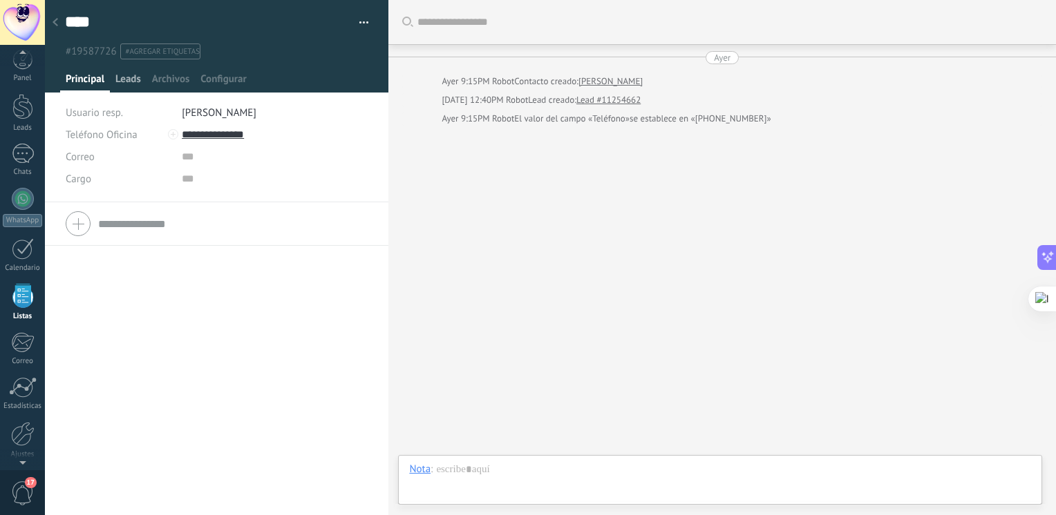
scroll to position [35, 0]
click at [129, 78] on span "Leads" at bounding box center [128, 83] width 26 height 20
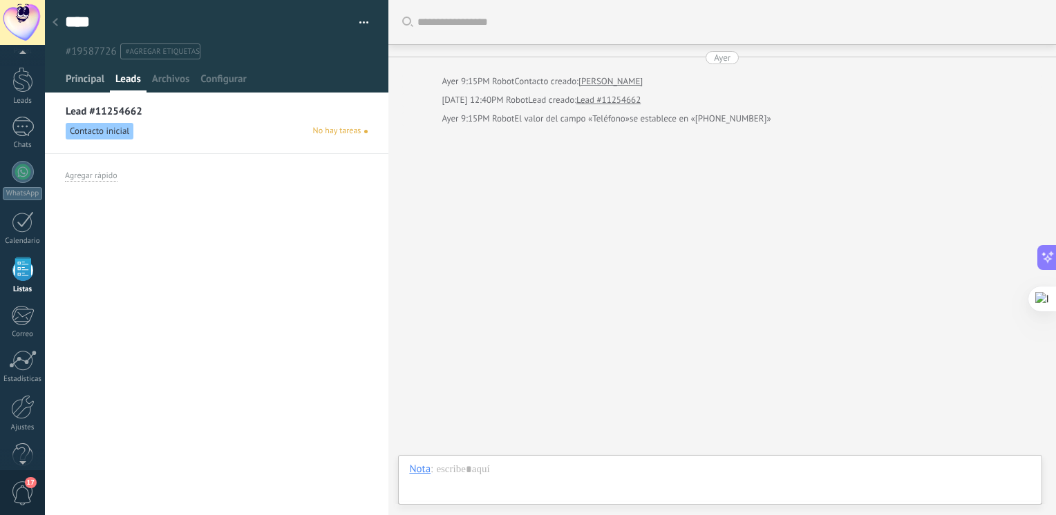
click at [82, 82] on span "Principal" at bounding box center [85, 83] width 39 height 20
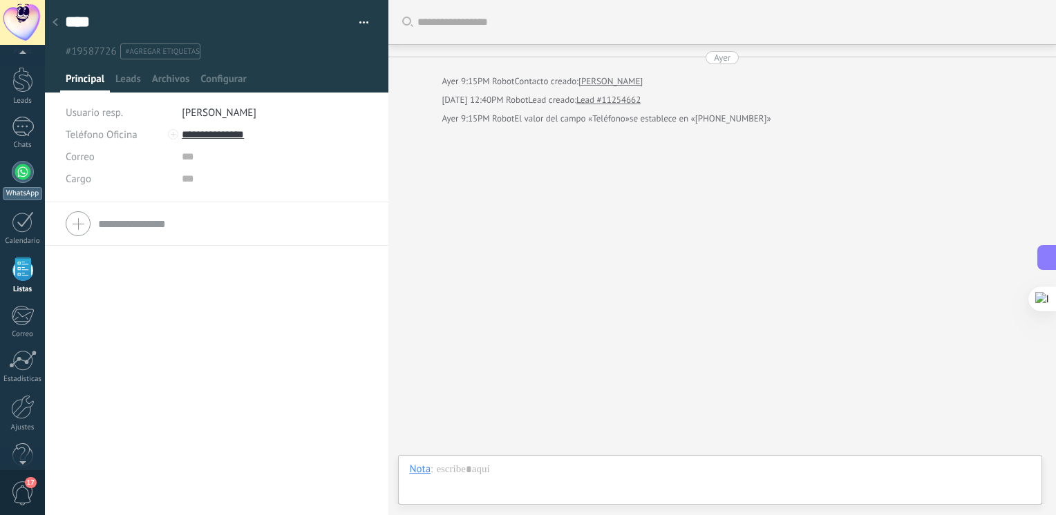
click at [30, 180] on link "WhatsApp" at bounding box center [22, 180] width 45 height 39
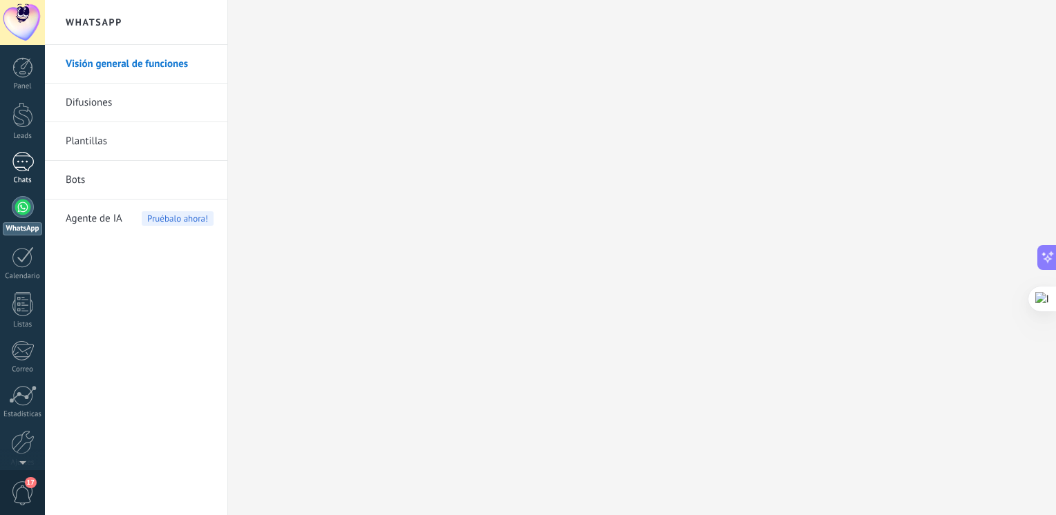
click at [30, 160] on div at bounding box center [23, 162] width 22 height 20
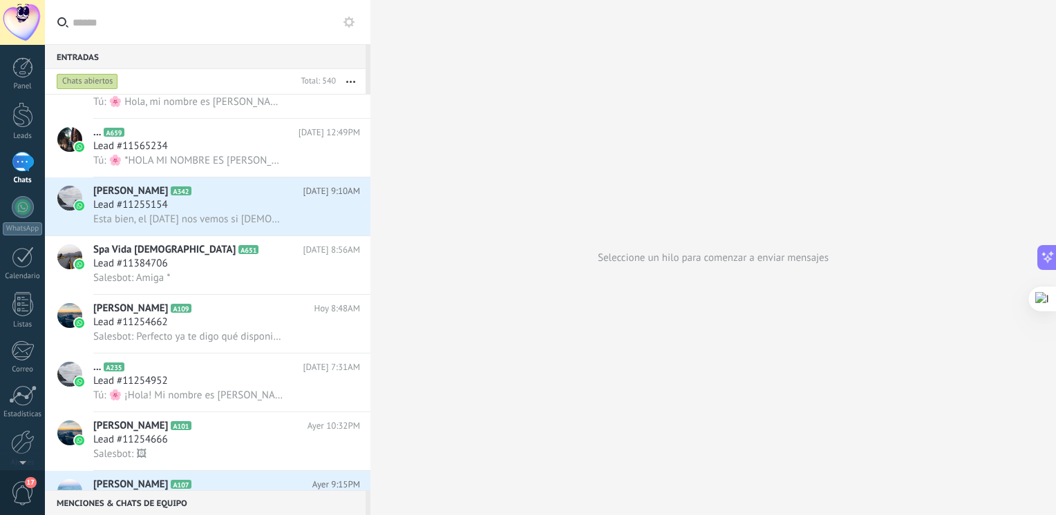
scroll to position [1840, 0]
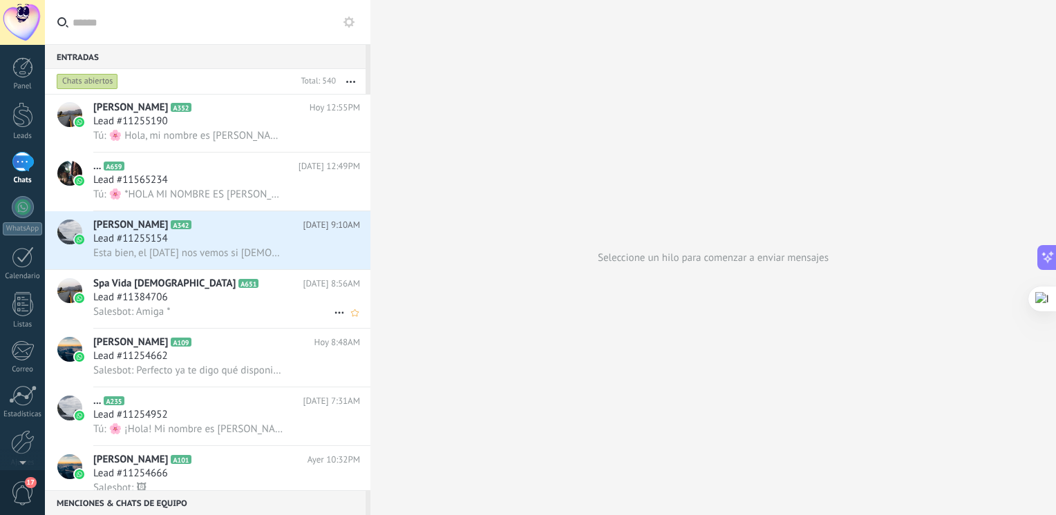
click at [227, 291] on h2 "Spa Vida zen A651" at bounding box center [198, 284] width 210 height 14
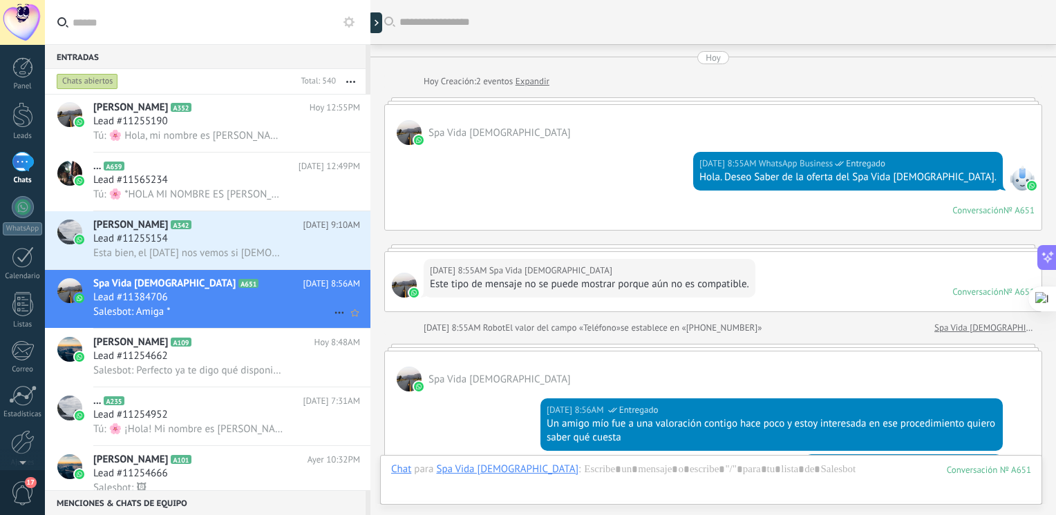
scroll to position [257, 0]
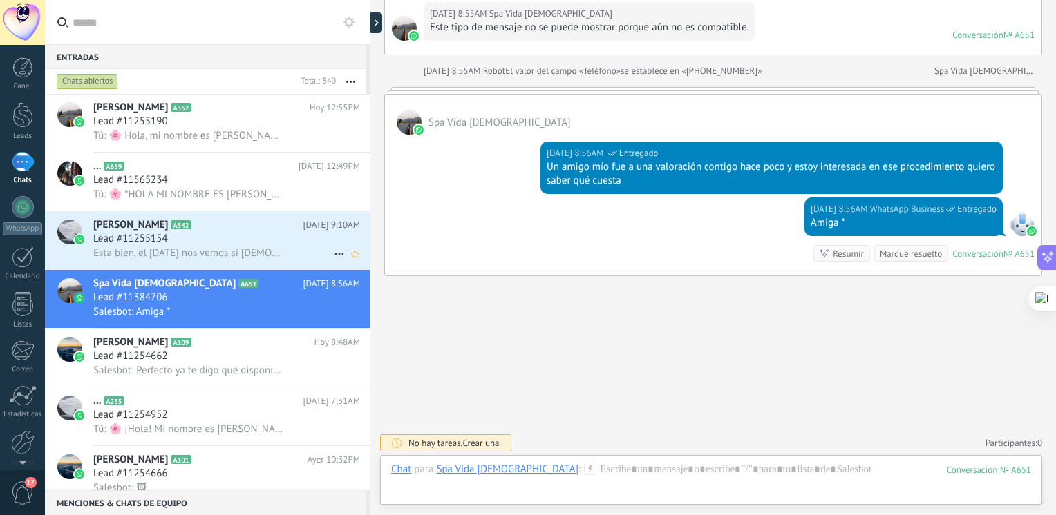
click at [187, 244] on div "Lead #11255154" at bounding box center [226, 239] width 267 height 14
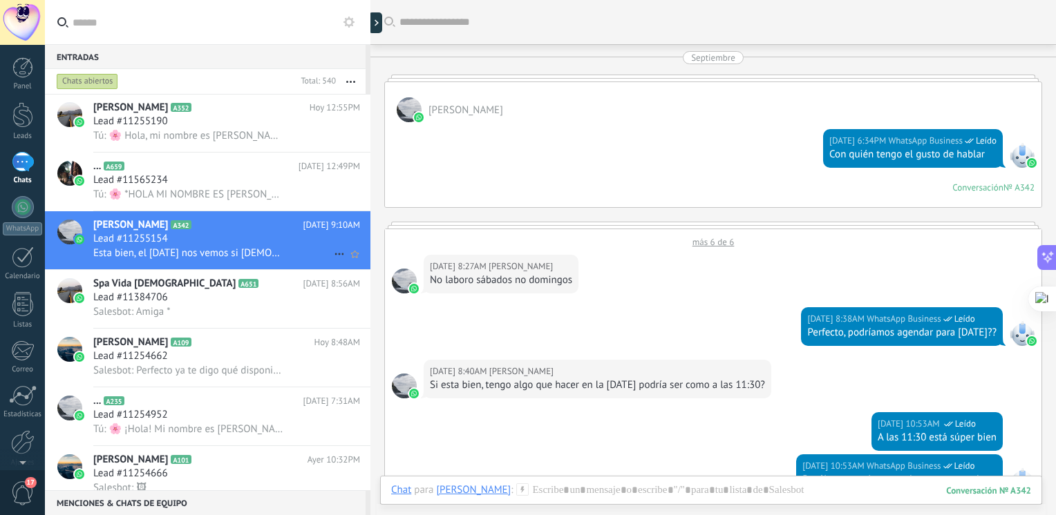
scroll to position [2195, 0]
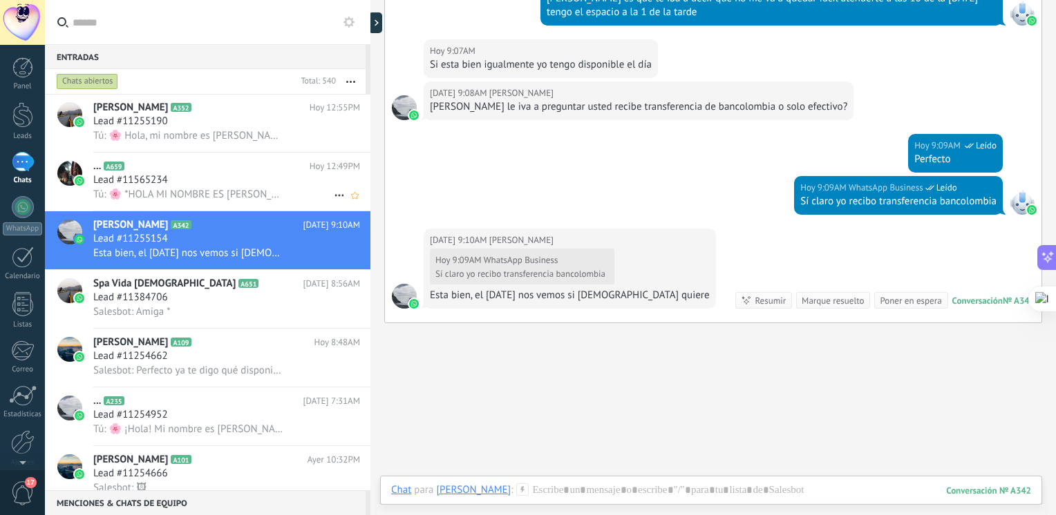
click at [200, 200] on span "Tú: 🌸 *HOLA MI NOMBRE ES [PERSON_NAME] LA ENCARGADA DE ASESORARTE*🌸 ✨Tratamient…" at bounding box center [188, 194] width 191 height 13
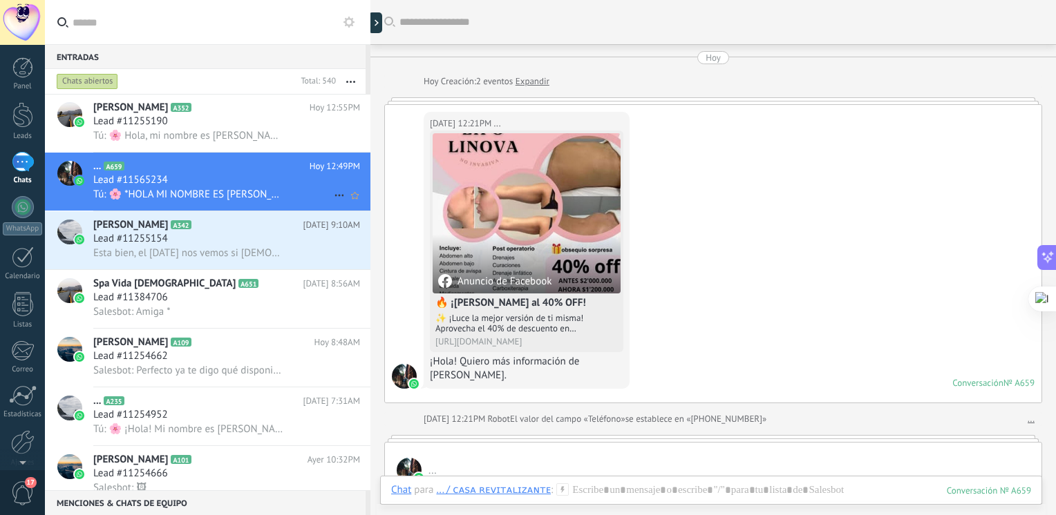
scroll to position [388, 0]
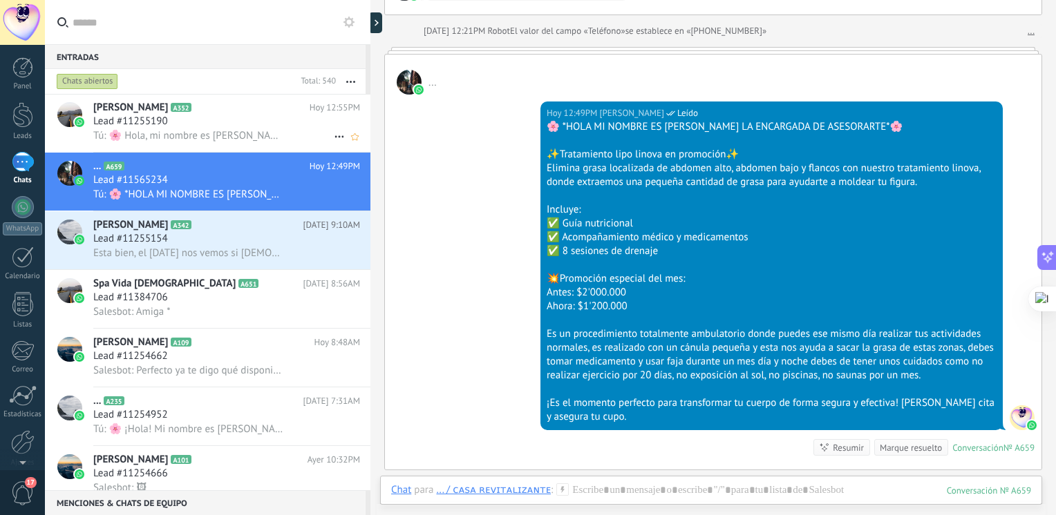
click at [184, 142] on span "Tú: 🌸 Hola, mi nombre es [PERSON_NAME] y estoy aquí para asesorarte. 🌸 El trata…" at bounding box center [188, 135] width 191 height 13
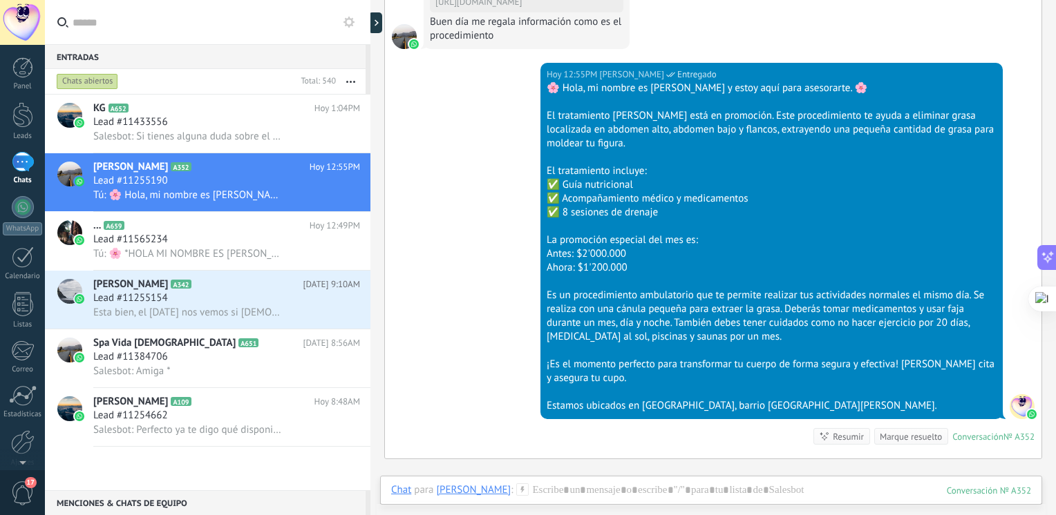
scroll to position [1541, 0]
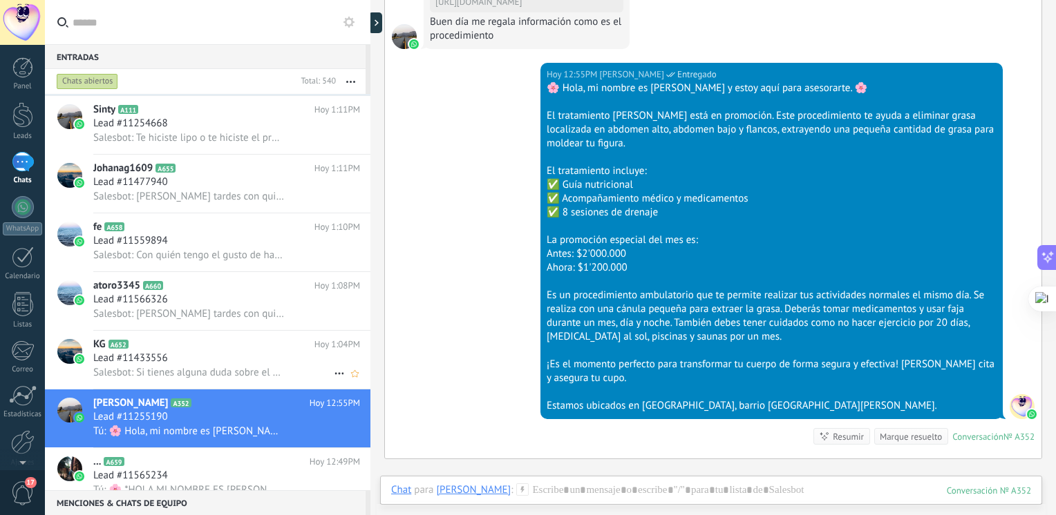
click at [200, 350] on h2 "KG A652" at bounding box center [203, 345] width 221 height 14
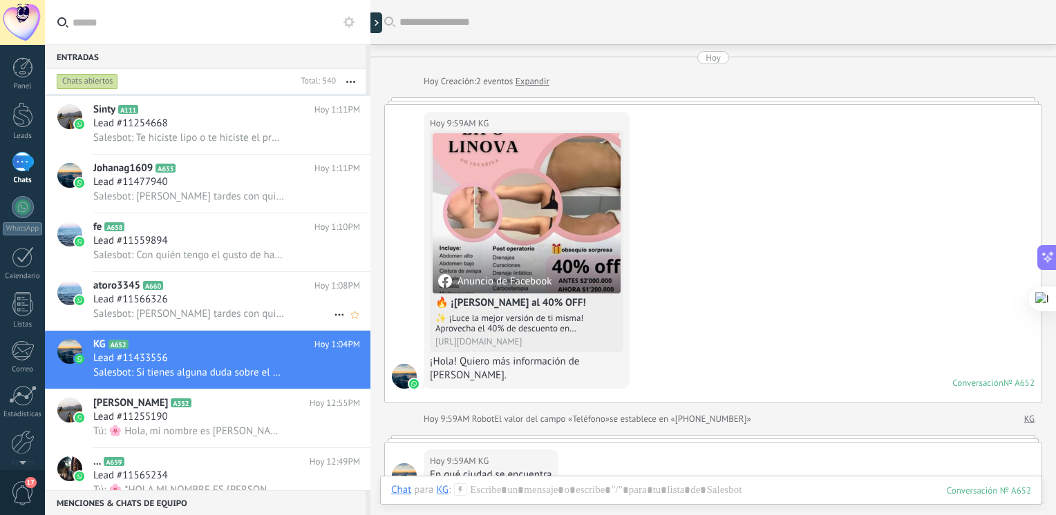
scroll to position [667, 0]
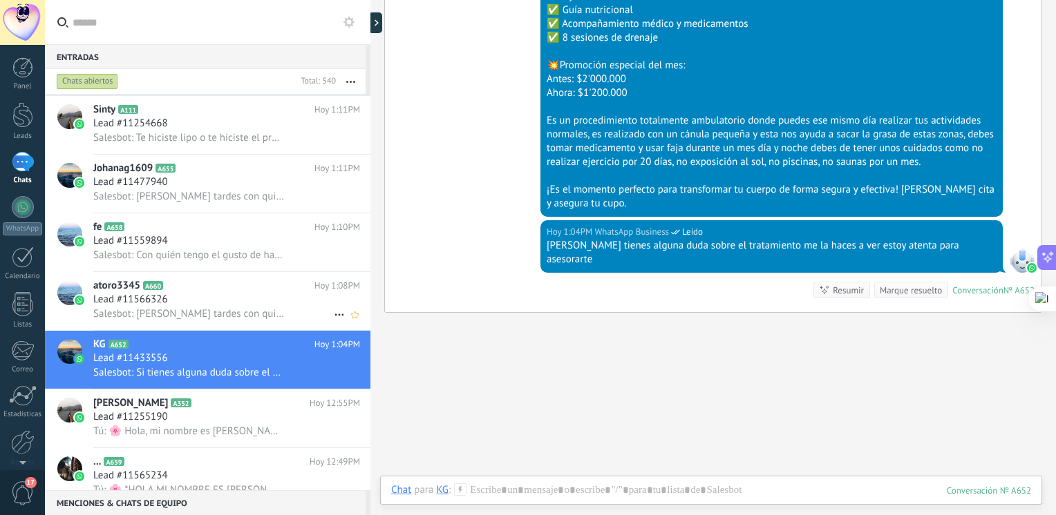
click at [195, 316] on span "Salesbot: [PERSON_NAME] tardes con quién tengo el gusto de hablar" at bounding box center [188, 313] width 191 height 13
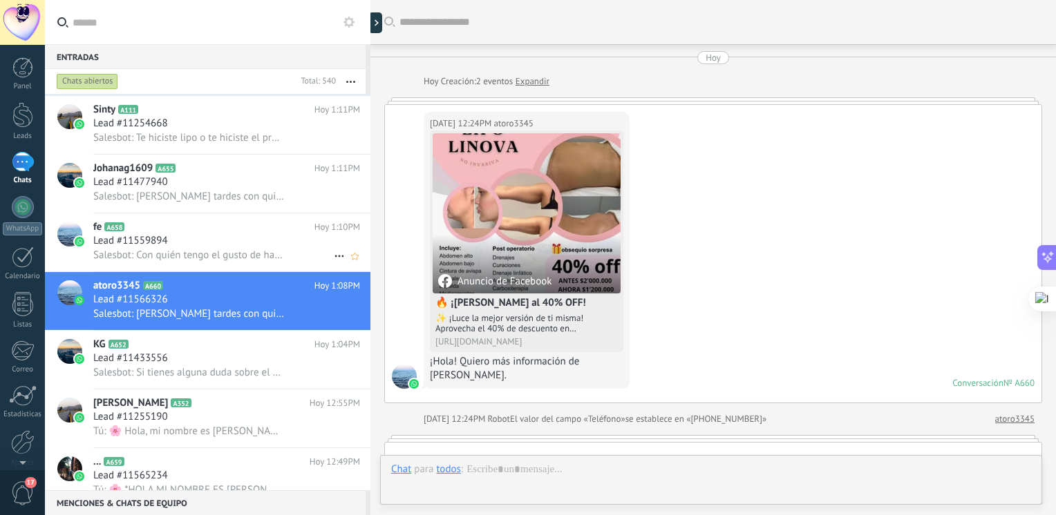
scroll to position [636, 0]
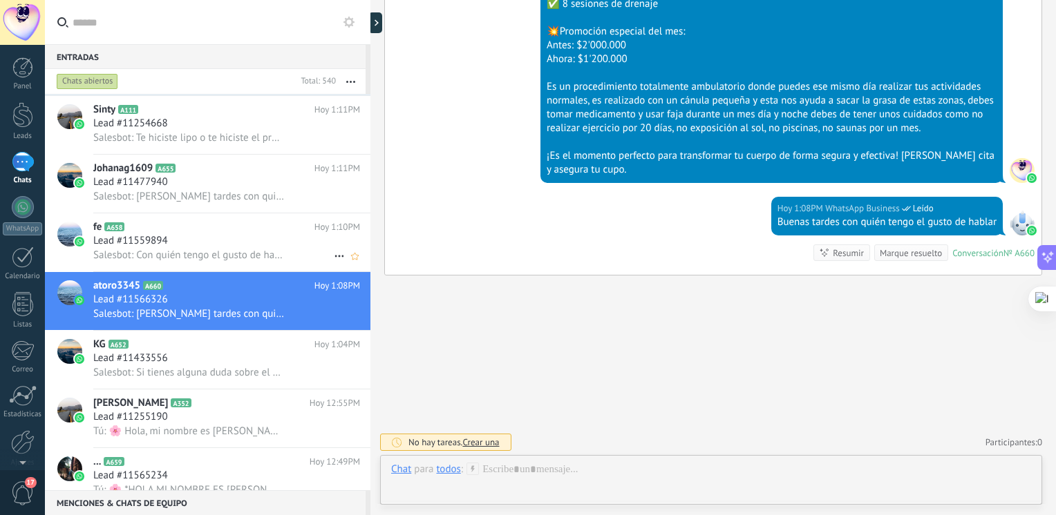
click at [191, 245] on div "Lead #11559894" at bounding box center [226, 241] width 267 height 14
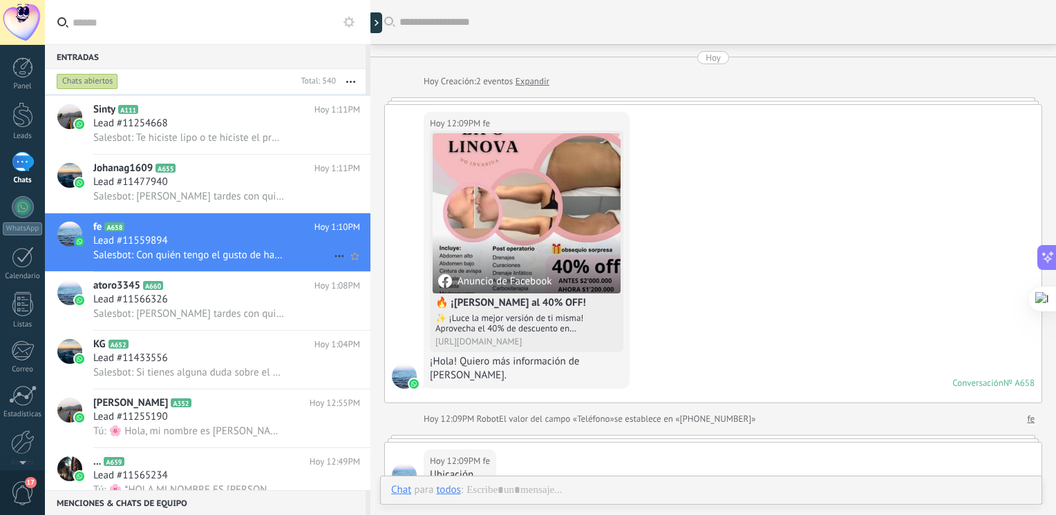
scroll to position [719, 0]
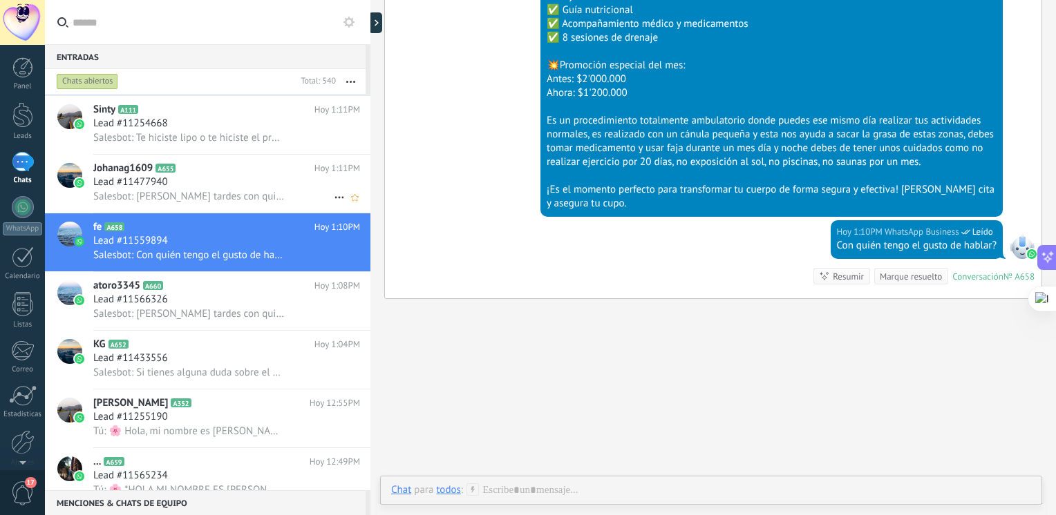
click at [176, 189] on div "Lead #11477940" at bounding box center [226, 182] width 267 height 14
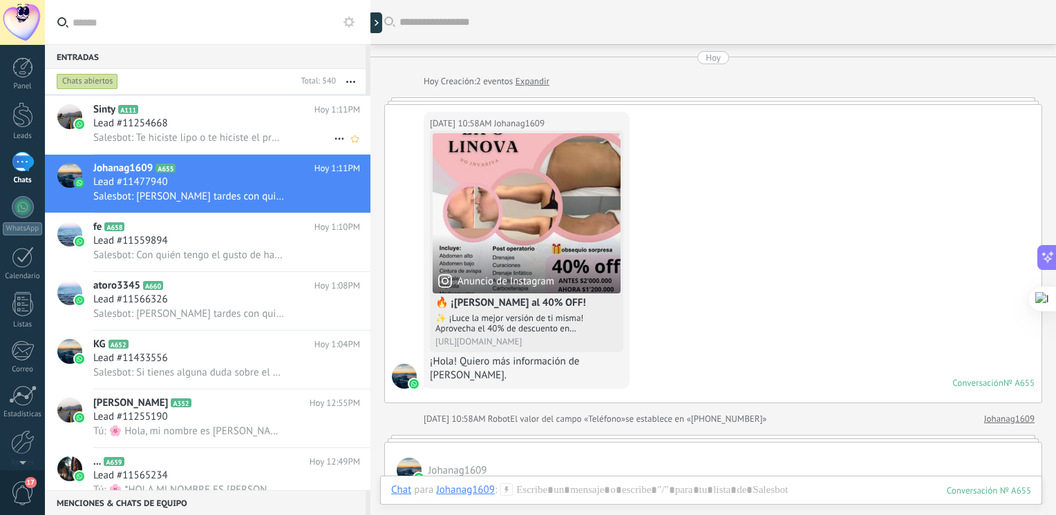
click at [188, 137] on span "Salesbot: Te hiciste lipo o te hiciste el procedimiento llamado MELA??" at bounding box center [188, 137] width 191 height 13
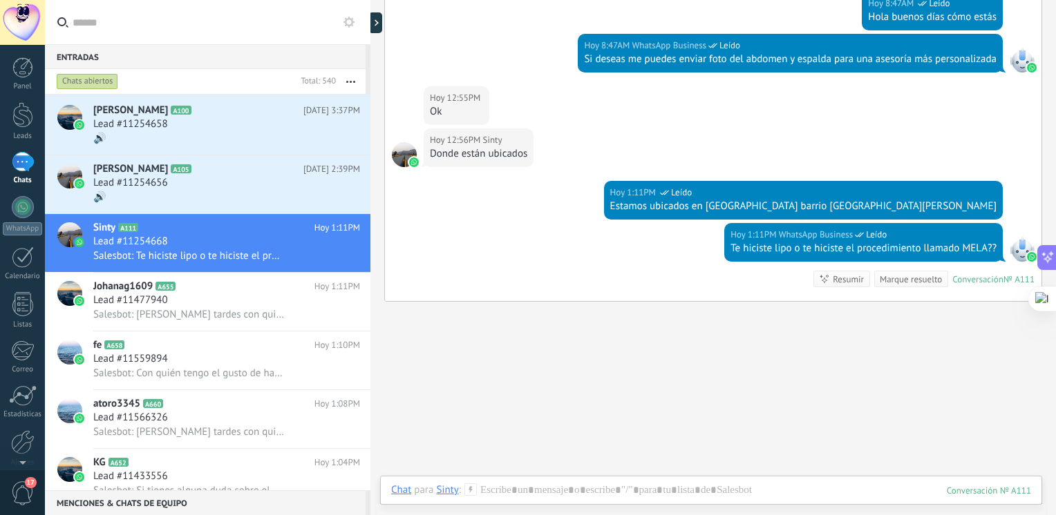
scroll to position [1296, 0]
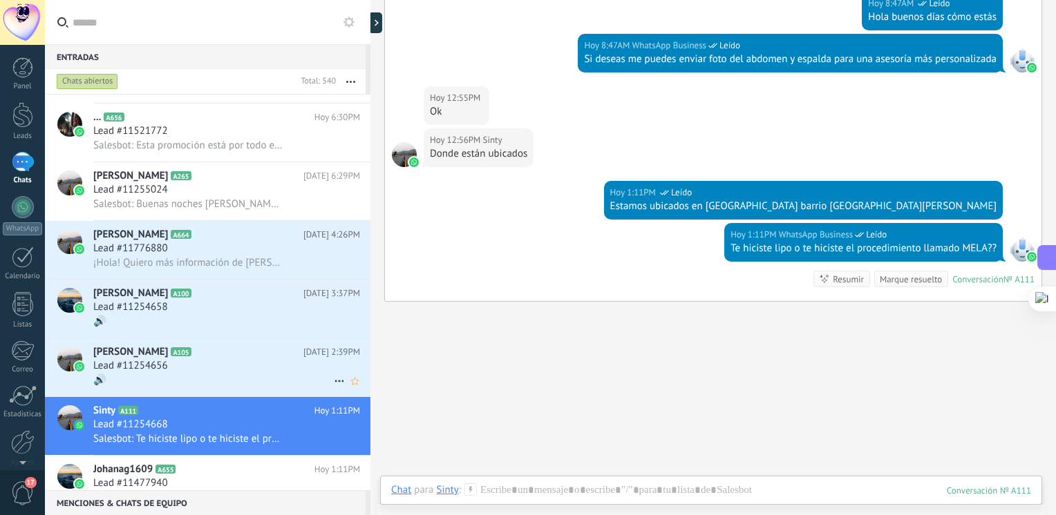
click at [206, 359] on h2 "[PERSON_NAME] A105" at bounding box center [198, 352] width 210 height 14
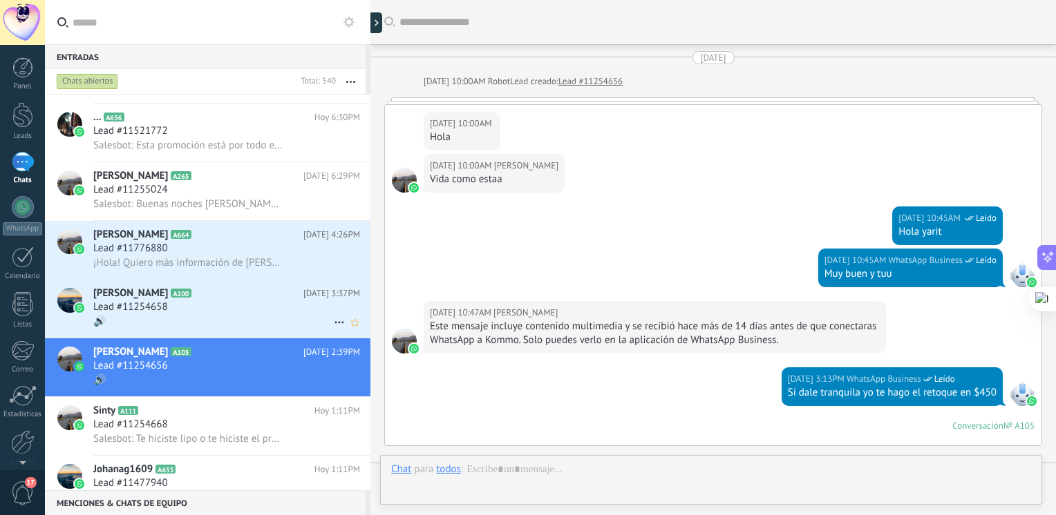
click at [196, 314] on div "Lead #11254658" at bounding box center [226, 308] width 267 height 14
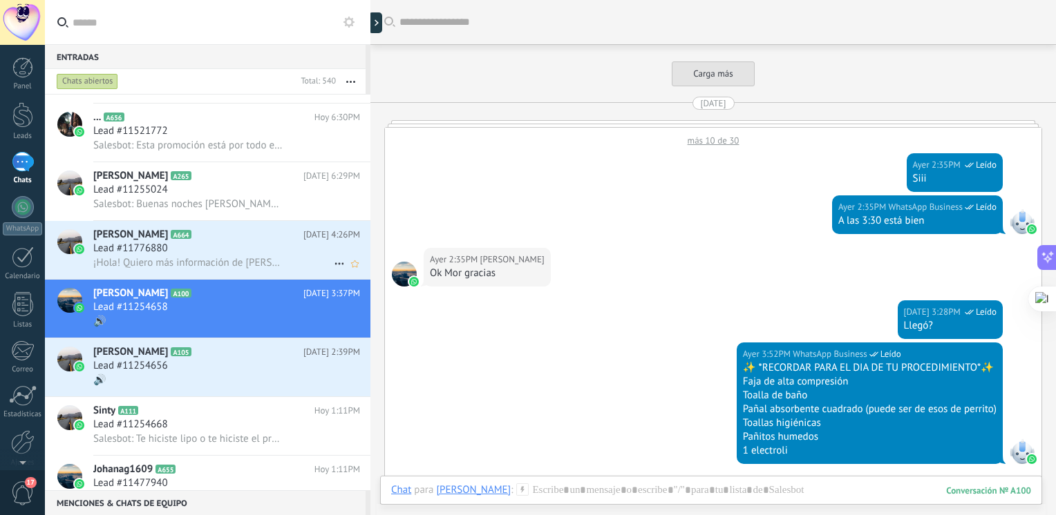
scroll to position [1310, 0]
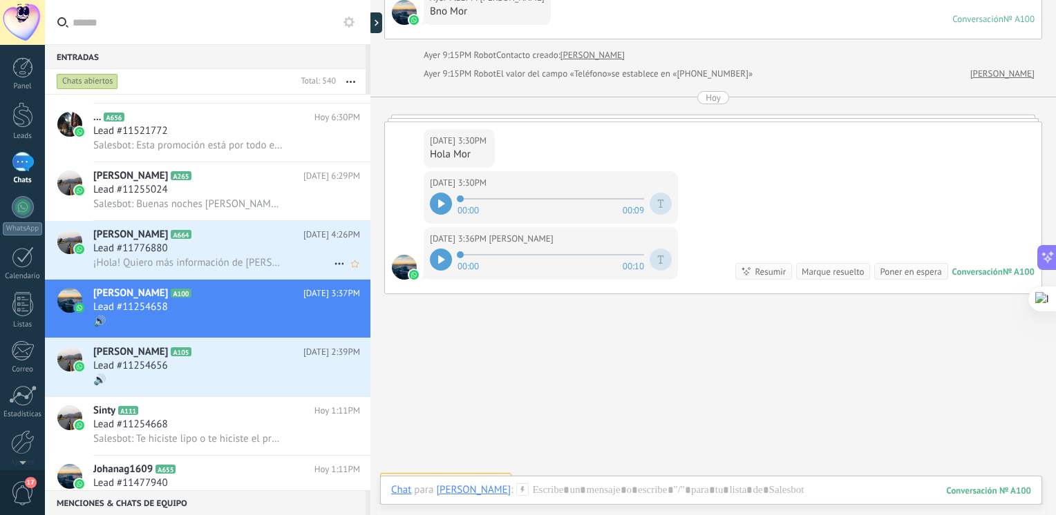
click at [193, 254] on div "Lead #11776880" at bounding box center [226, 249] width 267 height 14
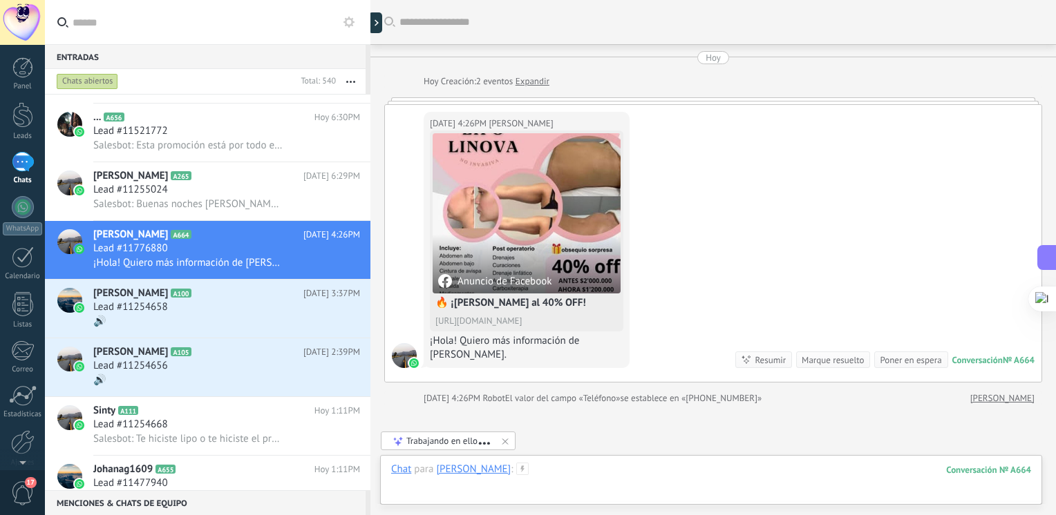
click at [578, 465] on div at bounding box center [711, 483] width 640 height 41
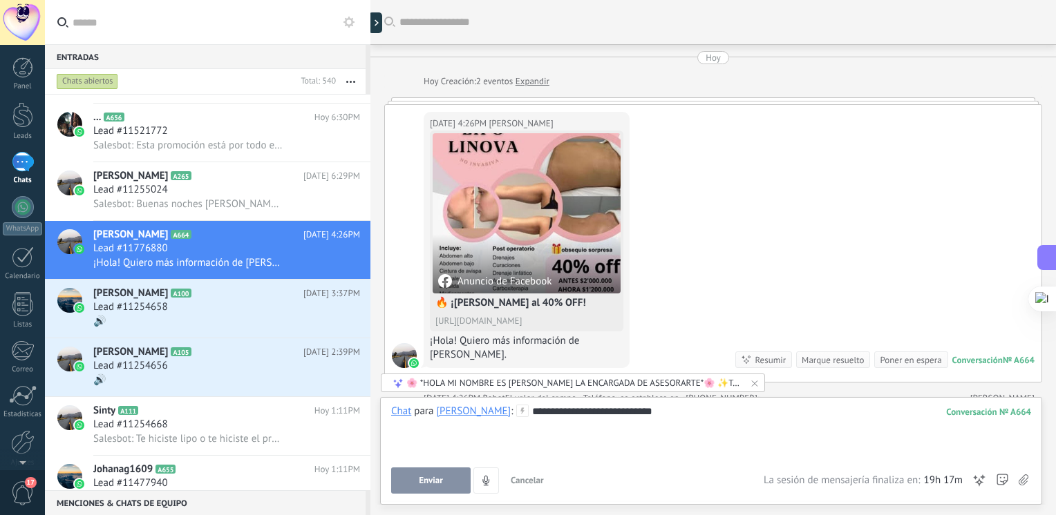
click at [766, 442] on div "**********" at bounding box center [711, 431] width 640 height 53
click at [766, 441] on div "**********" at bounding box center [711, 431] width 640 height 53
click at [450, 477] on button "Enviar" at bounding box center [430, 481] width 79 height 26
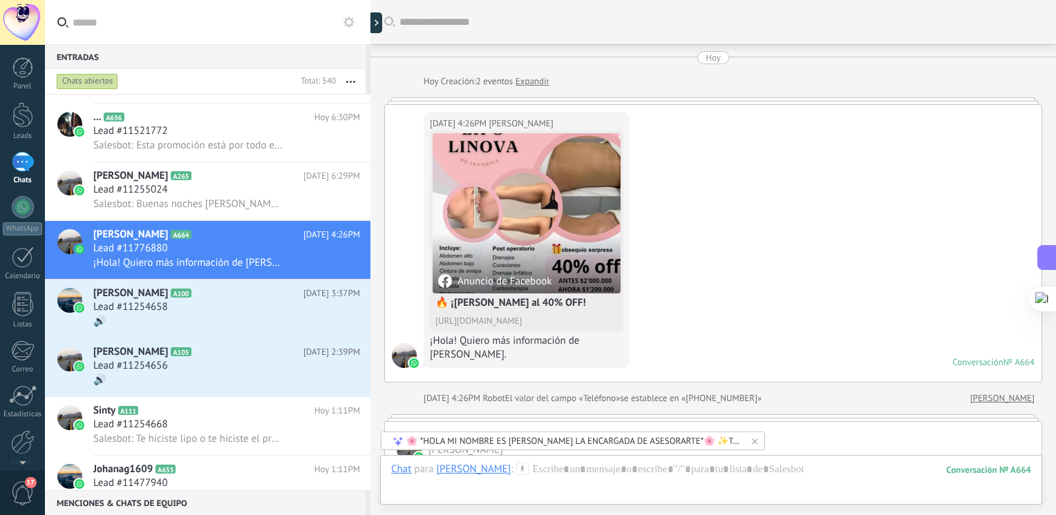
scroll to position [122, 0]
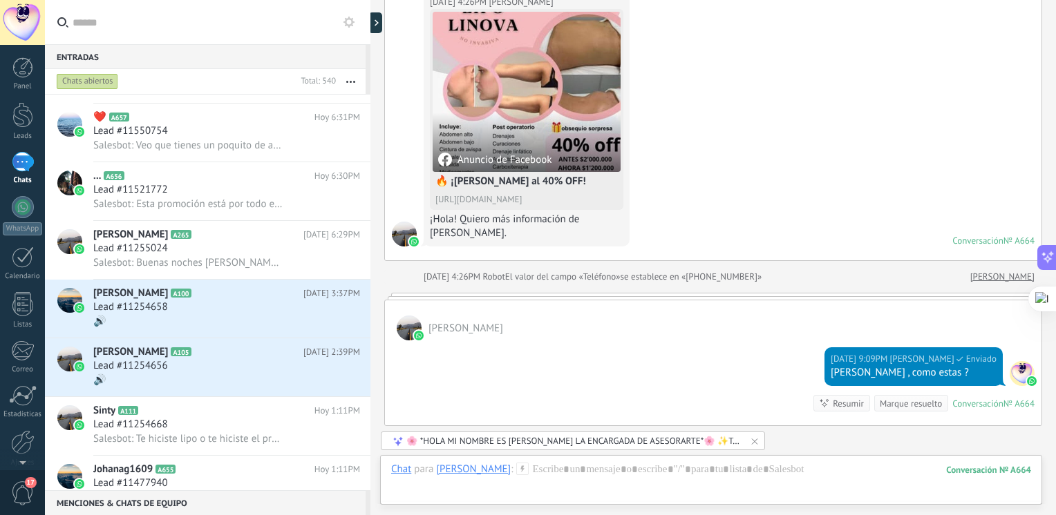
click at [482, 442] on div "🌸 *HOLA MI NOMBRE ES [PERSON_NAME] LA ENCARGADA DE ASESORARTE*🌸 ✨Tratamiento li…" at bounding box center [573, 441] width 334 height 12
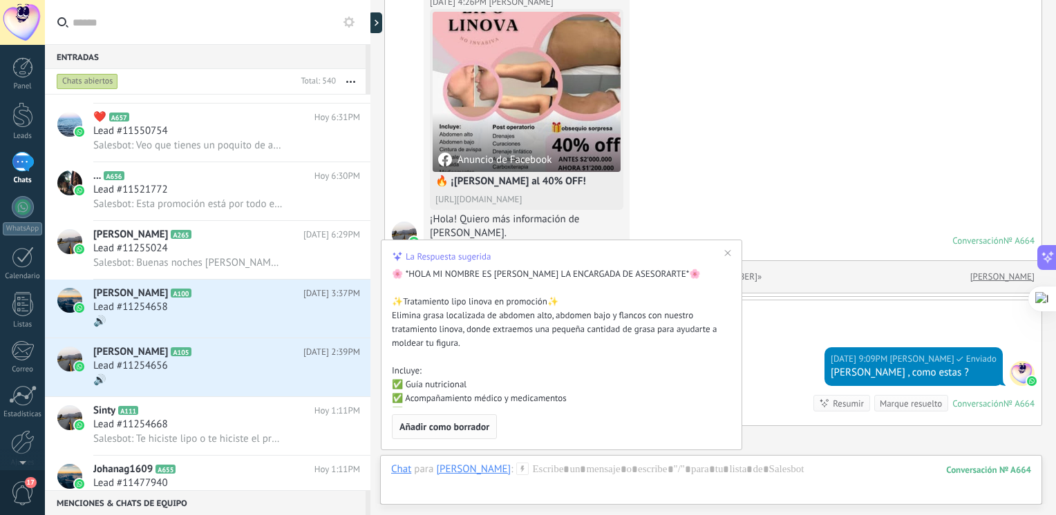
click at [482, 430] on span "Añadir como borrador" at bounding box center [444, 427] width 90 height 10
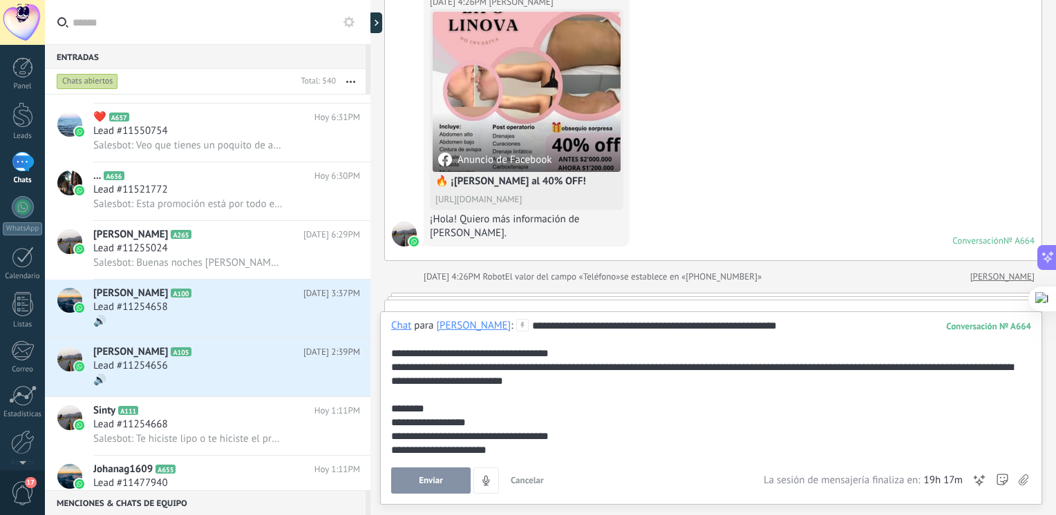
click at [448, 477] on button "Enviar" at bounding box center [430, 481] width 79 height 26
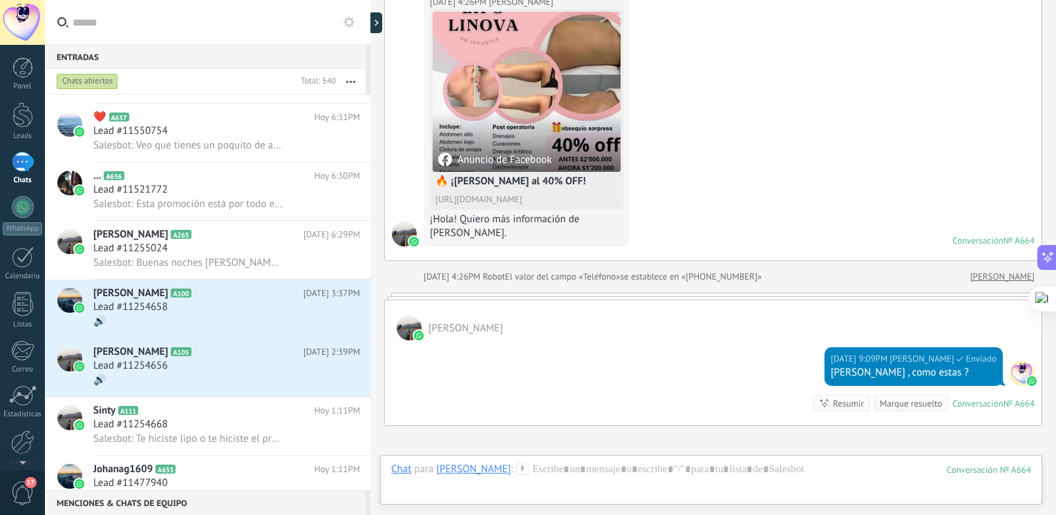
scroll to position [605, 0]
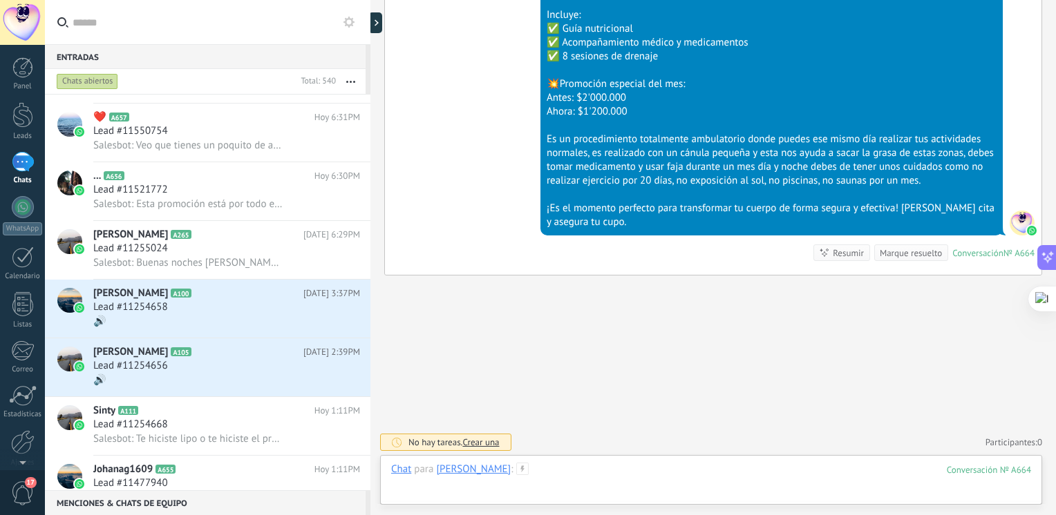
click at [551, 464] on div at bounding box center [711, 483] width 640 height 41
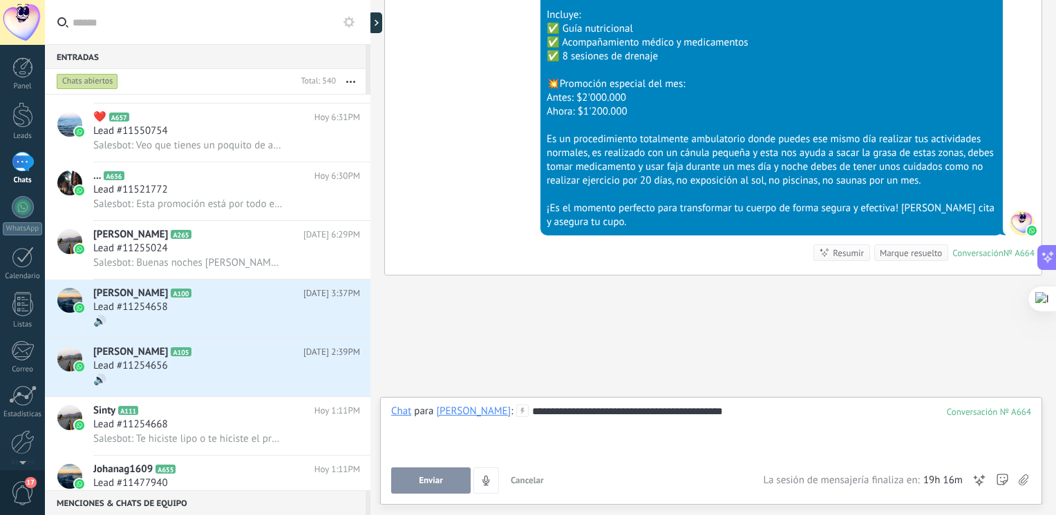
click at [811, 408] on div "**********" at bounding box center [711, 431] width 640 height 53
click at [949, 397] on div "**********" at bounding box center [711, 451] width 662 height 108
click at [794, 439] on div "**********" at bounding box center [711, 431] width 640 height 53
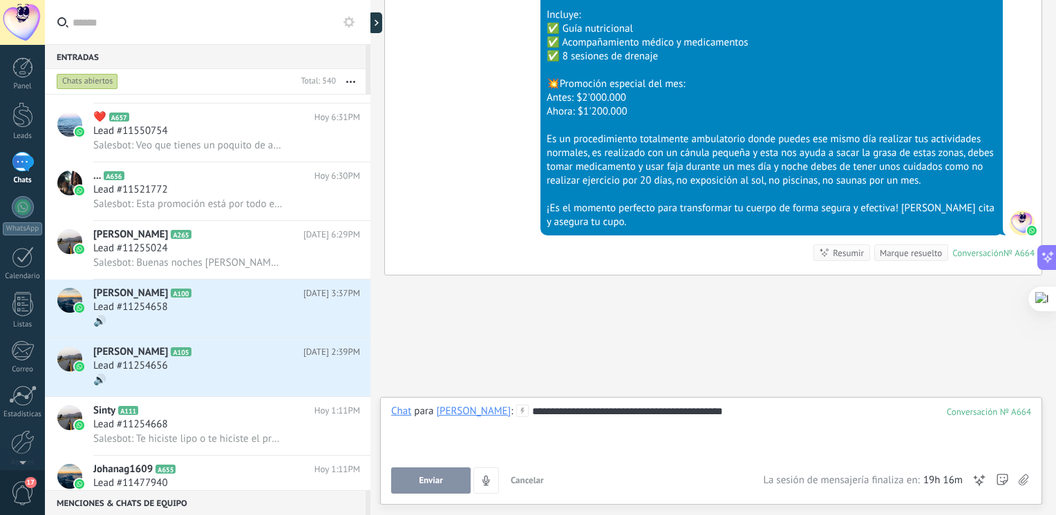
click at [793, 439] on div "**********" at bounding box center [711, 431] width 640 height 53
click at [765, 400] on div "**********" at bounding box center [711, 451] width 662 height 108
click at [763, 400] on div "**********" at bounding box center [711, 451] width 662 height 108
click at [754, 416] on div "**********" at bounding box center [711, 431] width 640 height 53
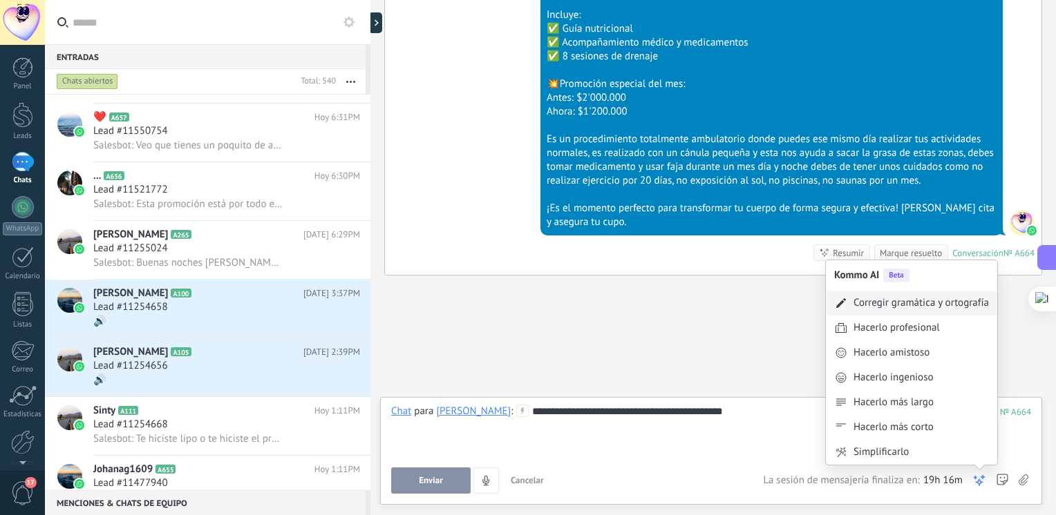
click at [949, 311] on div "Corregir gramática y ortografía" at bounding box center [911, 303] width 171 height 25
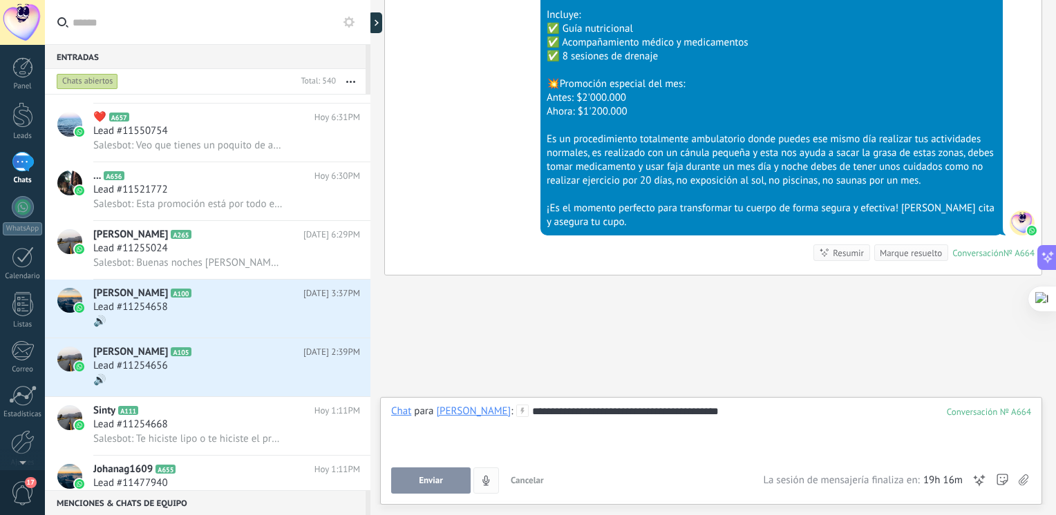
click at [436, 484] on span "Enviar" at bounding box center [431, 481] width 24 height 10
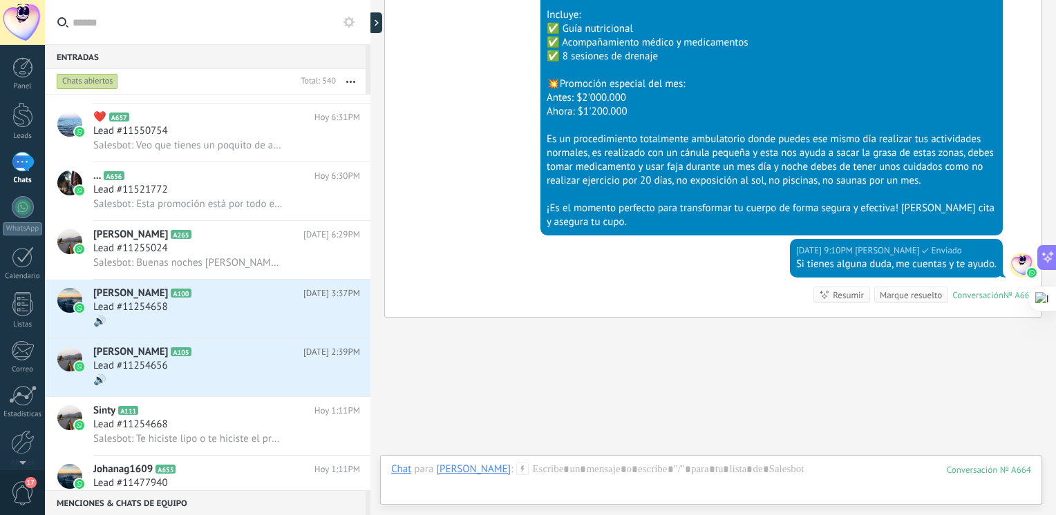
scroll to position [647, 0]
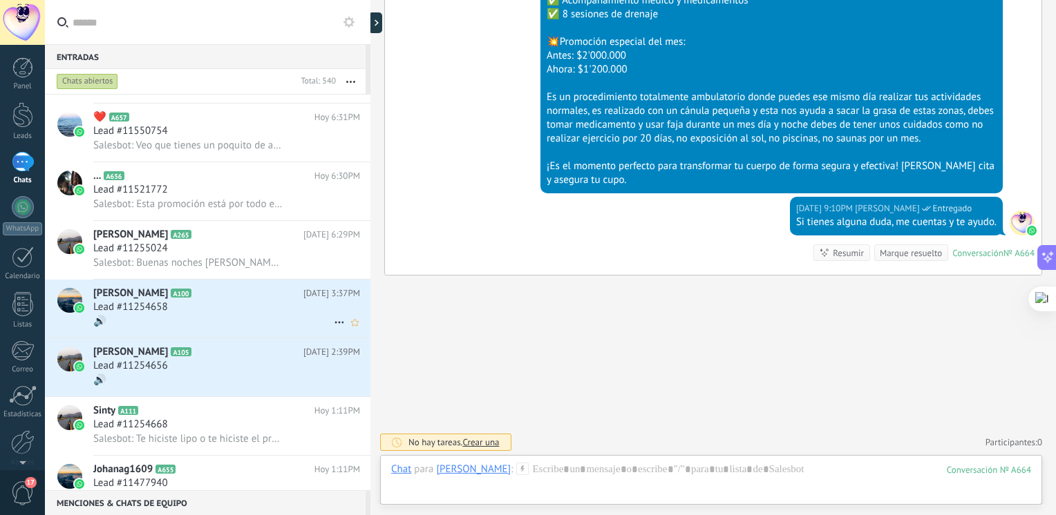
click at [207, 308] on div "[PERSON_NAME] A100 [DATE] 3:37PM Lead #11254658 🔊" at bounding box center [231, 309] width 277 height 58
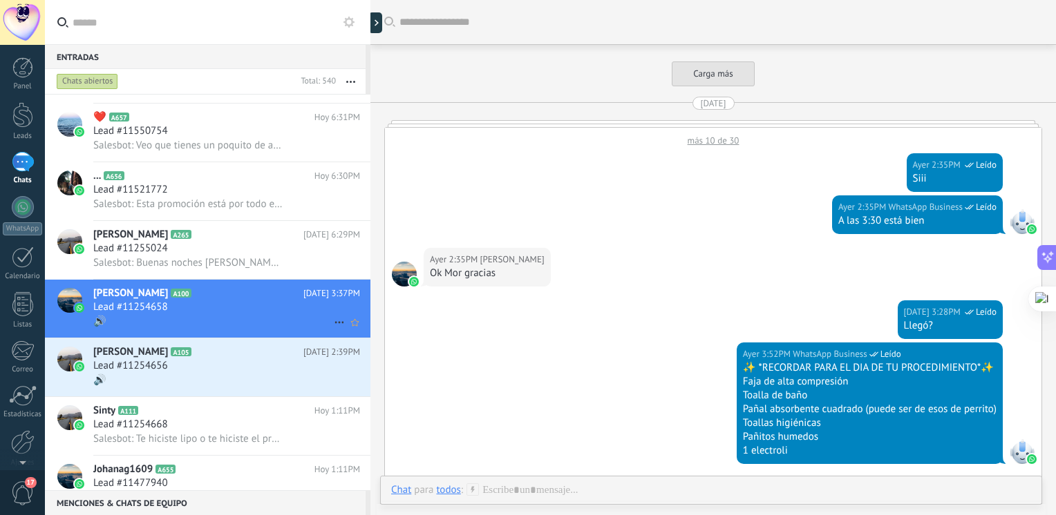
scroll to position [1310, 0]
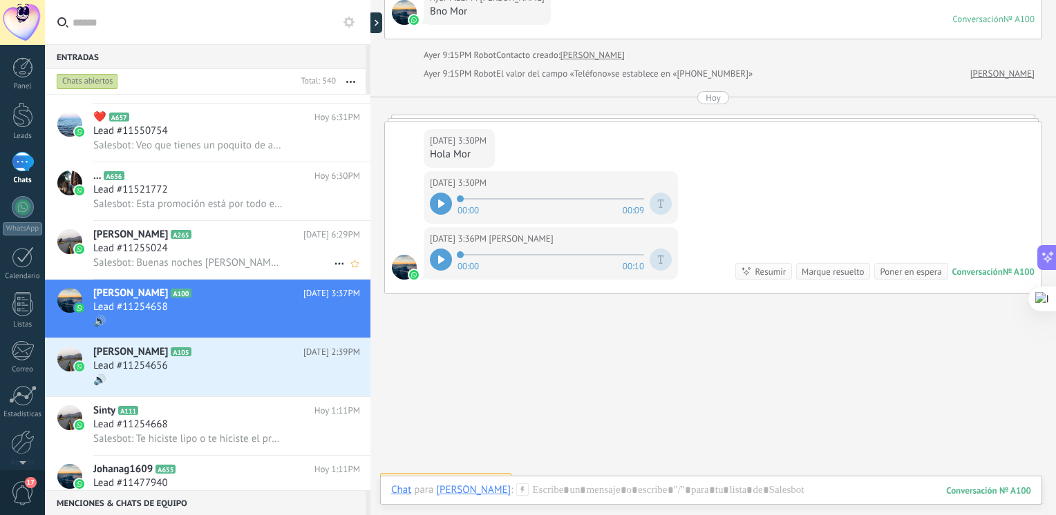
click at [234, 249] on div "Lead #11255024" at bounding box center [226, 249] width 267 height 14
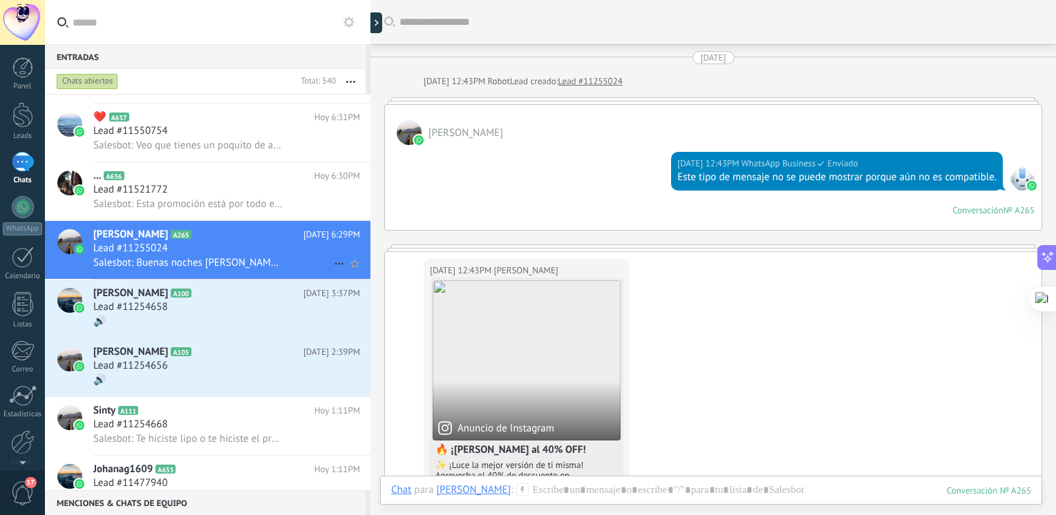
scroll to position [3198, 0]
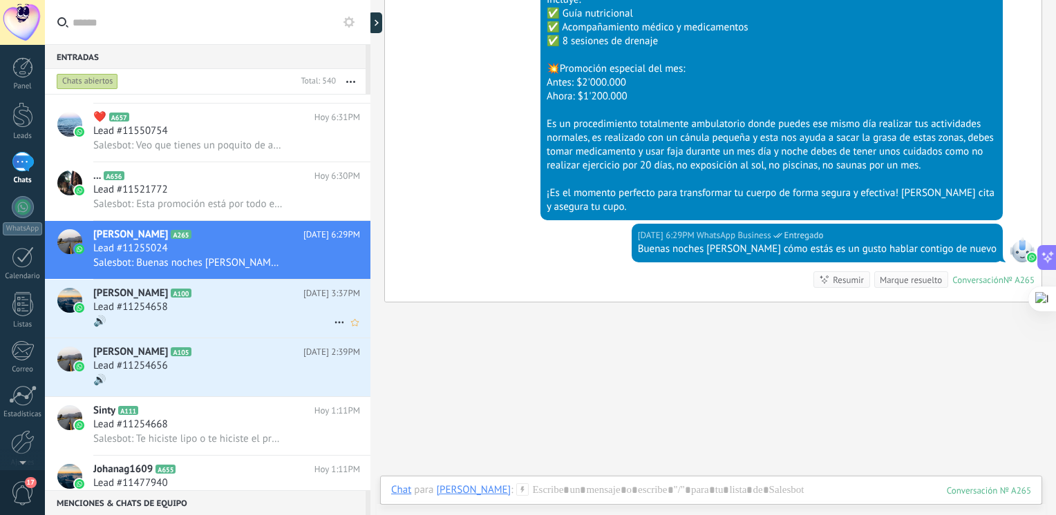
click at [218, 300] on h2 "[PERSON_NAME] A100" at bounding box center [198, 294] width 210 height 14
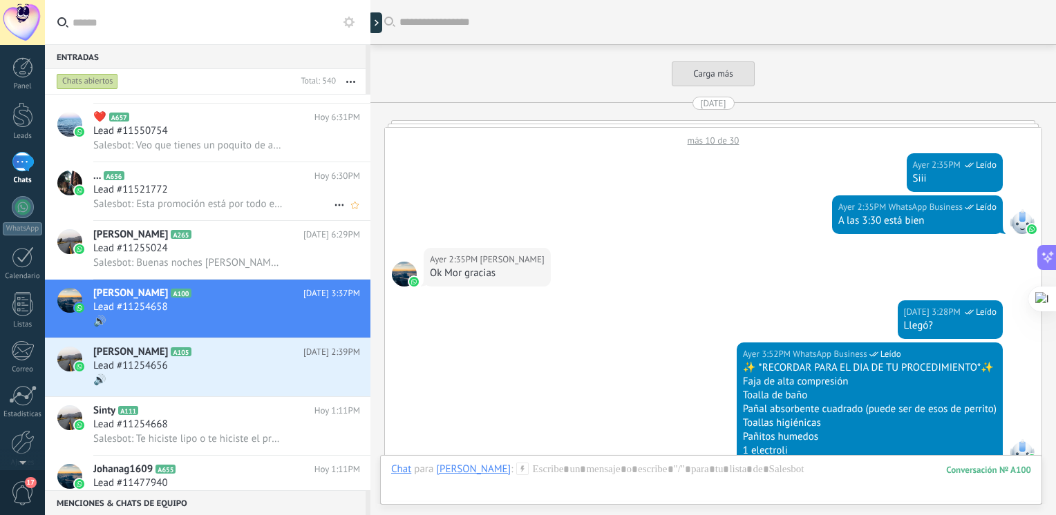
scroll to position [1327, 0]
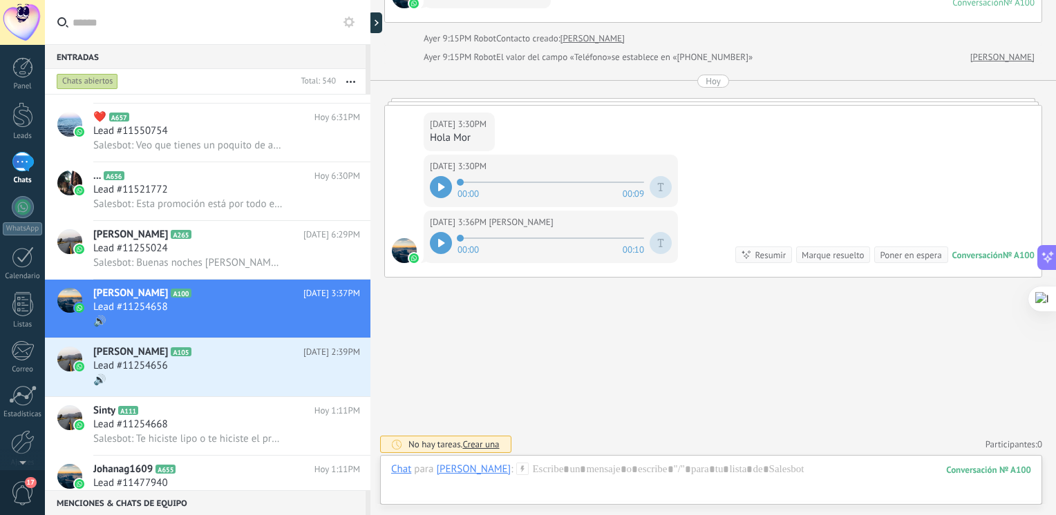
click at [436, 184] on div at bounding box center [441, 187] width 22 height 22
click at [174, 239] on span "A265" at bounding box center [181, 234] width 20 height 9
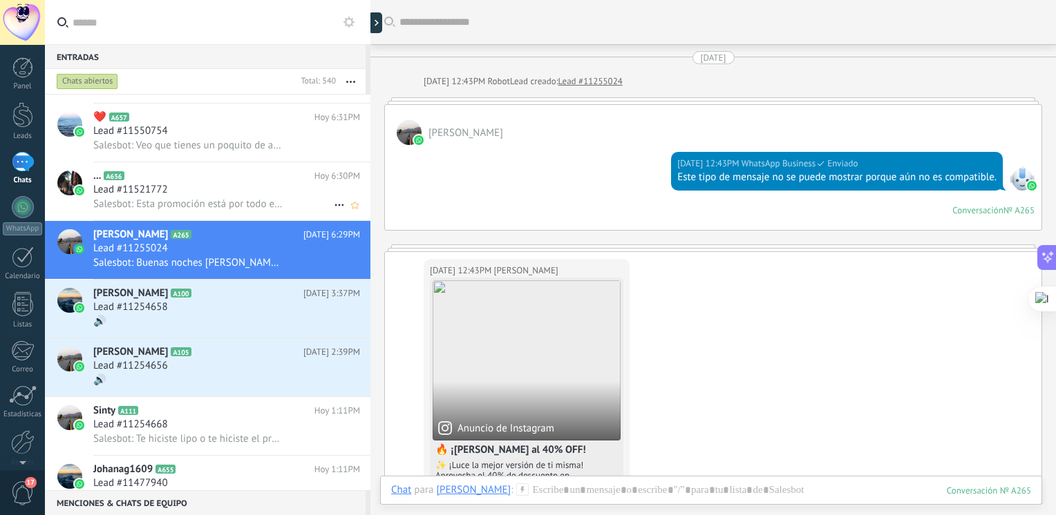
scroll to position [3198, 0]
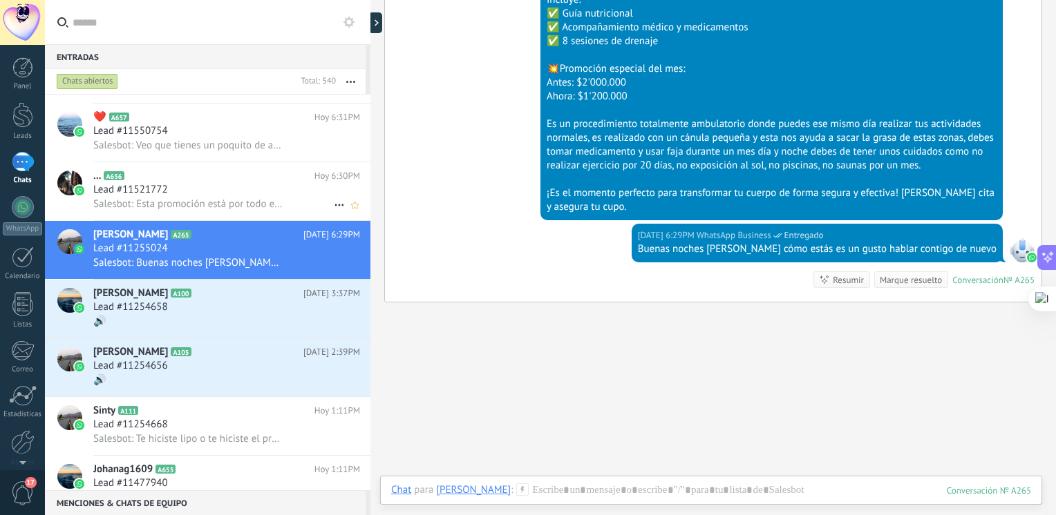
click at [228, 189] on div "Lead #11521772" at bounding box center [226, 190] width 267 height 14
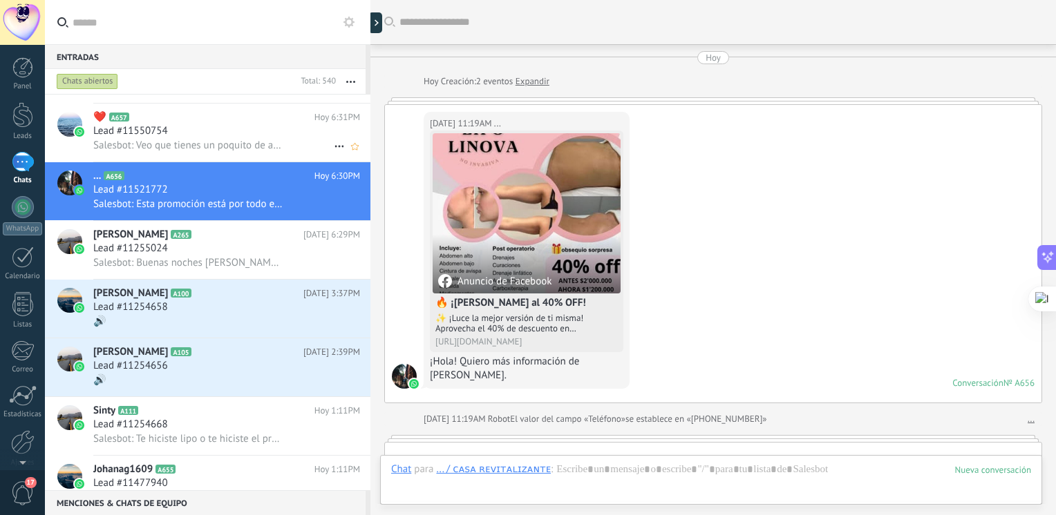
scroll to position [688, 0]
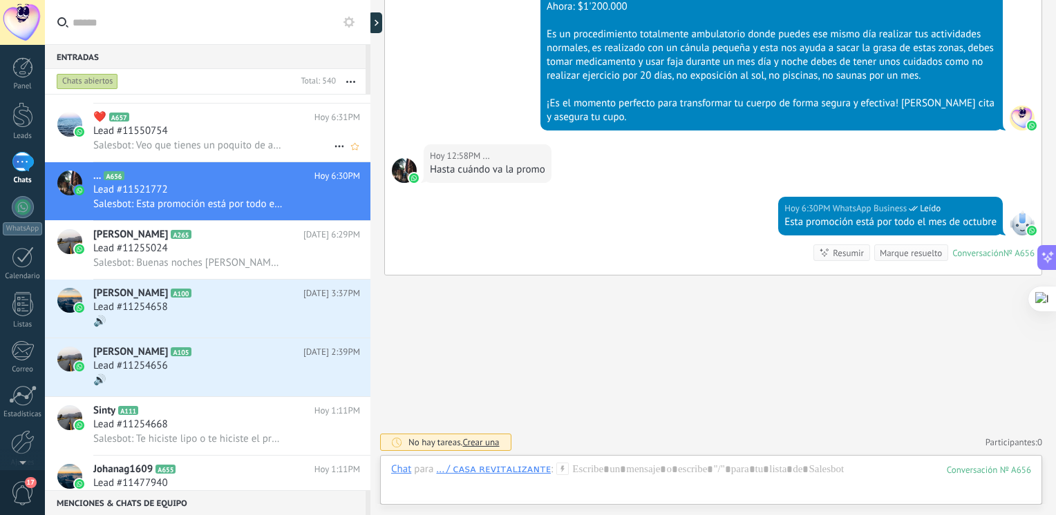
click at [227, 148] on span "Salesbot: Veo que tienes un poquito de adiposidad en la entrepierna" at bounding box center [188, 145] width 191 height 13
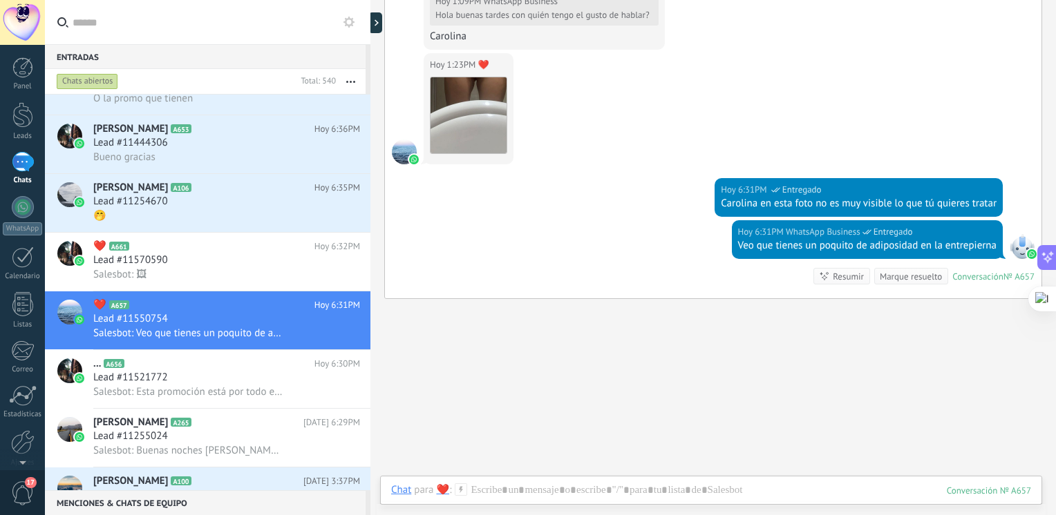
scroll to position [994, 0]
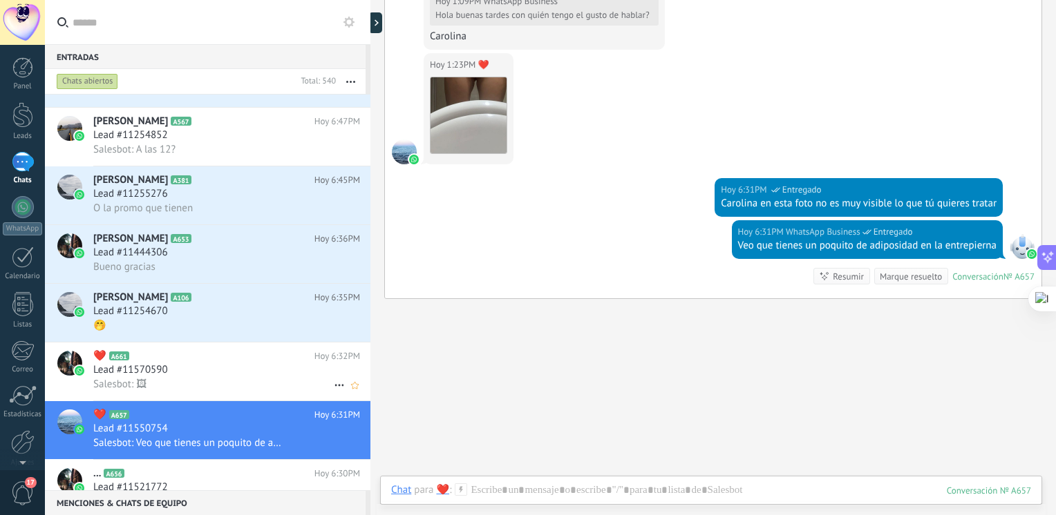
click at [198, 377] on div "Lead #11570590" at bounding box center [226, 370] width 267 height 14
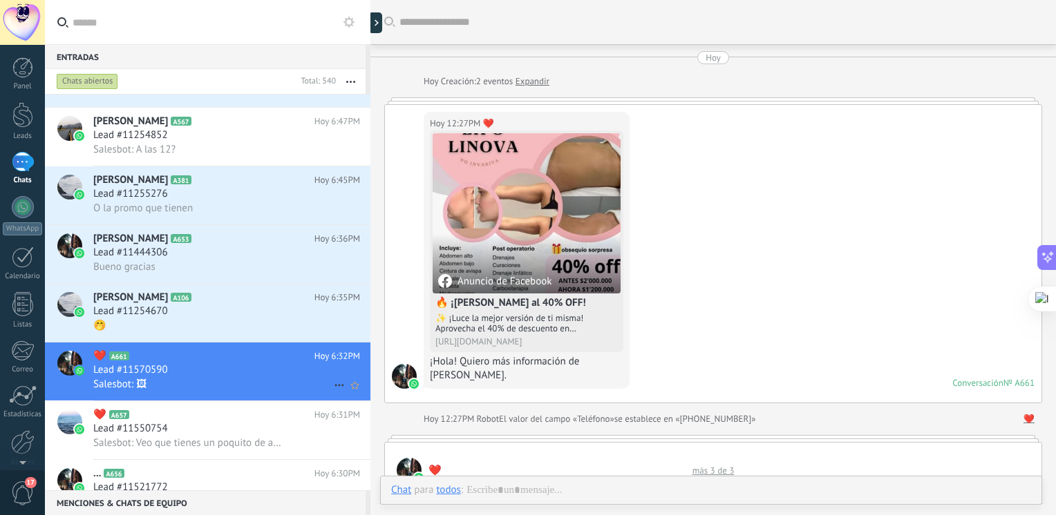
scroll to position [975, 0]
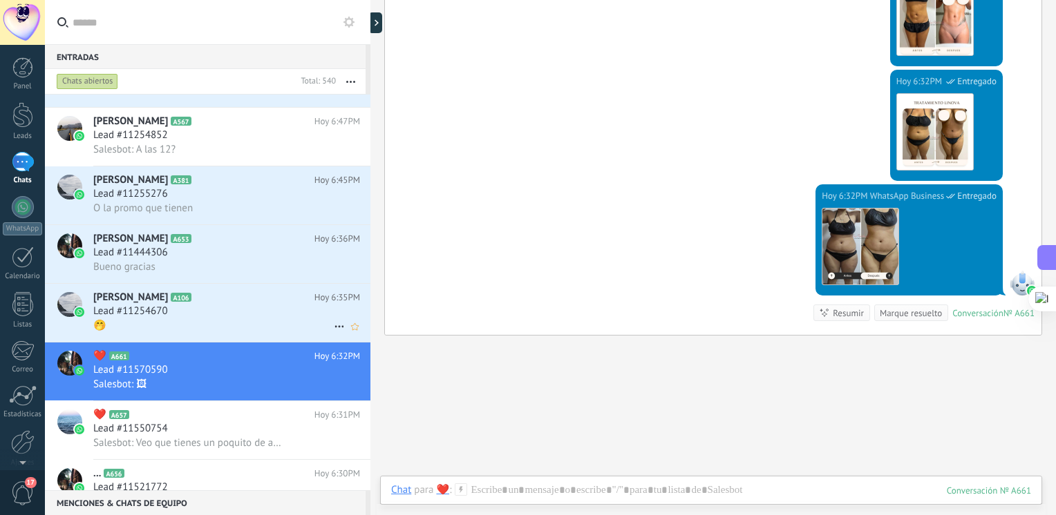
click at [194, 319] on div "Lead #11254670" at bounding box center [226, 312] width 267 height 14
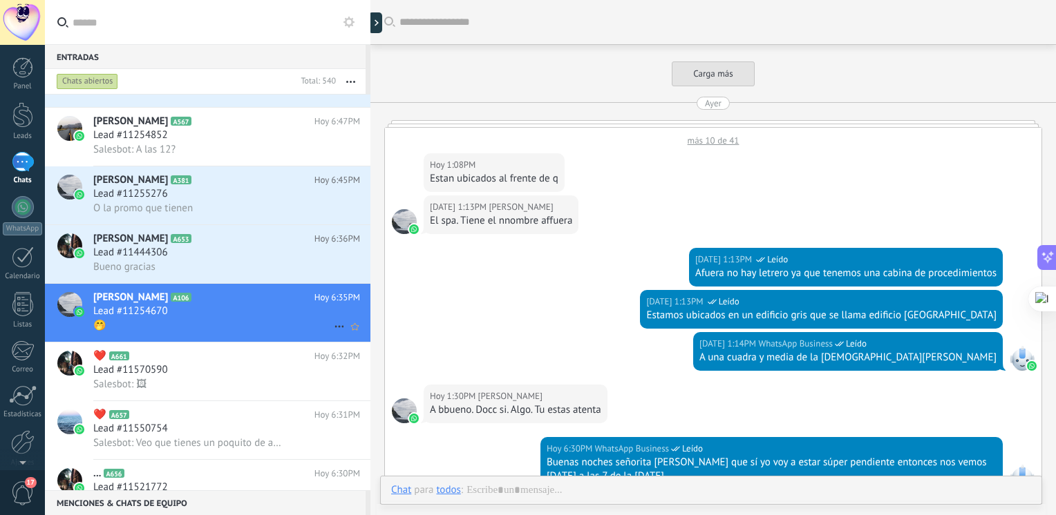
scroll to position [376, 0]
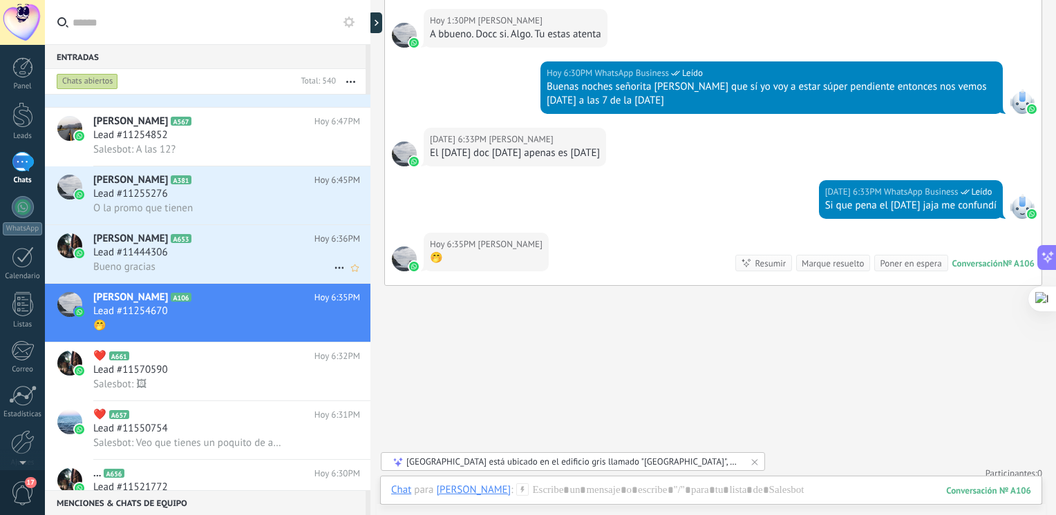
click at [185, 260] on div "Lead #11444306" at bounding box center [226, 253] width 267 height 14
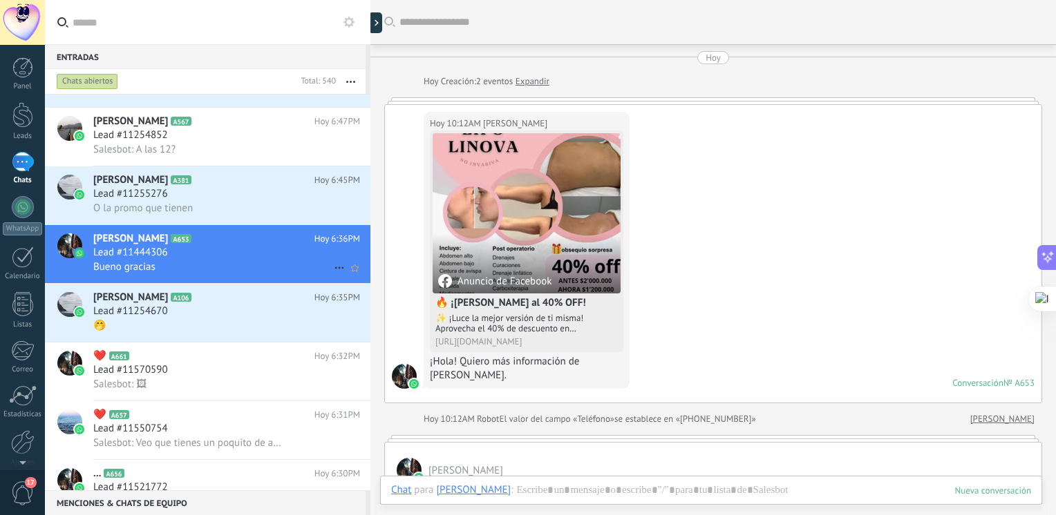
scroll to position [785, 0]
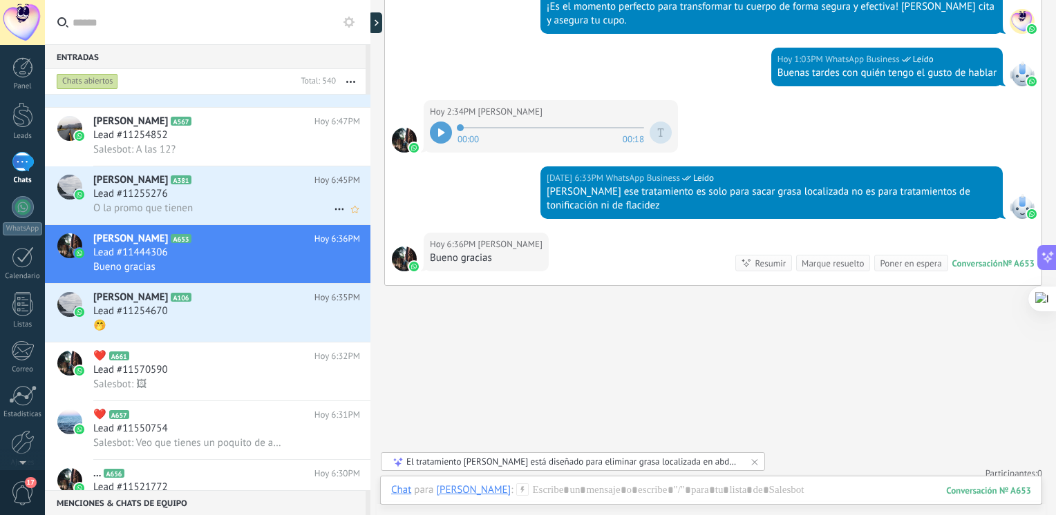
click at [195, 216] on h3 "O la promo que tienen" at bounding box center [146, 209] width 106 height 14
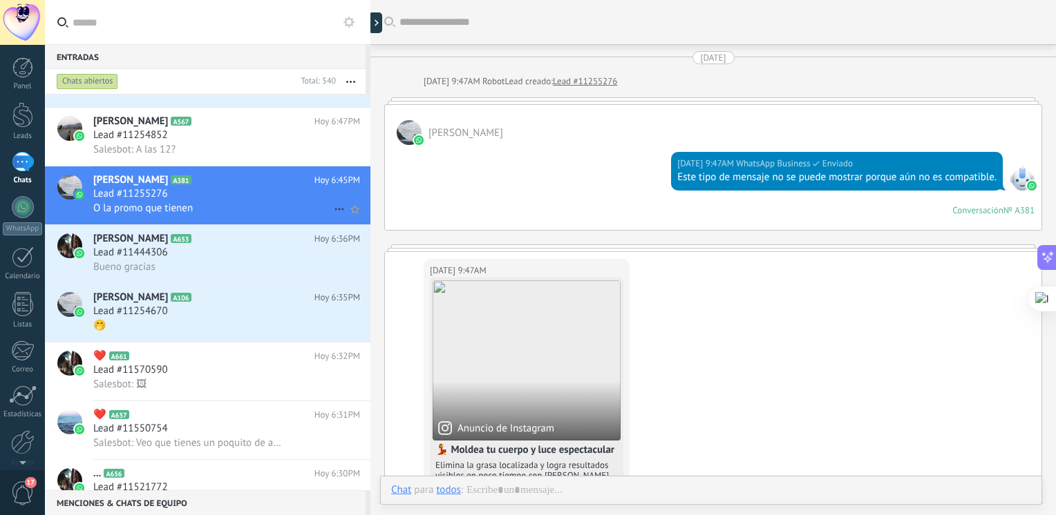
scroll to position [1313, 0]
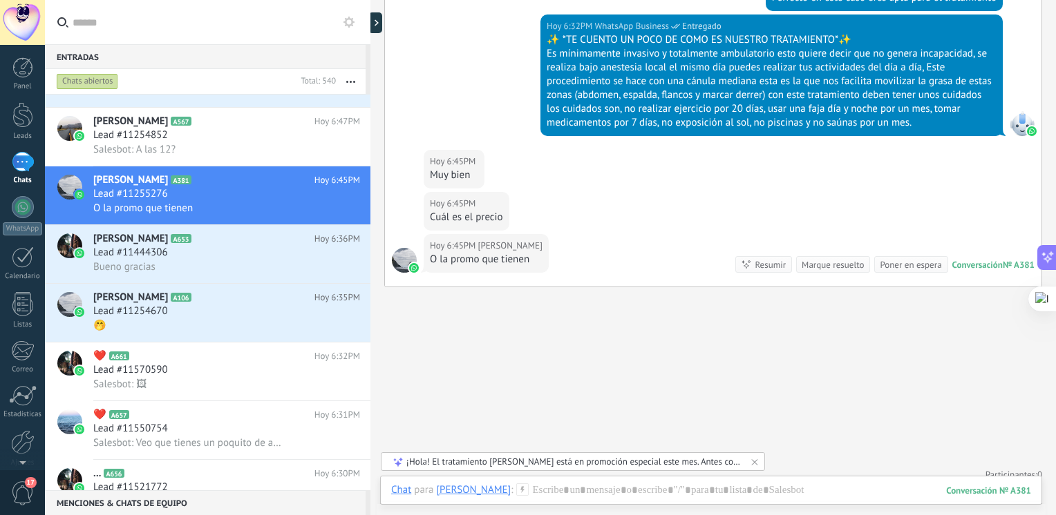
click at [576, 463] on div "¡Hola! El tratamiento [PERSON_NAME] está en promoción especial este mes. Antes …" at bounding box center [573, 462] width 334 height 12
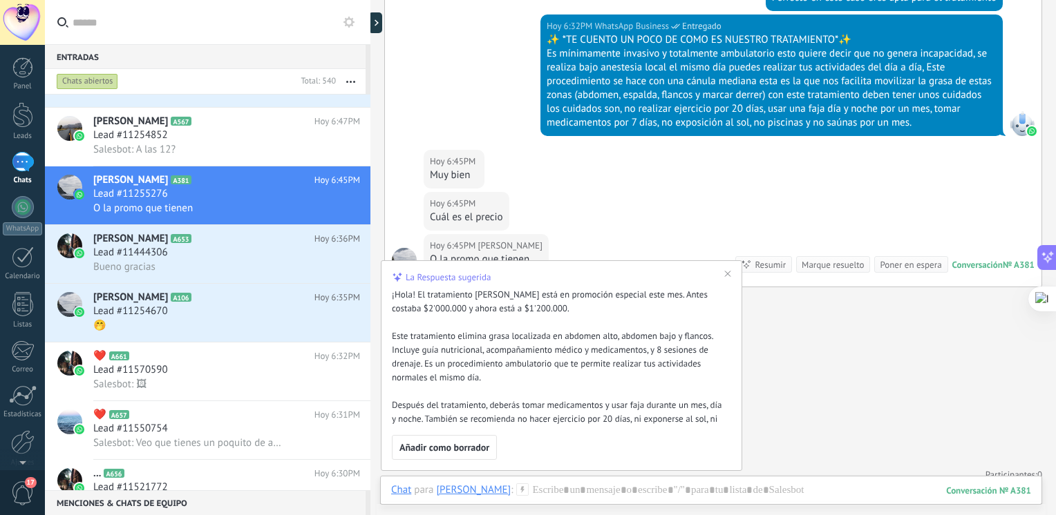
click at [984, 249] on div "[DATE] 6:45PM [PERSON_NAME] O la promo que tienen Conversación № A381 Conversac…" at bounding box center [713, 260] width 656 height 53
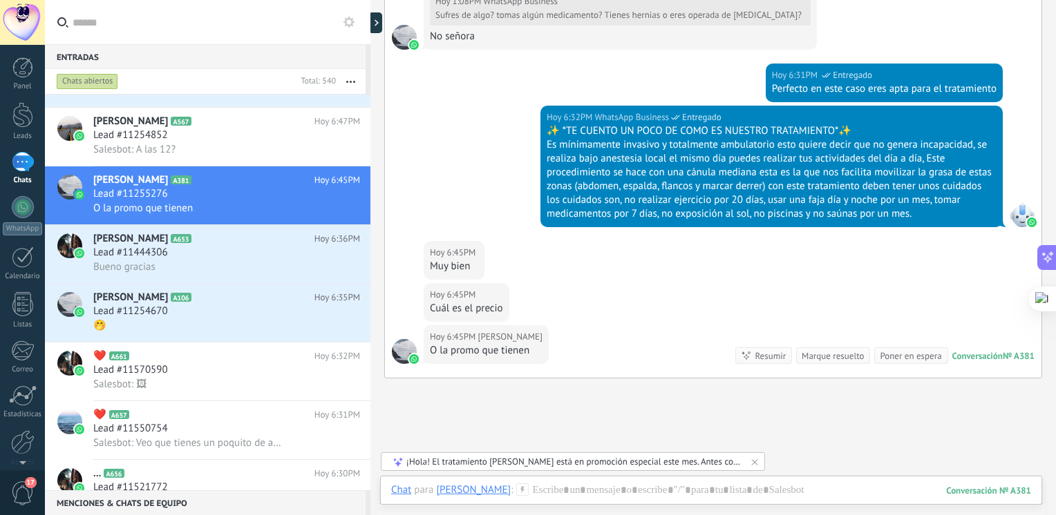
scroll to position [1322, 0]
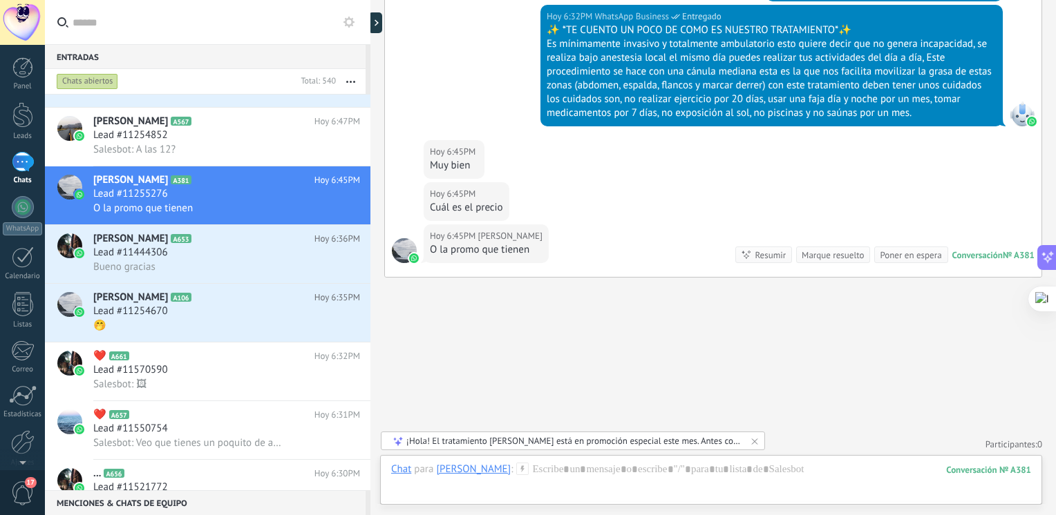
click at [513, 442] on div "¡Hola! El tratamiento [PERSON_NAME] está en promoción especial este mes. Antes …" at bounding box center [573, 441] width 334 height 12
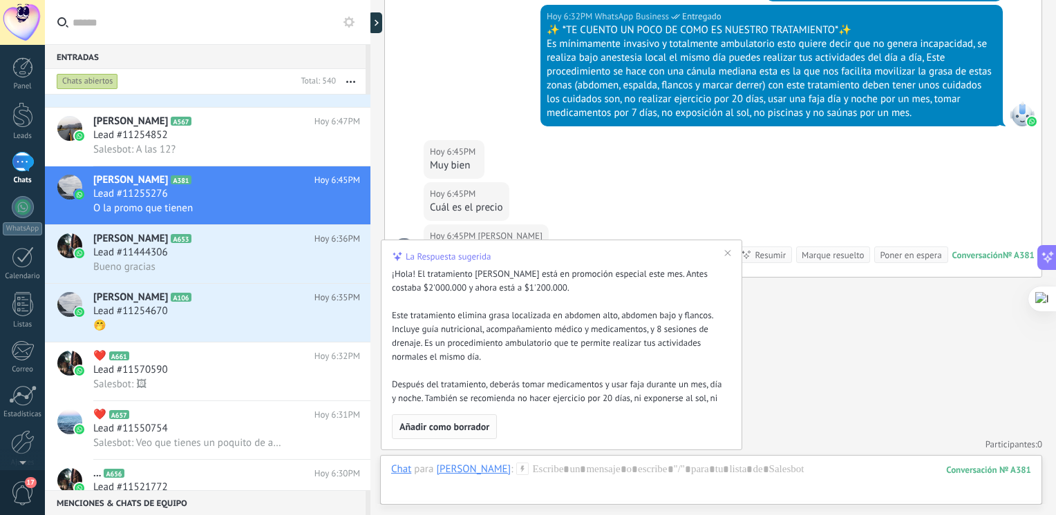
click at [466, 425] on span "Añadir como borrador" at bounding box center [444, 427] width 90 height 10
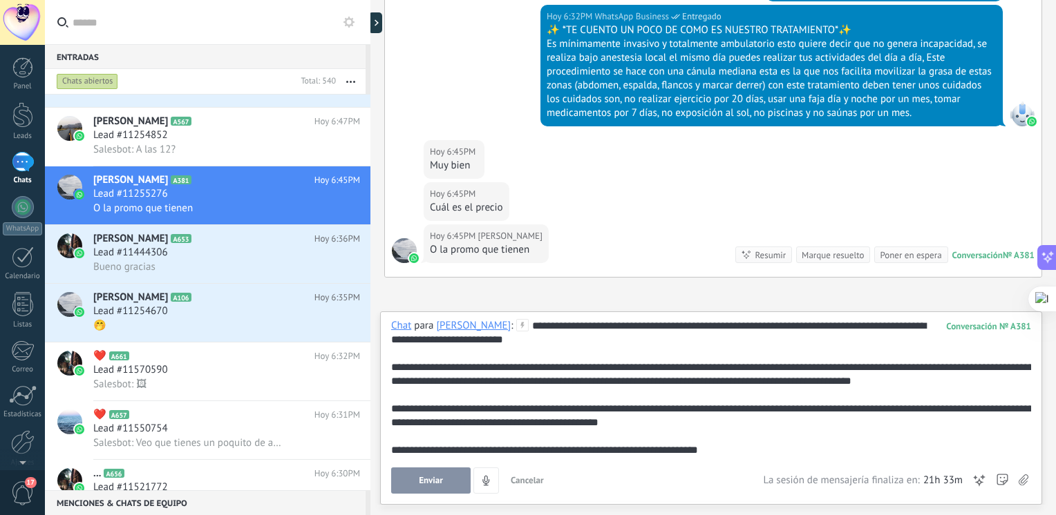
click at [509, 325] on div "**********" at bounding box center [711, 388] width 640 height 138
click at [517, 326] on div "**********" at bounding box center [711, 388] width 640 height 138
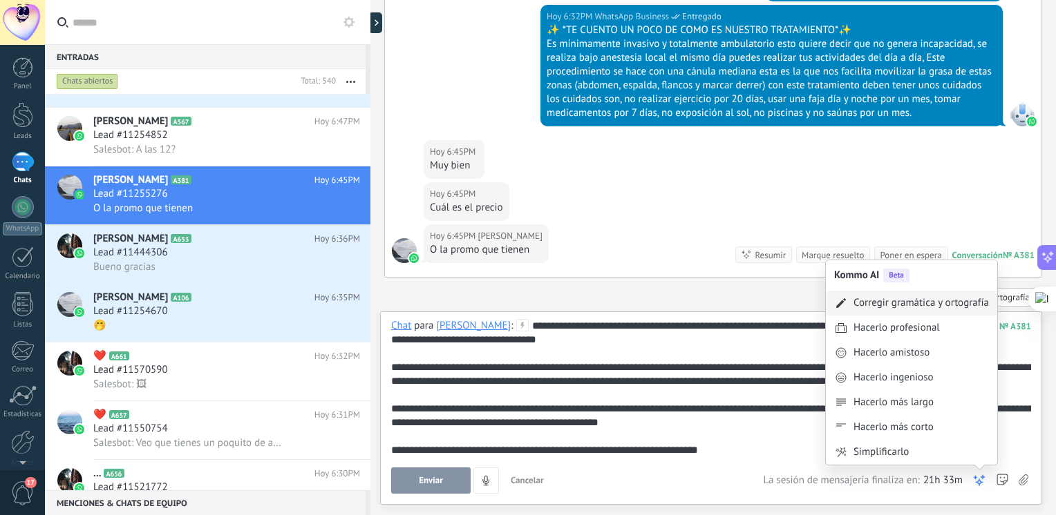
click at [907, 305] on div "Corregir gramática y ortografía" at bounding box center [920, 303] width 135 height 14
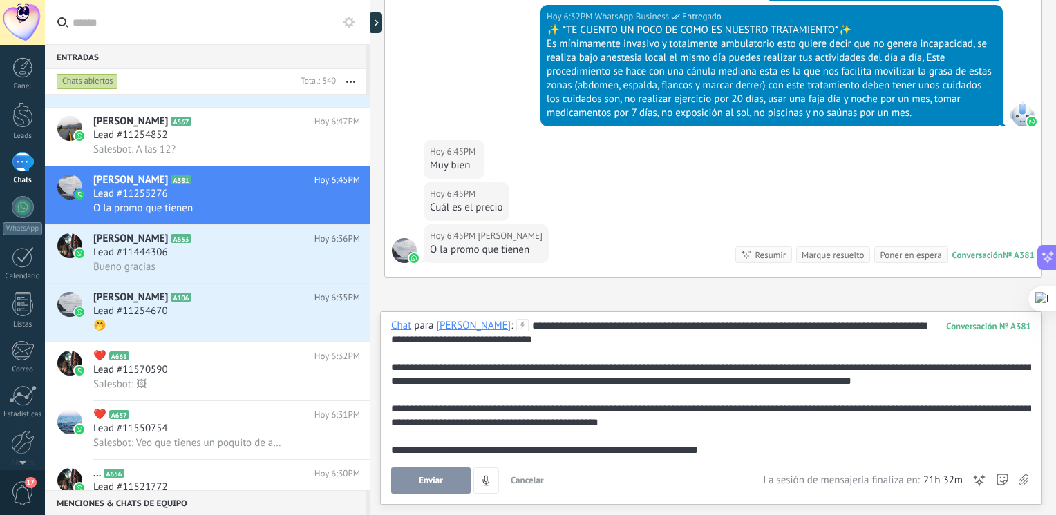
click at [453, 482] on button "Enviar" at bounding box center [430, 481] width 79 height 26
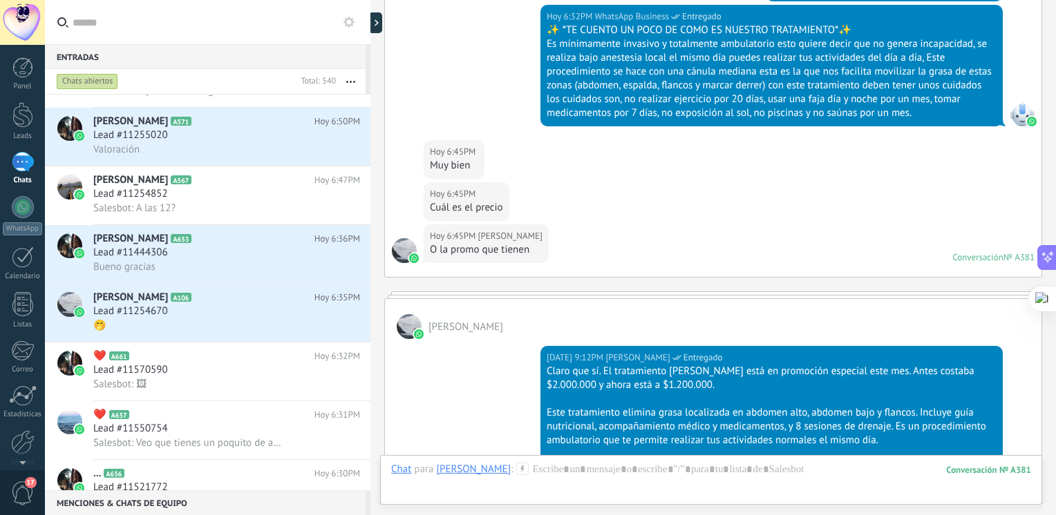
drag, startPoint x: 1055, startPoint y: 338, endPoint x: 1056, endPoint y: 374, distance: 36.0
click at [1055, 374] on html ".abecls-1,.abecls-2{fill-rule:evenodd}.abecls-2{fill:#fff} .abhcls-1{fill:none}…" at bounding box center [528, 257] width 1056 height 515
drag, startPoint x: 1055, startPoint y: 374, endPoint x: 1055, endPoint y: 472, distance: 98.1
click at [1055, 471] on html ".abecls-1,.abecls-2{fill-rule:evenodd}.abecls-2{fill:#fff} .abhcls-1{fill:none}…" at bounding box center [528, 257] width 1056 height 515
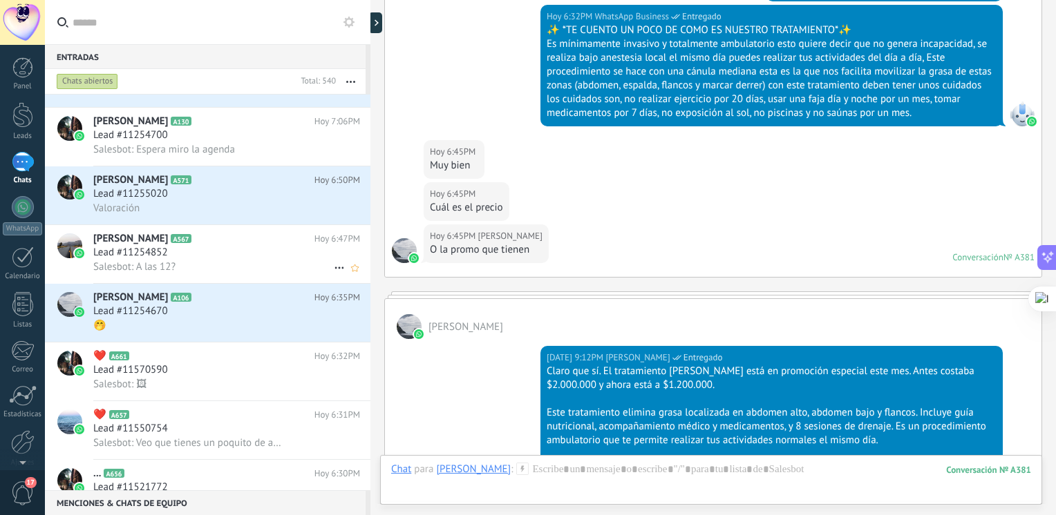
click at [183, 260] on div "Lead #11254852" at bounding box center [226, 253] width 267 height 14
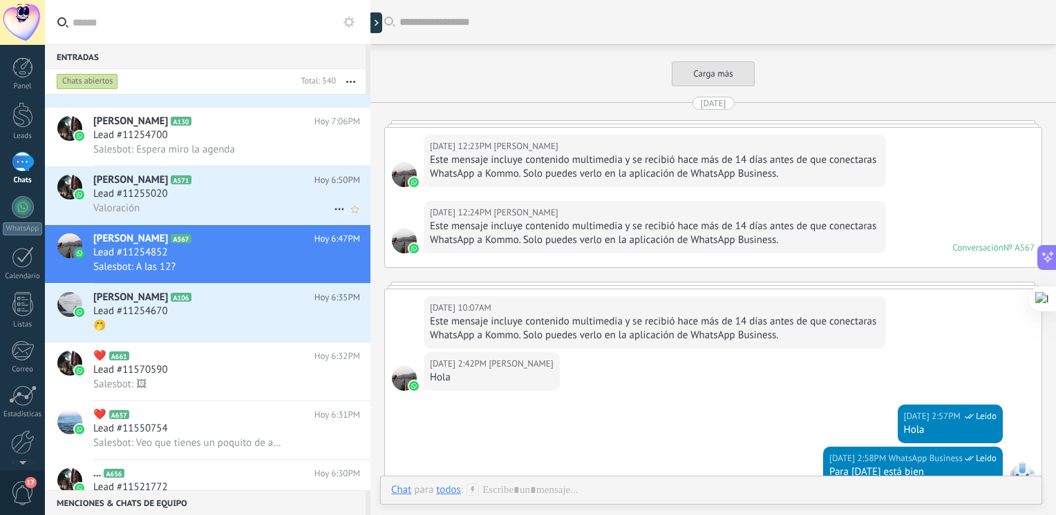
scroll to position [2101, 0]
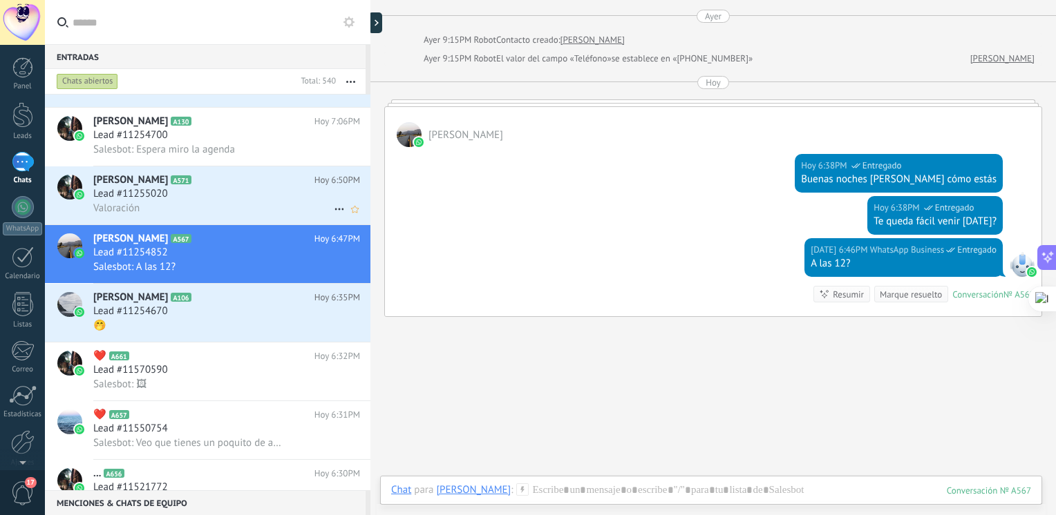
click at [222, 207] on div "Valoración" at bounding box center [226, 208] width 267 height 15
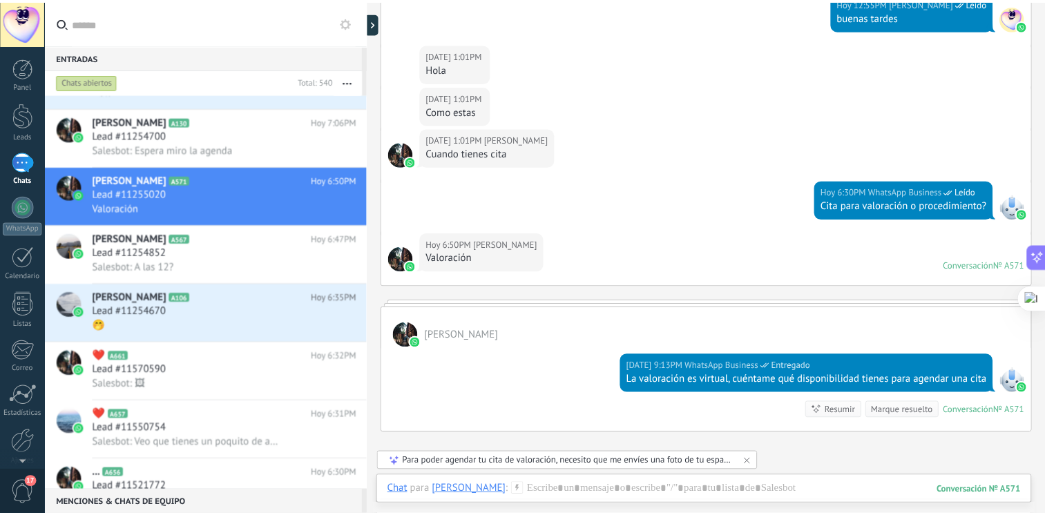
scroll to position [1116, 0]
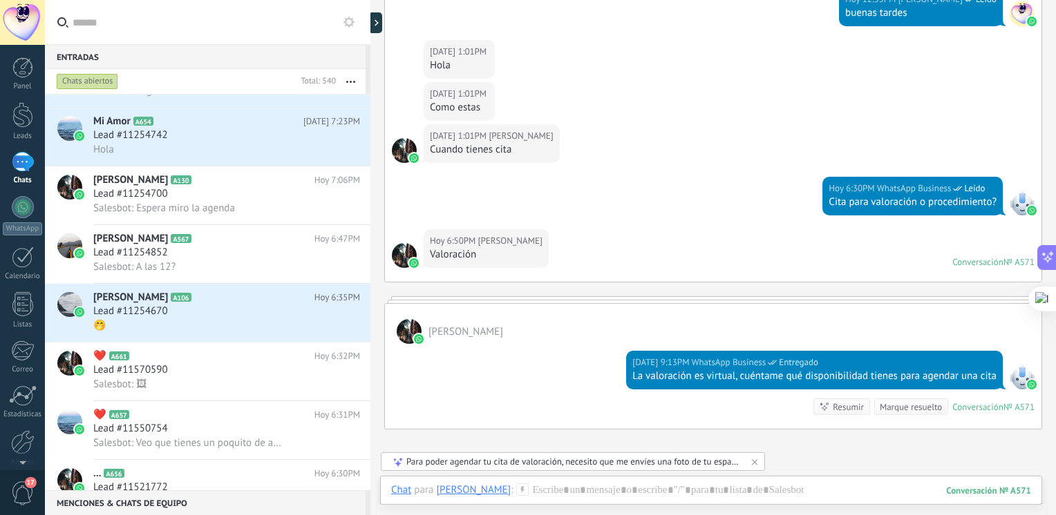
click at [412, 328] on div at bounding box center [409, 331] width 25 height 25
click at [420, 336] on img at bounding box center [419, 339] width 10 height 10
click at [419, 336] on img at bounding box center [419, 339] width 10 height 10
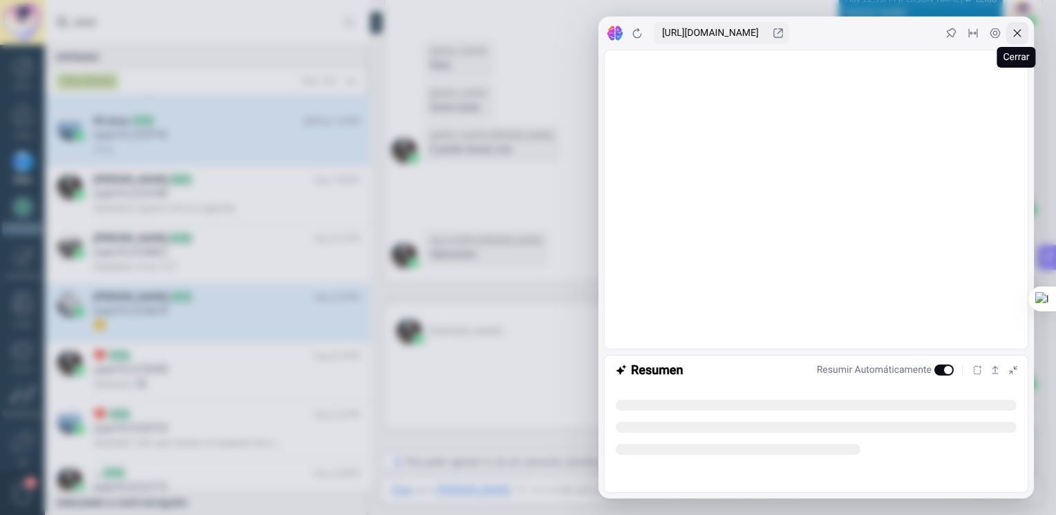
click at [1020, 35] on icon at bounding box center [1018, 34] width 8 height 8
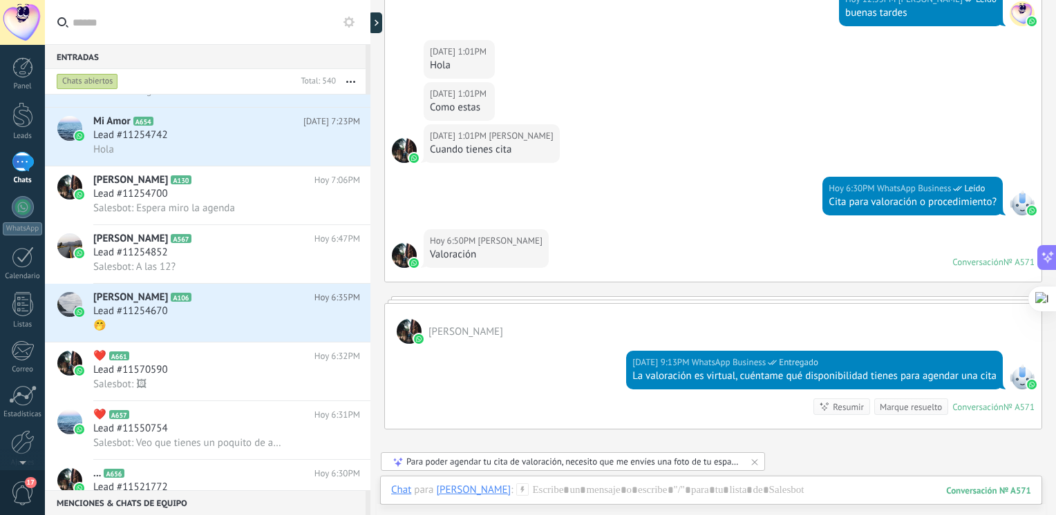
click at [406, 144] on div at bounding box center [404, 150] width 25 height 25
click at [18, 298] on div at bounding box center [22, 304] width 21 height 24
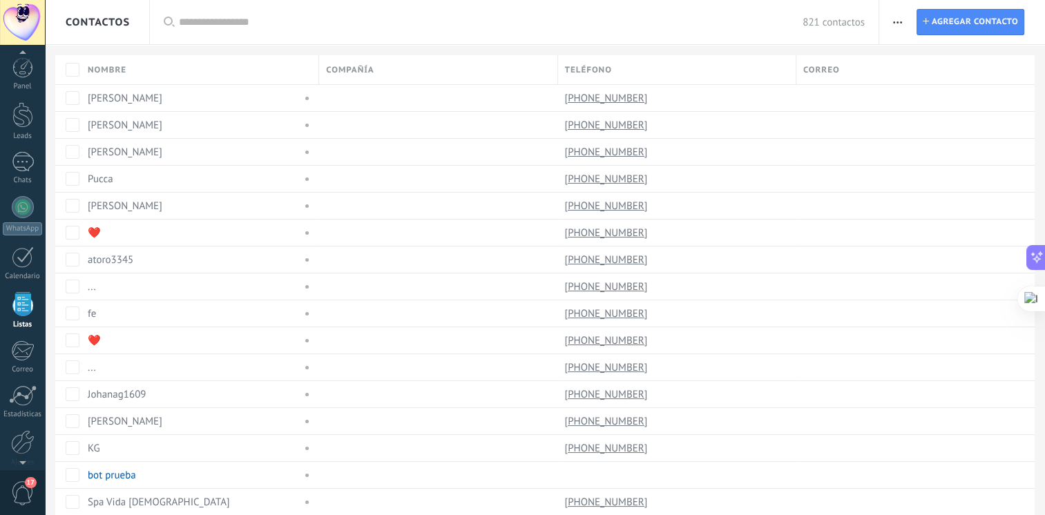
scroll to position [35, 0]
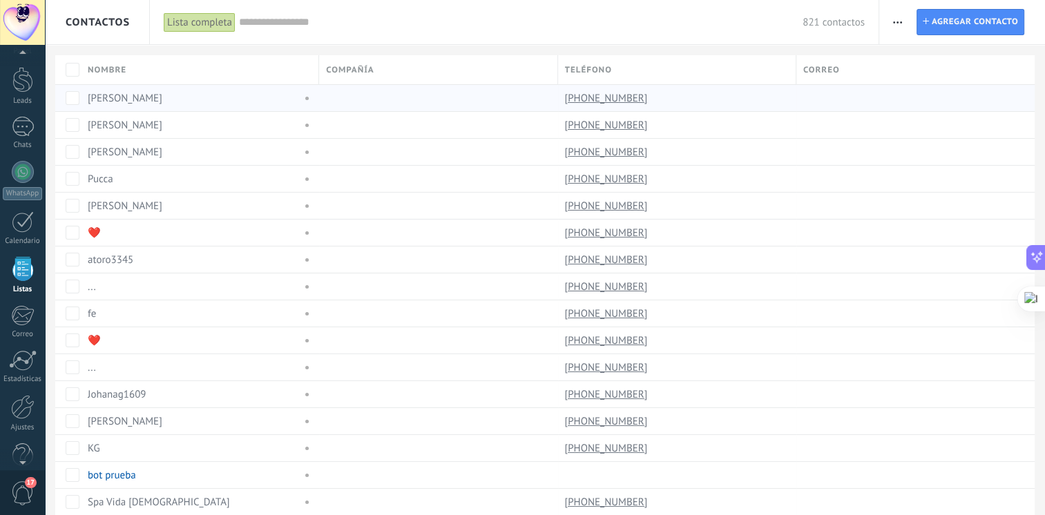
click at [437, 93] on div at bounding box center [434, 98] width 231 height 26
click at [112, 96] on link "[PERSON_NAME]" at bounding box center [125, 98] width 75 height 13
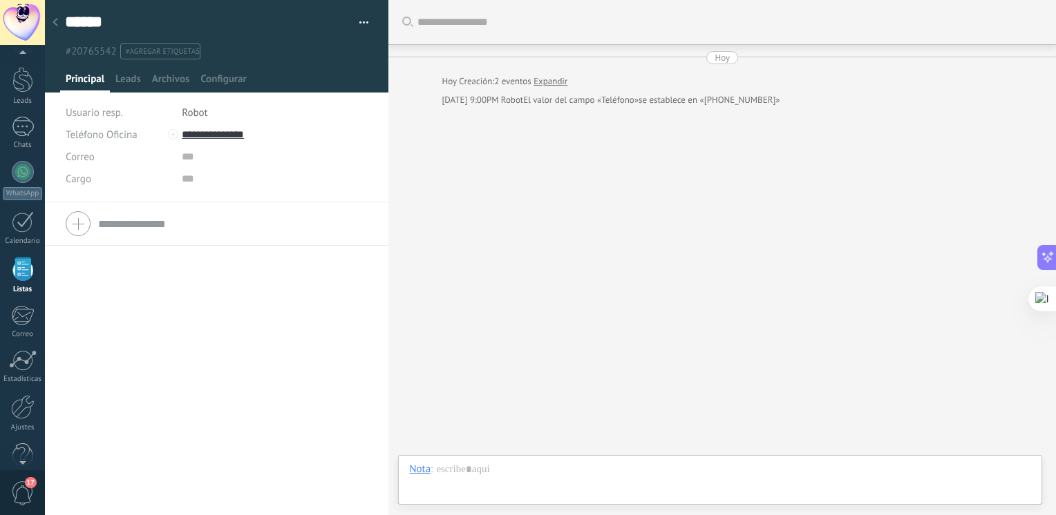
click at [55, 20] on icon at bounding box center [56, 22] width 6 height 8
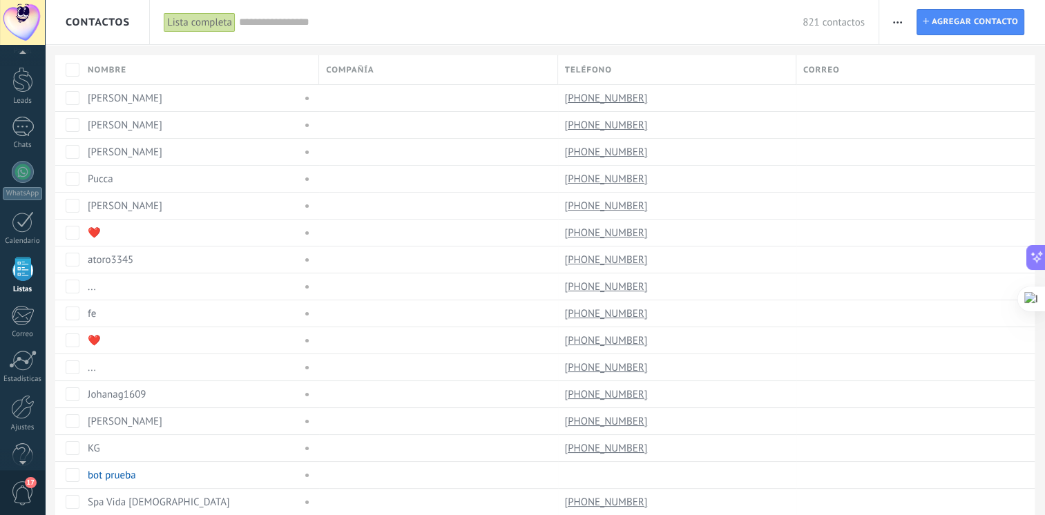
click at [381, 22] on input "text" at bounding box center [521, 22] width 564 height 15
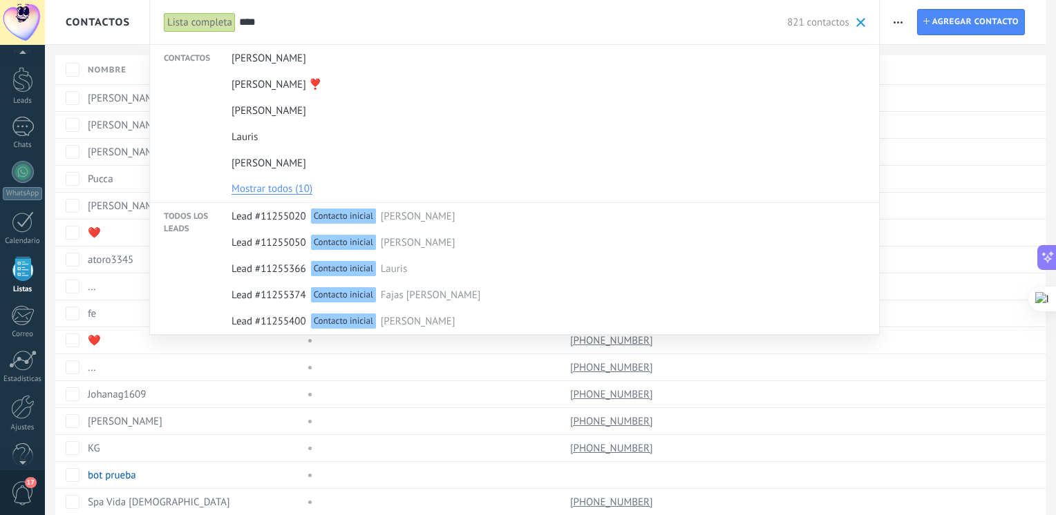
click at [381, 22] on input "****" at bounding box center [513, 22] width 548 height 15
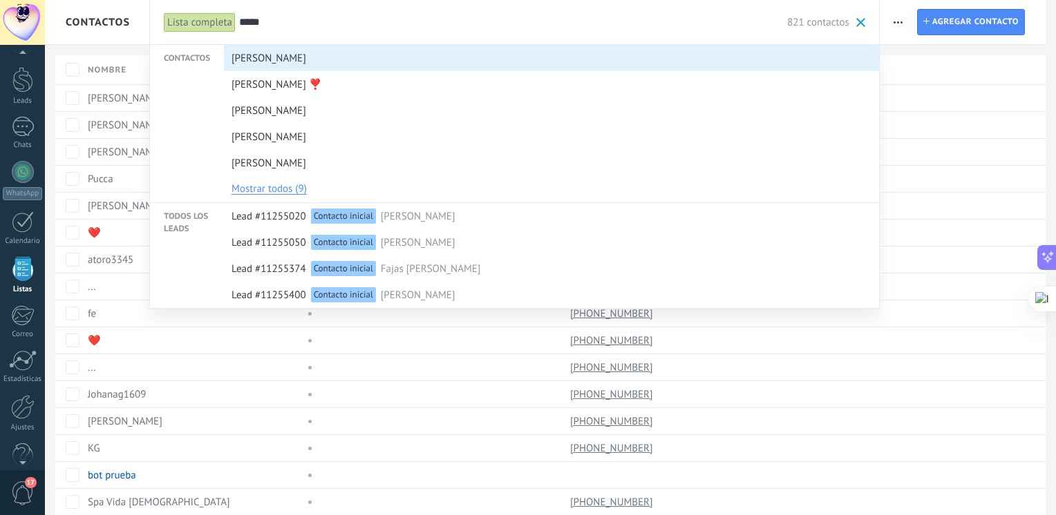
type input "*****"
click at [327, 62] on div "[PERSON_NAME]" at bounding box center [548, 59] width 634 height 26
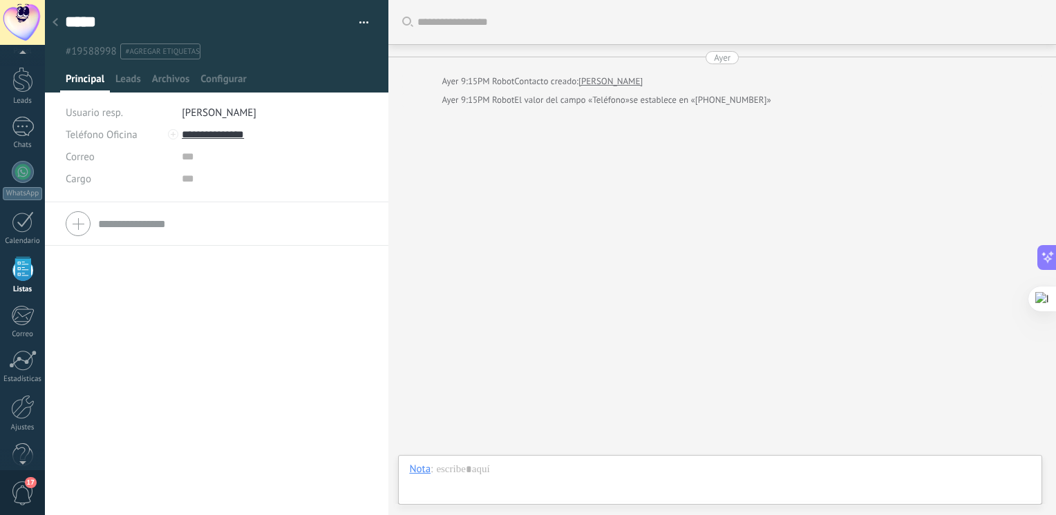
click at [50, 26] on div at bounding box center [55, 23] width 19 height 27
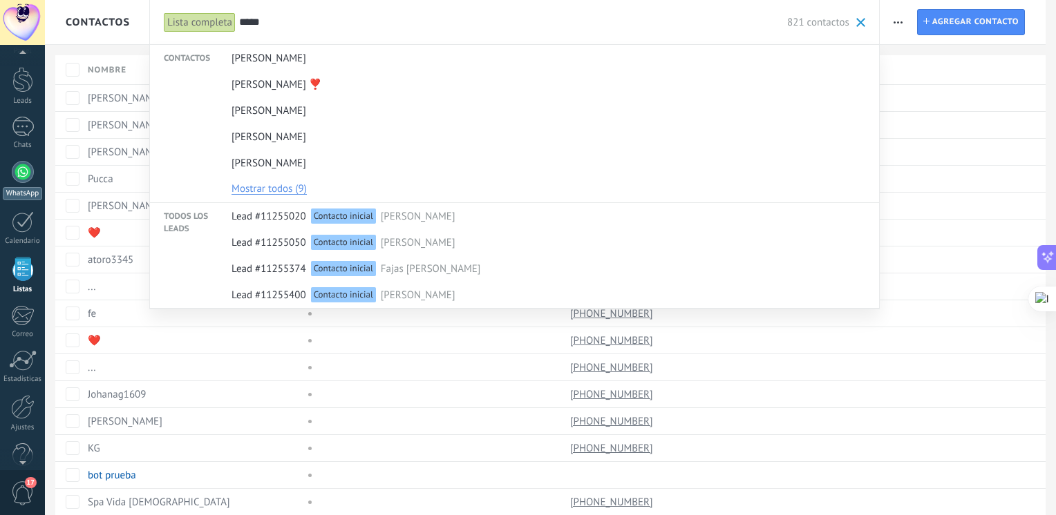
click at [38, 178] on link "WhatsApp" at bounding box center [22, 180] width 45 height 39
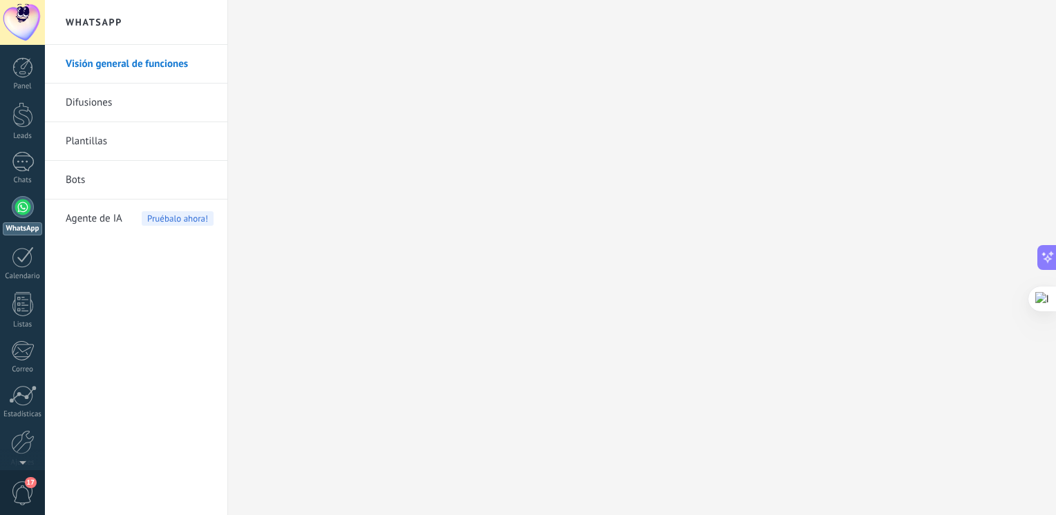
click at [98, 214] on span "Agente de IA" at bounding box center [94, 219] width 57 height 39
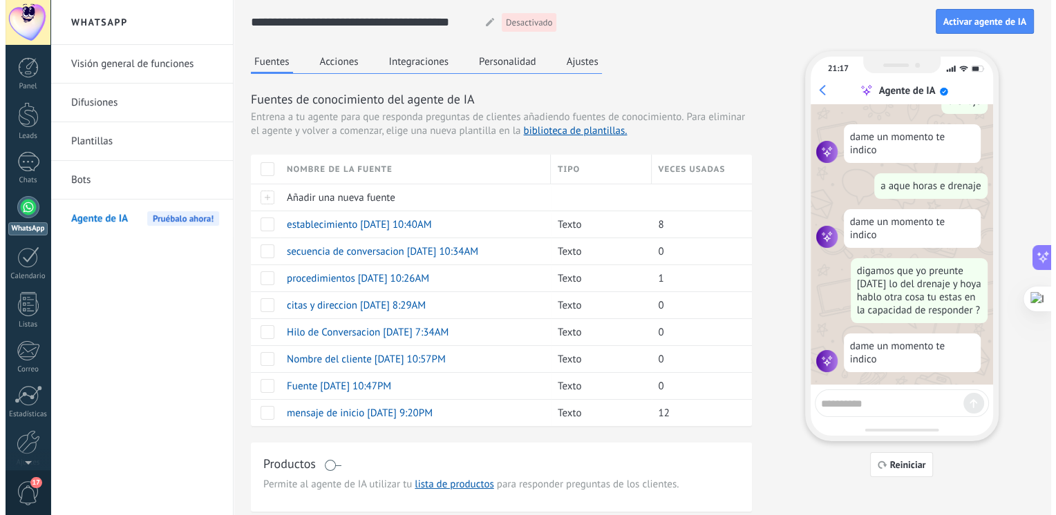
scroll to position [209, 0]
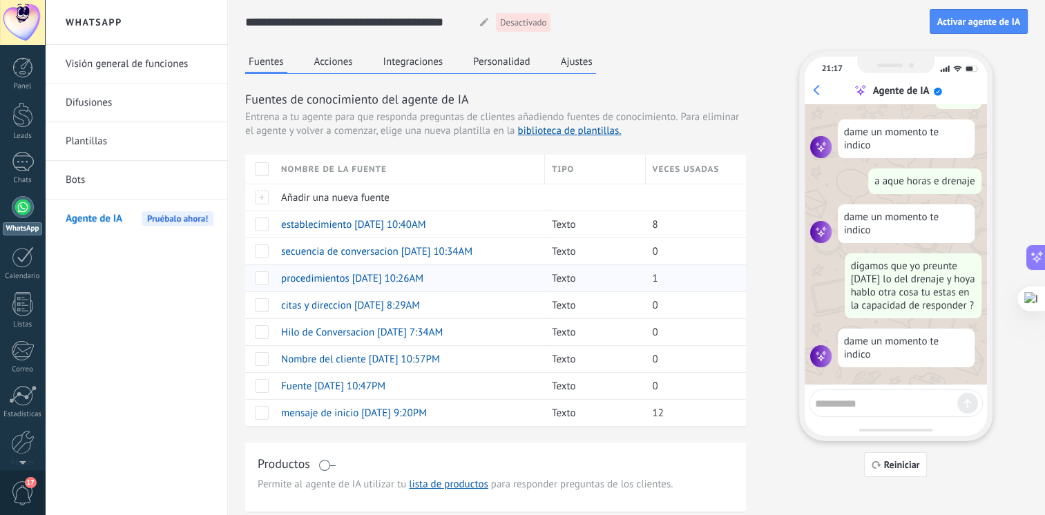
click at [327, 281] on span "procedimientos [DATE] 10:26AM" at bounding box center [352, 278] width 142 height 13
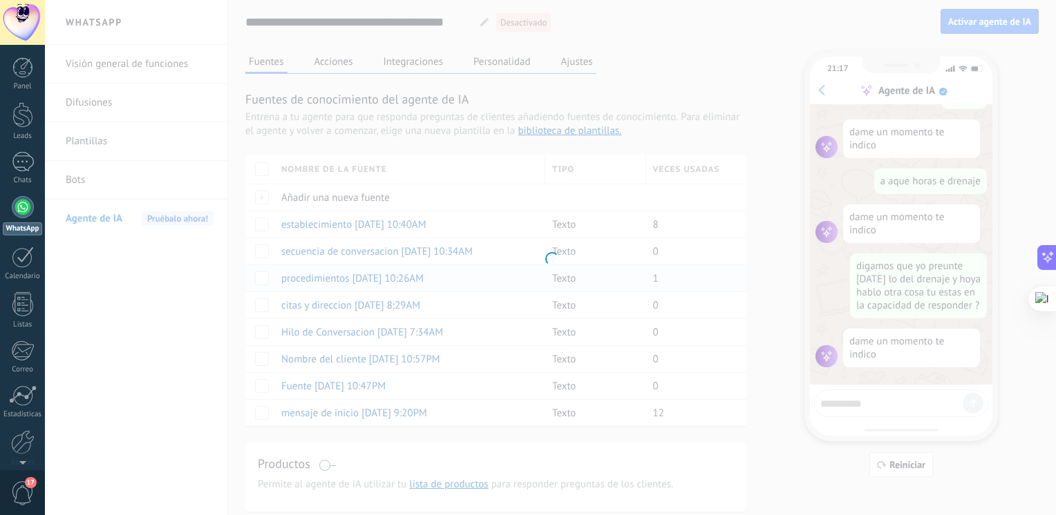
type input "**********"
type textarea "**********"
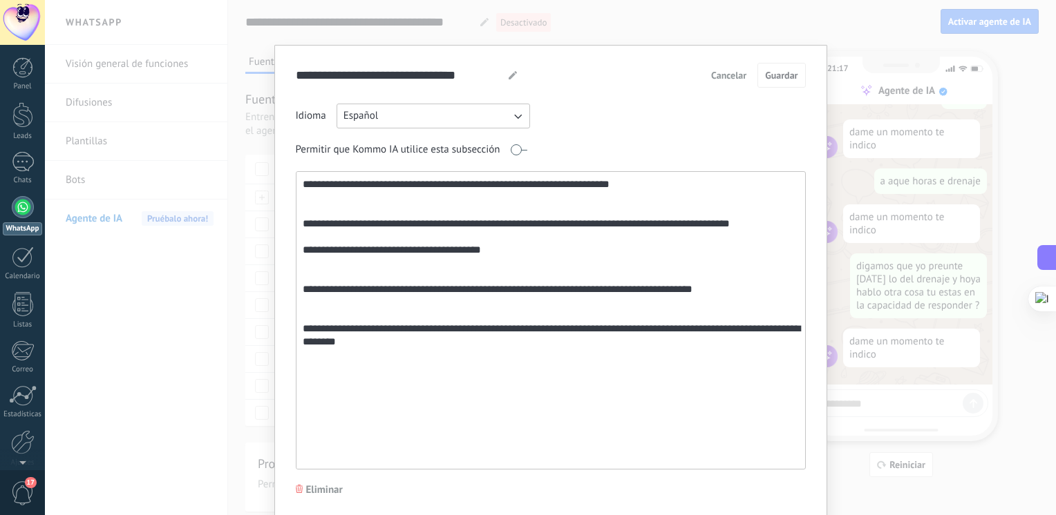
click at [844, 56] on div "**********" at bounding box center [550, 257] width 1011 height 515
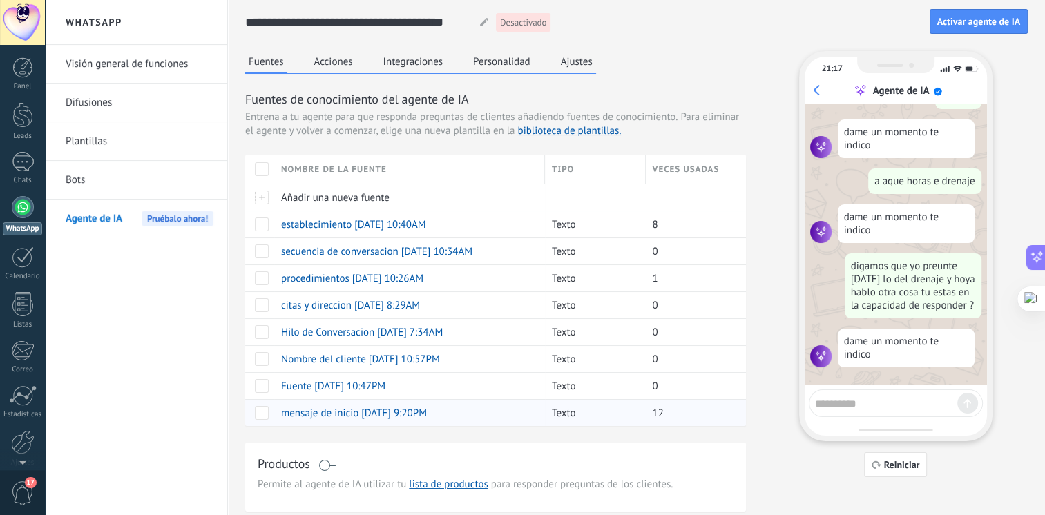
click at [345, 408] on span "mensaje de inicio [DATE] 9:20PM" at bounding box center [354, 413] width 146 height 13
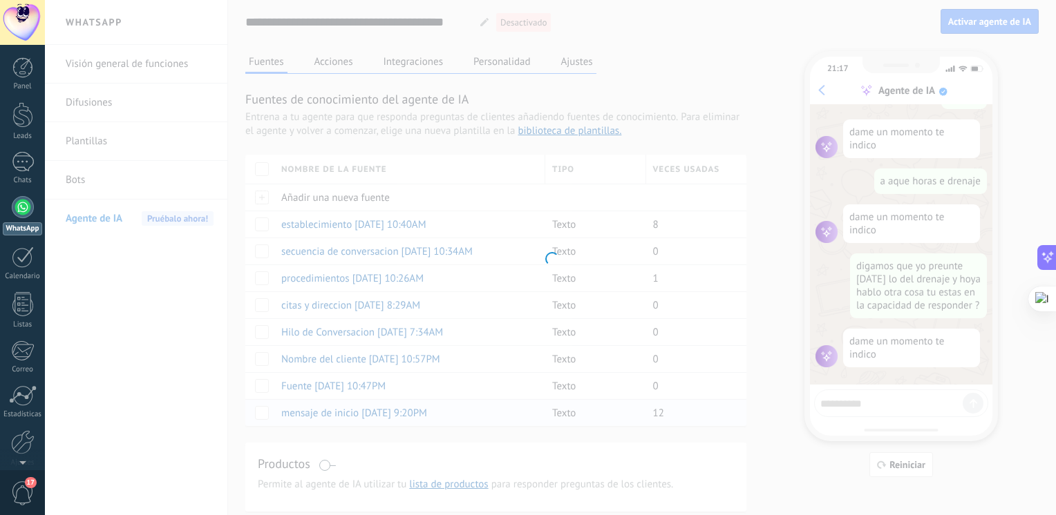
type input "**********"
type textarea "**********"
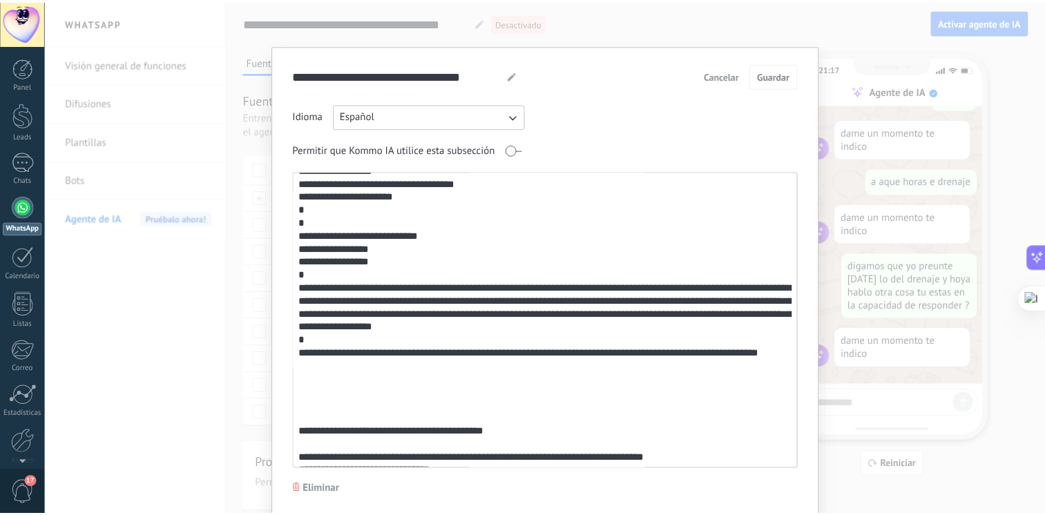
scroll to position [0, 0]
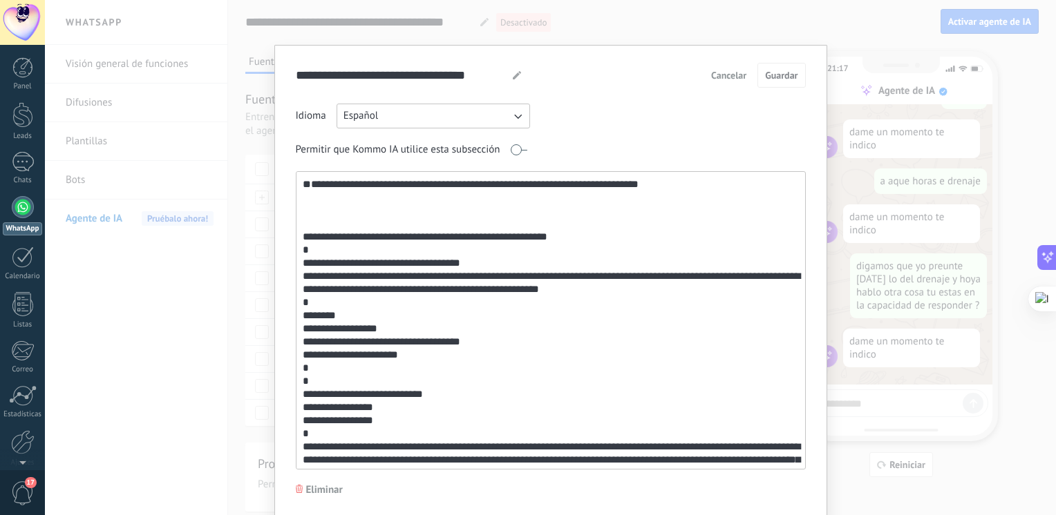
click at [733, 8] on div "**********" at bounding box center [550, 257] width 1011 height 515
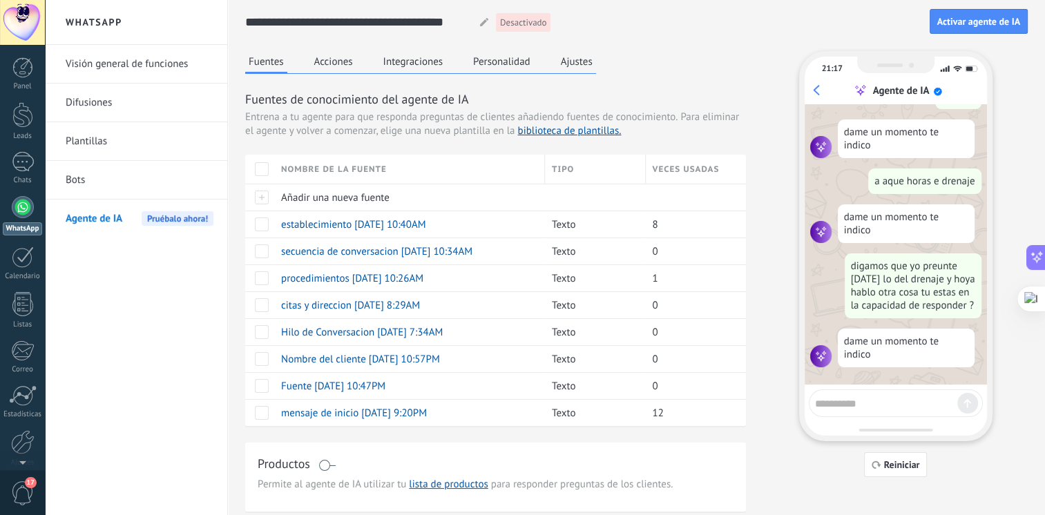
click at [329, 59] on button "Acciones" at bounding box center [334, 61] width 46 height 21
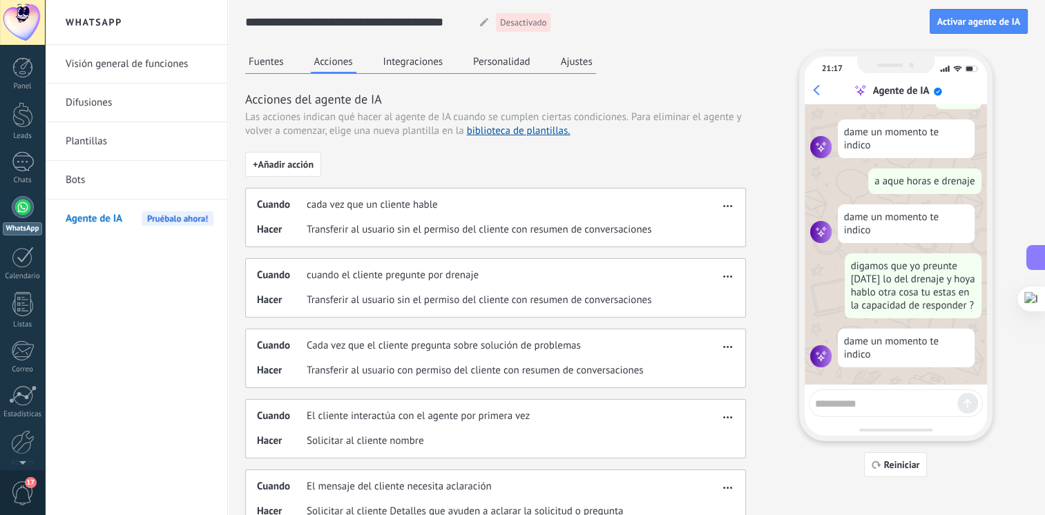
click at [280, 59] on button "Fuentes" at bounding box center [266, 61] width 42 height 21
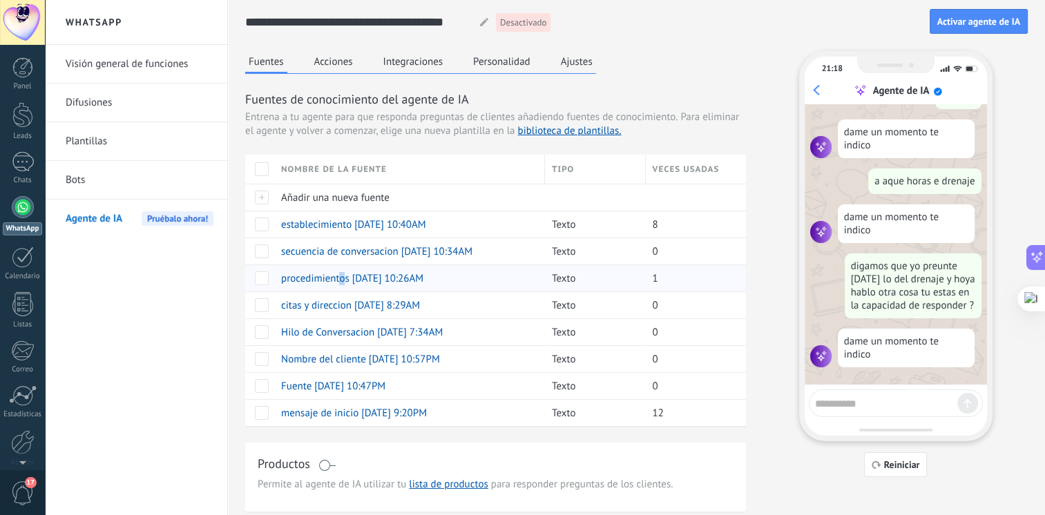
click at [341, 279] on span "procedimientos [DATE] 10:26AM" at bounding box center [352, 278] width 142 height 13
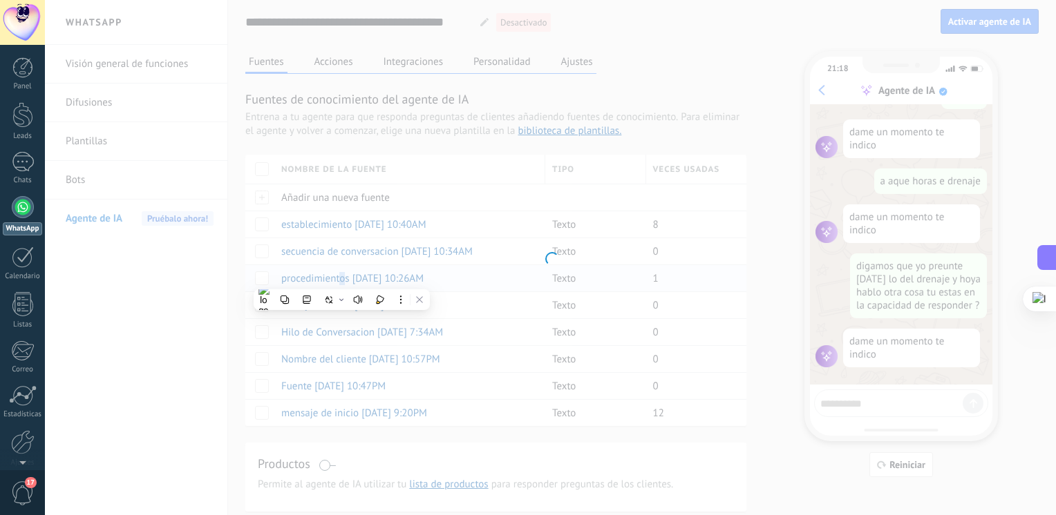
type input "**********"
type textarea "**********"
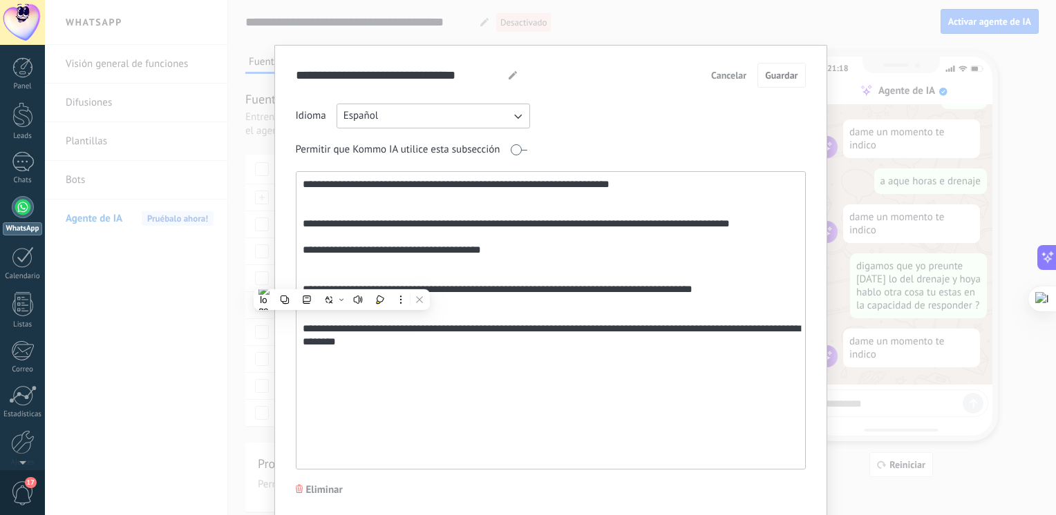
click at [255, 94] on div "**********" at bounding box center [550, 257] width 1011 height 515
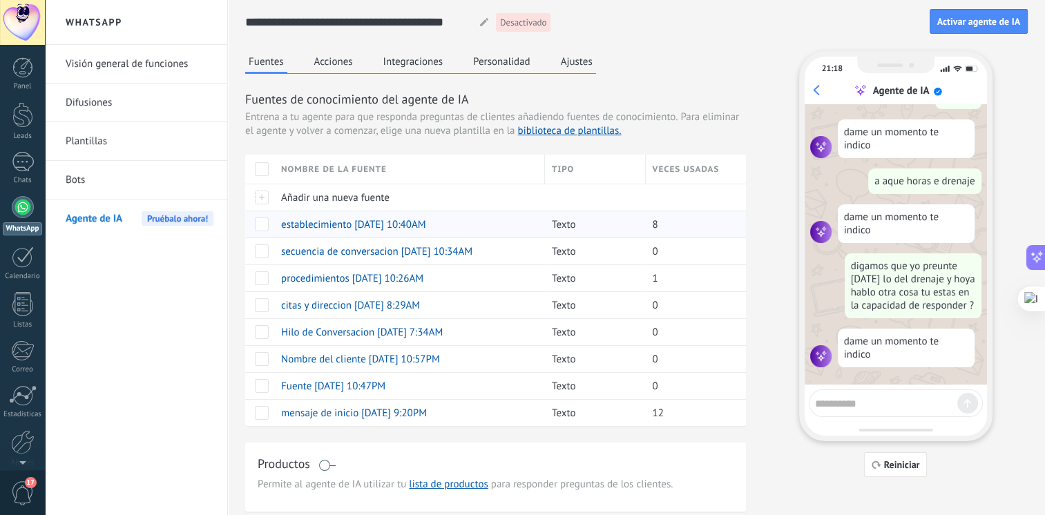
click at [305, 222] on span "establecimiento [DATE] 10:40AM" at bounding box center [353, 224] width 145 height 13
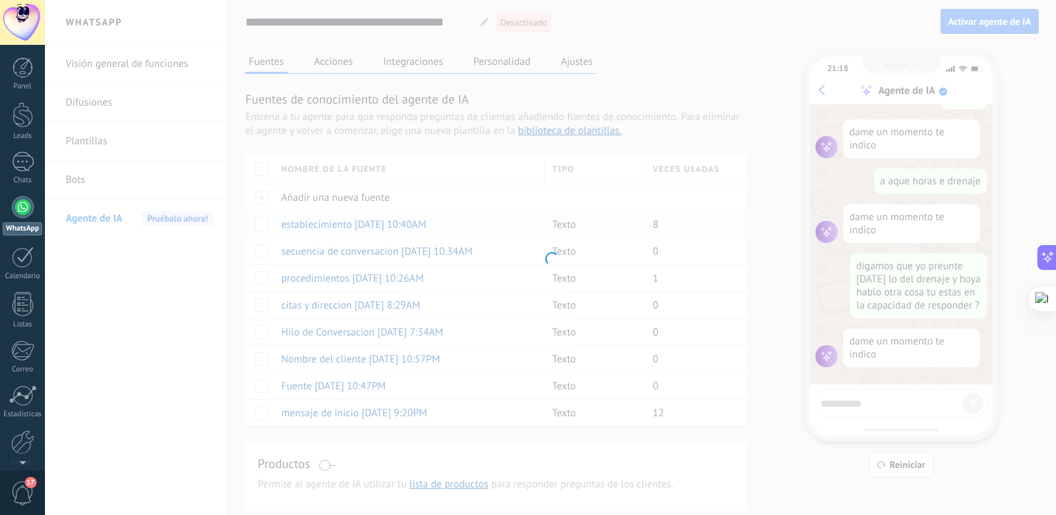
type input "**********"
type textarea "**********"
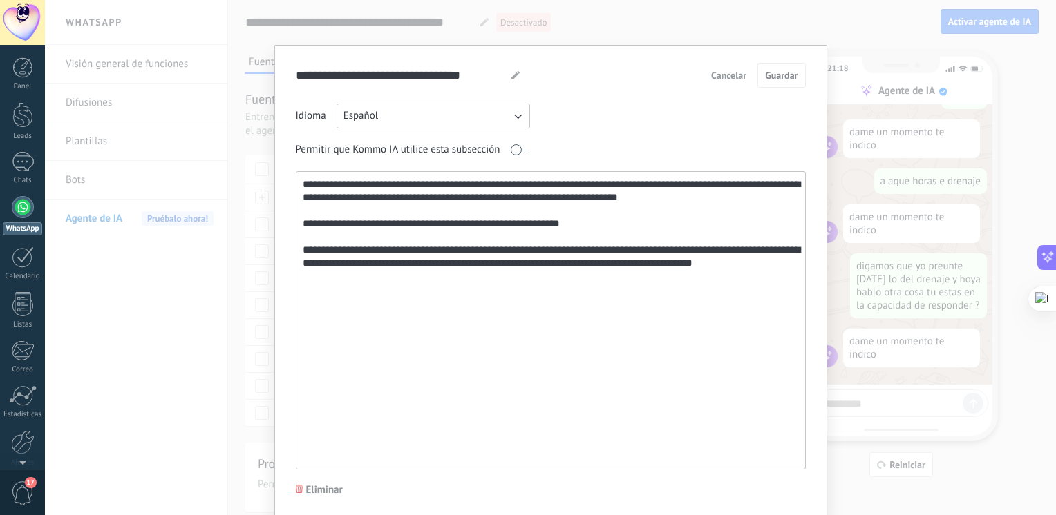
click at [738, 74] on span "Cancelar" at bounding box center [728, 75] width 35 height 10
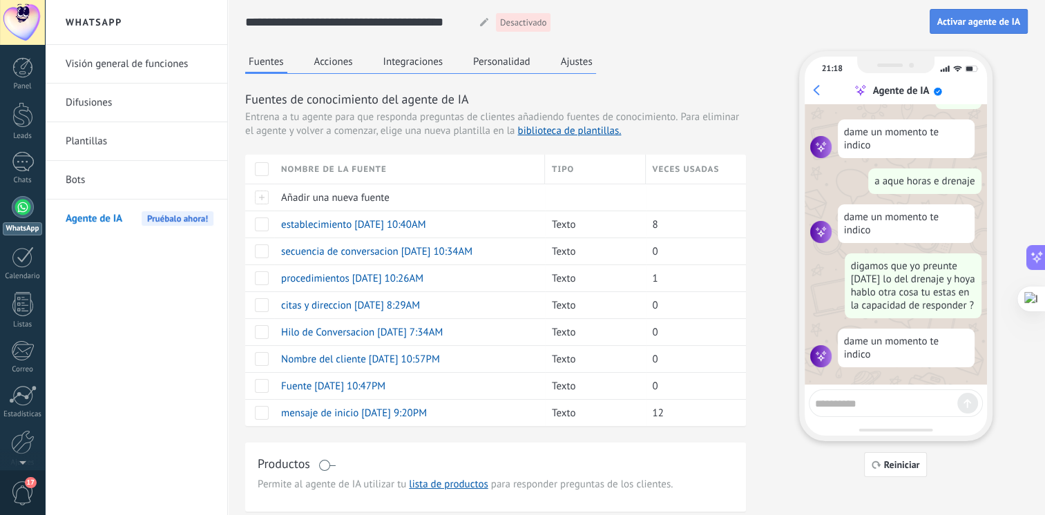
click at [971, 26] on span "Activar agente de IA" at bounding box center [979, 22] width 83 height 10
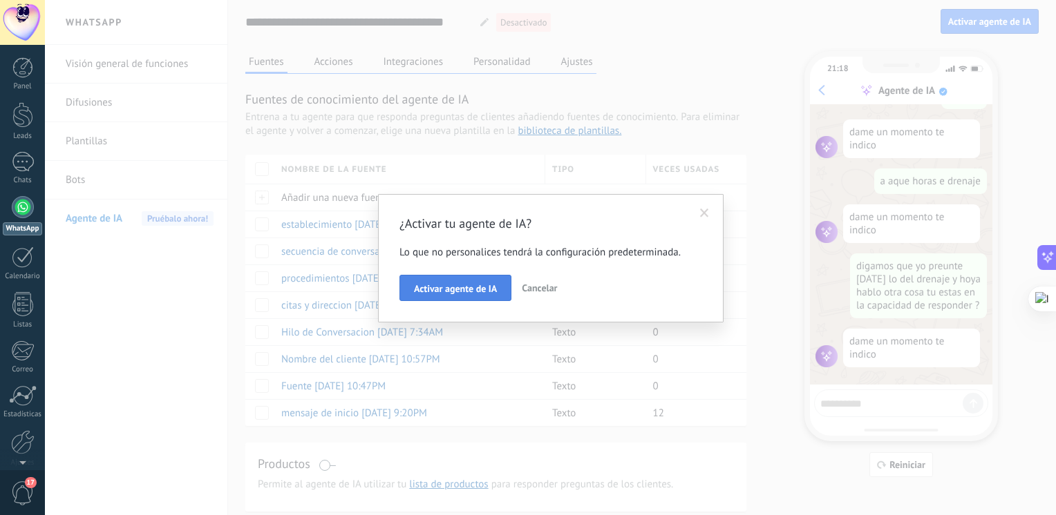
click at [489, 300] on button "Activar agente de IA" at bounding box center [455, 288] width 112 height 26
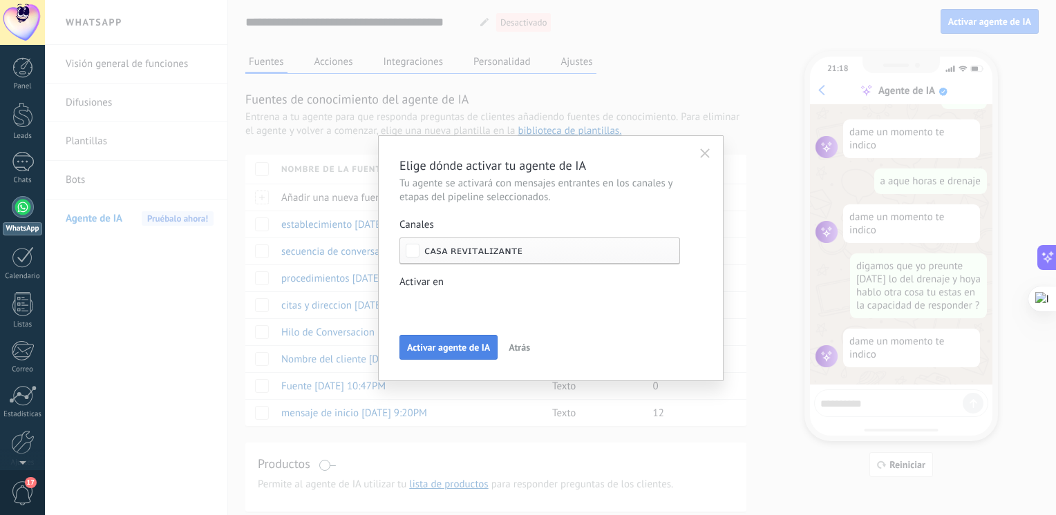
click at [461, 338] on button "Activar agente de IA" at bounding box center [448, 347] width 98 height 25
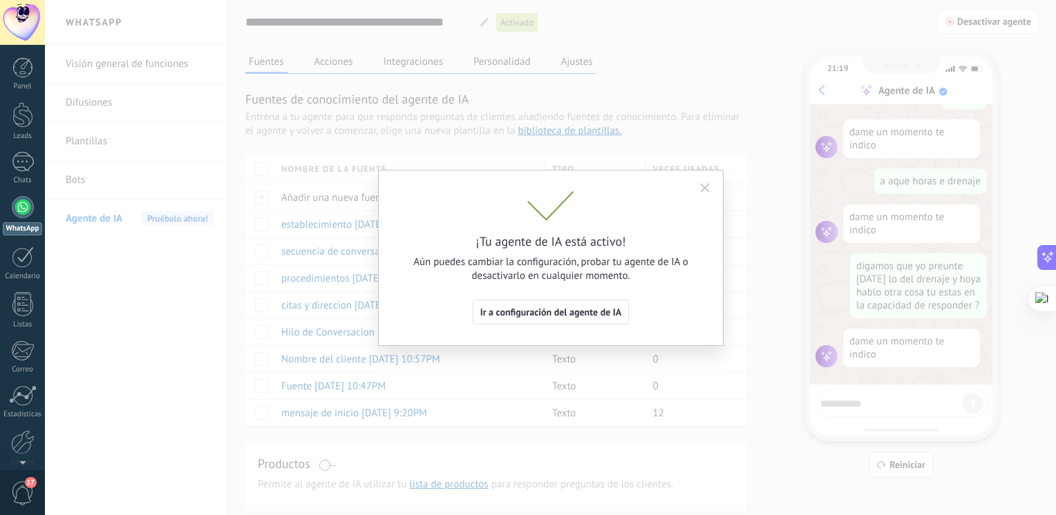
click at [542, 307] on span "Ir a configuración del agente de IA" at bounding box center [551, 312] width 142 height 10
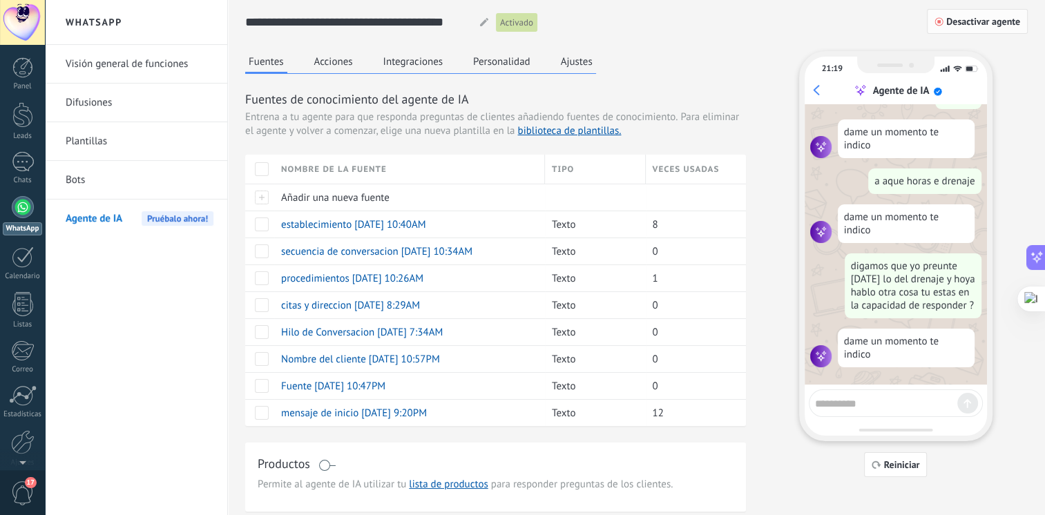
click at [969, 17] on span "Desactivar agente" at bounding box center [984, 22] width 74 height 10
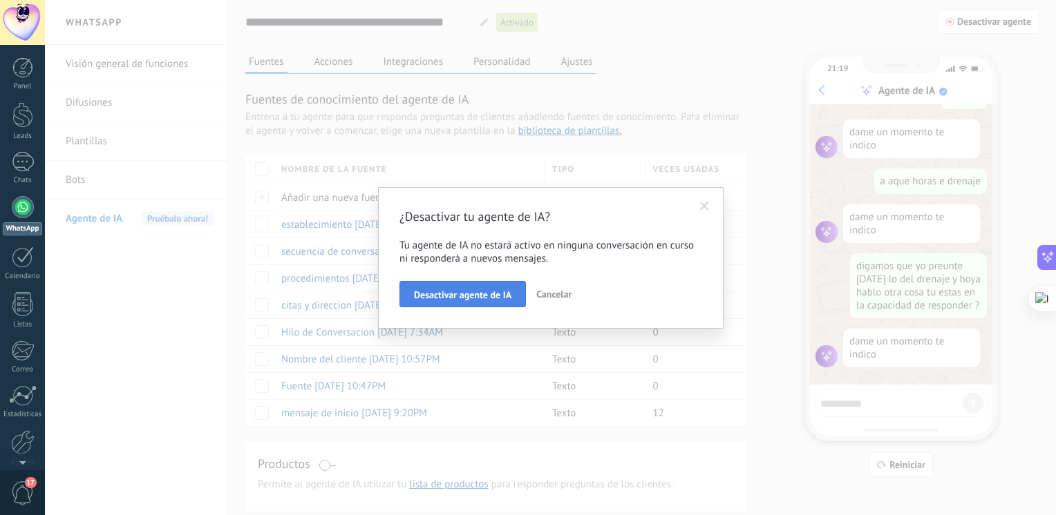
click at [484, 289] on button "Desactivar agente de IA" at bounding box center [462, 294] width 126 height 26
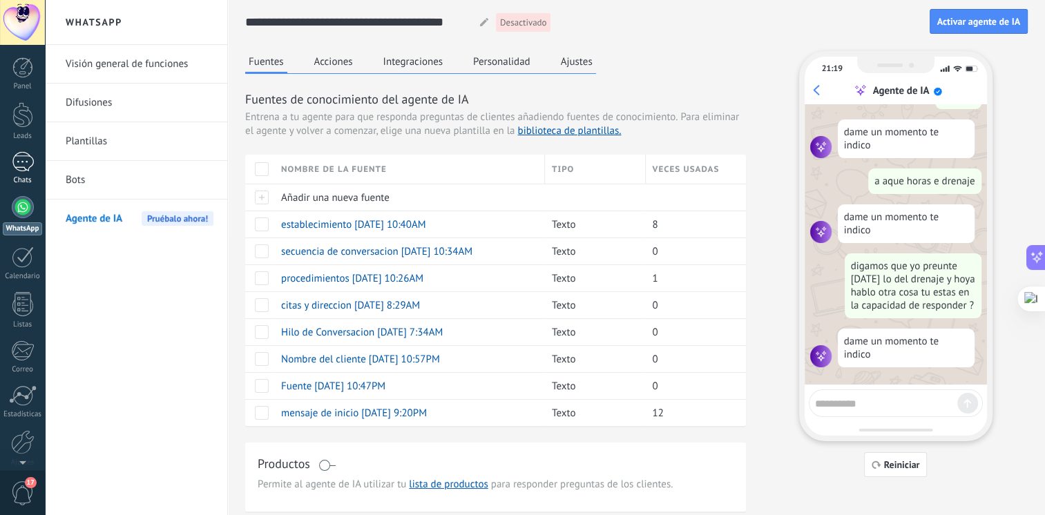
click at [34, 164] on link "Chats" at bounding box center [22, 168] width 45 height 33
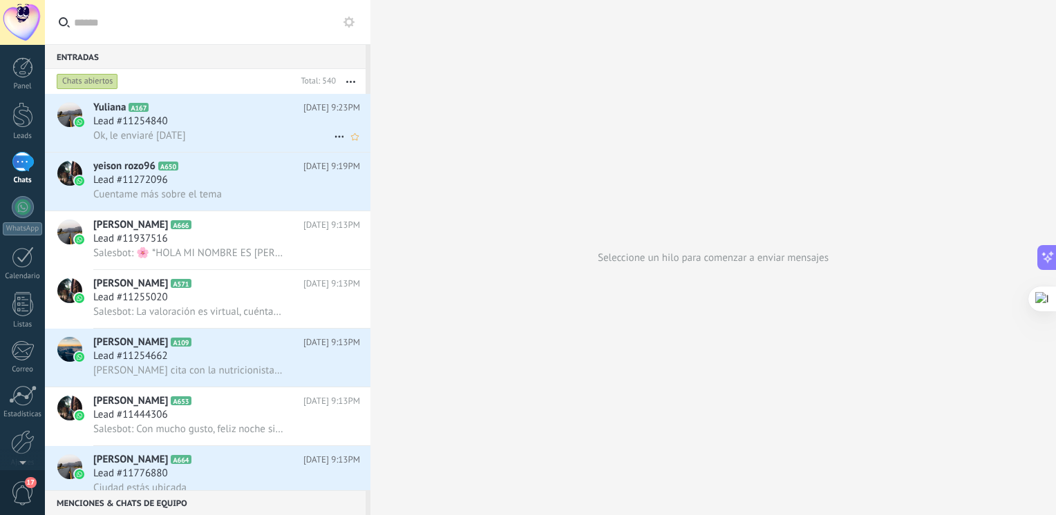
click at [245, 126] on div "Lead #11254840" at bounding box center [226, 122] width 267 height 14
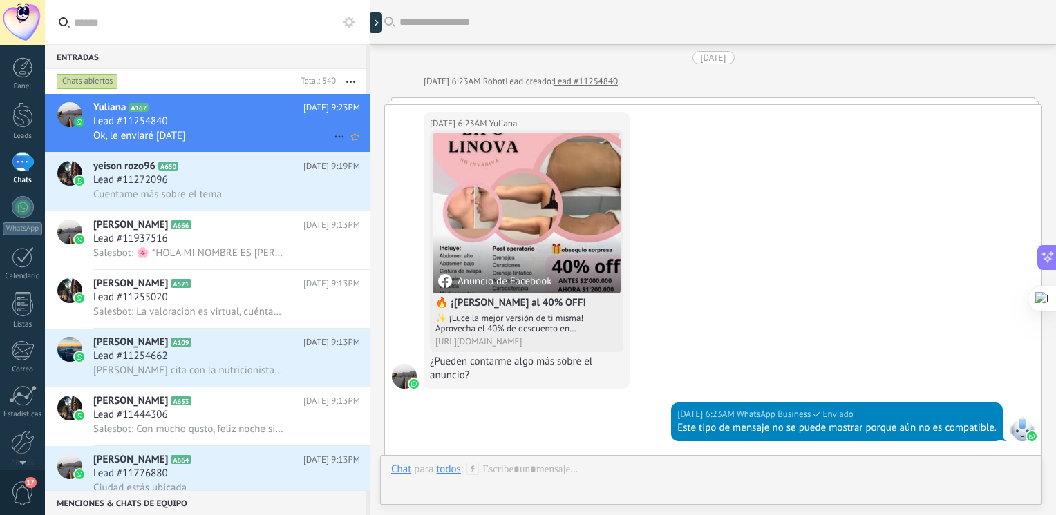
scroll to position [1392, 0]
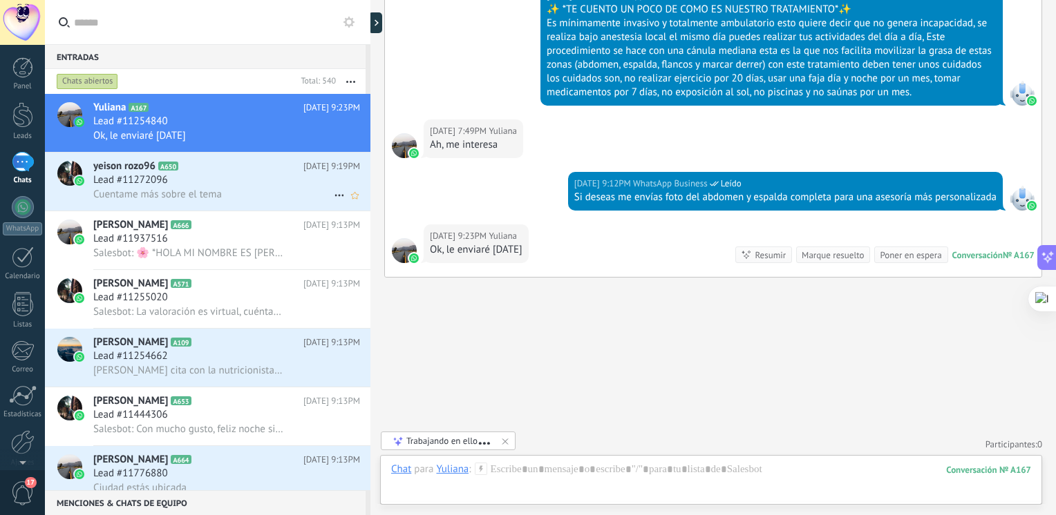
click at [151, 175] on span "Lead #11272096" at bounding box center [130, 180] width 75 height 14
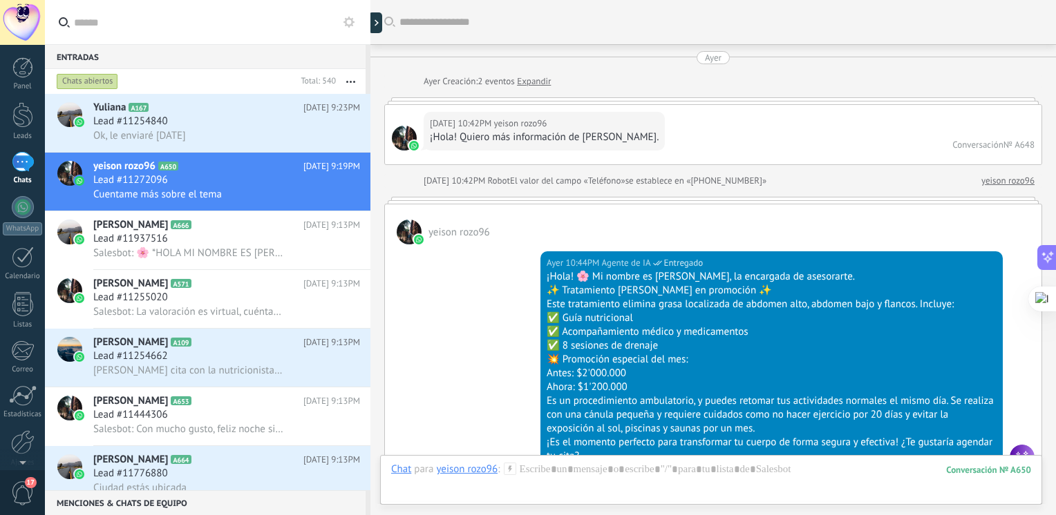
scroll to position [2100, 0]
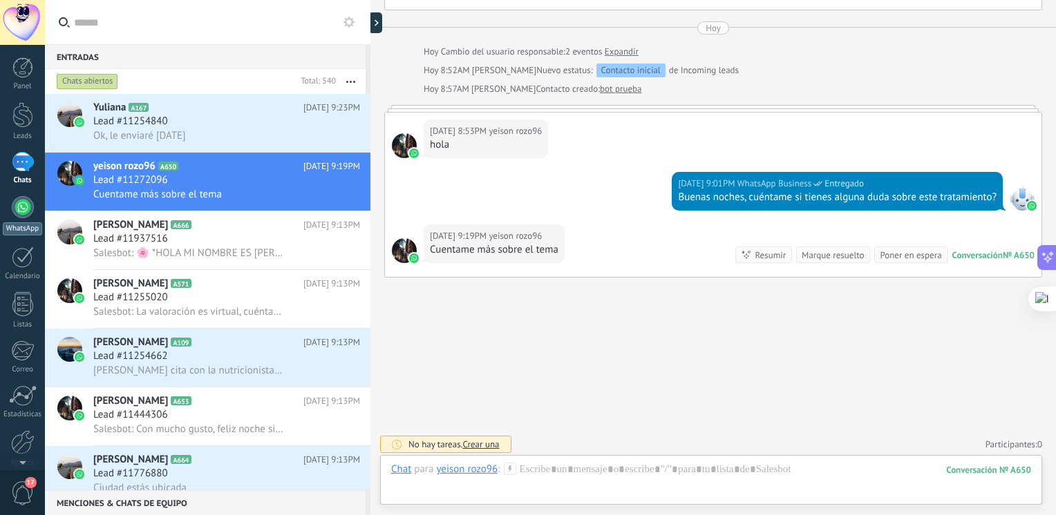
click at [30, 205] on div at bounding box center [23, 207] width 22 height 22
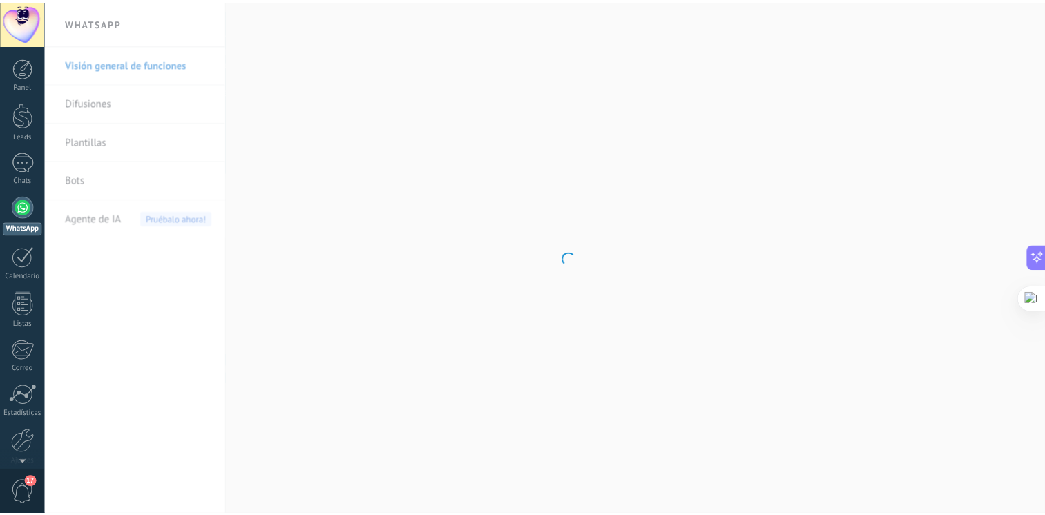
scroll to position [1613, 0]
click at [93, 213] on span "Agente de IA" at bounding box center [94, 219] width 57 height 39
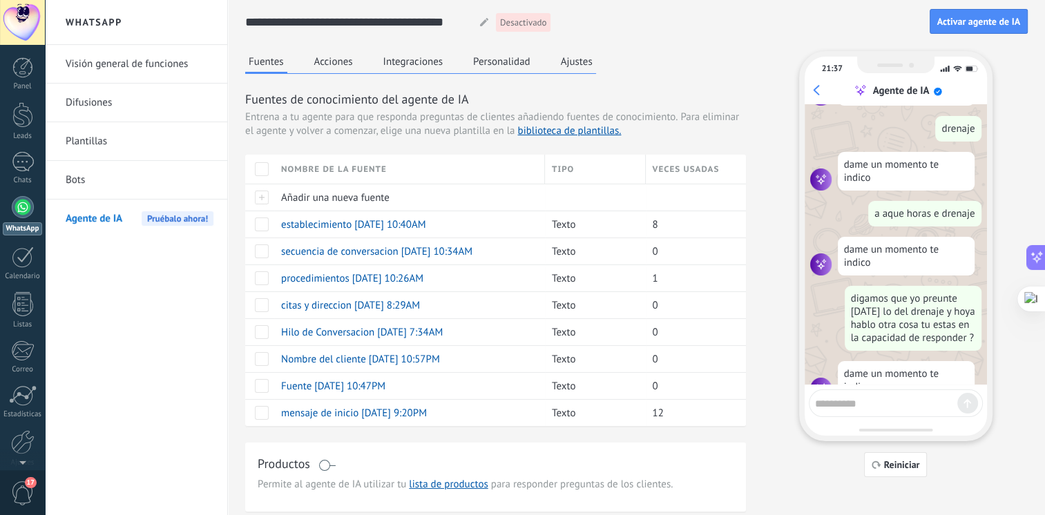
scroll to position [209, 0]
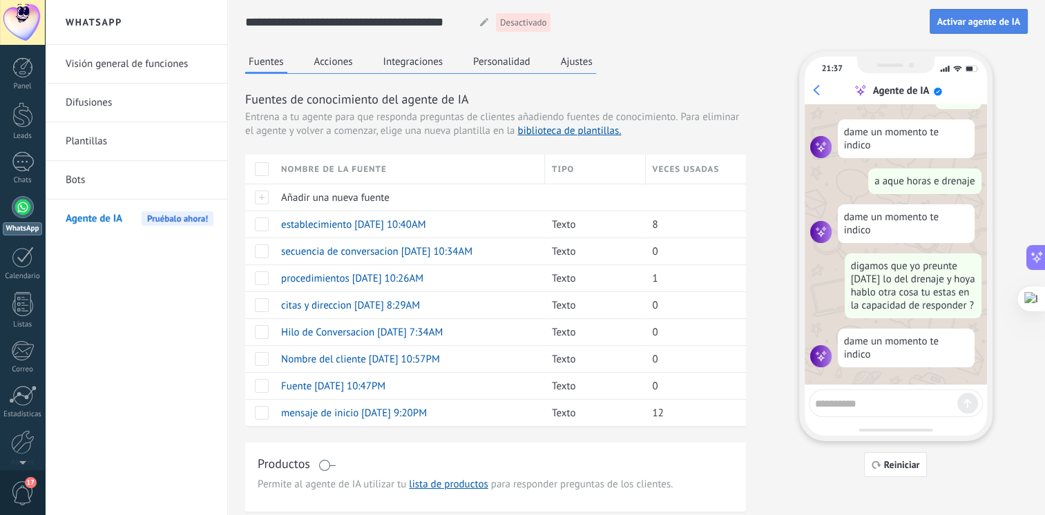
click at [946, 24] on span "Activar agente de IA" at bounding box center [979, 22] width 83 height 10
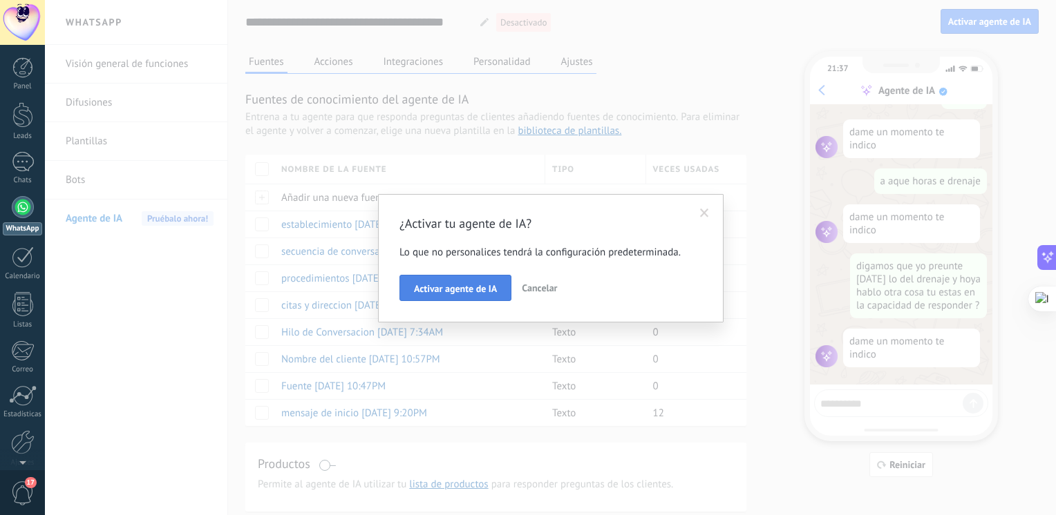
click at [448, 290] on span "Activar agente de IA" at bounding box center [455, 289] width 83 height 10
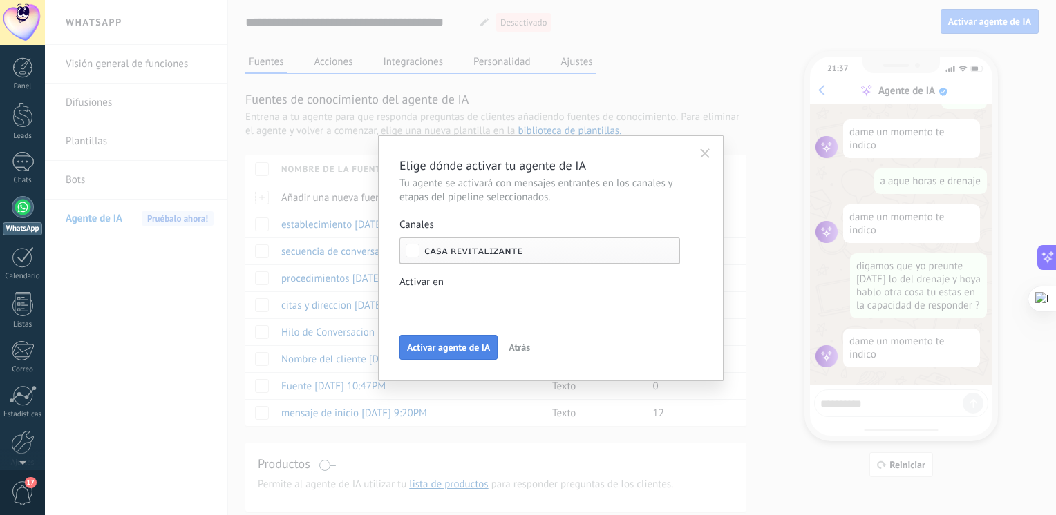
click at [462, 340] on button "Activar agente de IA" at bounding box center [448, 347] width 98 height 25
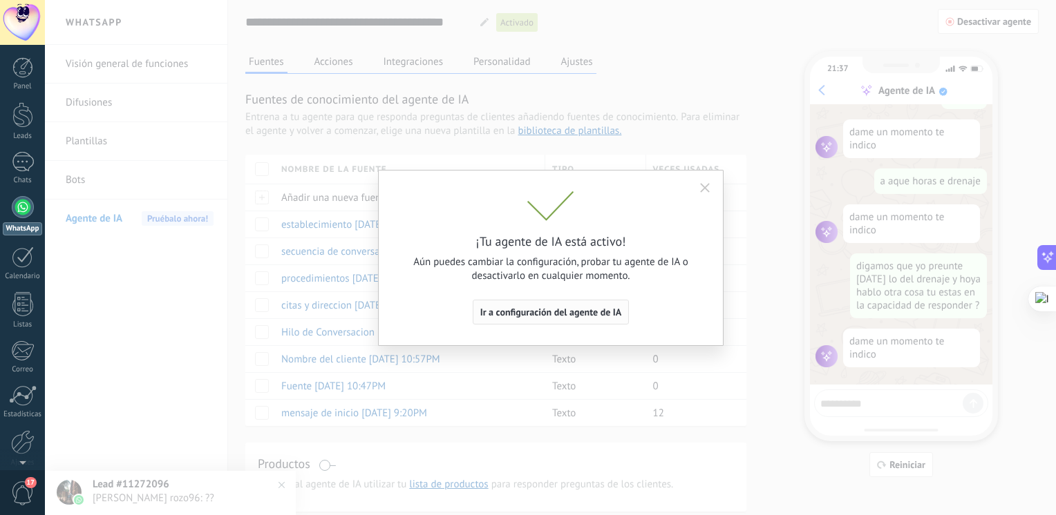
click at [522, 317] on span "Ir a configuración del agente de IA" at bounding box center [551, 312] width 142 height 10
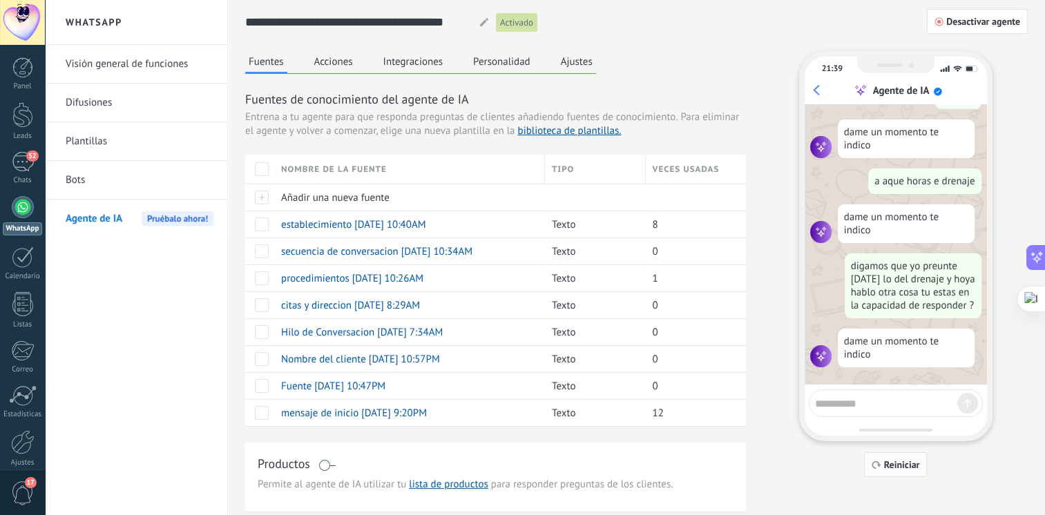
click at [887, 455] on button "Reiniciar" at bounding box center [896, 465] width 64 height 25
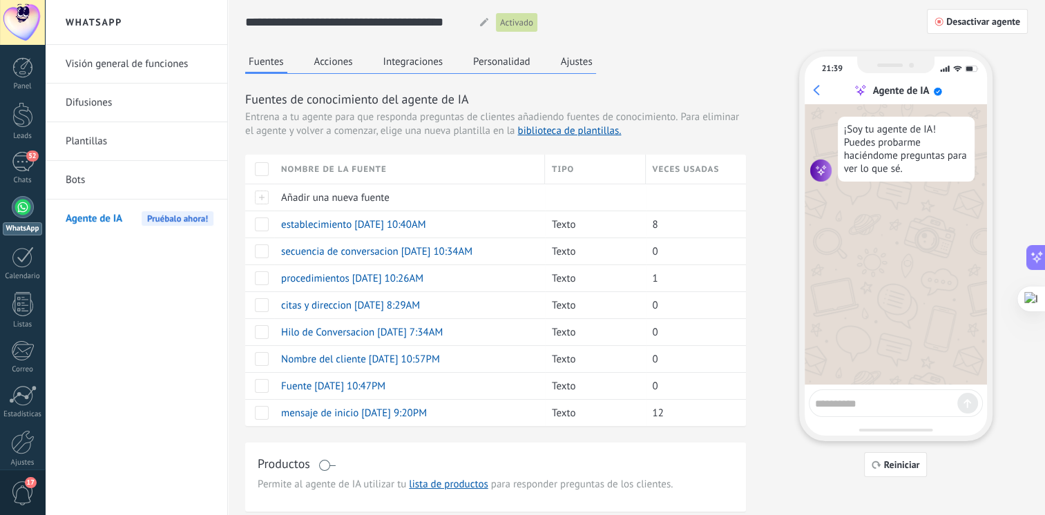
click at [862, 395] on textarea at bounding box center [886, 401] width 142 height 17
type textarea "**"
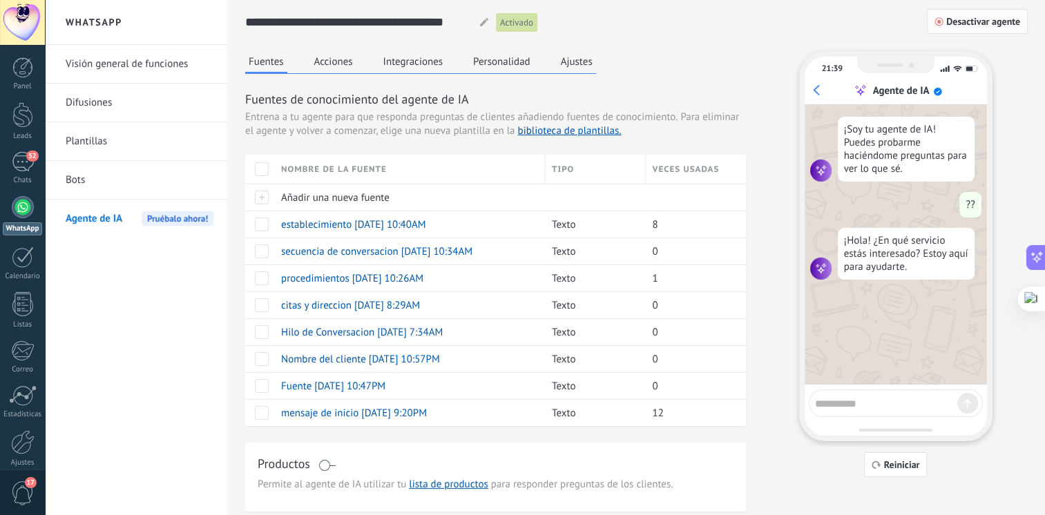
click at [978, 30] on button "Desactivar agente" at bounding box center [977, 21] width 101 height 25
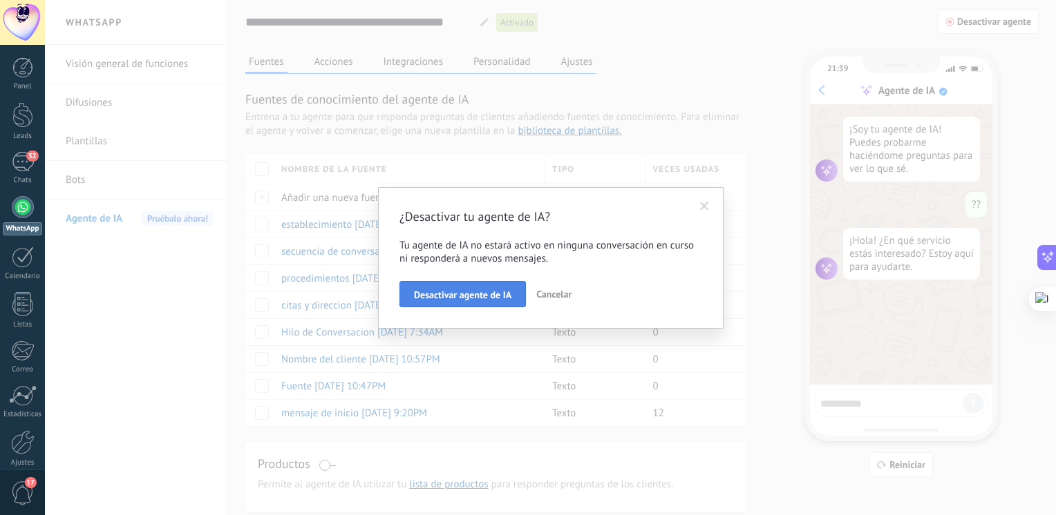
click at [484, 297] on span "Desactivar agente de IA" at bounding box center [462, 295] width 97 height 10
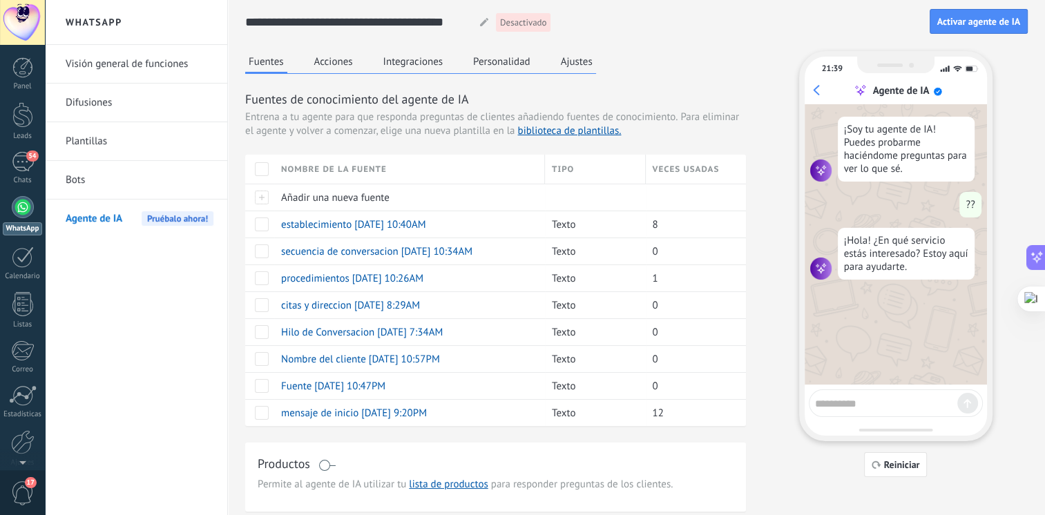
click at [351, 66] on button "Acciones" at bounding box center [334, 61] width 46 height 21
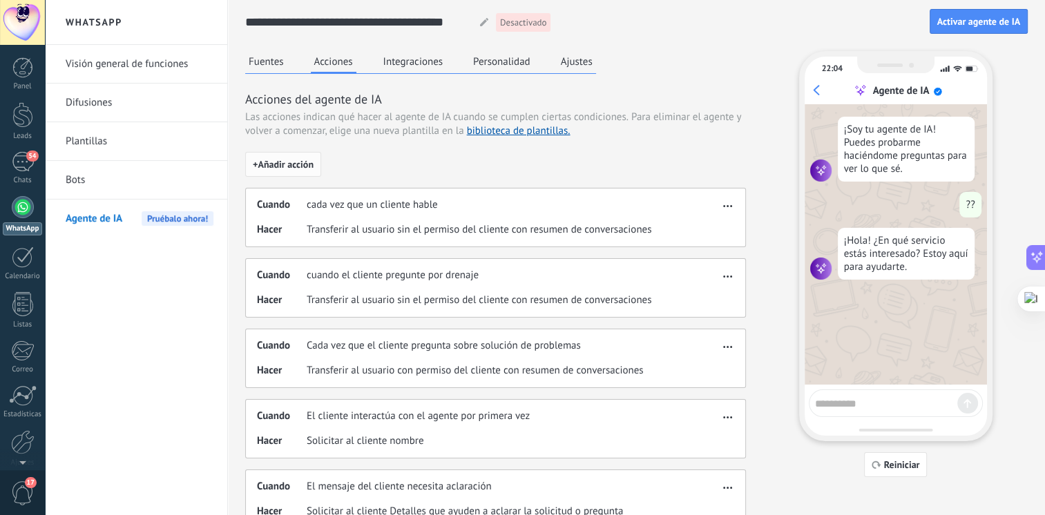
click at [296, 162] on span "+ Añadir acción" at bounding box center [283, 165] width 61 height 10
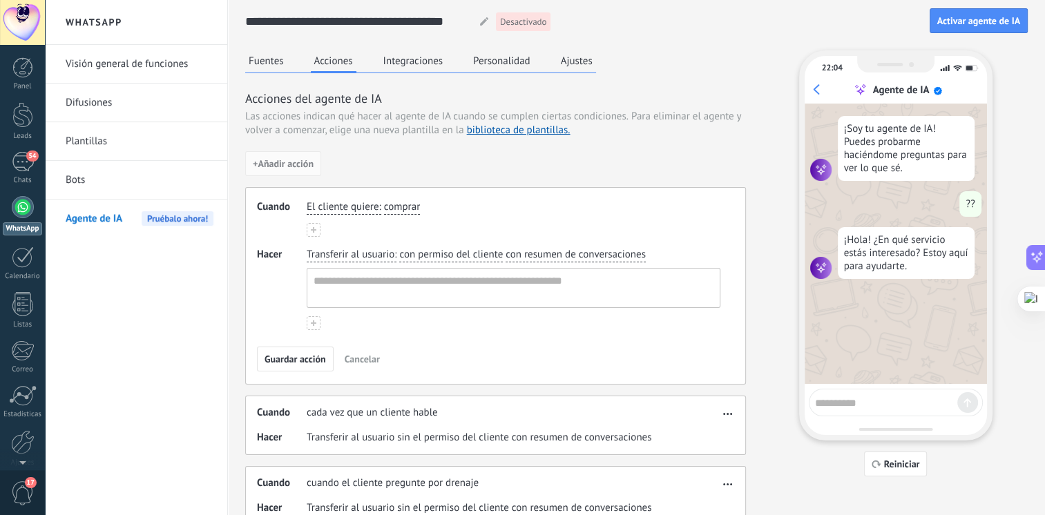
scroll to position [28, 0]
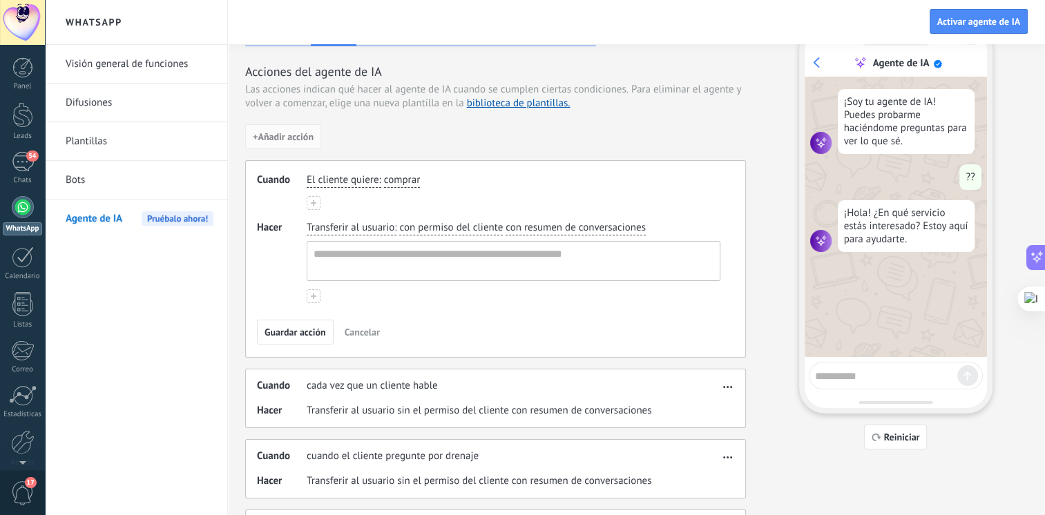
click at [361, 175] on span "El cliente quiere" at bounding box center [343, 180] width 72 height 14
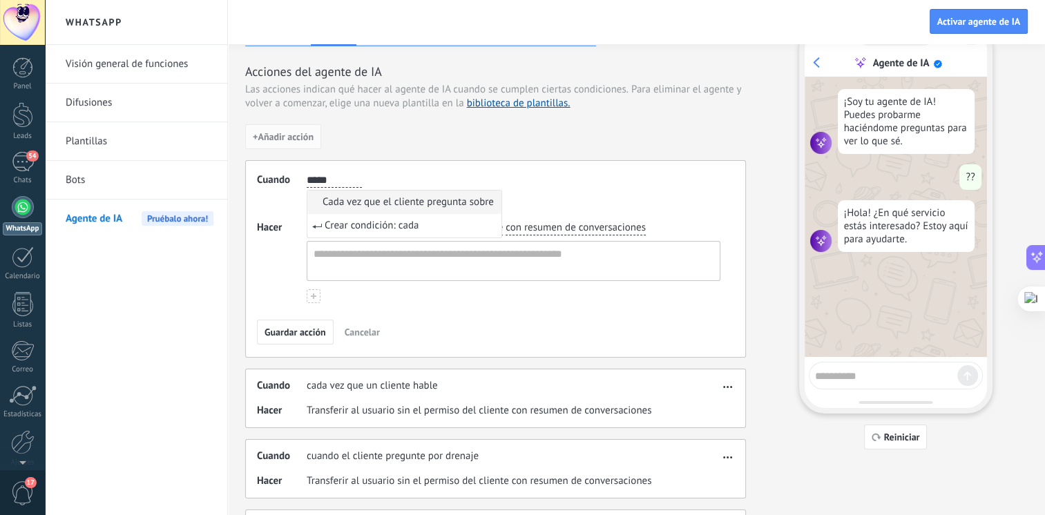
click at [307, 173] on button "**** cada cada cada cada cada El cliente quiere" at bounding box center [334, 180] width 55 height 15
click at [307, 173] on button "******** cada vez cada vez cada vez cada vez cada vez cada vez cada vez cada ve…" at bounding box center [334, 180] width 55 height 15
click at [307, 173] on button "**********" at bounding box center [339, 180] width 64 height 15
click at [307, 173] on button "**********" at bounding box center [344, 180] width 75 height 15
click at [307, 173] on button "**********" at bounding box center [361, 180] width 108 height 15
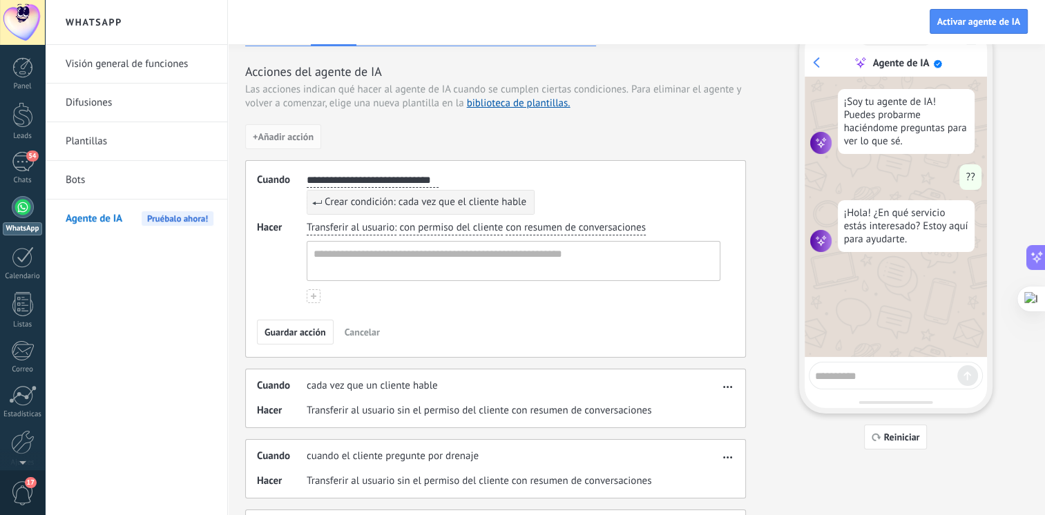
click at [307, 173] on button "**********" at bounding box center [373, 180] width 132 height 15
click at [307, 173] on button "**********" at bounding box center [387, 180] width 161 height 15
click at [307, 173] on button "**********" at bounding box center [393, 180] width 172 height 15
type input "**********"
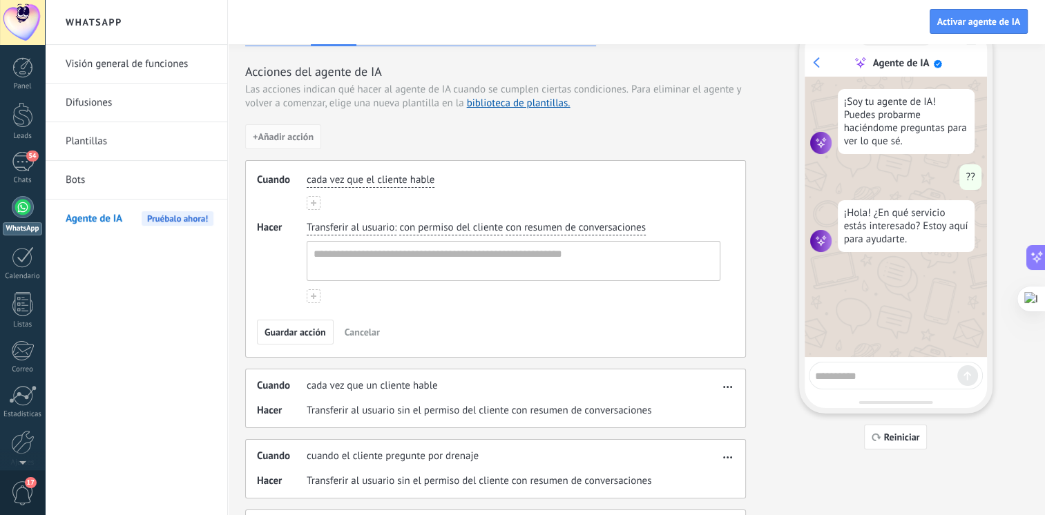
click at [358, 222] on span "Transferir al usuario" at bounding box center [351, 228] width 88 height 14
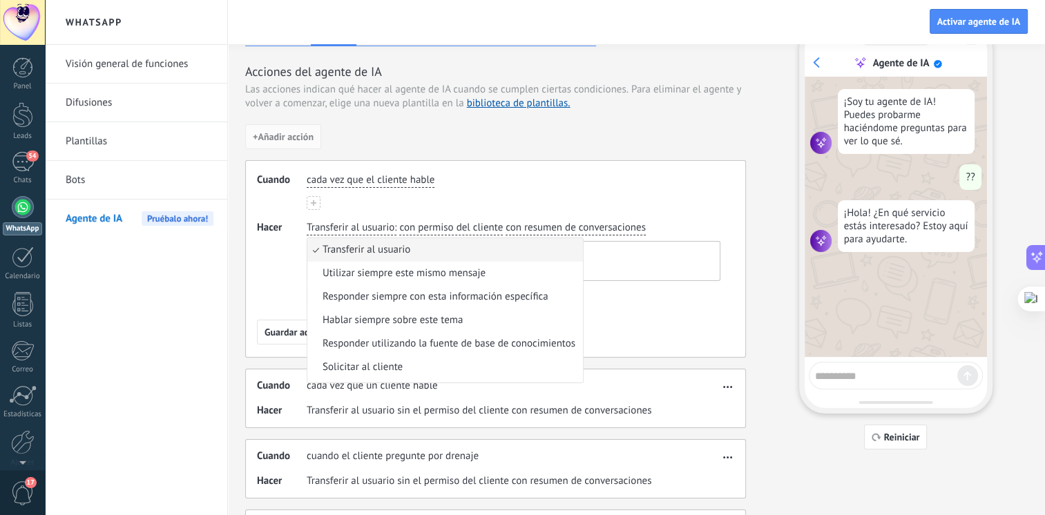
click at [358, 222] on span "Transferir al usuario" at bounding box center [351, 228] width 88 height 14
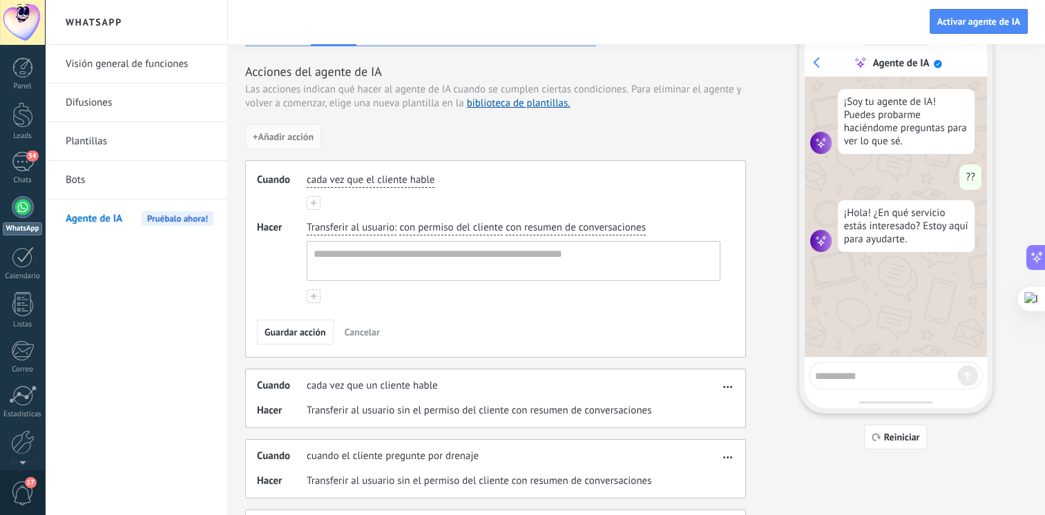
click at [358, 222] on span "Transferir al usuario" at bounding box center [351, 228] width 88 height 14
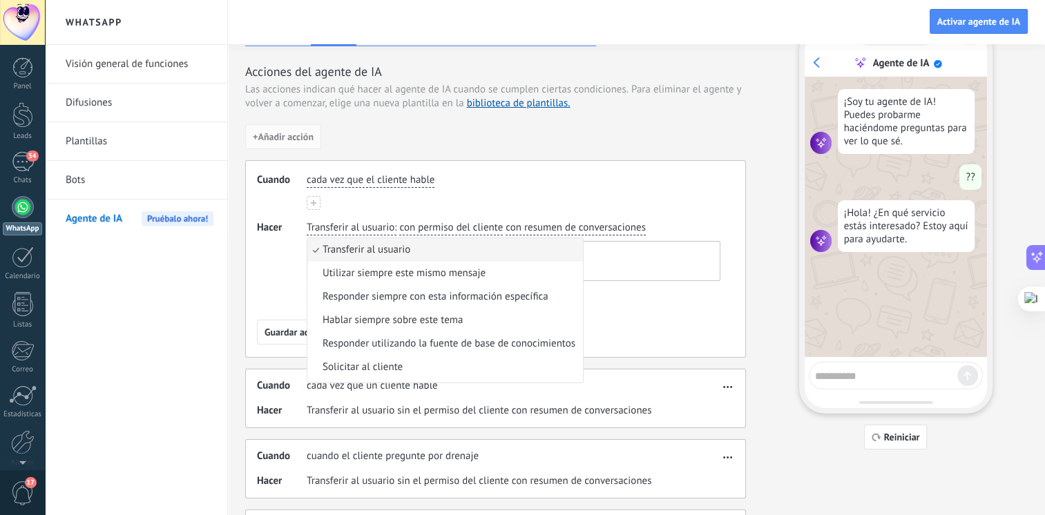
click at [358, 222] on span "Transferir al usuario" at bounding box center [351, 228] width 88 height 14
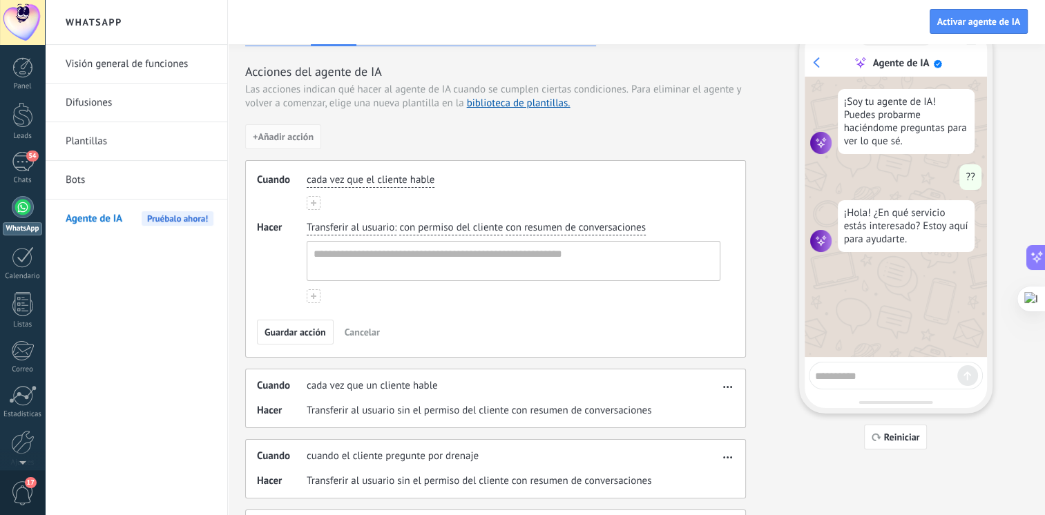
click at [359, 225] on span "Transferir al usuario" at bounding box center [351, 228] width 88 height 14
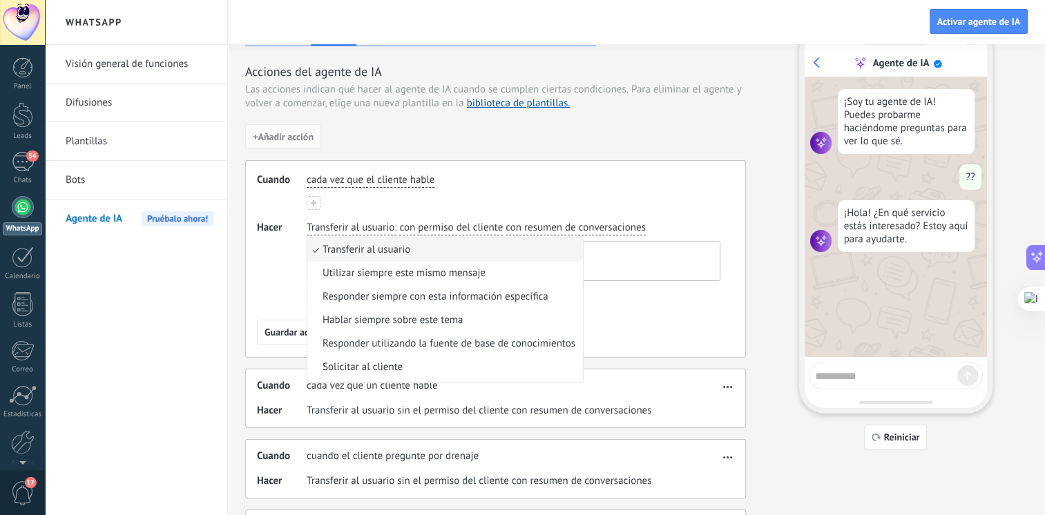
click at [360, 225] on span "Transferir al usuario" at bounding box center [351, 228] width 88 height 14
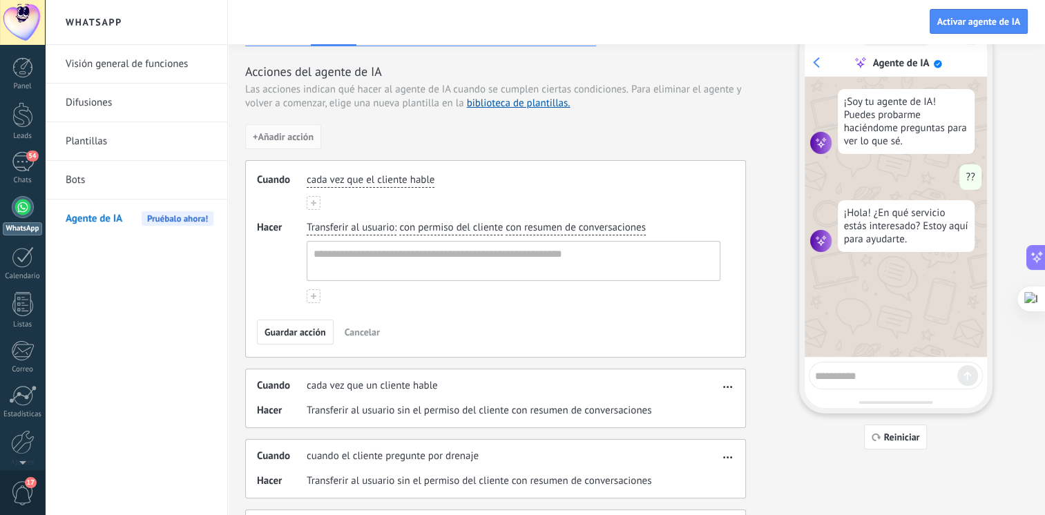
click at [360, 225] on span "Transferir al usuario" at bounding box center [351, 228] width 88 height 14
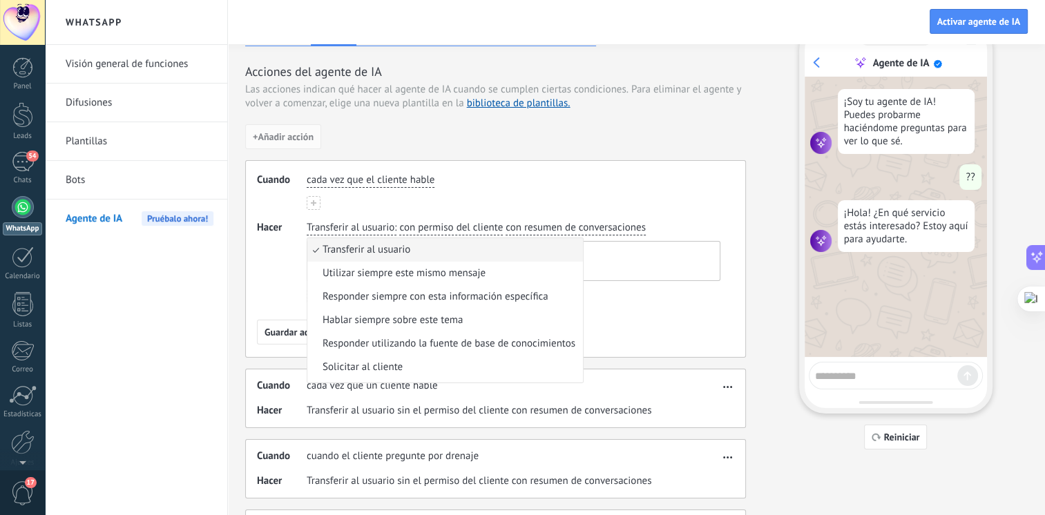
click at [360, 225] on span "Transferir al usuario" at bounding box center [351, 228] width 88 height 14
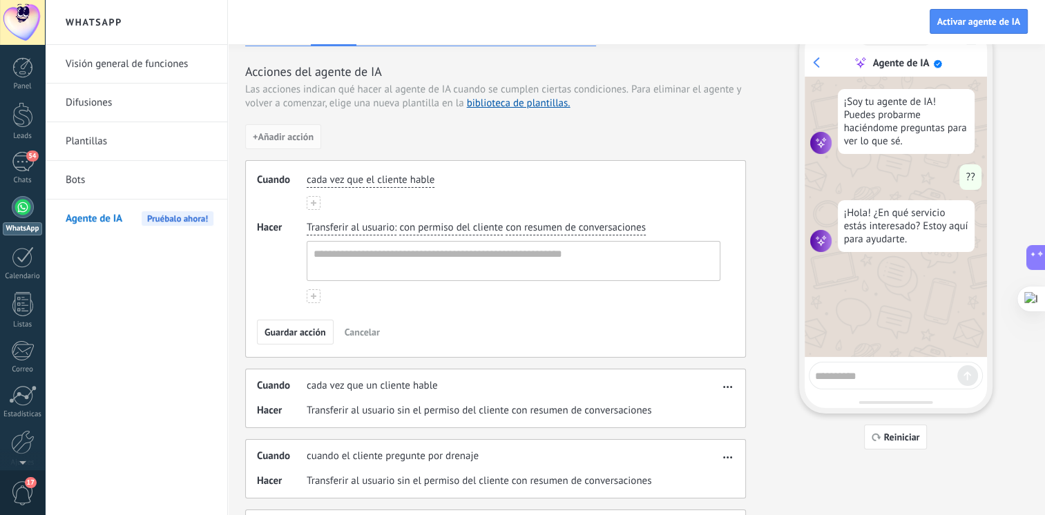
click at [360, 225] on span "Transferir al usuario" at bounding box center [351, 228] width 88 height 14
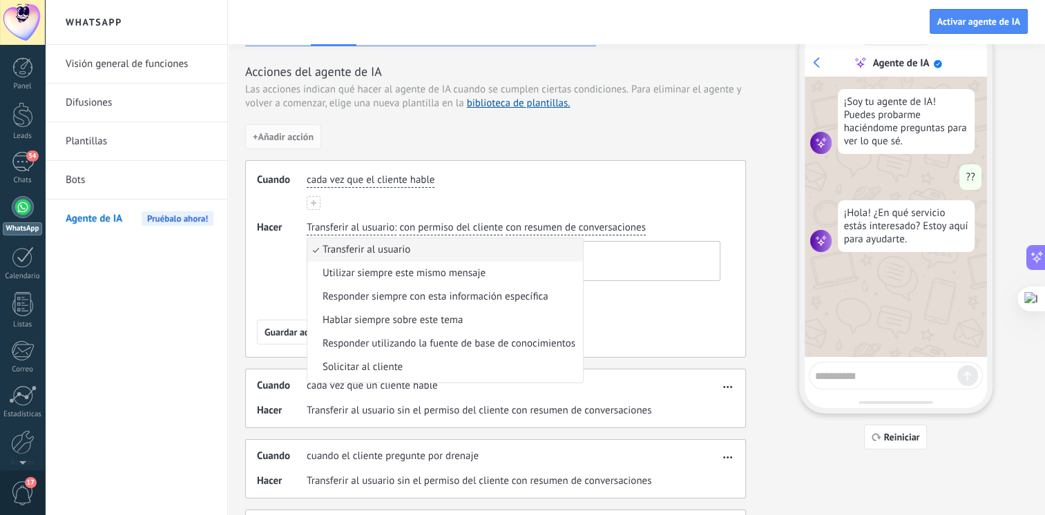
click at [454, 219] on div "Transferir al usuario : Transferir al usuario Utilizar siempre este mismo mensa…" at bounding box center [513, 251] width 419 height 66
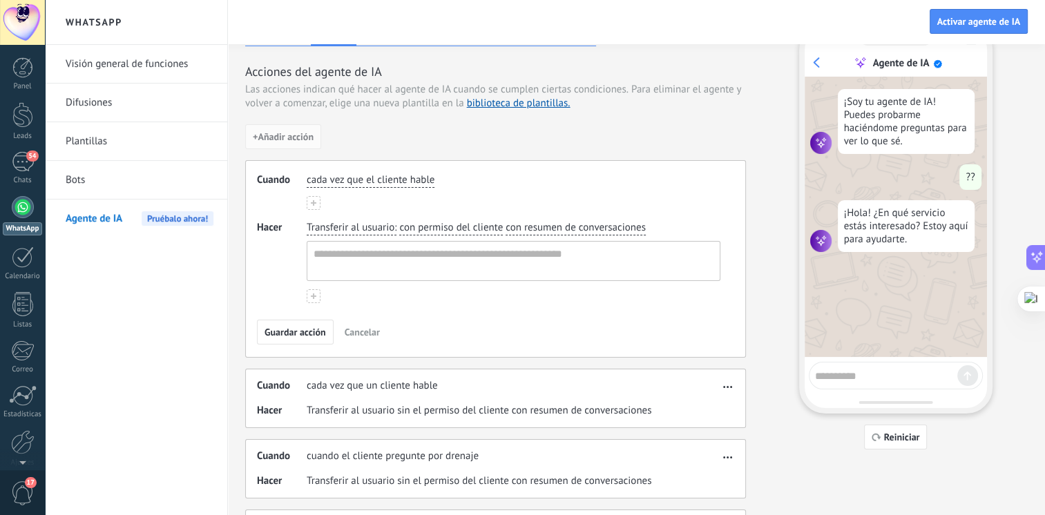
click at [450, 225] on span "con permiso del cliente" at bounding box center [451, 228] width 104 height 14
click at [444, 267] on span "sin el permiso del cliente" at bounding box center [471, 274] width 112 height 14
click at [385, 262] on textarea at bounding box center [512, 261] width 410 height 39
click at [384, 249] on textarea "**********" at bounding box center [512, 261] width 410 height 39
click at [384, 296] on div "**********" at bounding box center [514, 262] width 414 height 82
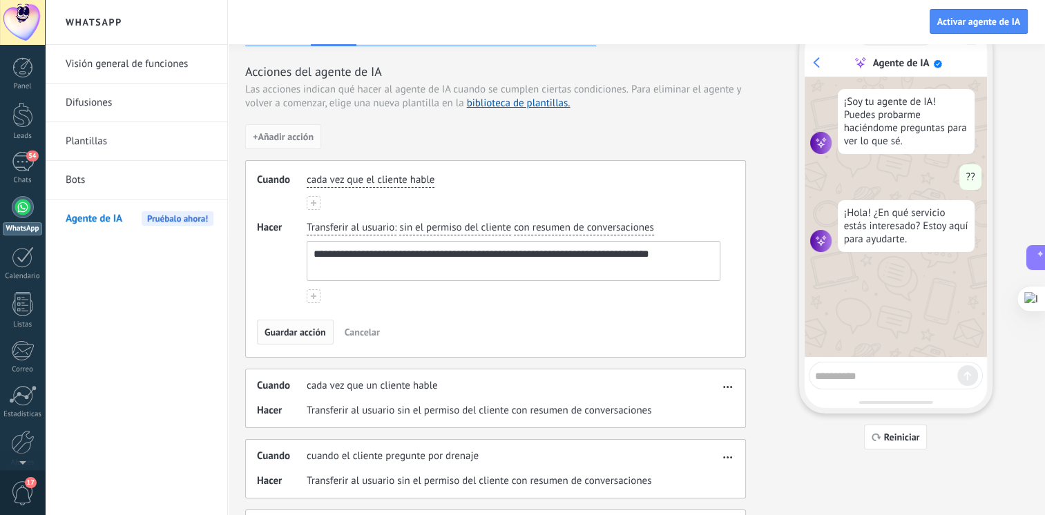
type textarea "**********"
click at [310, 328] on span "Guardar acción" at bounding box center [295, 333] width 61 height 10
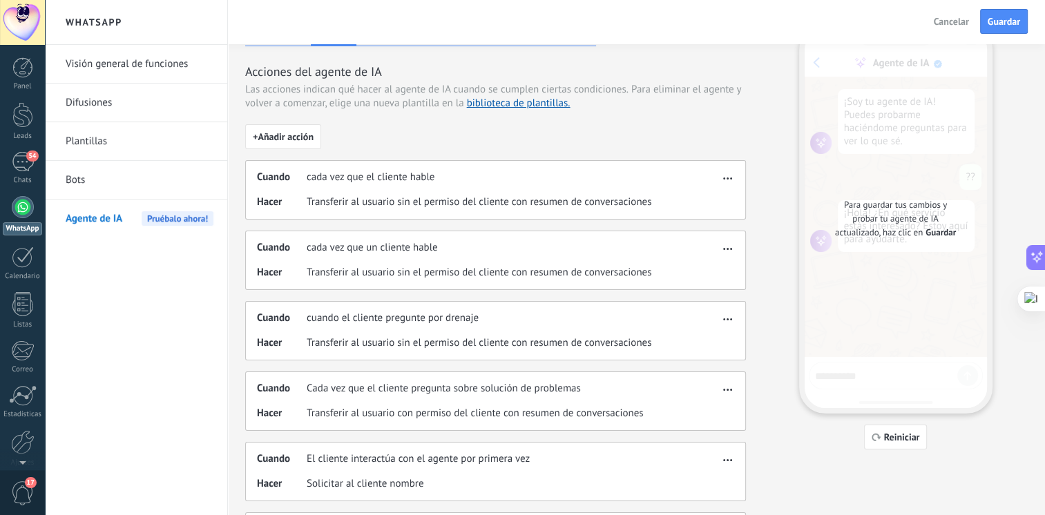
click at [548, 272] on span "Transferir al usuario sin el permiso del cliente con resumen de conversaciones" at bounding box center [479, 273] width 345 height 14
click at [641, 276] on span "Transferir al usuario sin el permiso del cliente con resumen de conversaciones" at bounding box center [479, 273] width 345 height 14
drag, startPoint x: 641, startPoint y: 276, endPoint x: 729, endPoint y: 238, distance: 95.6
click at [729, 238] on div "Cuando cada vez que un cliente hable Hacer Transferir al usuario sin el permiso…" at bounding box center [495, 260] width 501 height 59
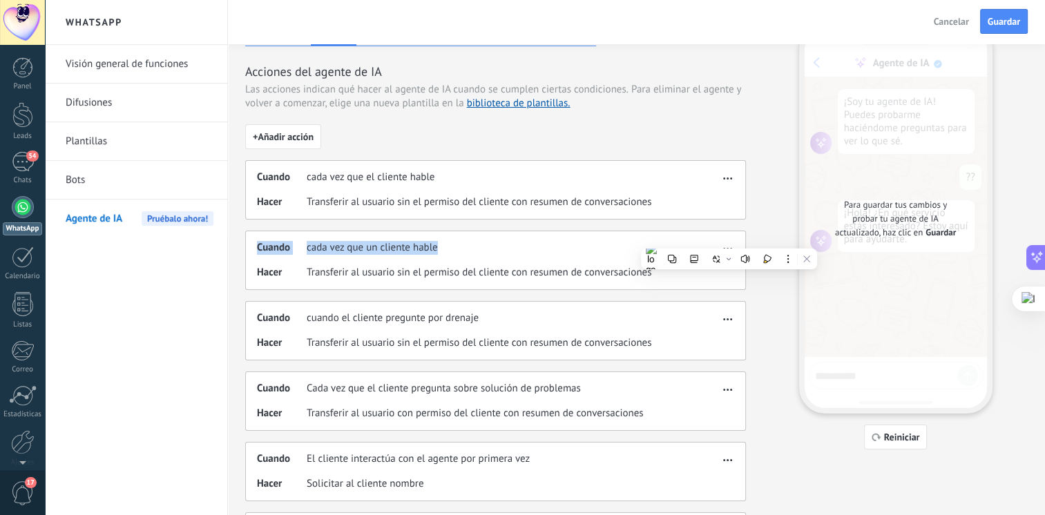
click at [727, 242] on span "button" at bounding box center [727, 247] width 9 height 10
click at [696, 276] on div "Editar" at bounding box center [699, 268] width 73 height 28
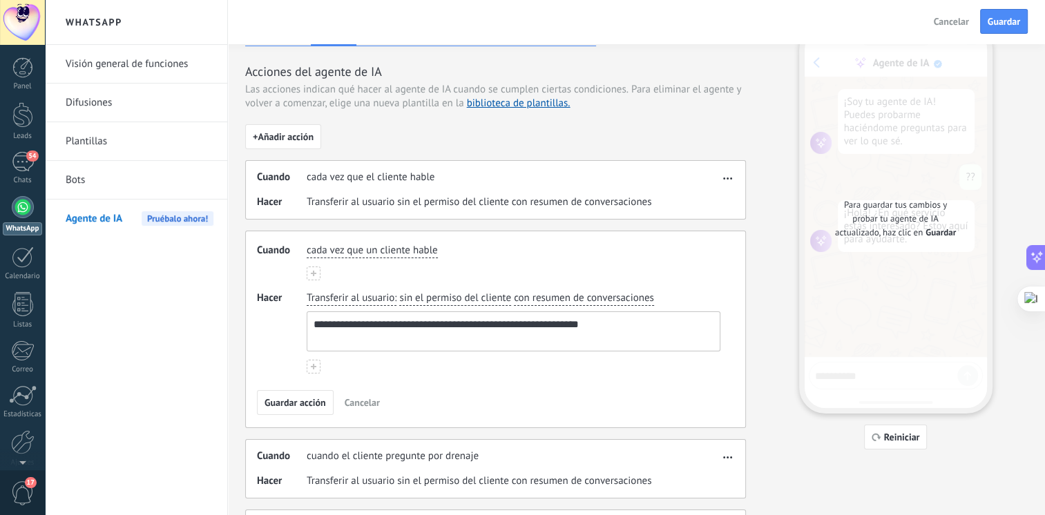
scroll to position [30, 0]
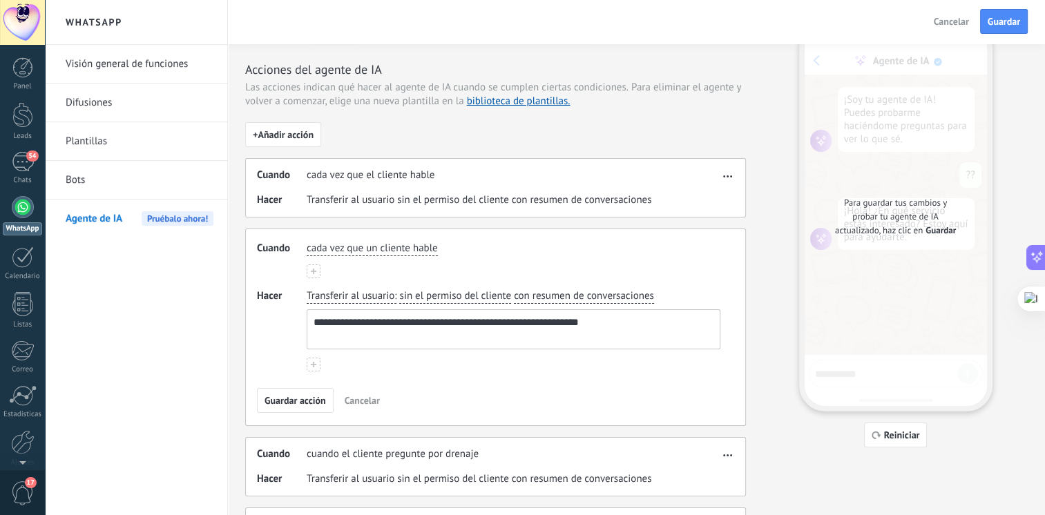
click at [732, 173] on span "button" at bounding box center [727, 174] width 9 height 10
click at [707, 198] on span "Editar" at bounding box center [700, 196] width 26 height 14
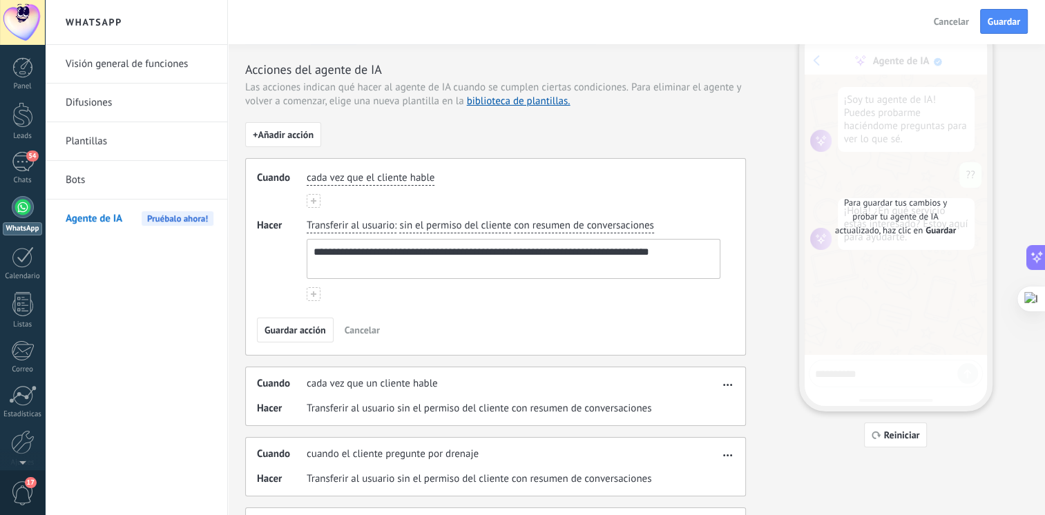
scroll to position [0, 0]
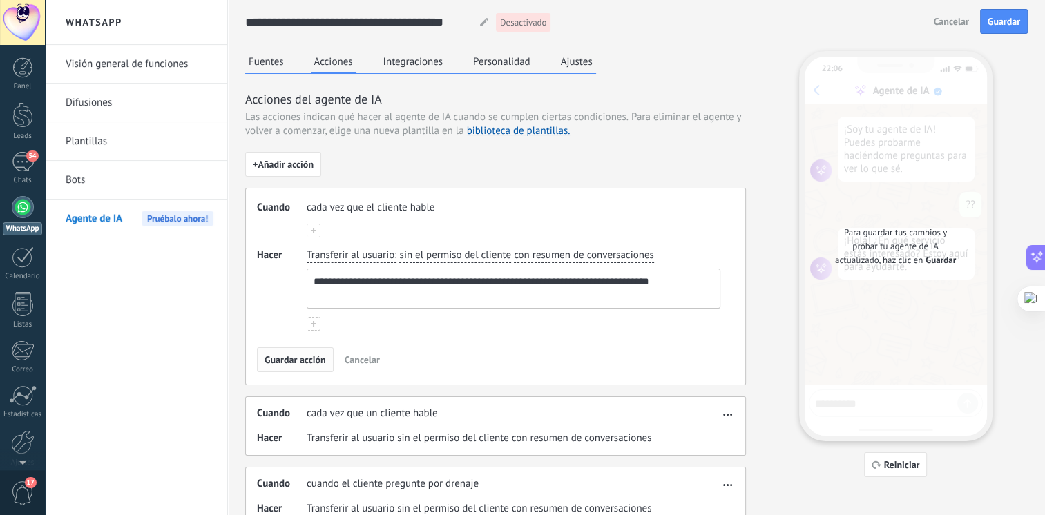
click at [319, 357] on span "Guardar acción" at bounding box center [295, 360] width 61 height 10
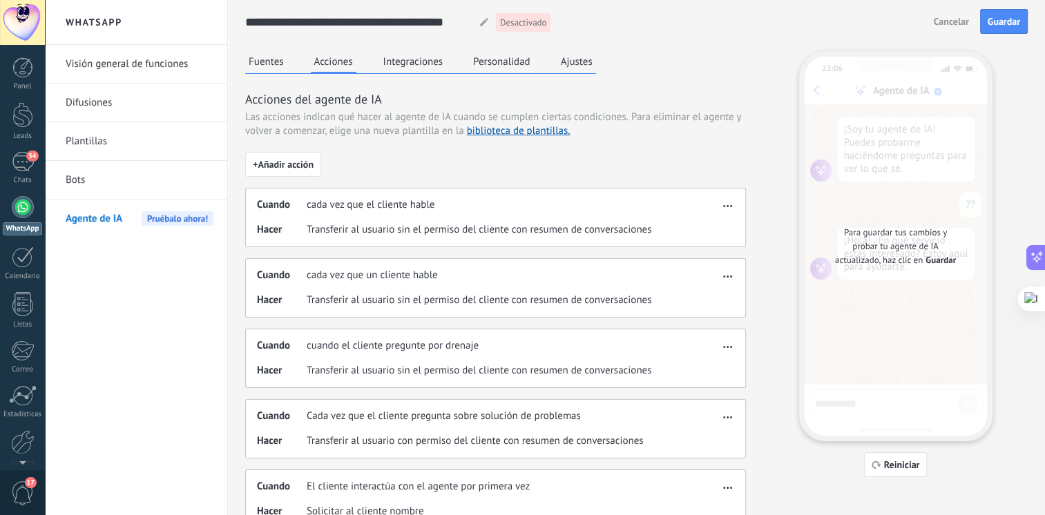
scroll to position [28, 0]
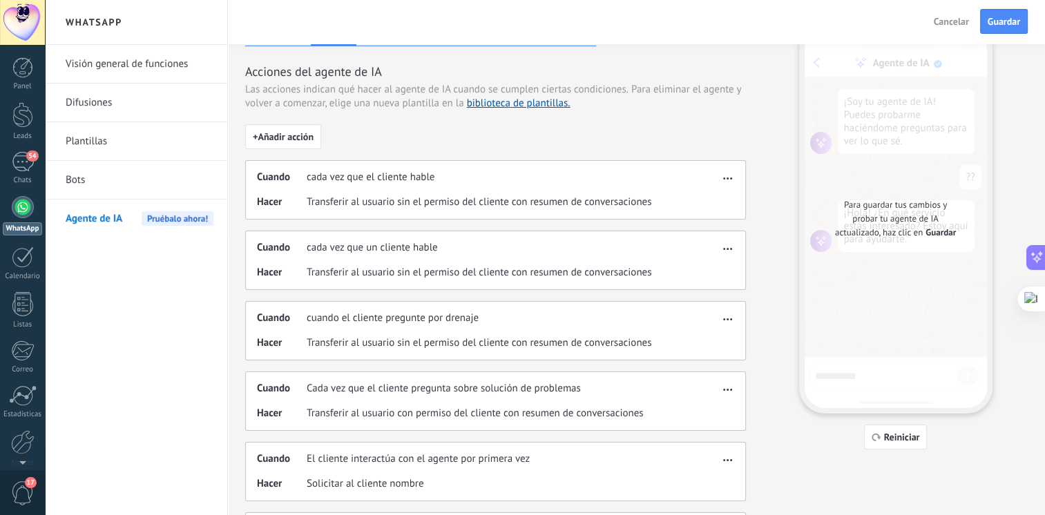
click at [558, 340] on span "Transferir al usuario sin el permiso del cliente con resumen de conversaciones" at bounding box center [479, 343] width 345 height 14
click at [718, 321] on div "Cuando cuando el cliente pregunte por drenaje" at bounding box center [488, 319] width 462 height 14
click at [724, 319] on icon "button" at bounding box center [727, 320] width 9 height 2
click at [705, 348] on div "Editar" at bounding box center [699, 339] width 73 height 28
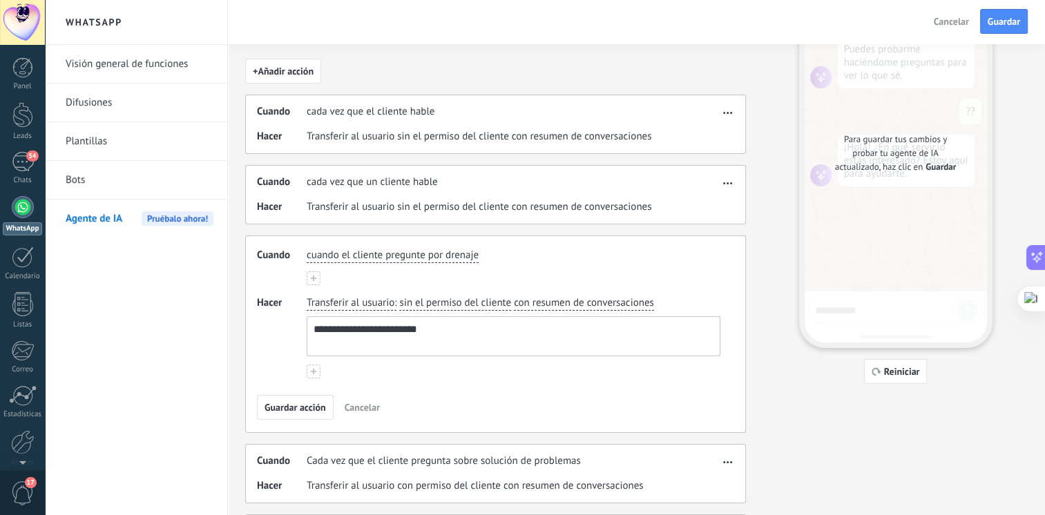
scroll to position [99, 0]
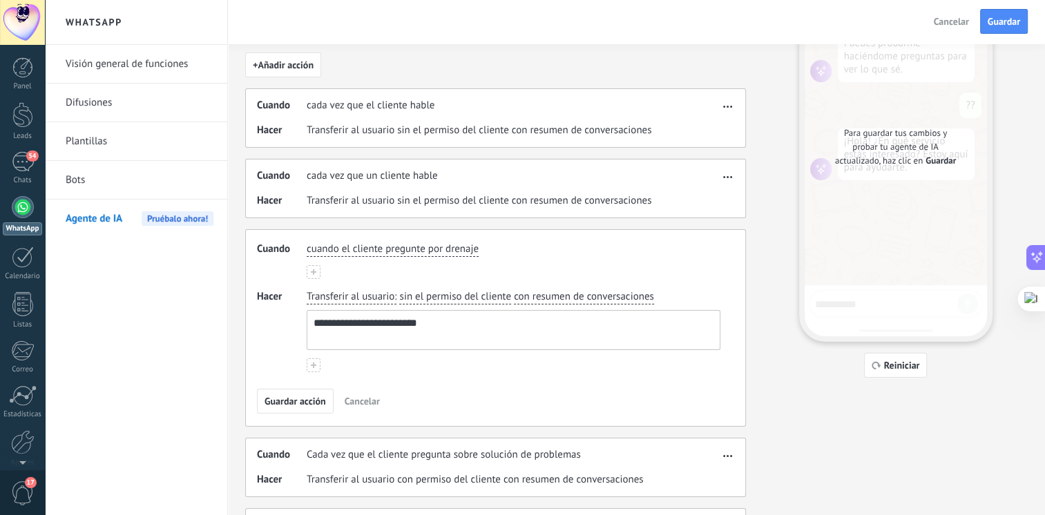
click at [730, 178] on span "button" at bounding box center [727, 175] width 9 height 10
click at [695, 202] on span "Editar" at bounding box center [700, 196] width 26 height 14
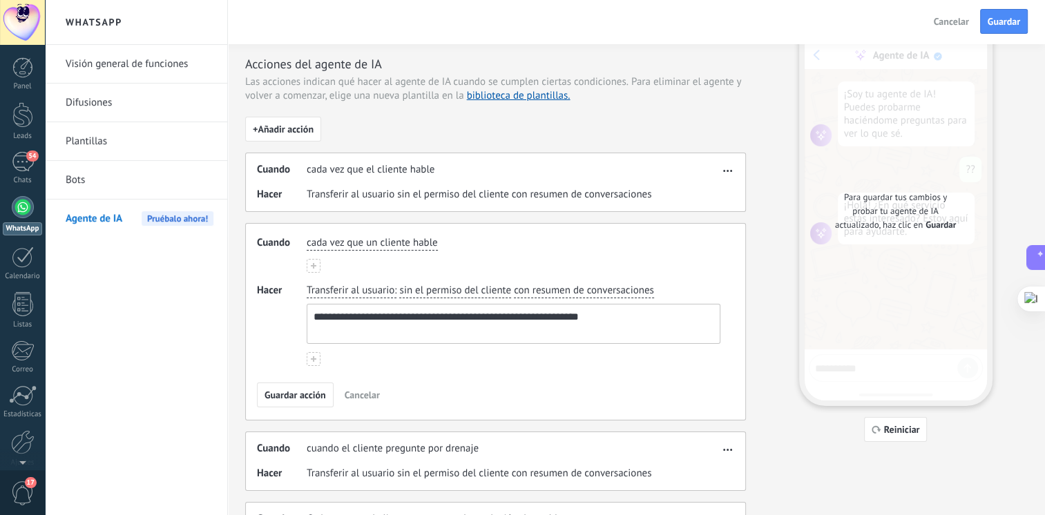
scroll to position [30, 0]
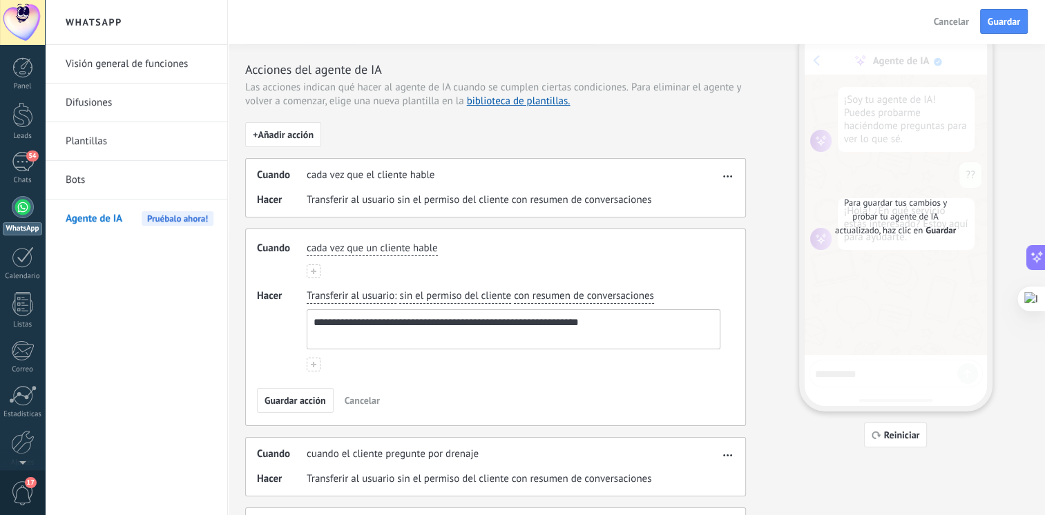
click at [510, 290] on span "sin el permiso del cliente" at bounding box center [455, 297] width 112 height 14
click at [379, 290] on span "Transferir al usuario" at bounding box center [351, 297] width 88 height 14
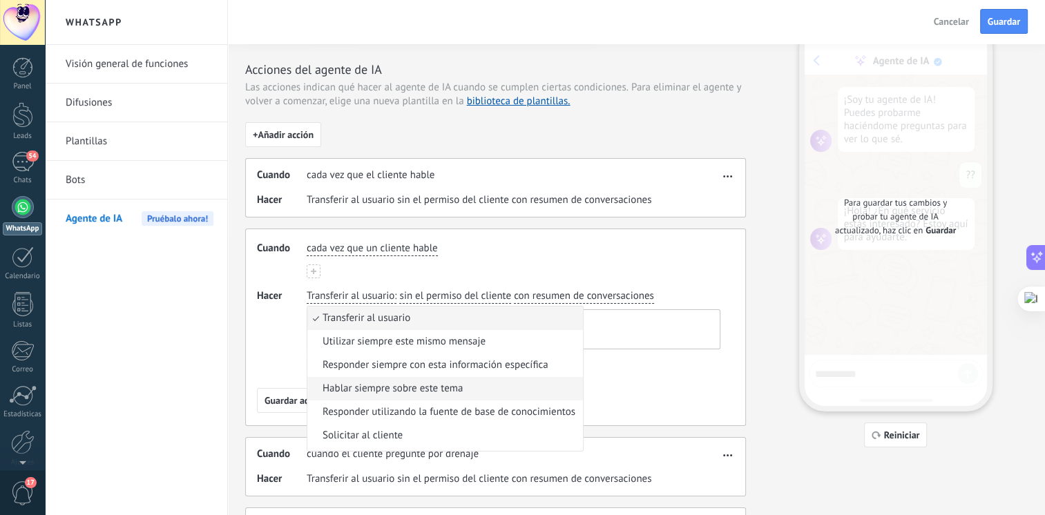
click at [395, 389] on span "Hablar siempre sobre este tema" at bounding box center [393, 389] width 140 height 14
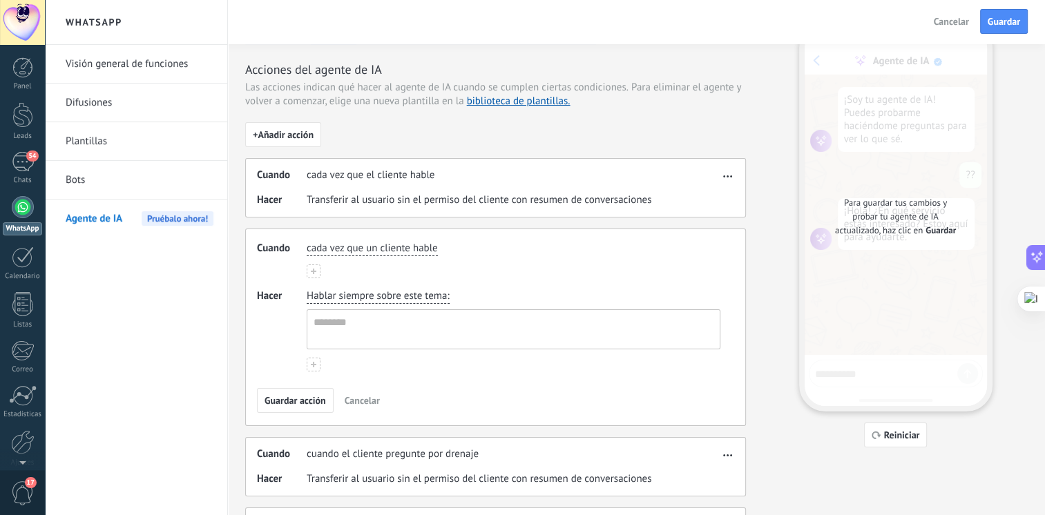
click at [464, 297] on div "Hablar siempre sobre este tema :" at bounding box center [513, 320] width 419 height 66
click at [464, 294] on div "Hablar siempre sobre este tema :" at bounding box center [513, 320] width 419 height 66
click at [459, 296] on div "Hablar siempre sobre este tema :" at bounding box center [513, 320] width 419 height 66
click at [409, 316] on textarea at bounding box center [512, 329] width 410 height 39
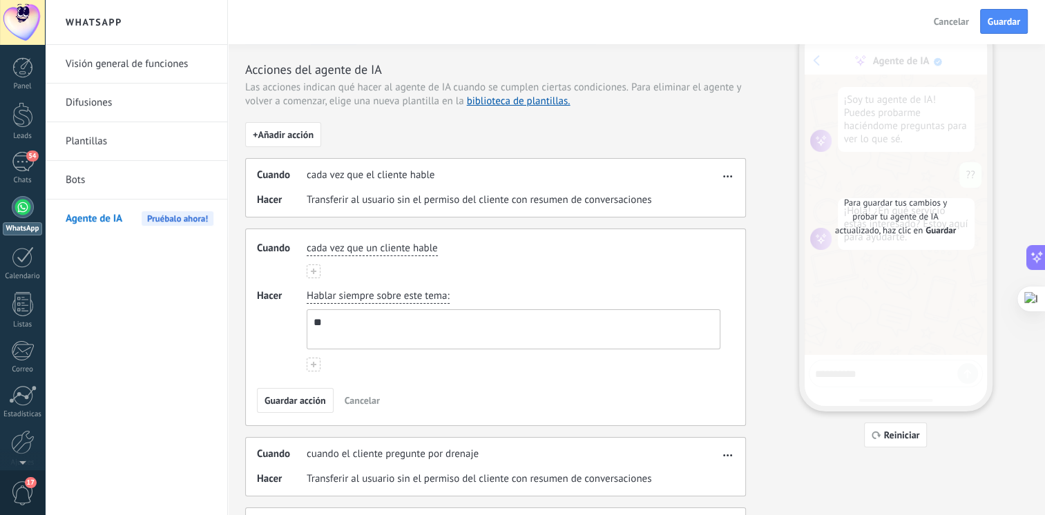
type textarea "*"
click at [369, 396] on span "Cancelar" at bounding box center [362, 401] width 35 height 10
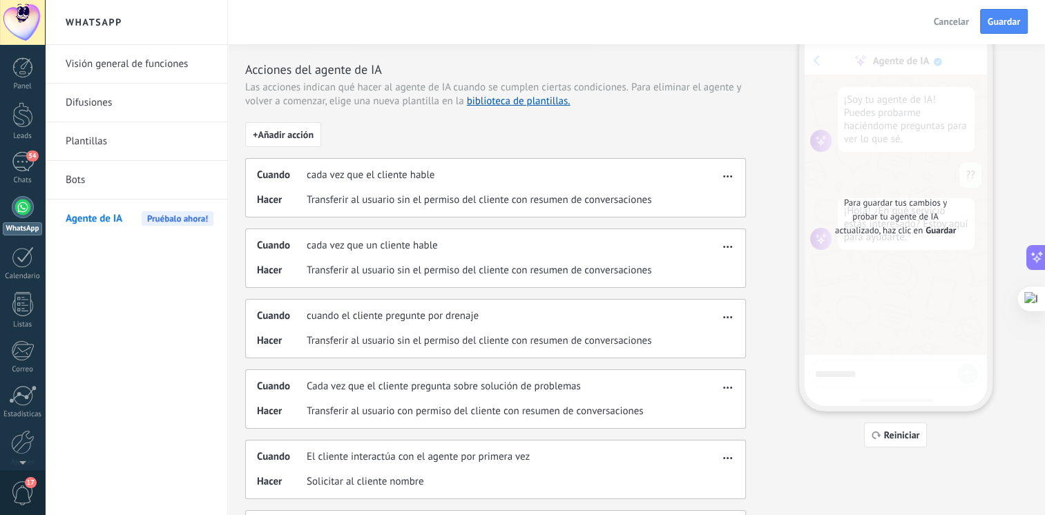
drag, startPoint x: 954, startPoint y: 15, endPoint x: 947, endPoint y: 18, distance: 7.7
click at [947, 18] on span "Cancelar" at bounding box center [951, 22] width 35 height 10
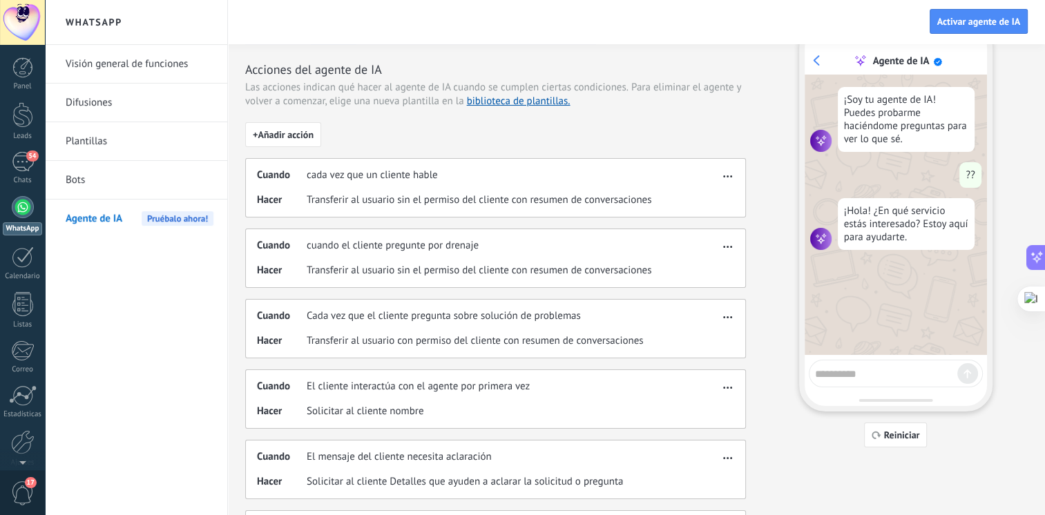
click at [669, 26] on div "**********" at bounding box center [545, 22] width 1000 height 44
click at [36, 167] on link "54 Chats" at bounding box center [22, 168] width 45 height 33
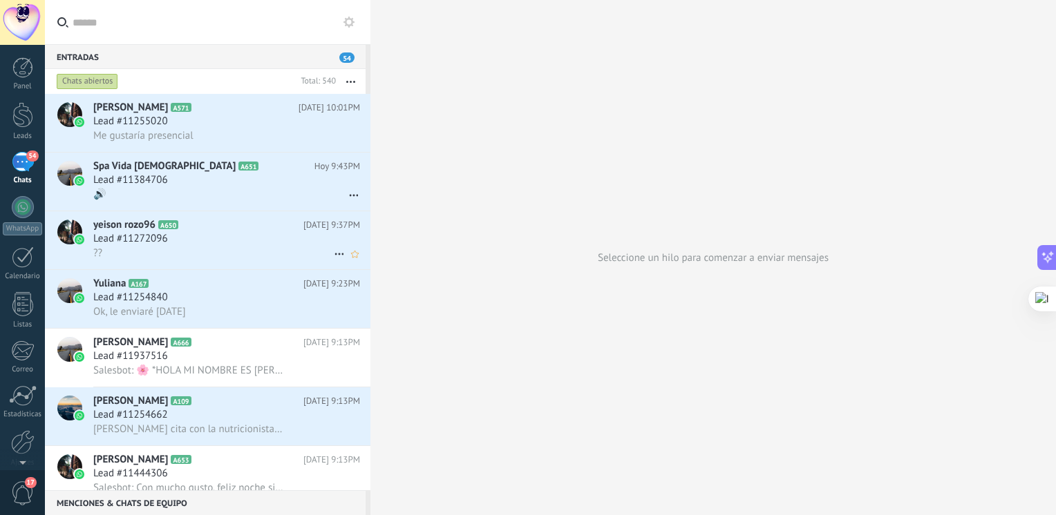
click at [126, 258] on div "??" at bounding box center [226, 253] width 267 height 15
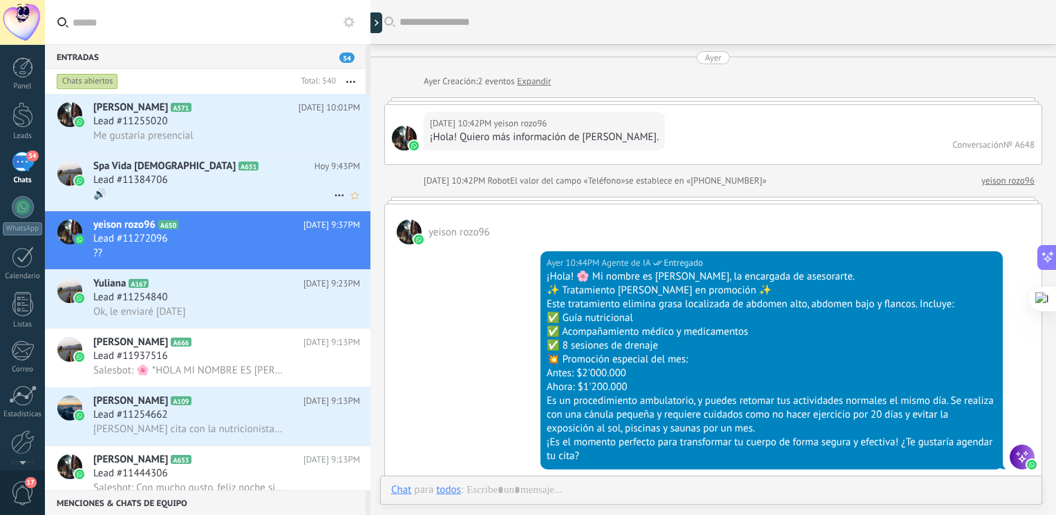
scroll to position [2133, 0]
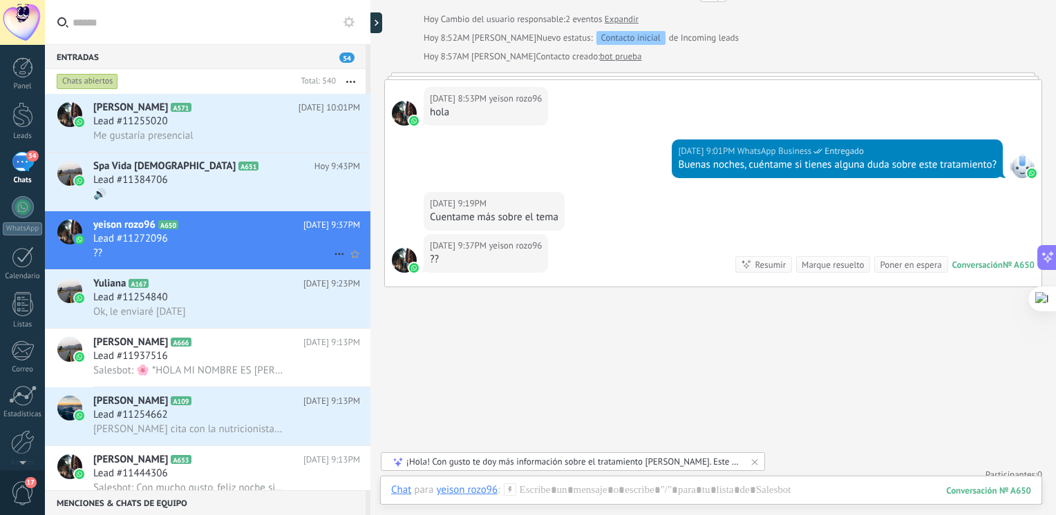
click at [221, 245] on div "Lead #11272096" at bounding box center [226, 239] width 267 height 14
click at [336, 256] on icon at bounding box center [339, 254] width 17 height 17
click at [232, 239] on div at bounding box center [528, 257] width 1056 height 515
click at [332, 261] on icon "Mark respondió Conversación cerrada" at bounding box center [339, 254] width 17 height 17
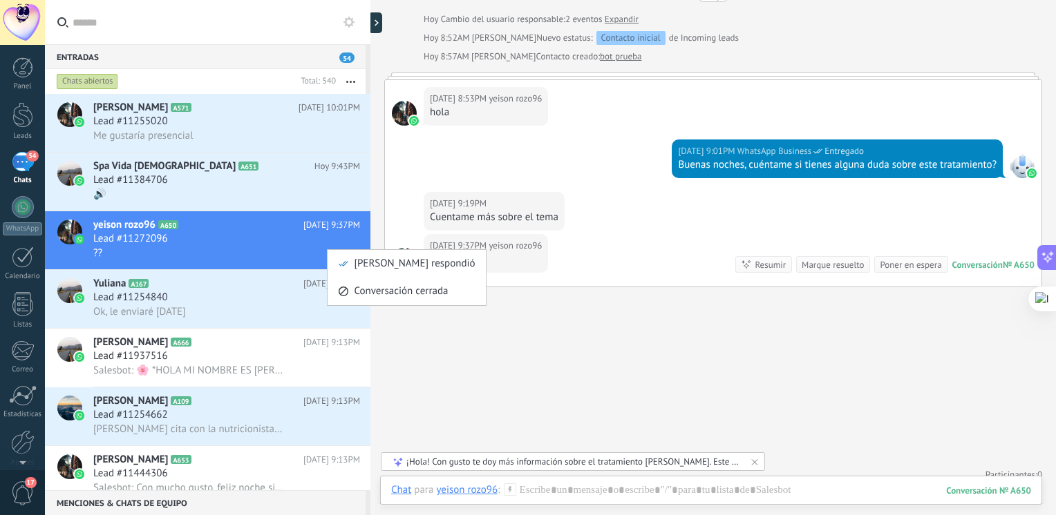
click at [267, 261] on div at bounding box center [528, 257] width 1056 height 515
click at [7, 325] on div "Listas" at bounding box center [23, 325] width 40 height 9
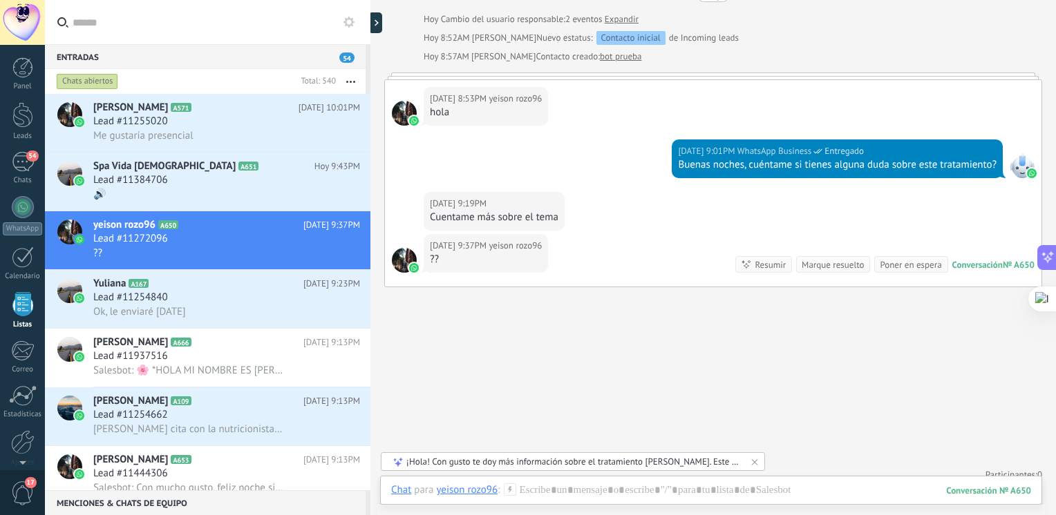
scroll to position [1613, 0]
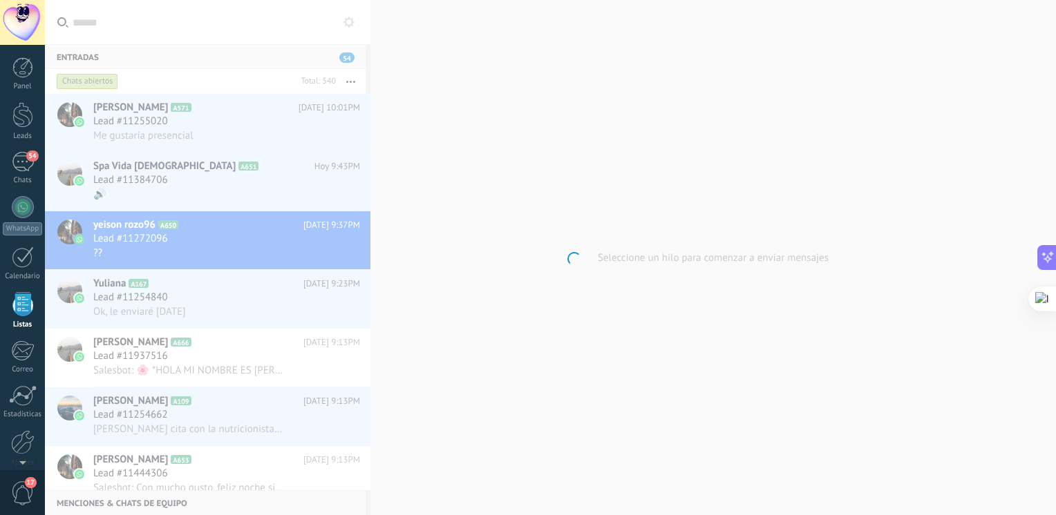
scroll to position [35, 0]
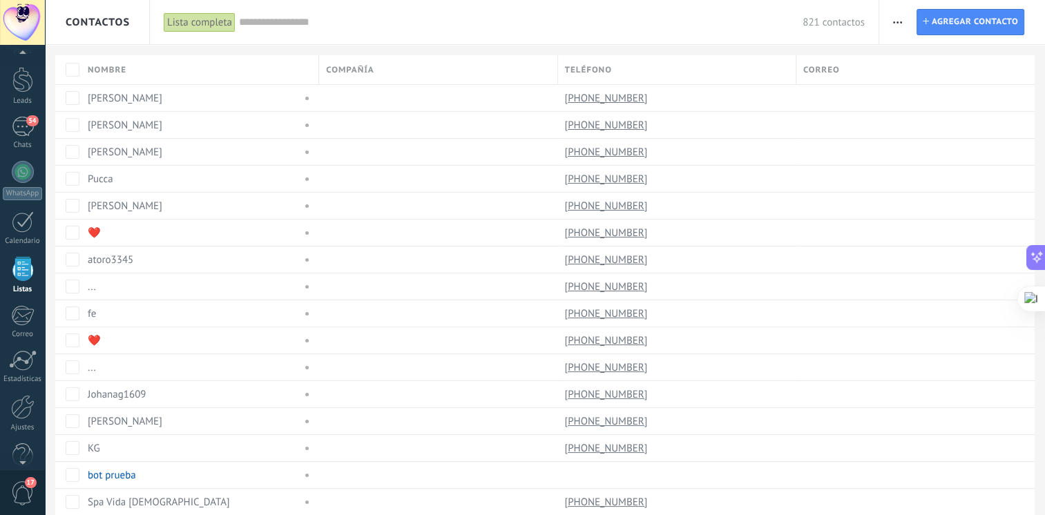
click at [901, 28] on span "button" at bounding box center [897, 22] width 9 height 26
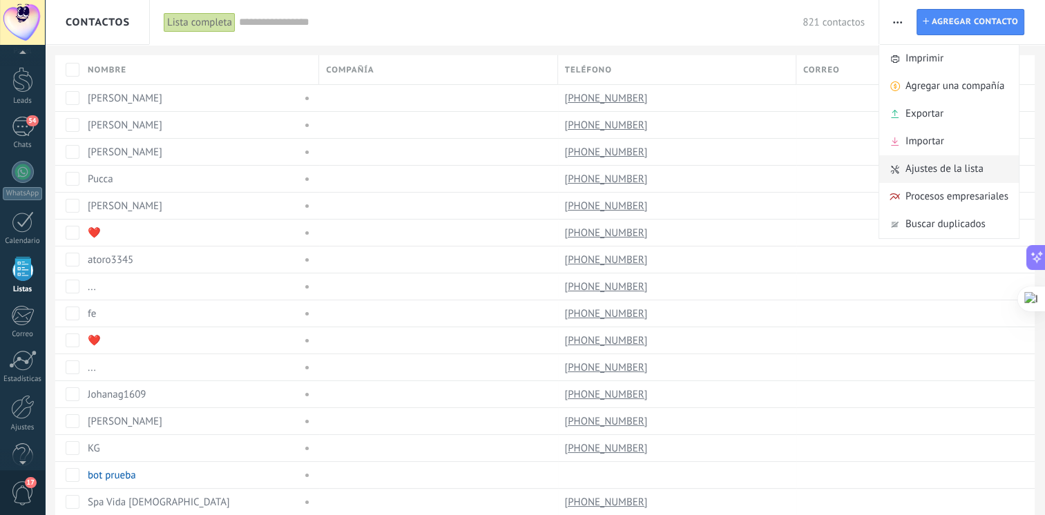
click at [933, 164] on span "Ajustes de la lista" at bounding box center [945, 169] width 78 height 28
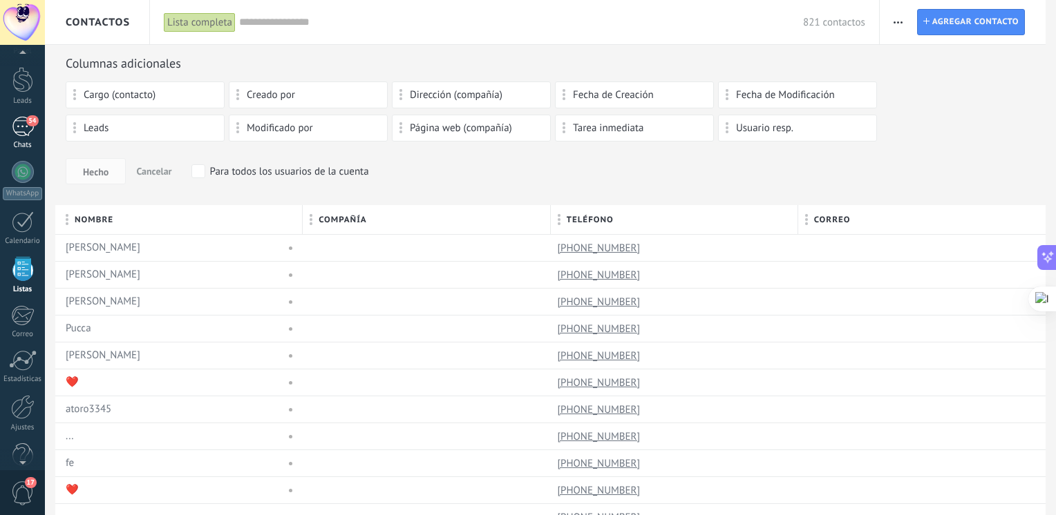
click at [30, 129] on div "54" at bounding box center [23, 127] width 22 height 20
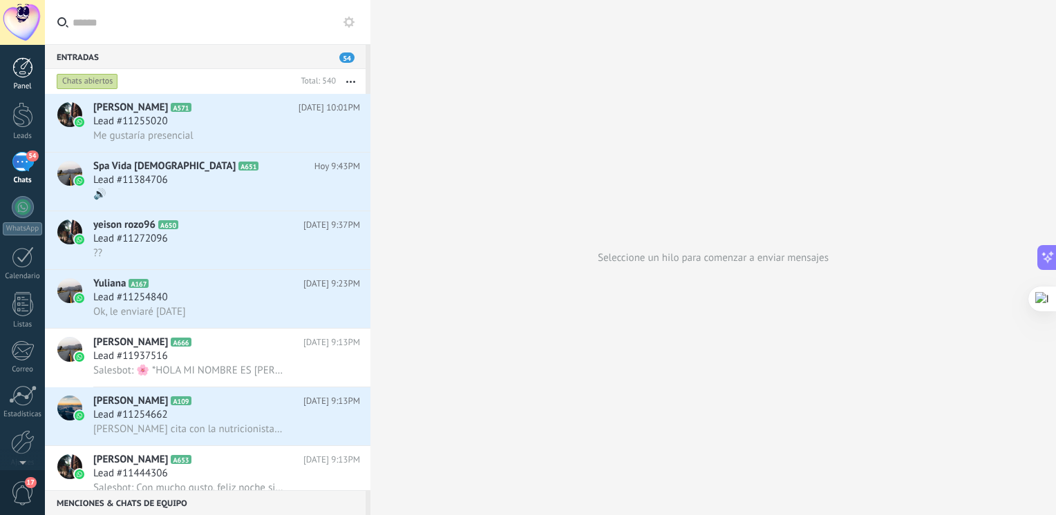
click at [36, 84] on div "Panel" at bounding box center [23, 86] width 40 height 9
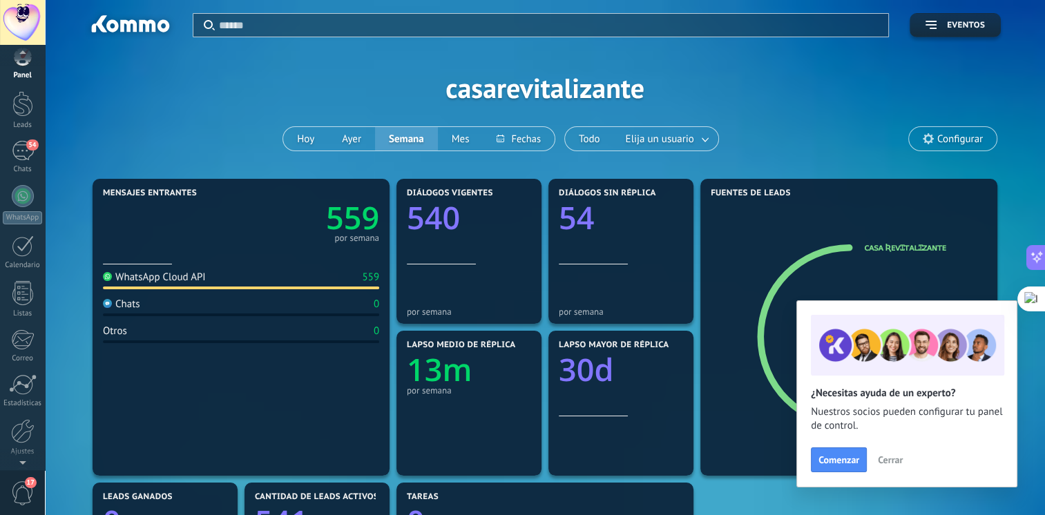
click at [15, 453] on div at bounding box center [22, 460] width 45 height 21
click at [17, 380] on div at bounding box center [22, 384] width 23 height 24
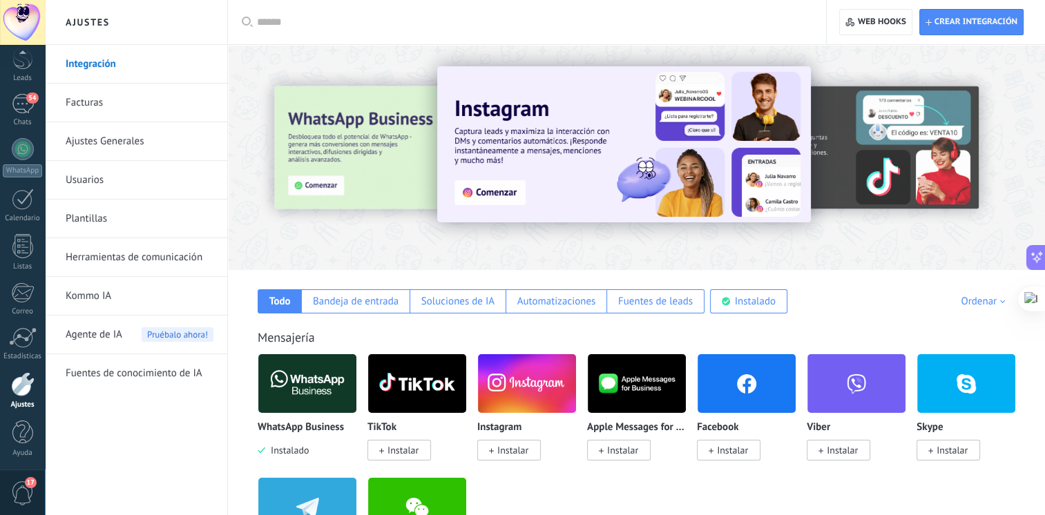
click at [117, 145] on link "Ajustes Generales" at bounding box center [140, 141] width 148 height 39
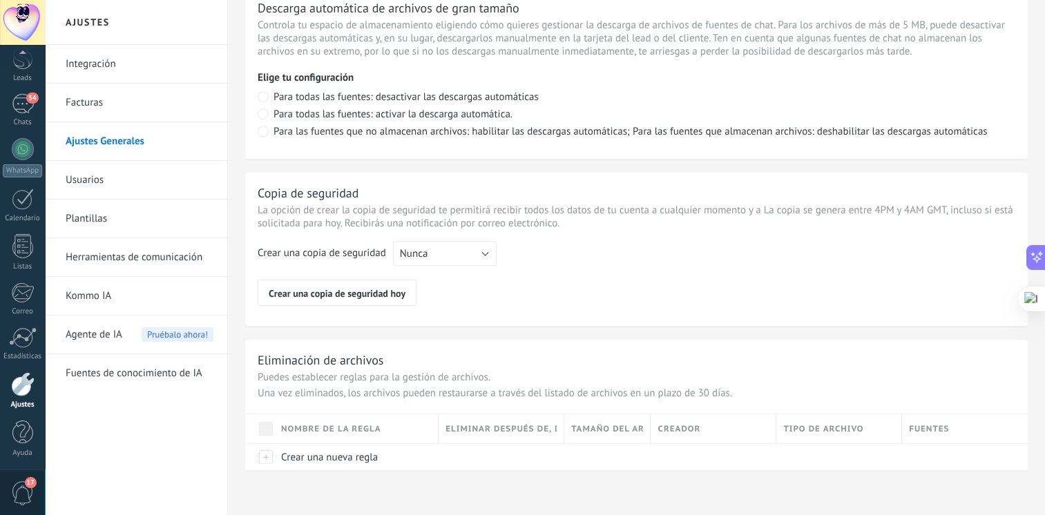
scroll to position [1009, 0]
click at [25, 144] on div at bounding box center [23, 149] width 22 height 22
